Goal: Information Seeking & Learning: Learn about a topic

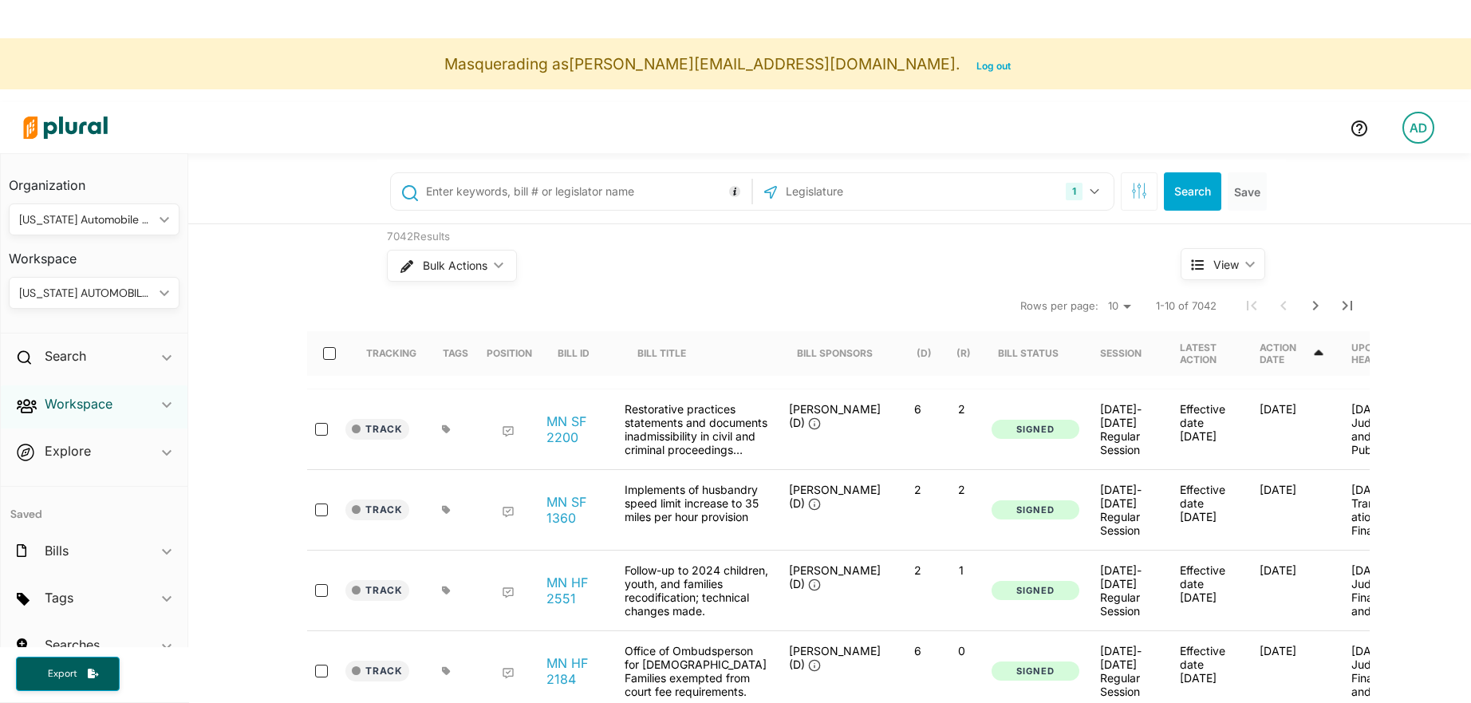
scroll to position [38, 0]
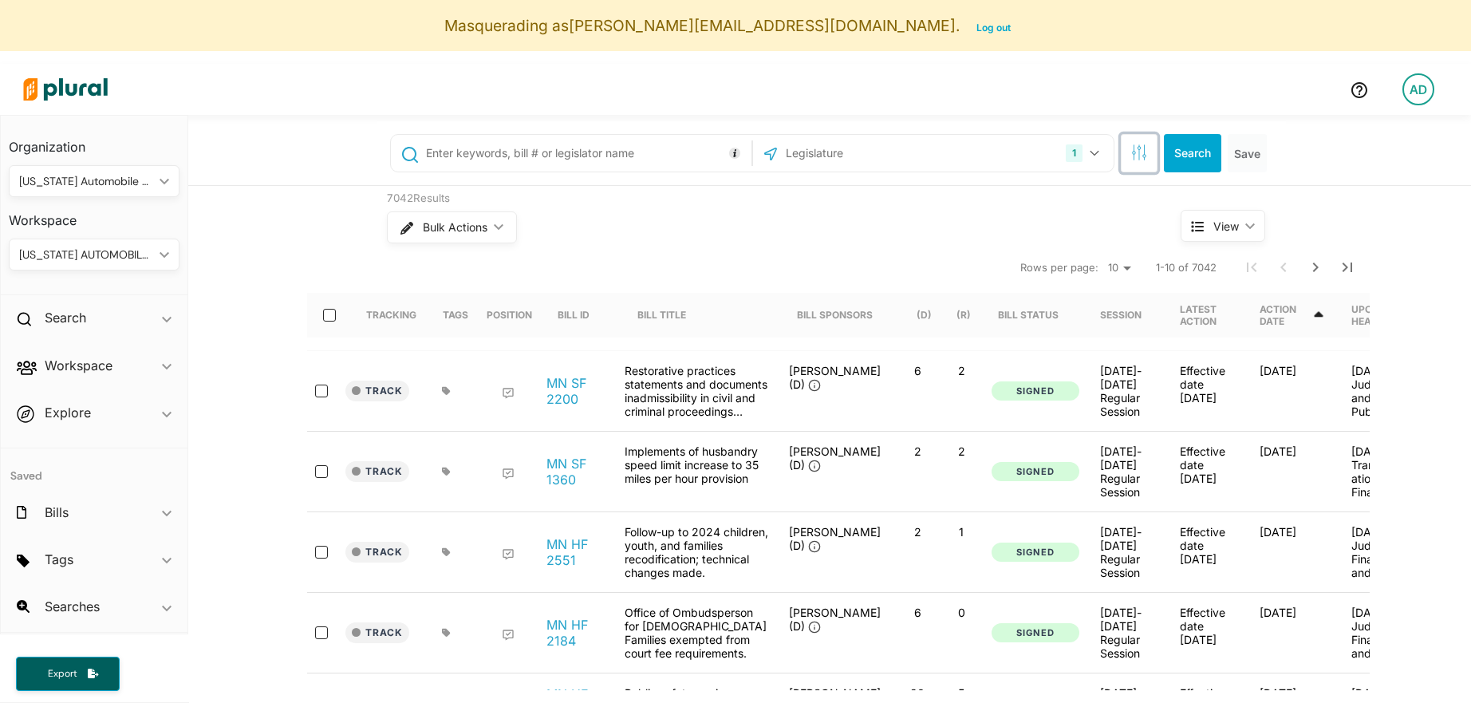
click at [1137, 161] on button "button" at bounding box center [1139, 153] width 37 height 38
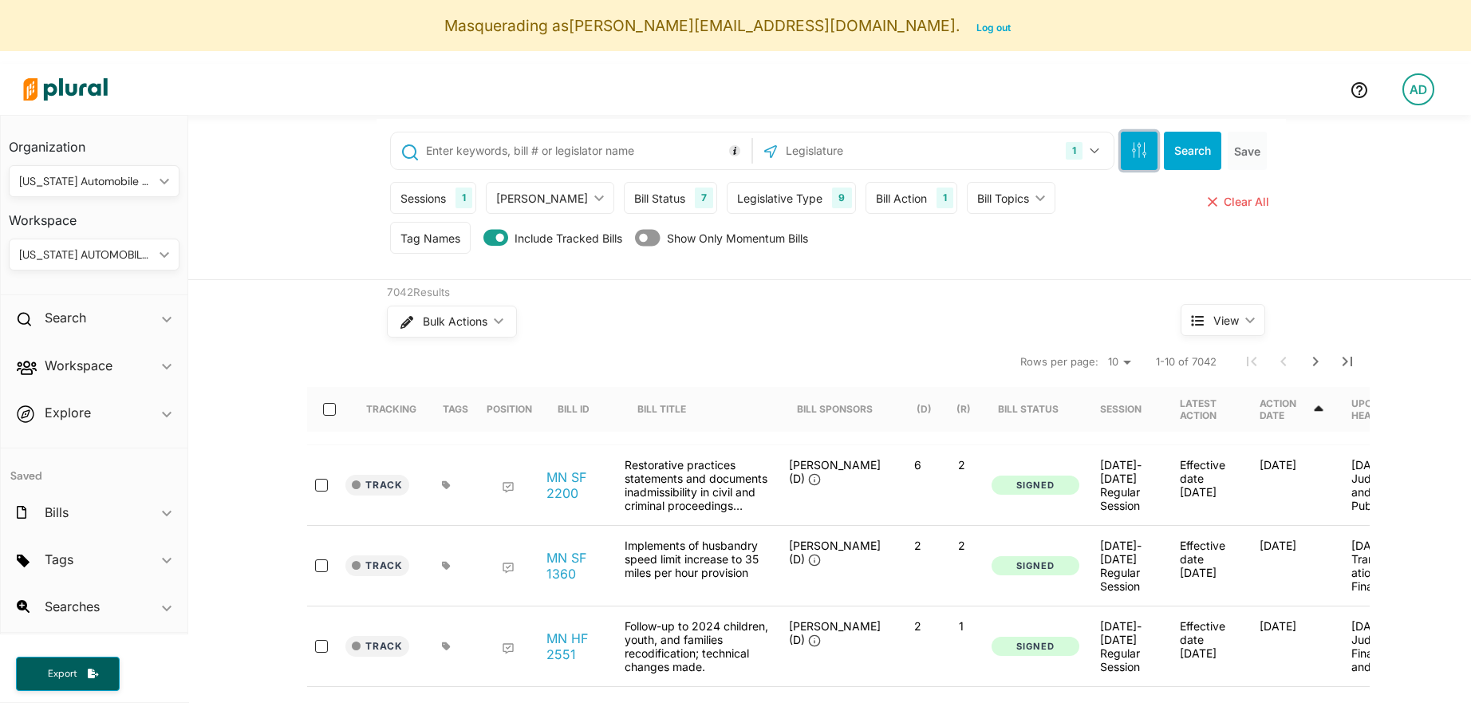
scroll to position [0, 0]
click at [876, 205] on div "Bill Action" at bounding box center [901, 200] width 51 height 17
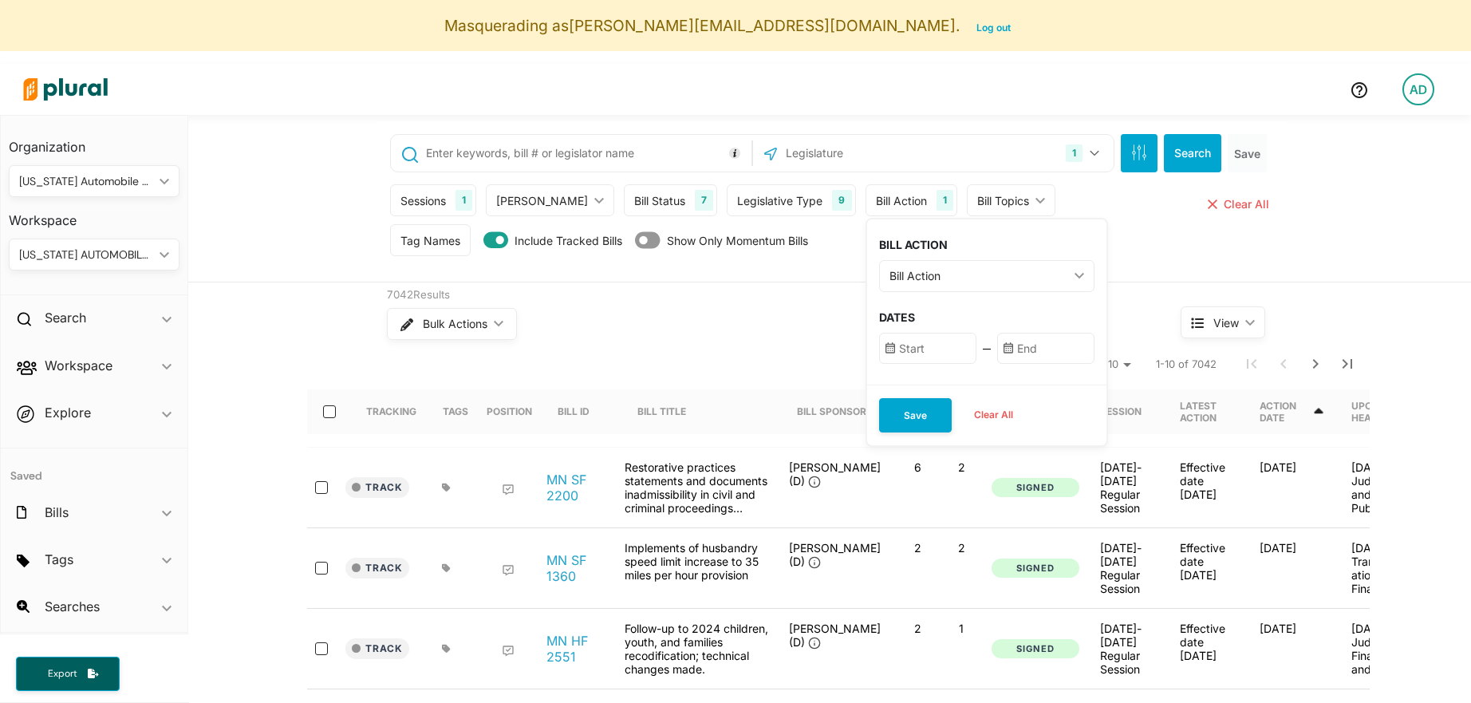
click at [891, 268] on div "Bill Action" at bounding box center [979, 275] width 179 height 17
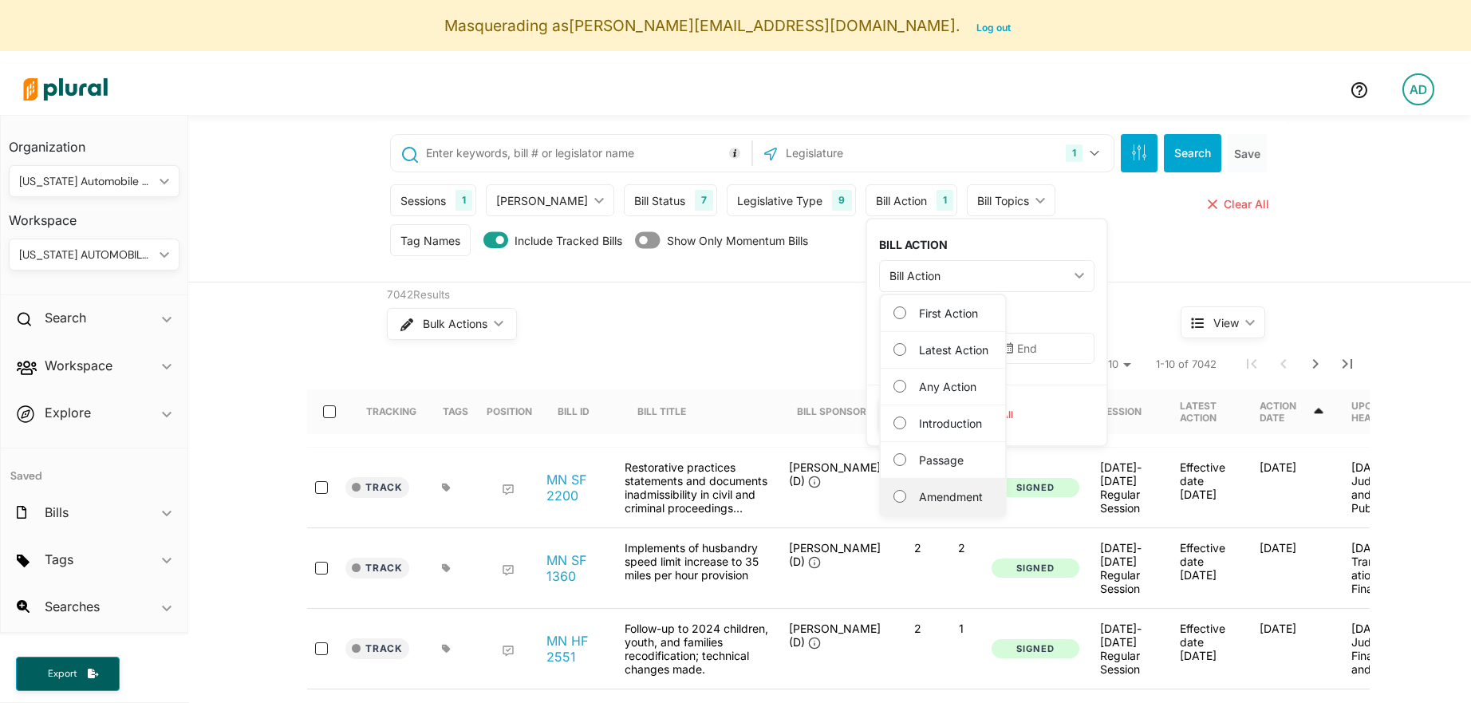
click at [945, 492] on label "Amendment" at bounding box center [954, 496] width 70 height 17
click at [906, 492] on input "Amendment" at bounding box center [900, 496] width 13 height 13
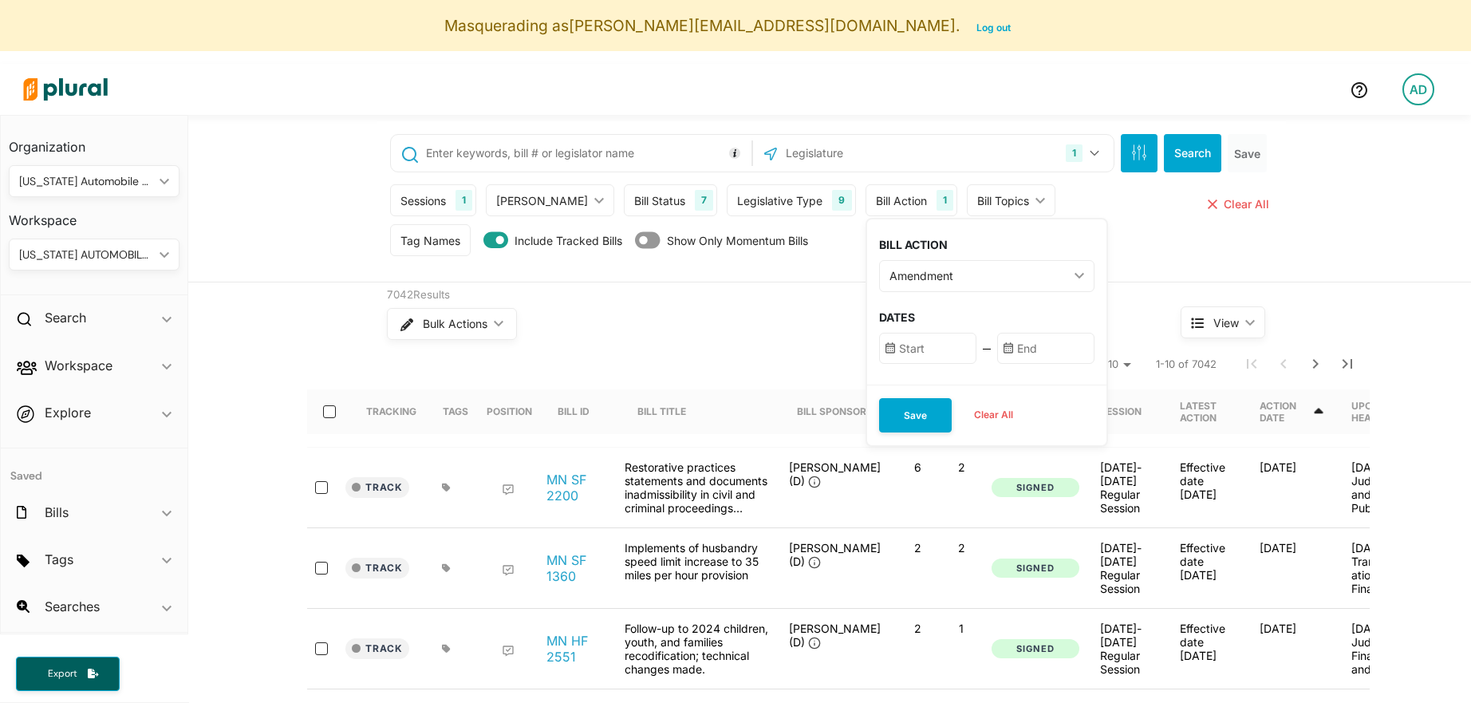
click at [879, 353] on input "text" at bounding box center [927, 348] width 97 height 31
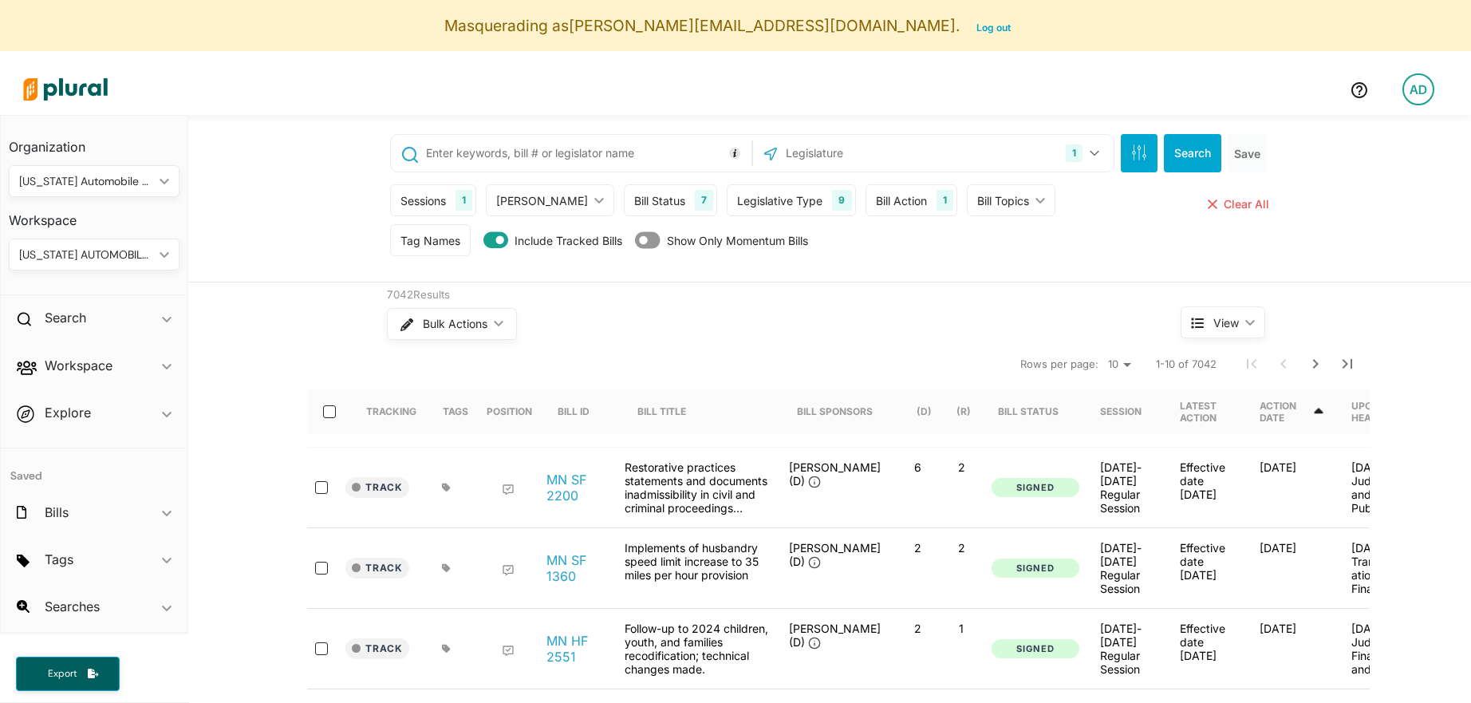
click at [798, 330] on div "Bulk Actions ic_keyboard_arrow_down" at bounding box center [754, 323] width 734 height 41
click at [634, 204] on div "Bill Status" at bounding box center [659, 200] width 51 height 17
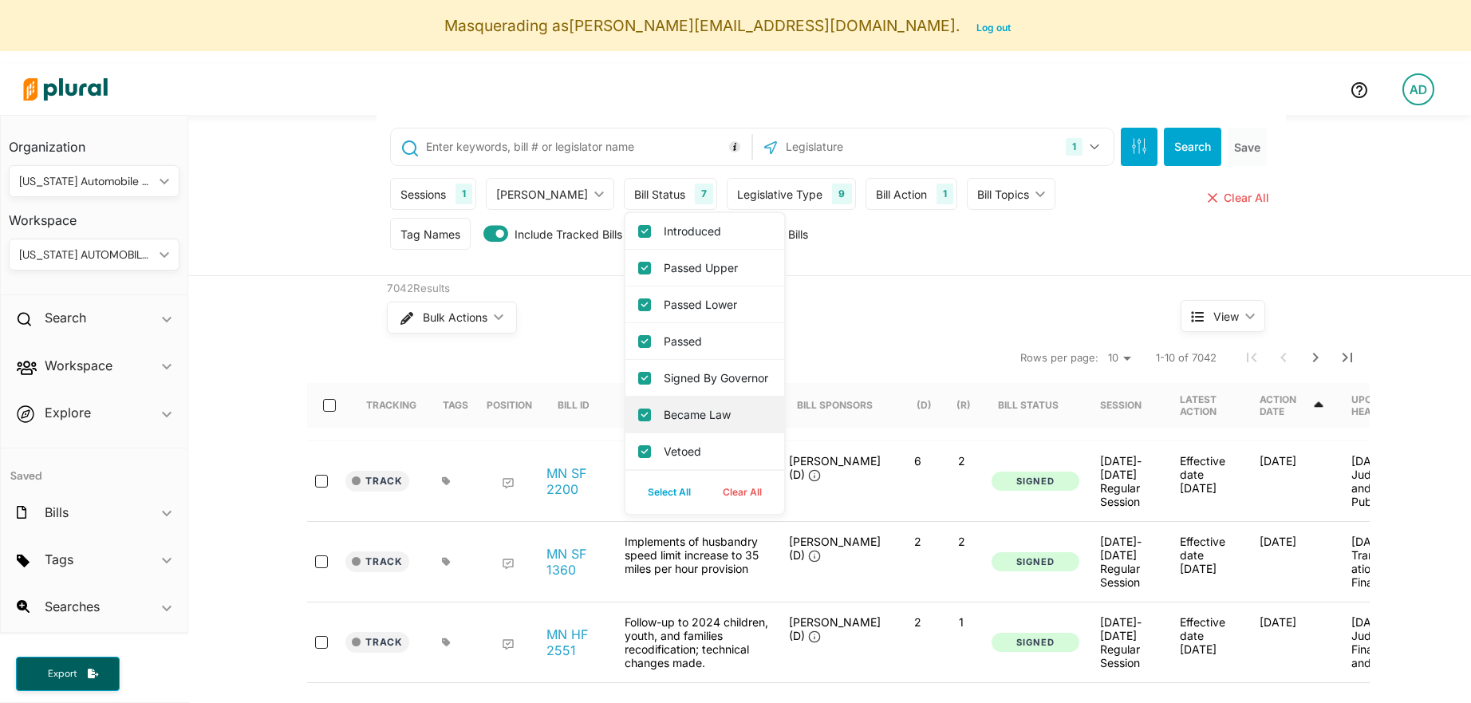
scroll to position [2, 0]
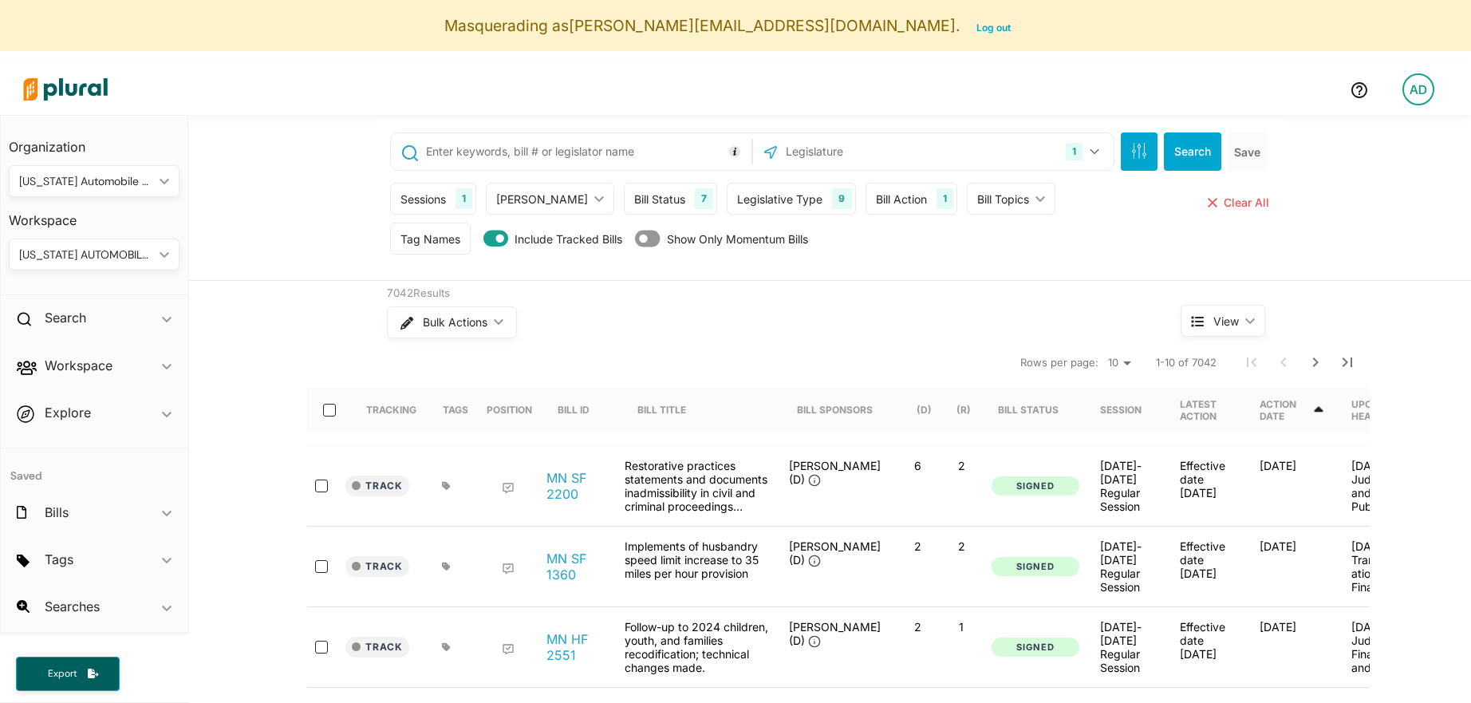
click at [741, 184] on div "Legislative Type 9" at bounding box center [791, 199] width 128 height 32
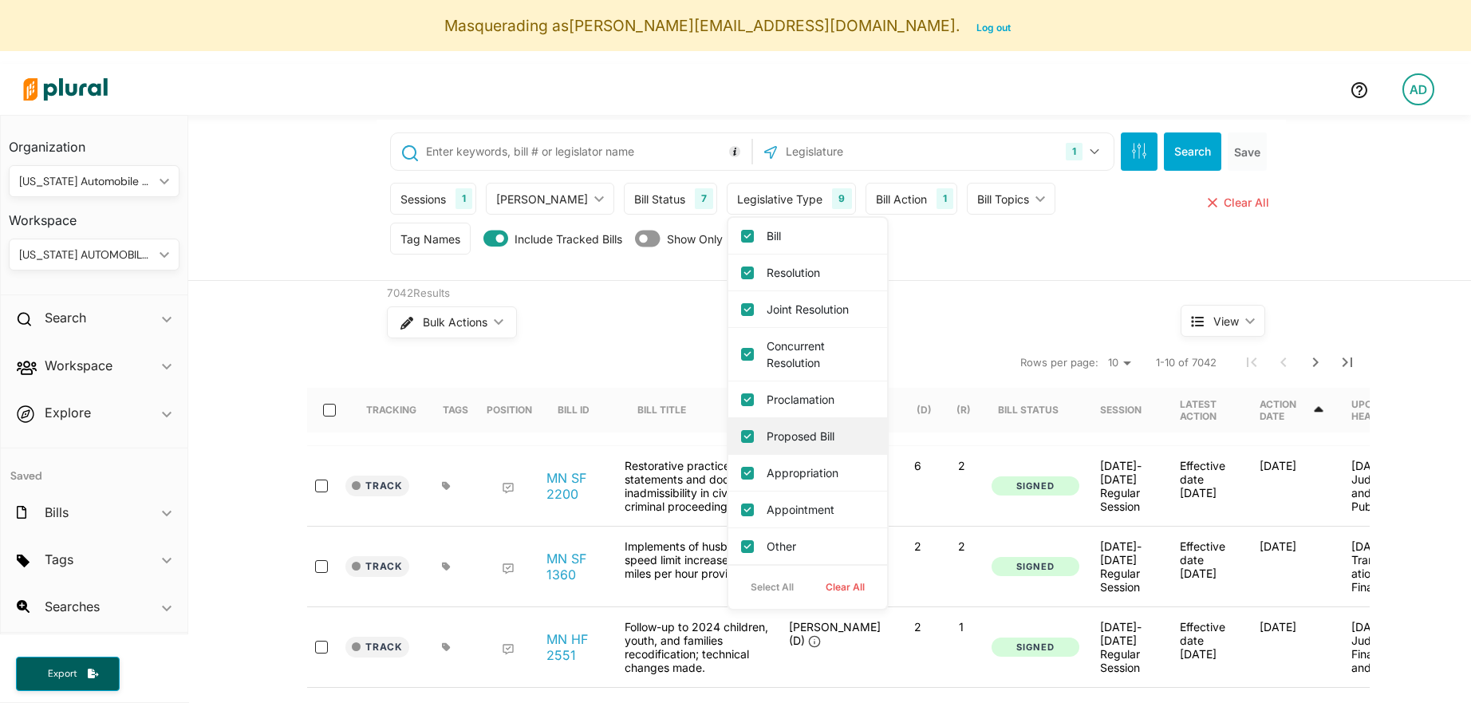
scroll to position [26, 0]
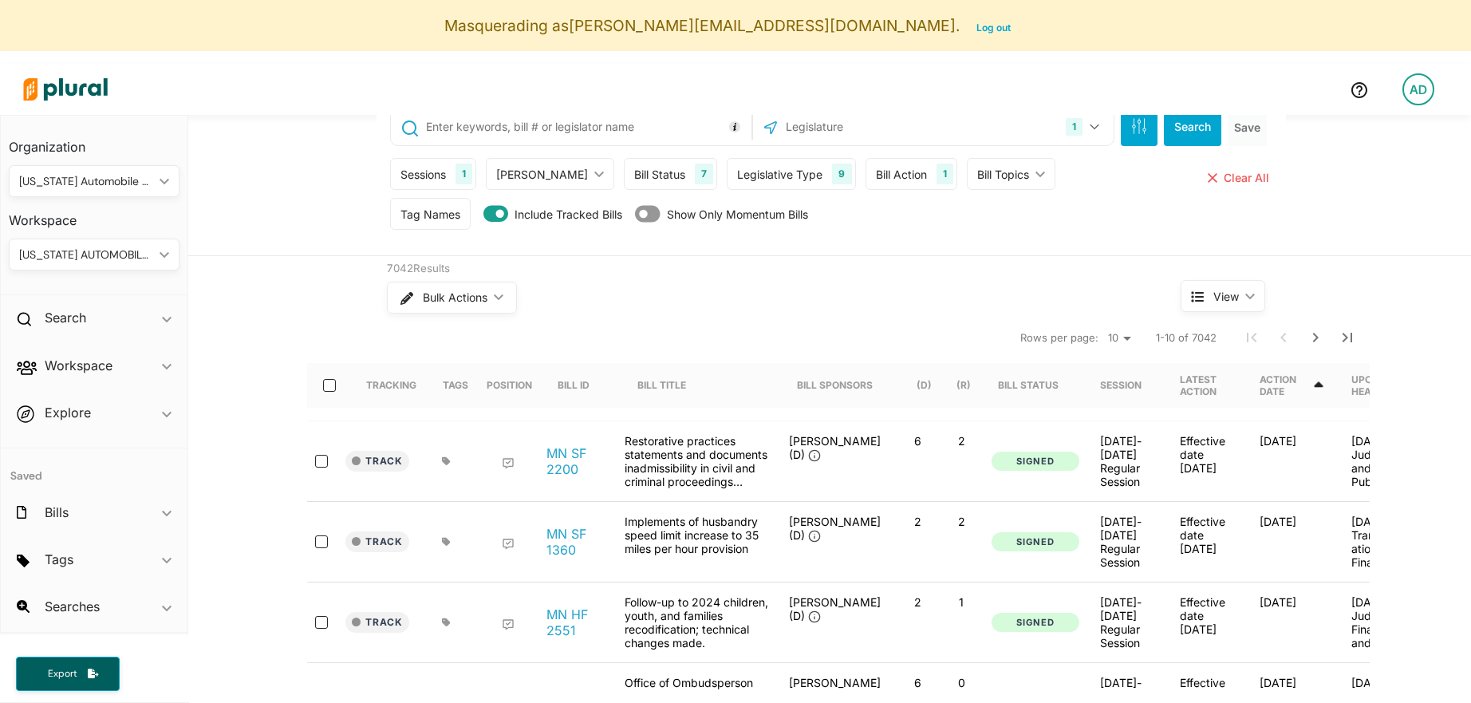
click at [923, 281] on div "Bulk Actions ic_keyboard_arrow_down" at bounding box center [754, 297] width 734 height 41
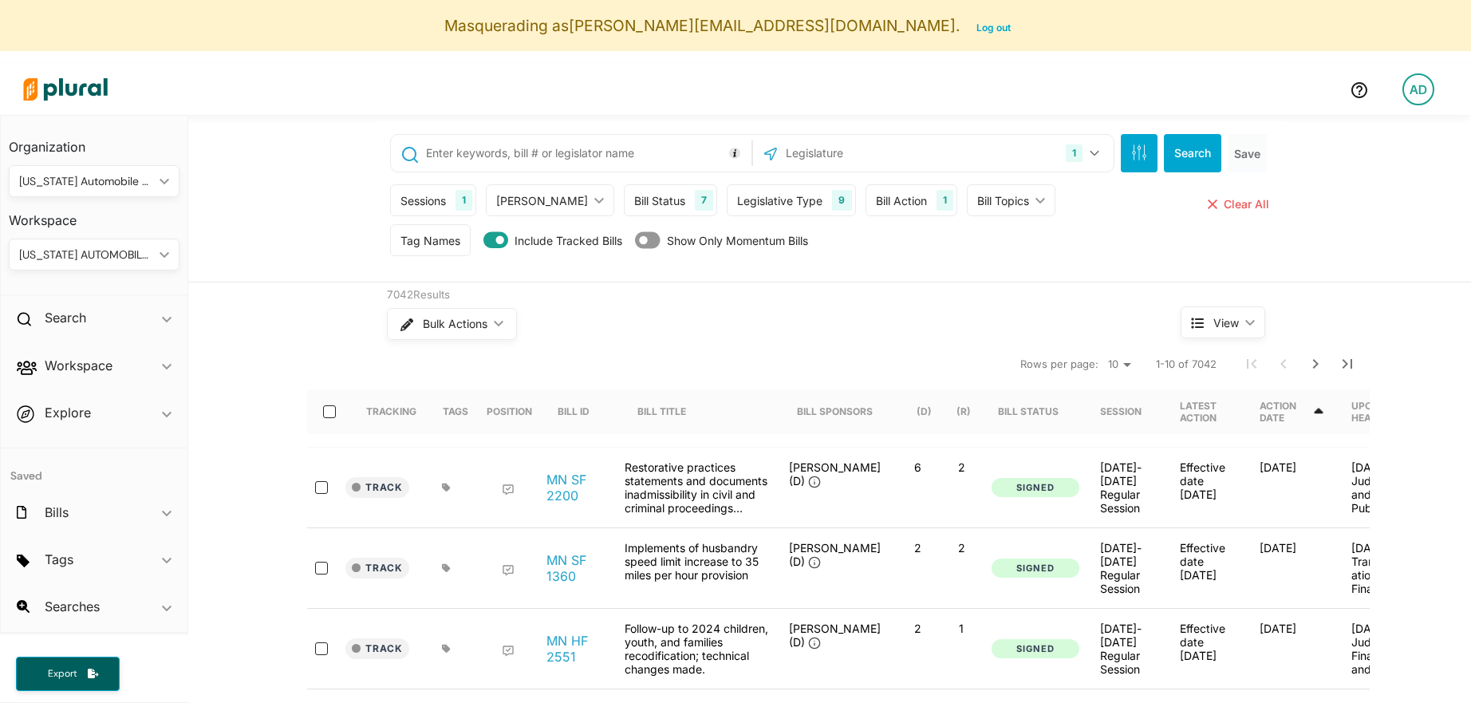
click at [876, 204] on div "Bill Action" at bounding box center [901, 200] width 51 height 17
click at [1097, 219] on div "Sessions 1 Current Sessions 2025, First Special Session [DATE]-[DATE] Regular S…" at bounding box center [831, 204] width 883 height 40
click at [876, 204] on div "Bill Action" at bounding box center [901, 200] width 51 height 17
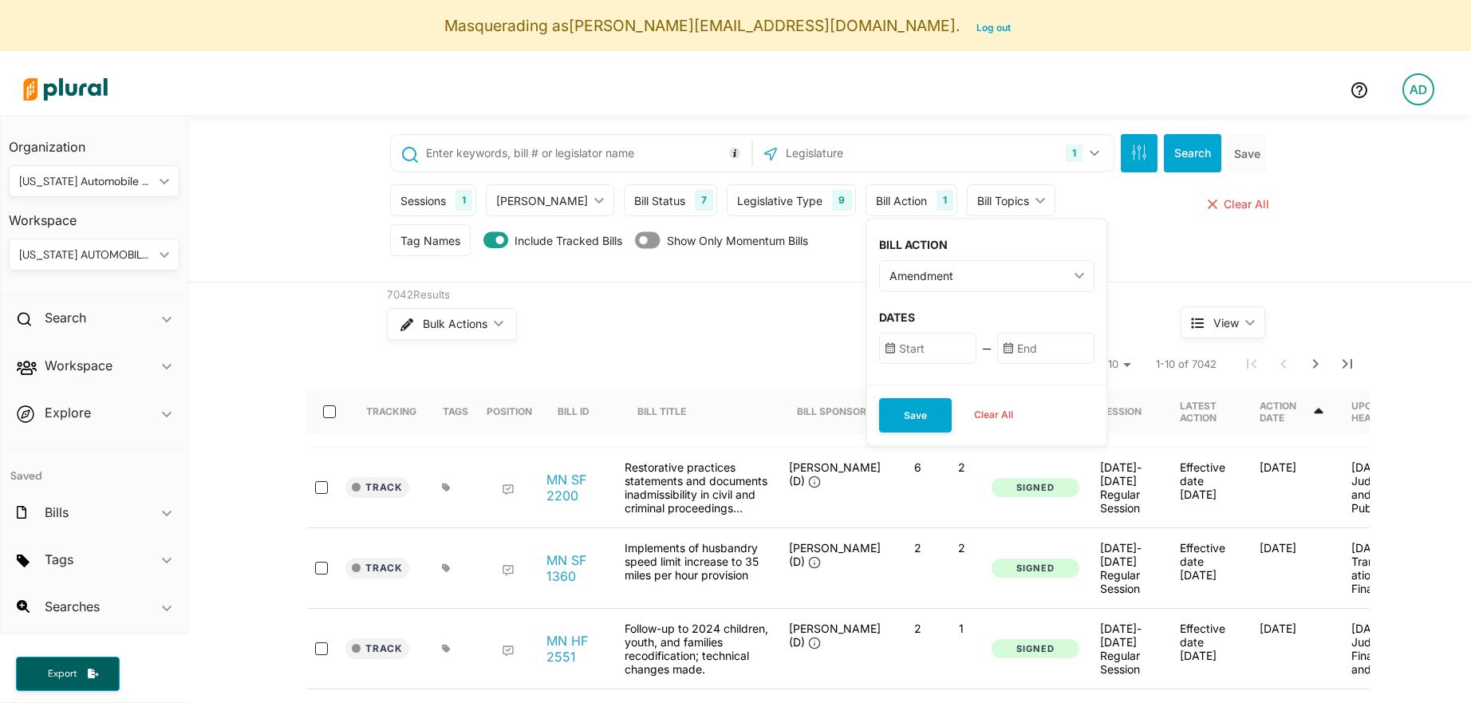
click at [914, 274] on div "Amendment" at bounding box center [979, 275] width 179 height 17
click at [793, 338] on div "Bulk Actions ic_keyboard_arrow_down" at bounding box center [754, 323] width 734 height 41
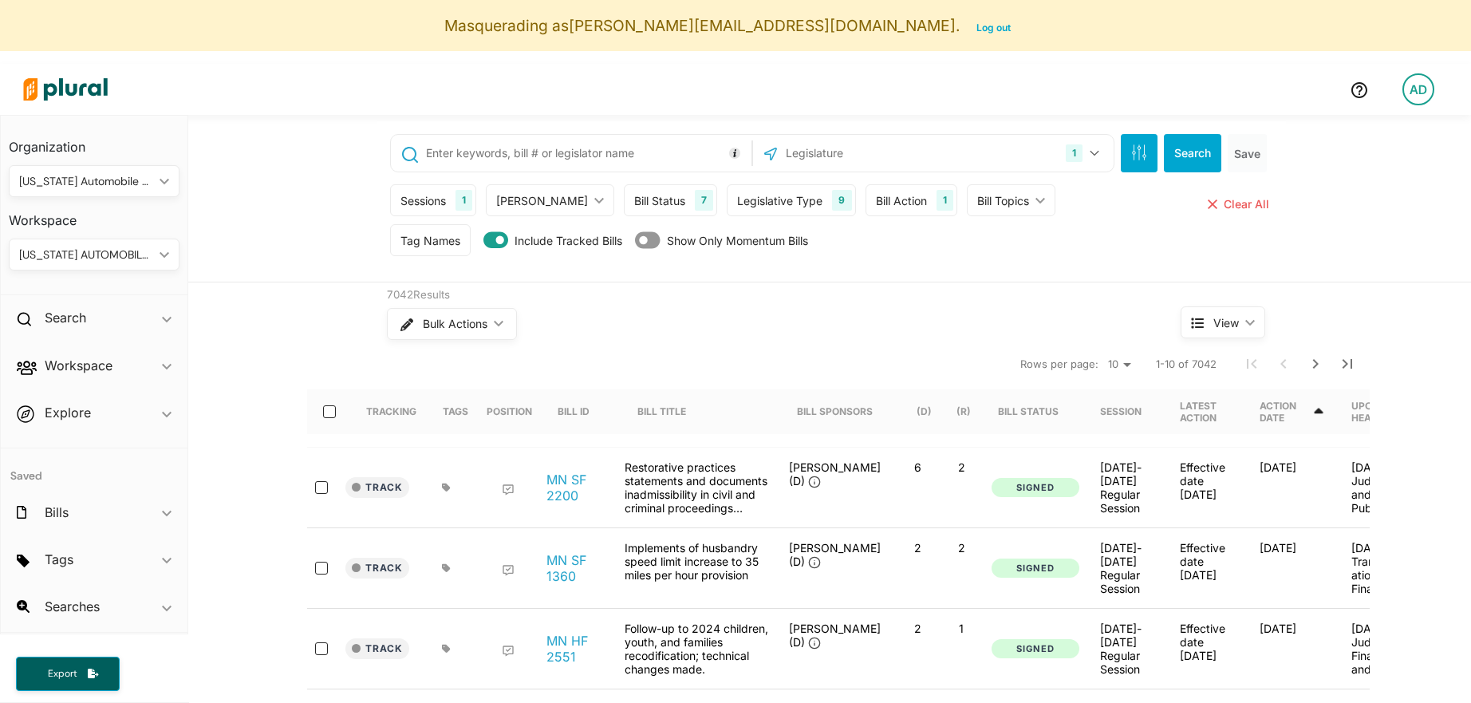
click at [895, 203] on div "Bill Action 1" at bounding box center [912, 200] width 92 height 32
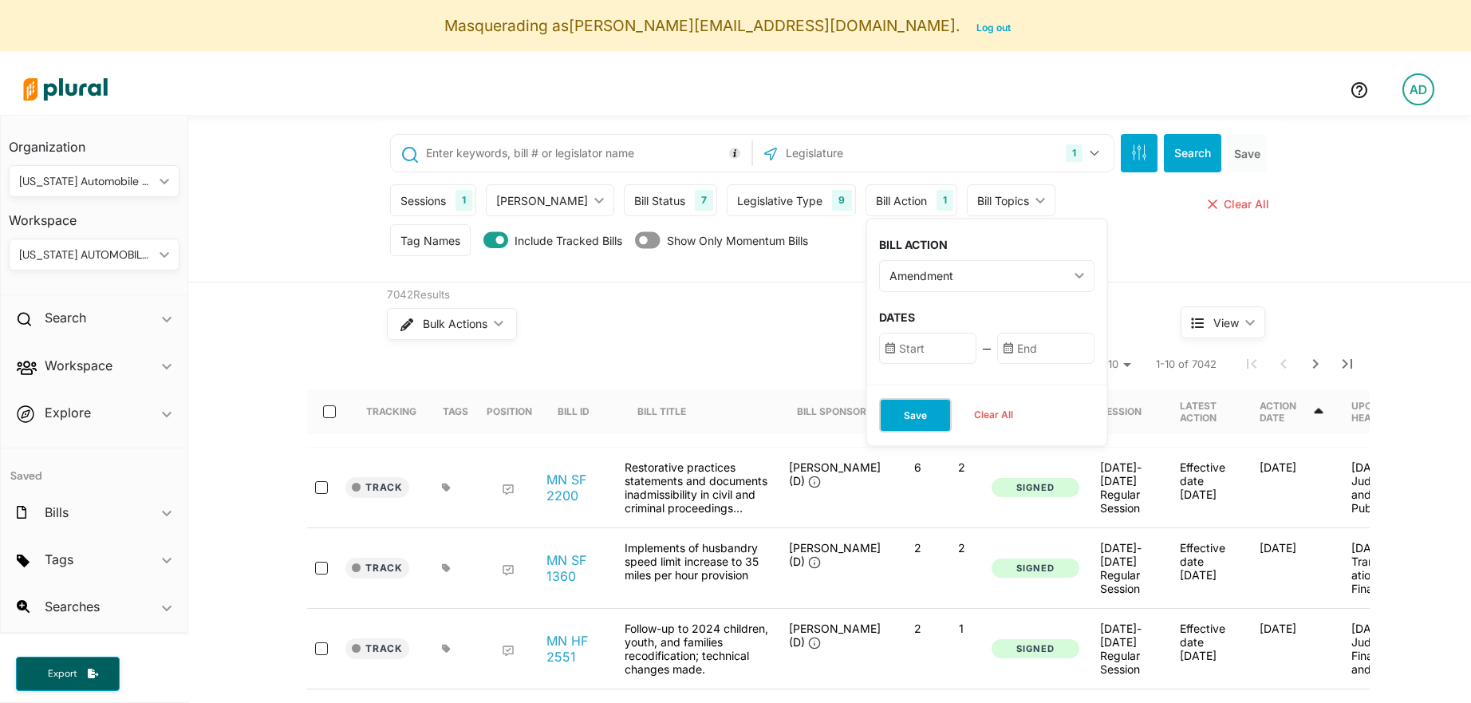
click at [890, 421] on button "Save" at bounding box center [915, 415] width 73 height 34
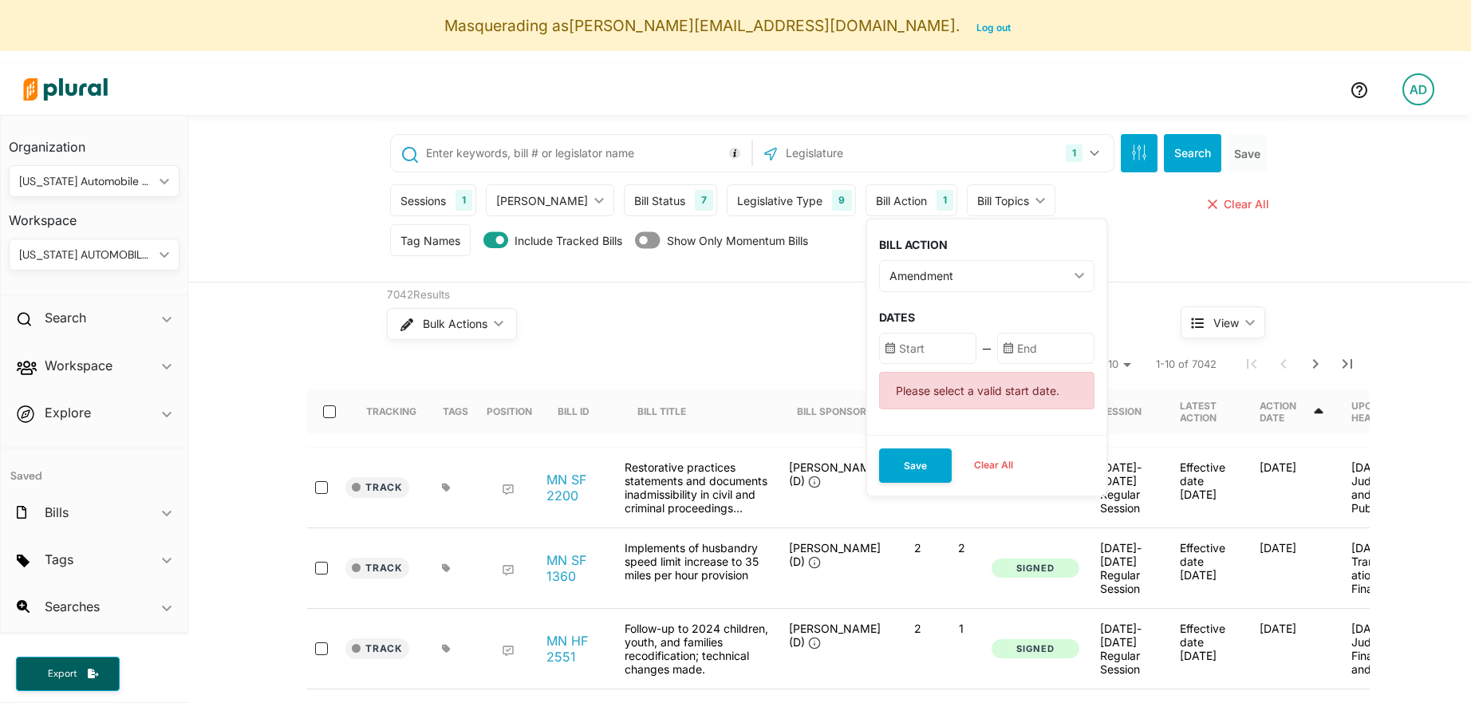
click at [892, 357] on input "text" at bounding box center [927, 348] width 97 height 31
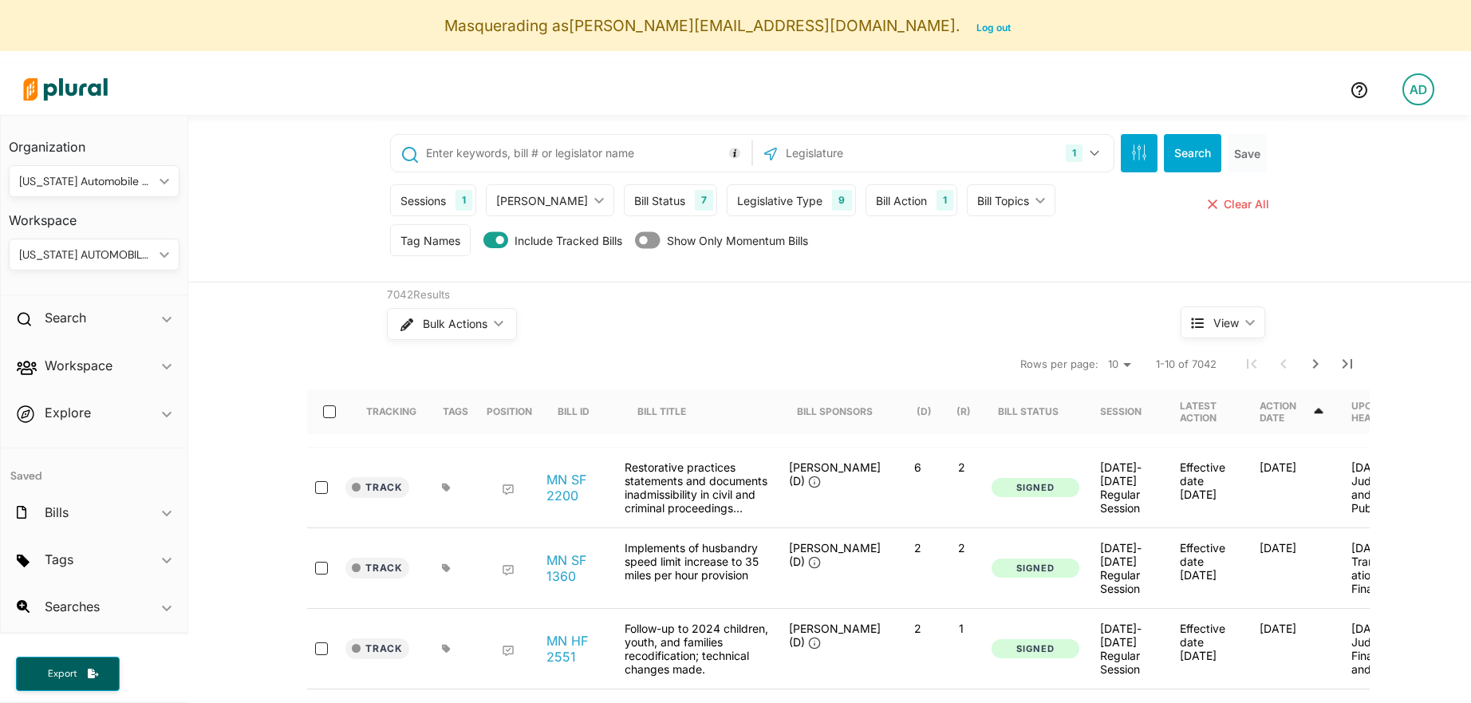
click at [741, 338] on div "Bulk Actions ic_keyboard_arrow_down" at bounding box center [754, 323] width 734 height 41
click at [1190, 151] on button "Search" at bounding box center [1192, 153] width 57 height 38
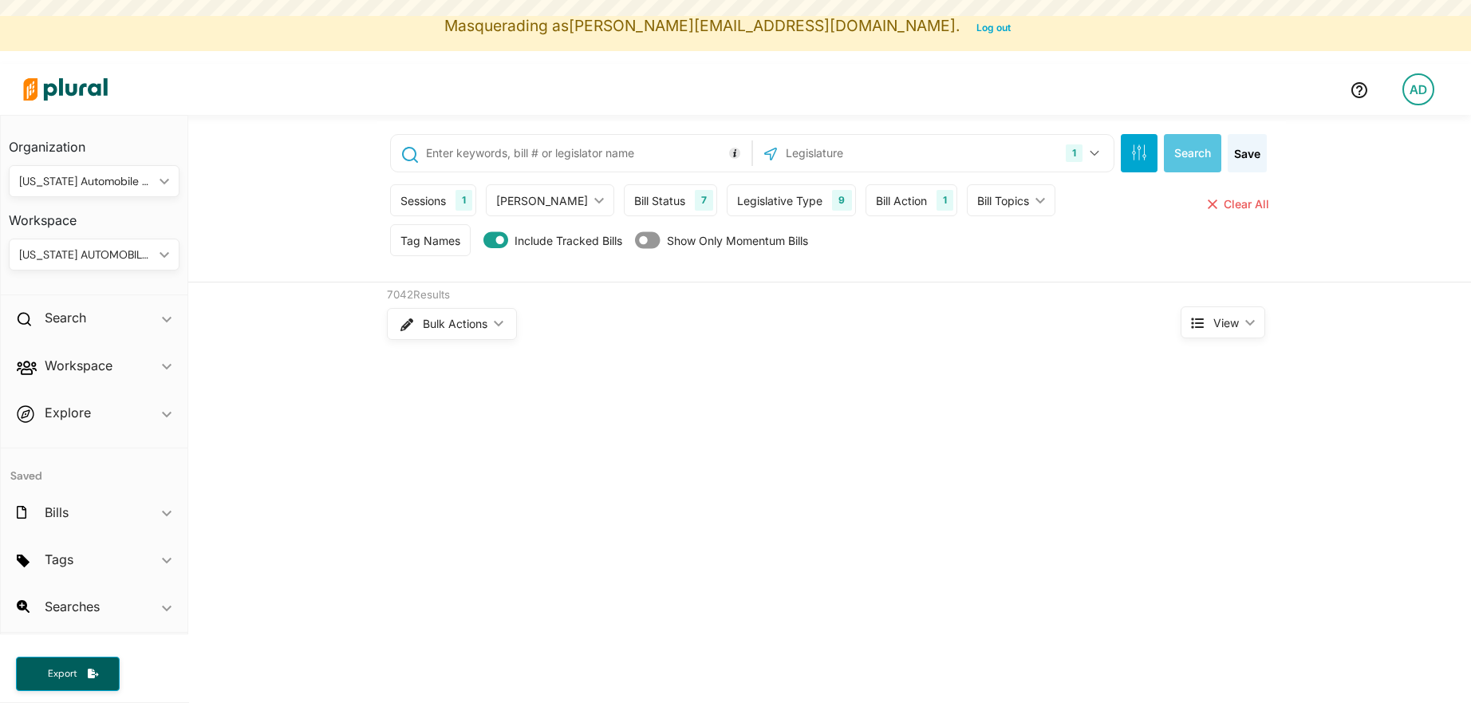
click at [888, 210] on div "Bill Action 1" at bounding box center [912, 200] width 92 height 32
click at [914, 272] on div "Bill Action" at bounding box center [979, 275] width 179 height 17
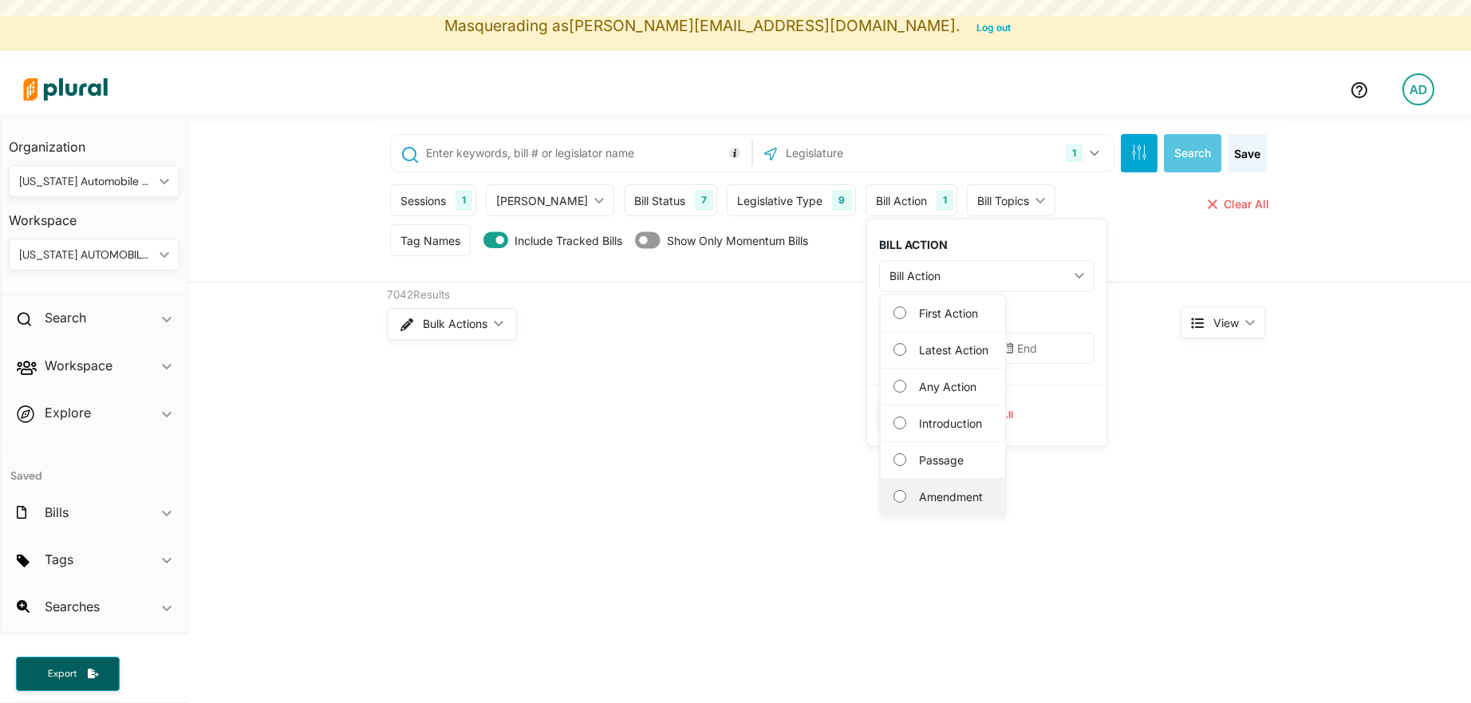
click at [934, 496] on label "Amendment" at bounding box center [954, 496] width 70 height 17
click at [906, 496] on input "Amendment" at bounding box center [900, 496] width 13 height 13
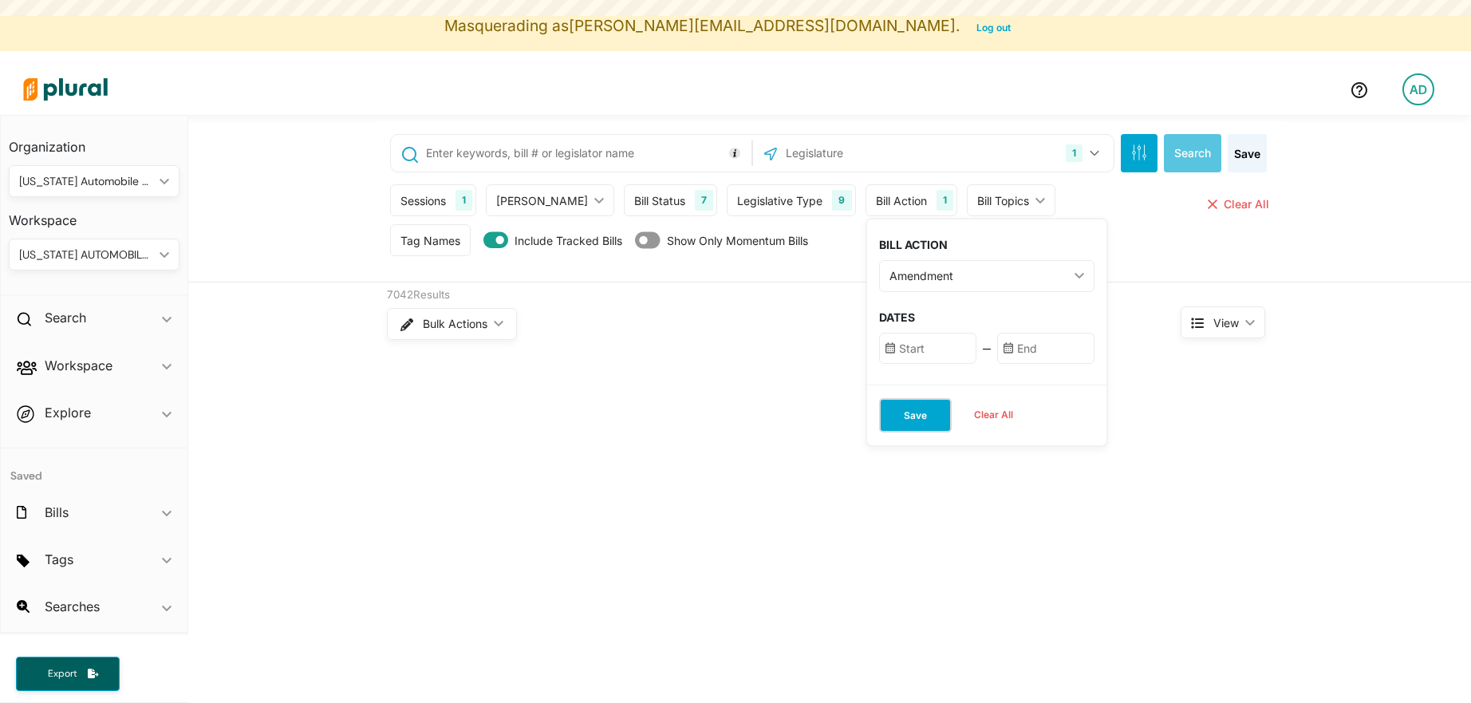
click at [895, 431] on button "Save" at bounding box center [915, 415] width 73 height 34
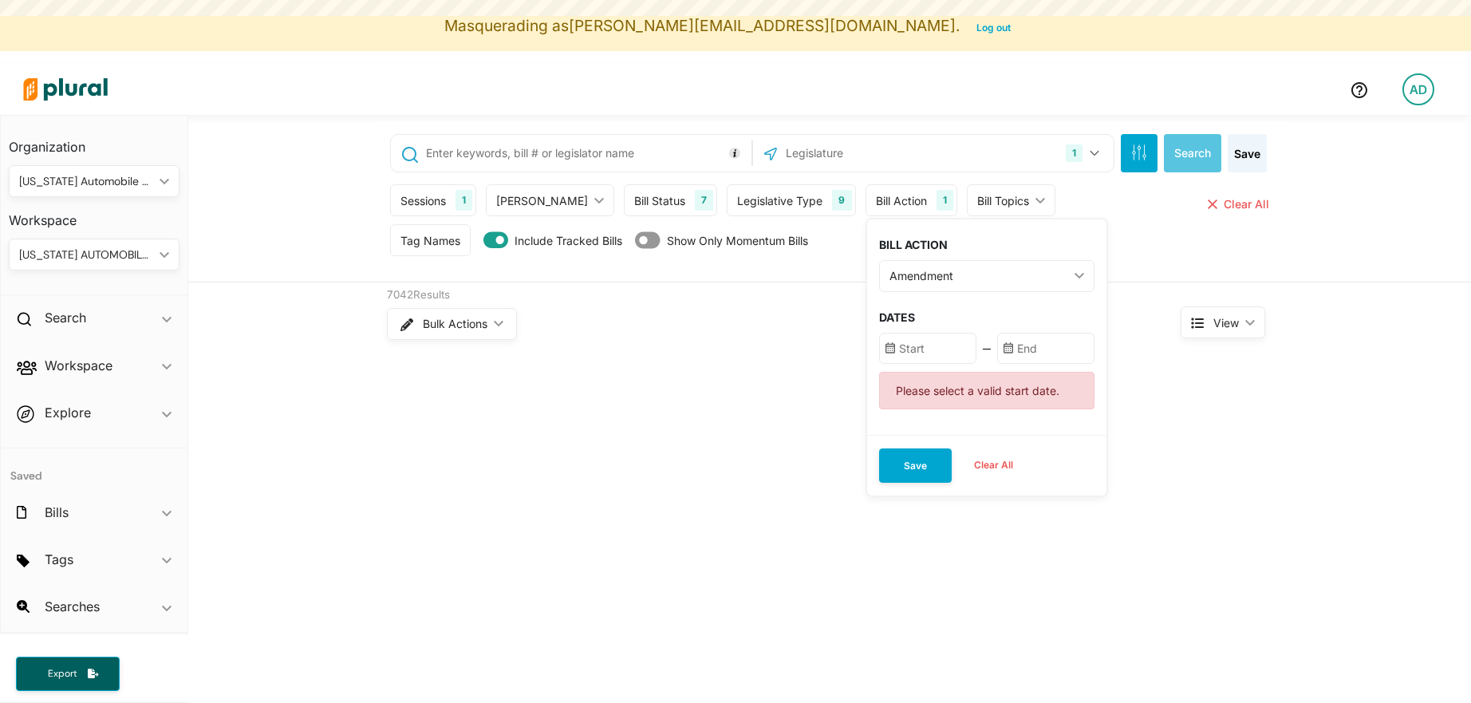
click at [900, 355] on input "text" at bounding box center [927, 348] width 97 height 31
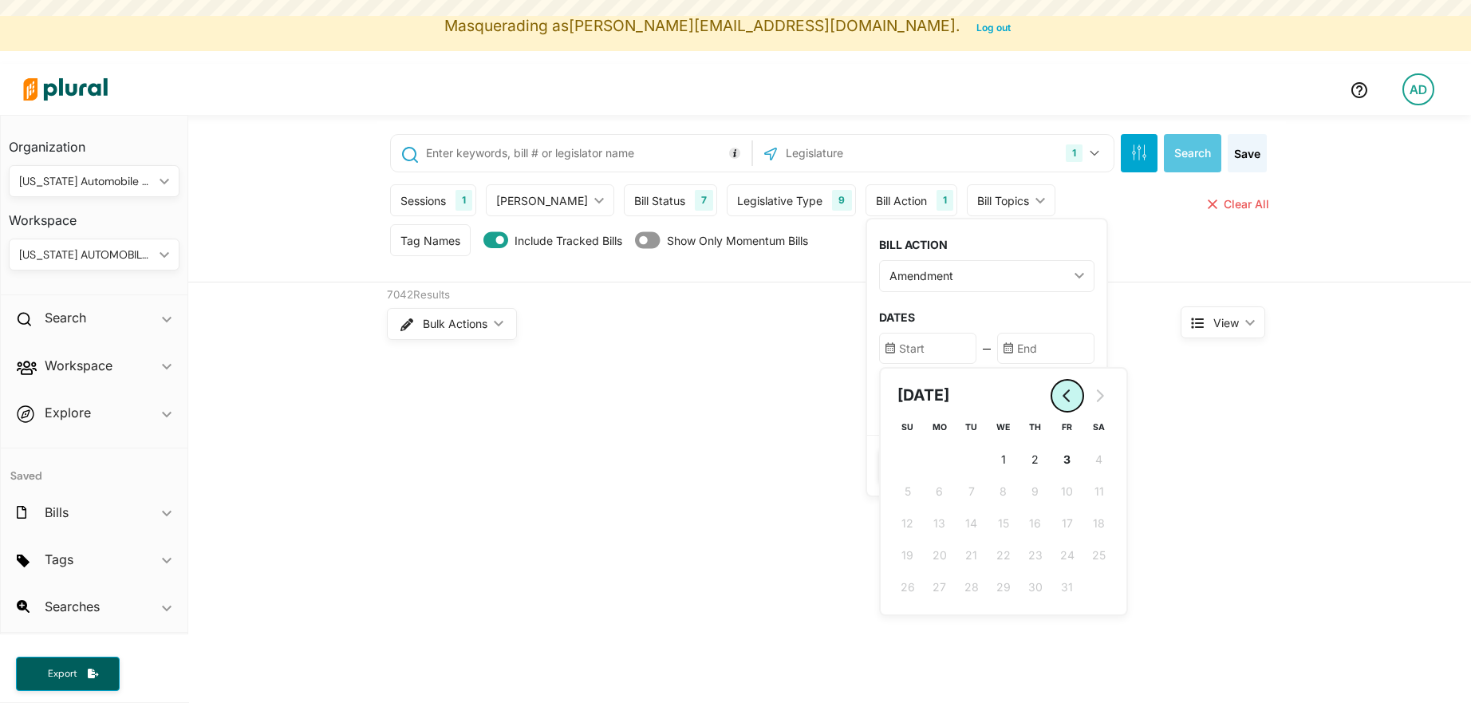
click at [1052, 403] on button "Go to previous month" at bounding box center [1068, 396] width 32 height 32
click at [1052, 453] on button "1 [DATE] ([DATE])" at bounding box center [1068, 460] width 32 height 32
click at [1093, 393] on icon "Go to next month" at bounding box center [1099, 395] width 13 height 13
click at [965, 579] on span "30" at bounding box center [972, 587] width 14 height 17
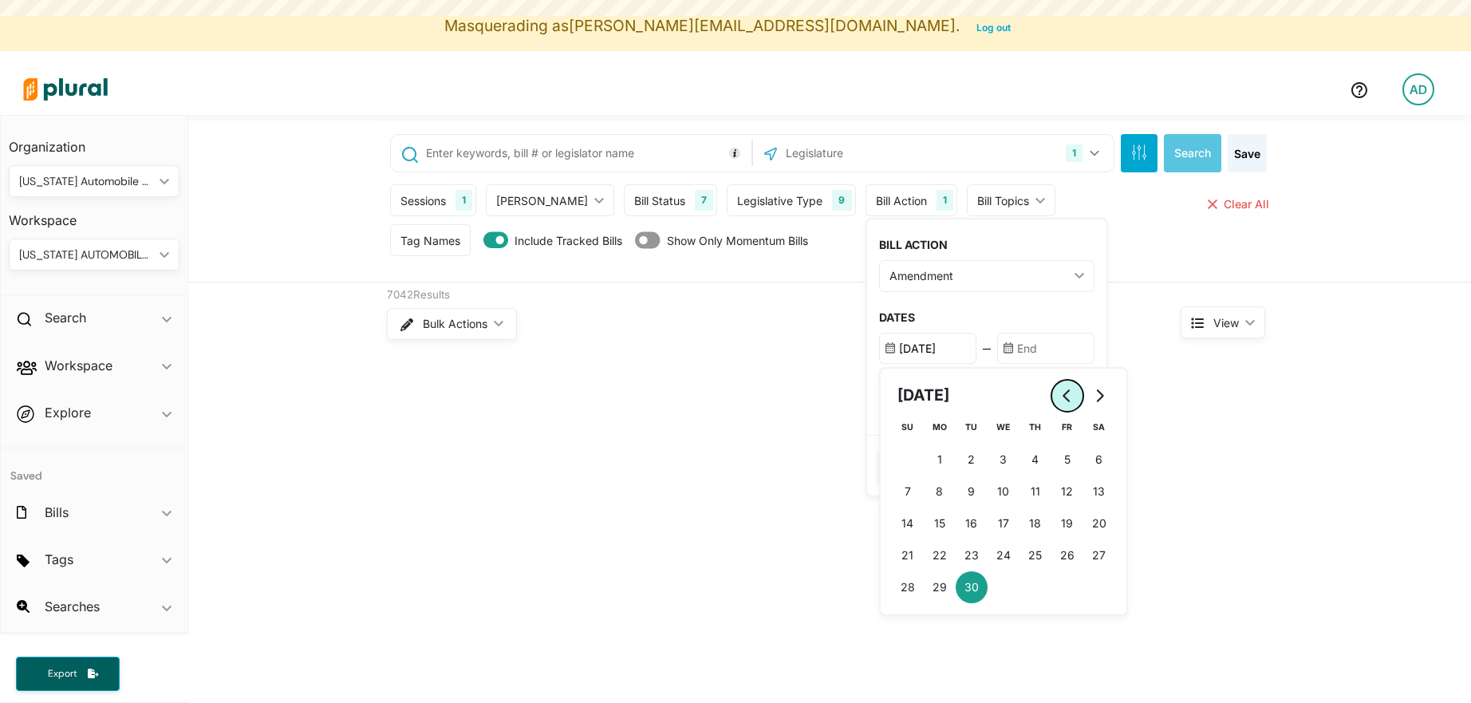
click at [1061, 392] on icon "Go to previous month" at bounding box center [1067, 395] width 13 height 13
click at [1052, 448] on button "1 [DATE] ([DATE])" at bounding box center [1068, 460] width 32 height 32
type input "[DATE]"
click at [1013, 346] on input "text" at bounding box center [1045, 348] width 97 height 31
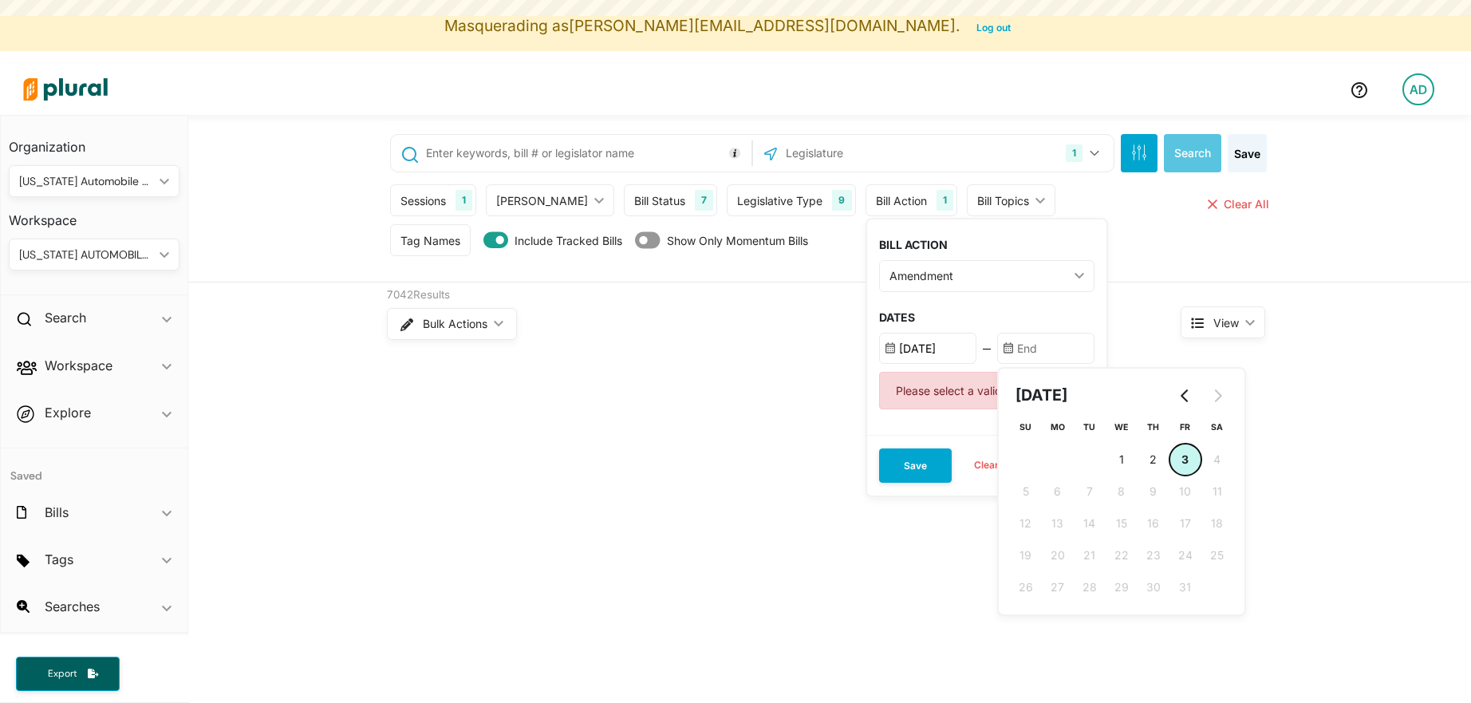
click at [1170, 461] on button "3 [DATE] ([DATE])" at bounding box center [1186, 460] width 32 height 32
type input "[DATE]"
click at [904, 462] on button "Save" at bounding box center [915, 465] width 73 height 34
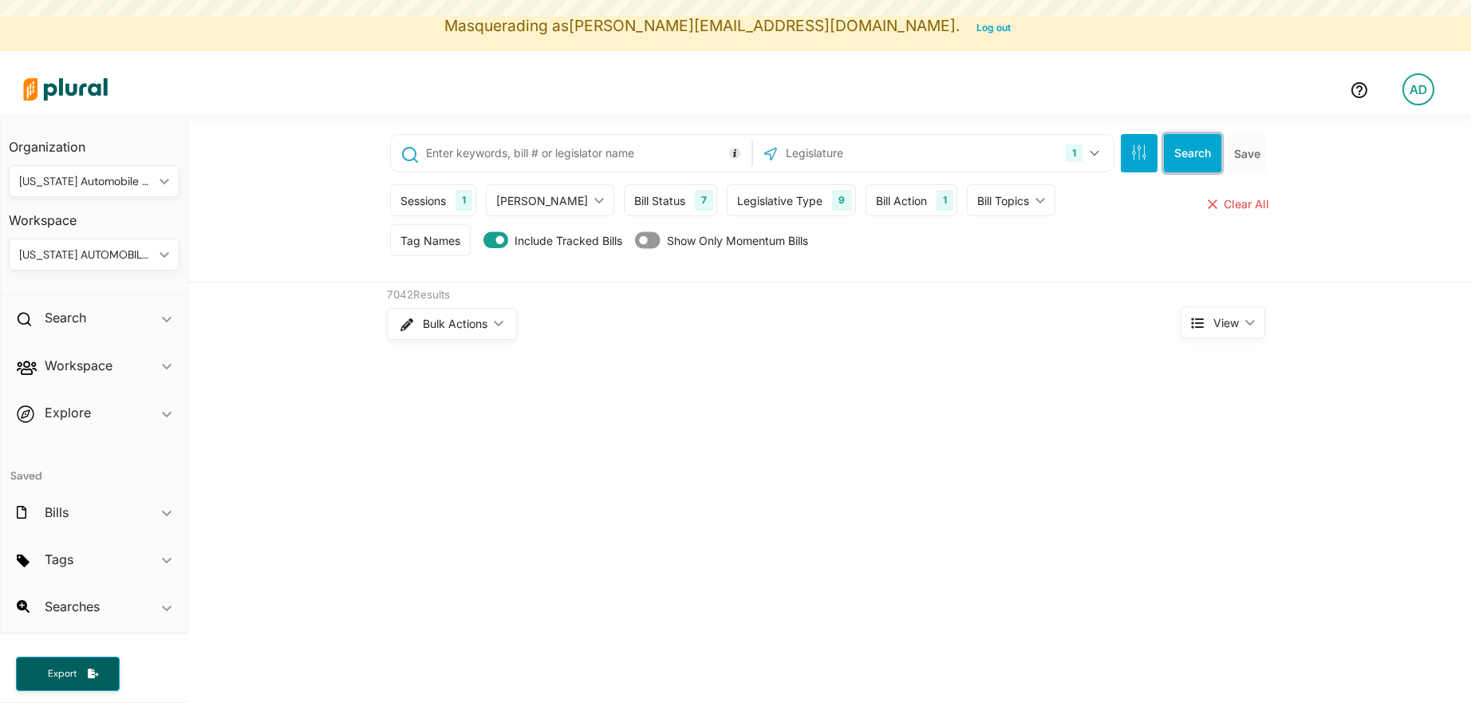
click at [1185, 161] on button "Search" at bounding box center [1192, 153] width 57 height 38
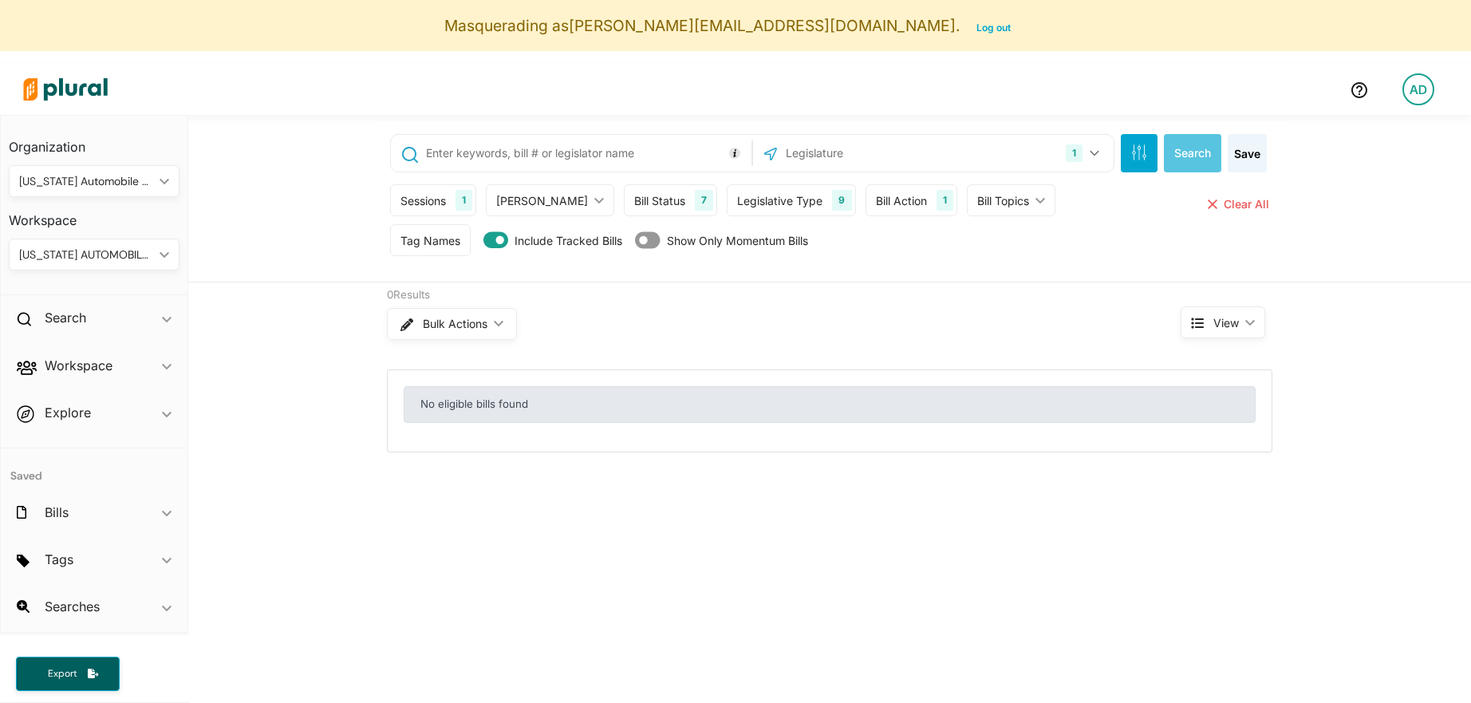
click at [882, 211] on div "Bill Action 1" at bounding box center [912, 200] width 92 height 32
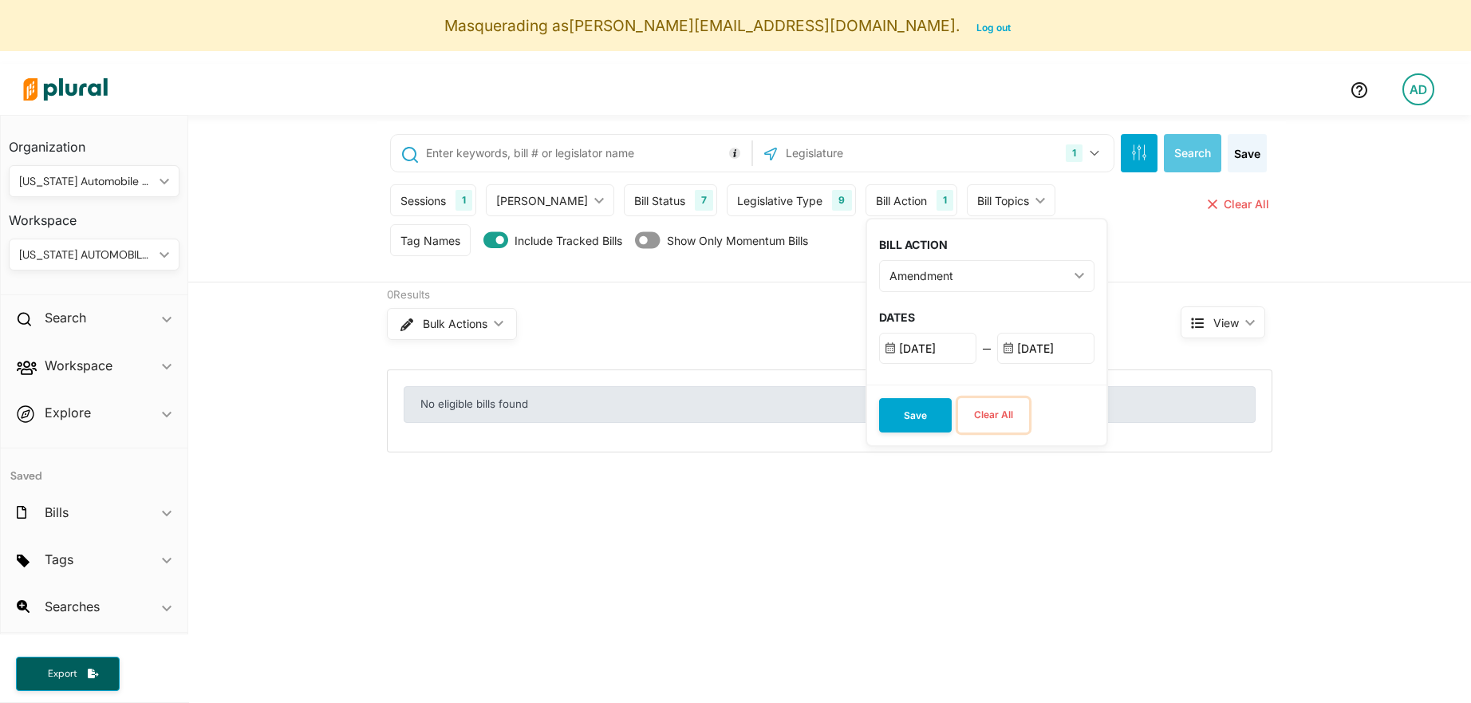
click at [958, 421] on button "Clear All" at bounding box center [993, 415] width 71 height 34
click at [1190, 162] on button "Search" at bounding box center [1192, 153] width 57 height 38
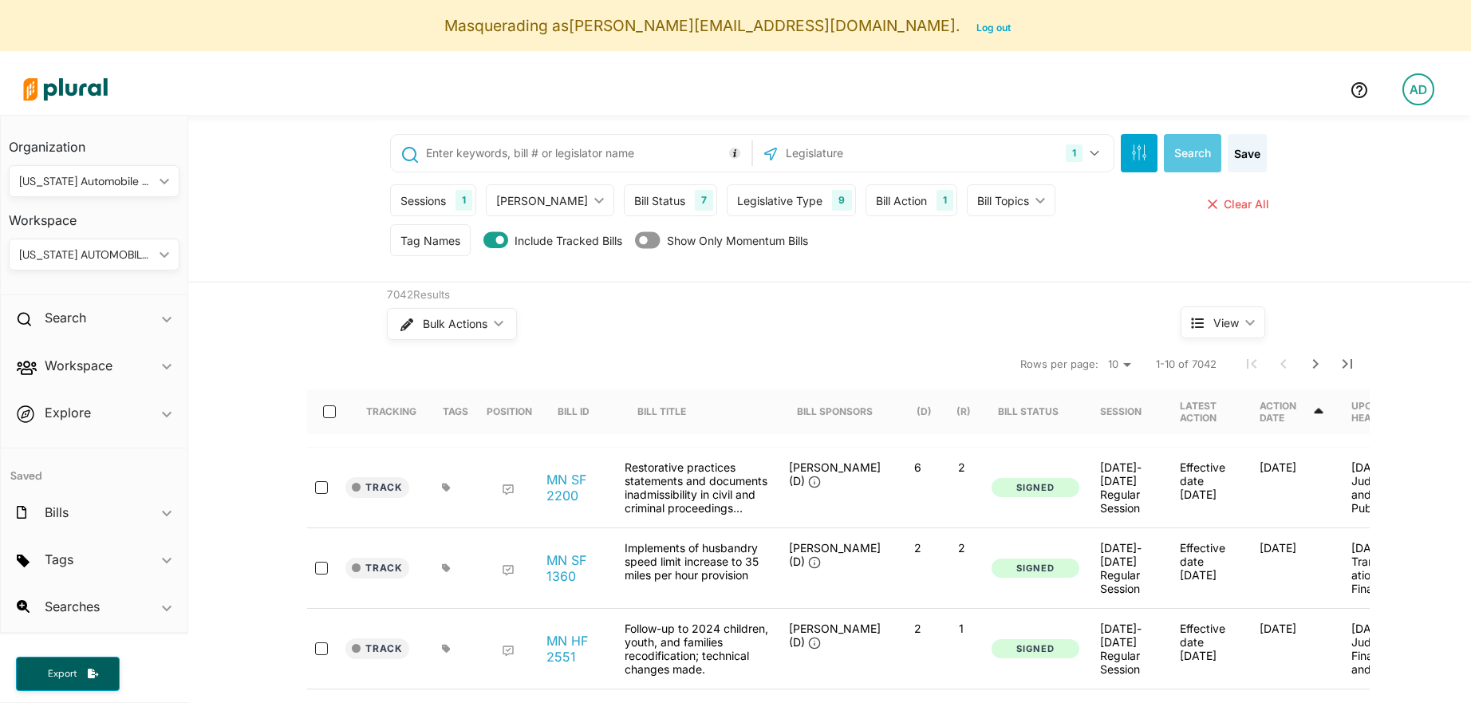
click at [83, 263] on div "[US_STATE] AUTOMOBILE DEALERS ASSOCIATION" at bounding box center [86, 255] width 134 height 17
click at [311, 242] on div "1 [US_STATE] Select All Clear All Search Save Sessions 1 Current Sessions 2025,…" at bounding box center [829, 199] width 1283 height 168
click at [108, 357] on h2 "Workspace" at bounding box center [79, 366] width 68 height 18
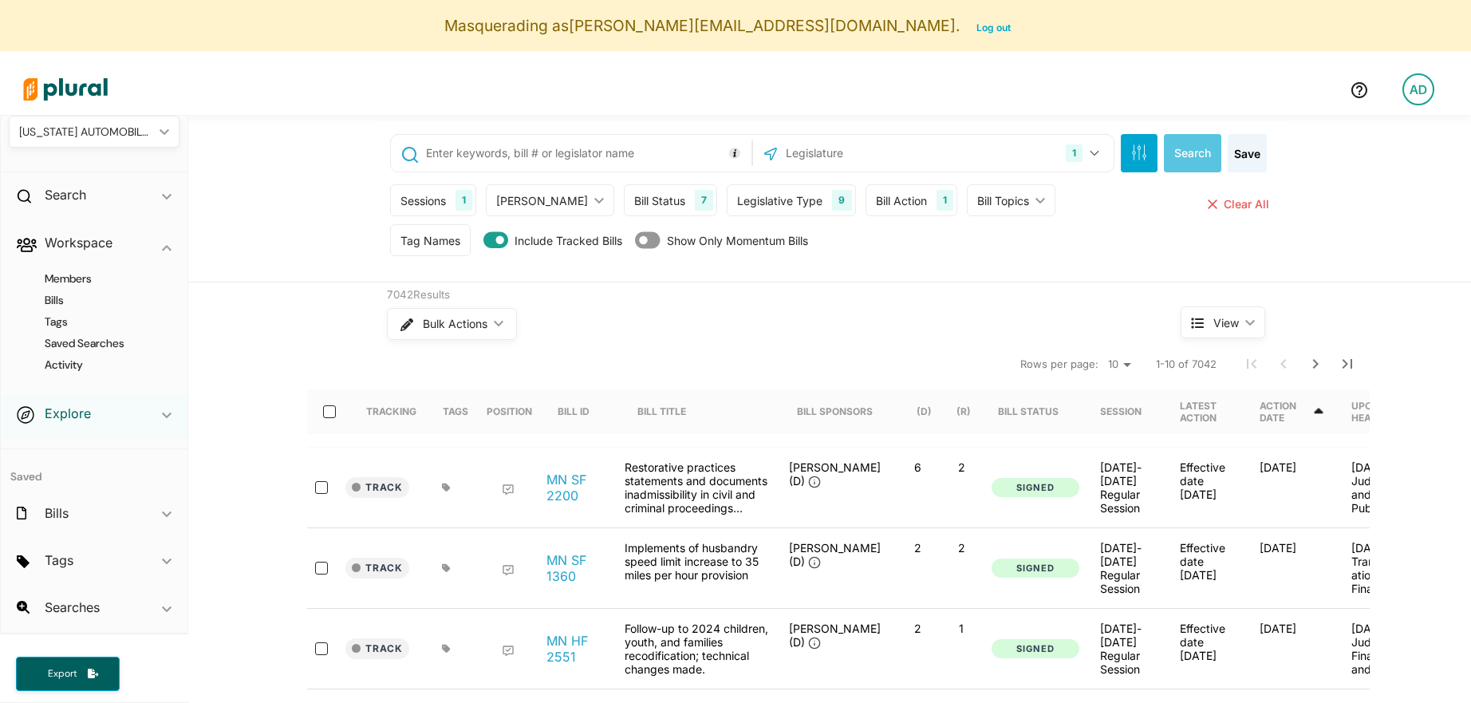
click at [88, 406] on h2 "Explore" at bounding box center [68, 414] width 46 height 18
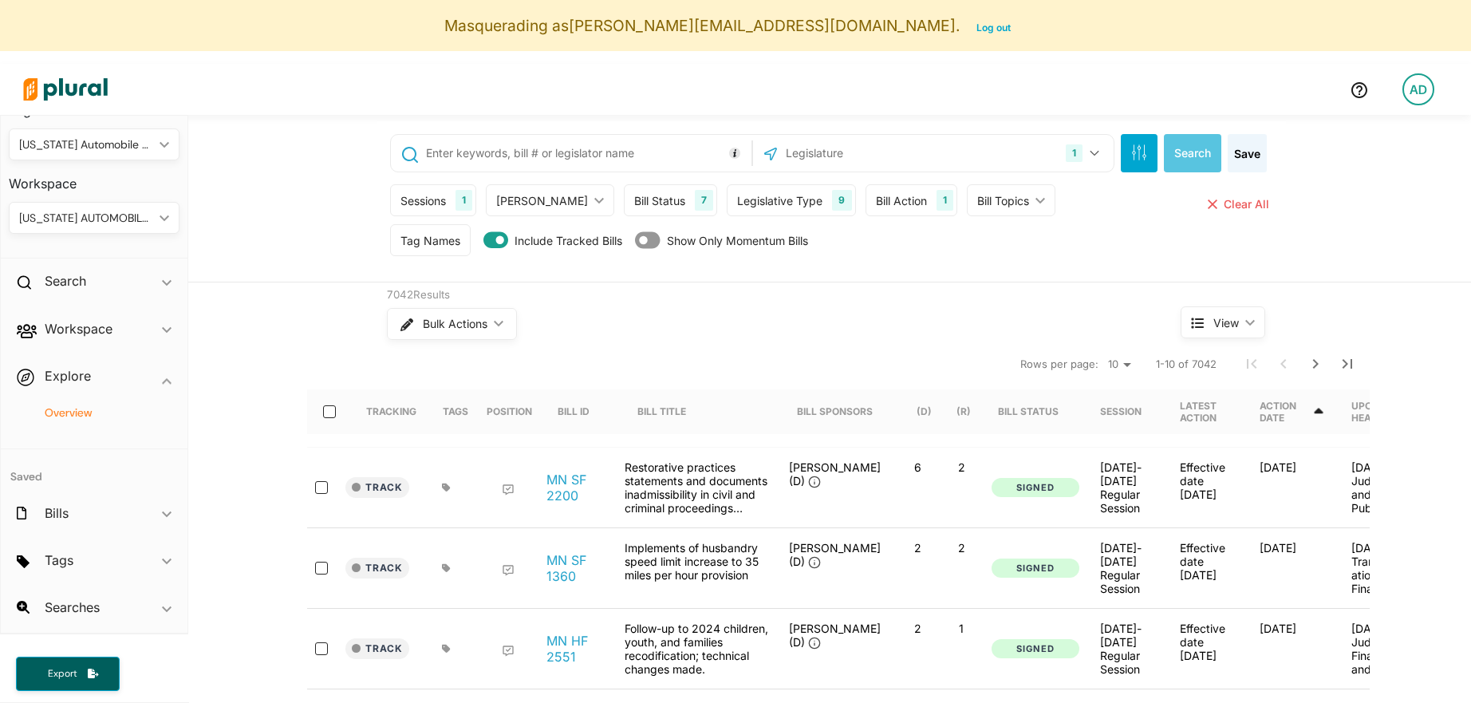
scroll to position [37, 0]
click at [78, 279] on h2 "Search" at bounding box center [65, 281] width 41 height 18
click at [83, 601] on h2 "Searches" at bounding box center [72, 607] width 55 height 18
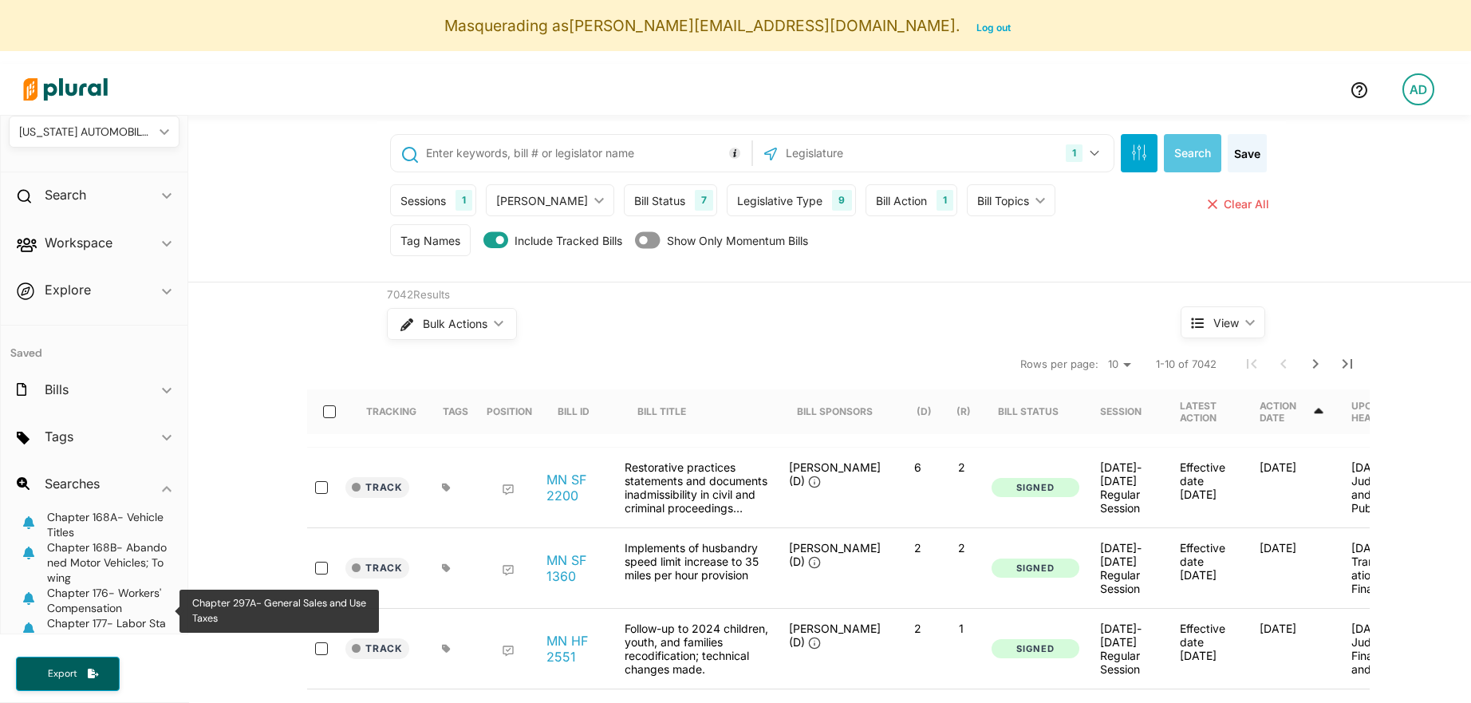
scroll to position [0, 0]
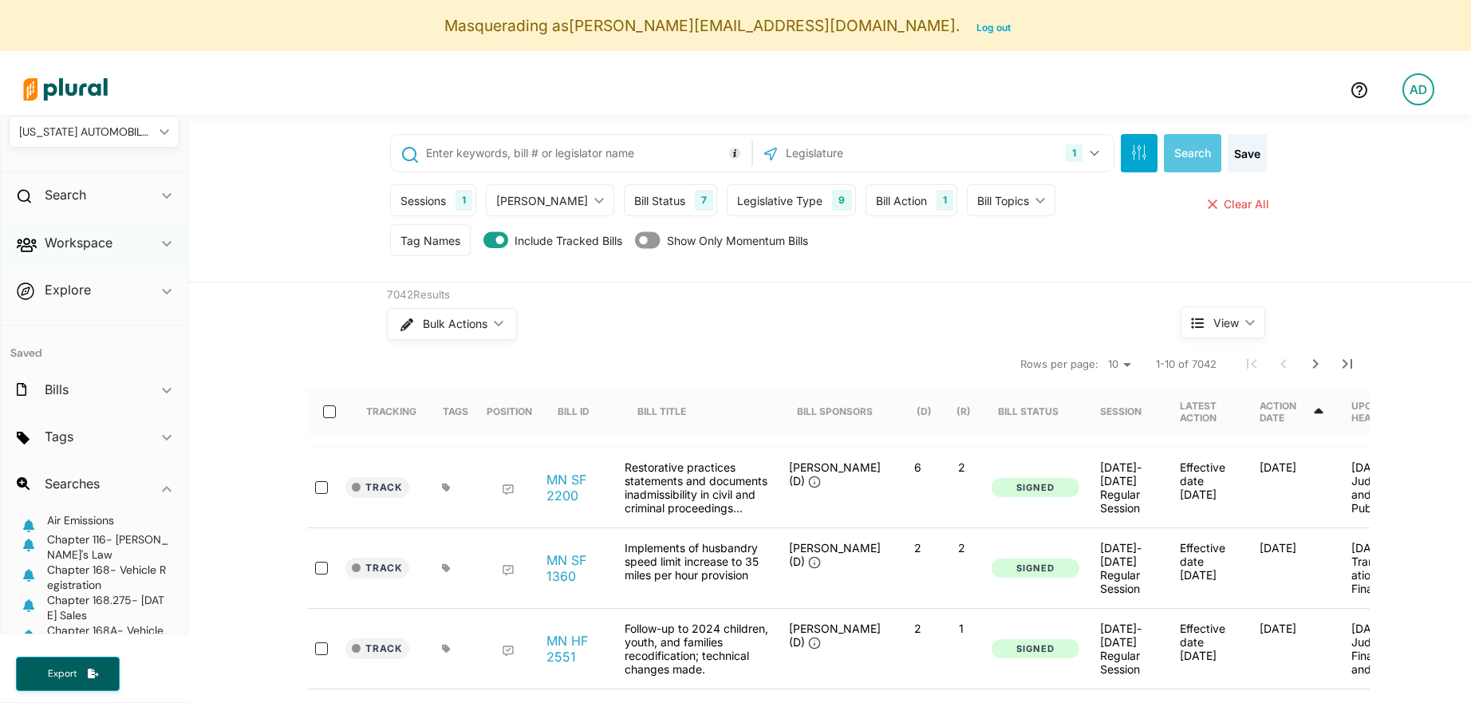
click at [89, 230] on div "Workspace ic_keyboard_arrow_down" at bounding box center [94, 245] width 187 height 43
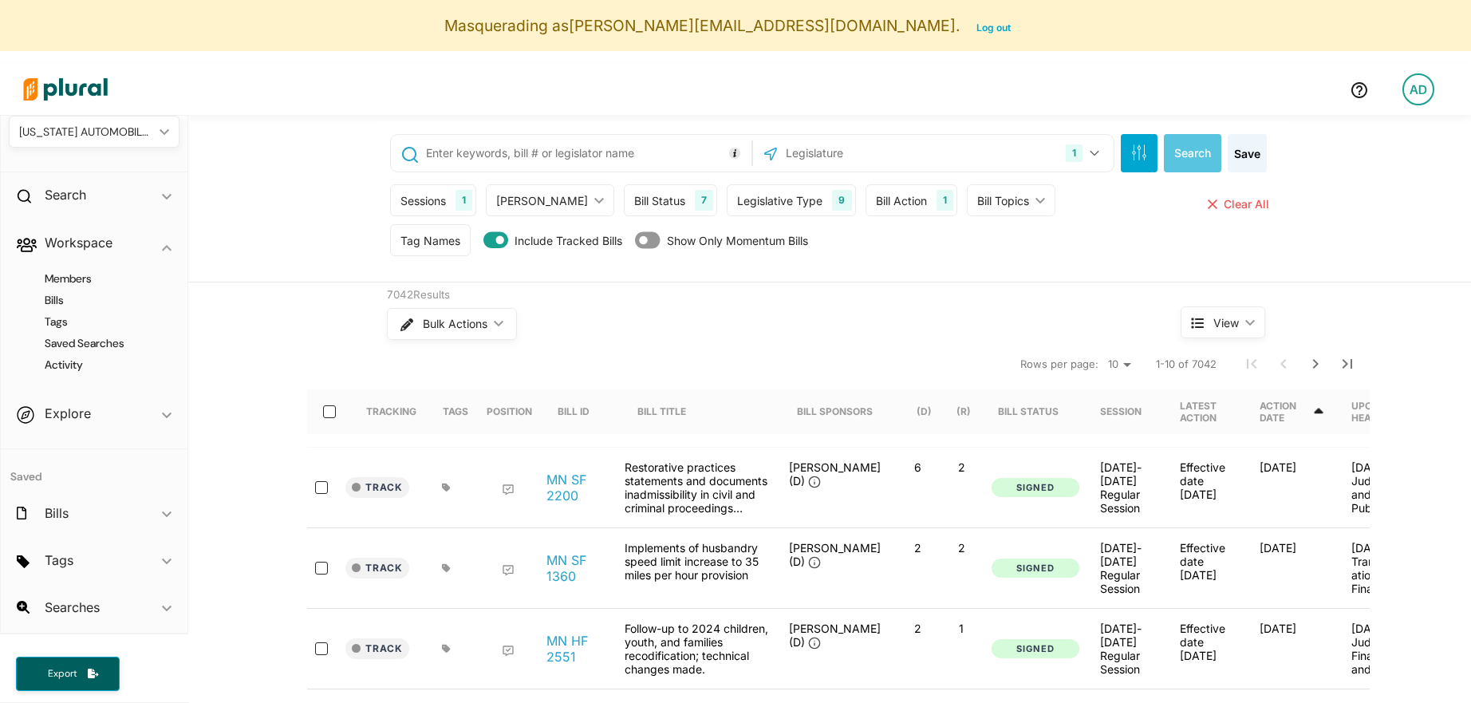
click at [85, 343] on h4 "Saved Searches" at bounding box center [98, 343] width 147 height 15
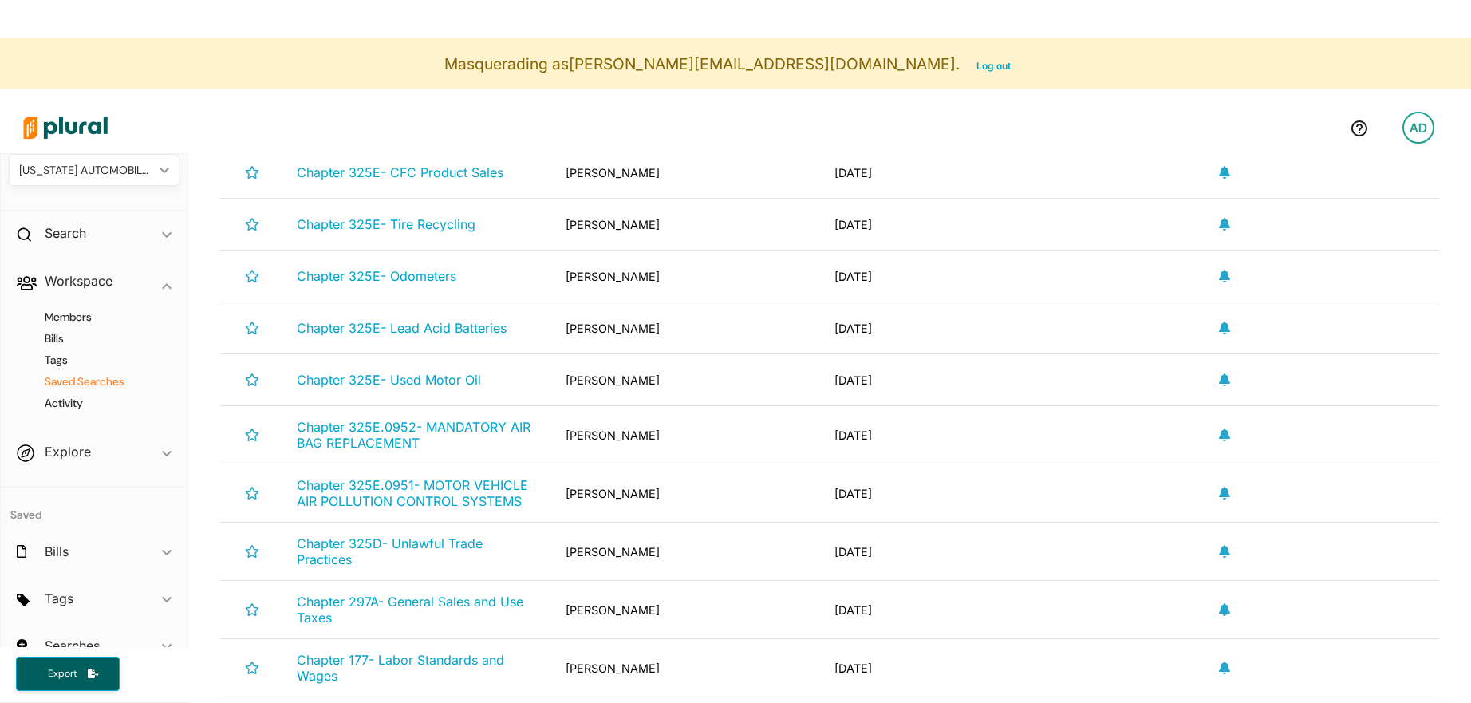
scroll to position [1583, 0]
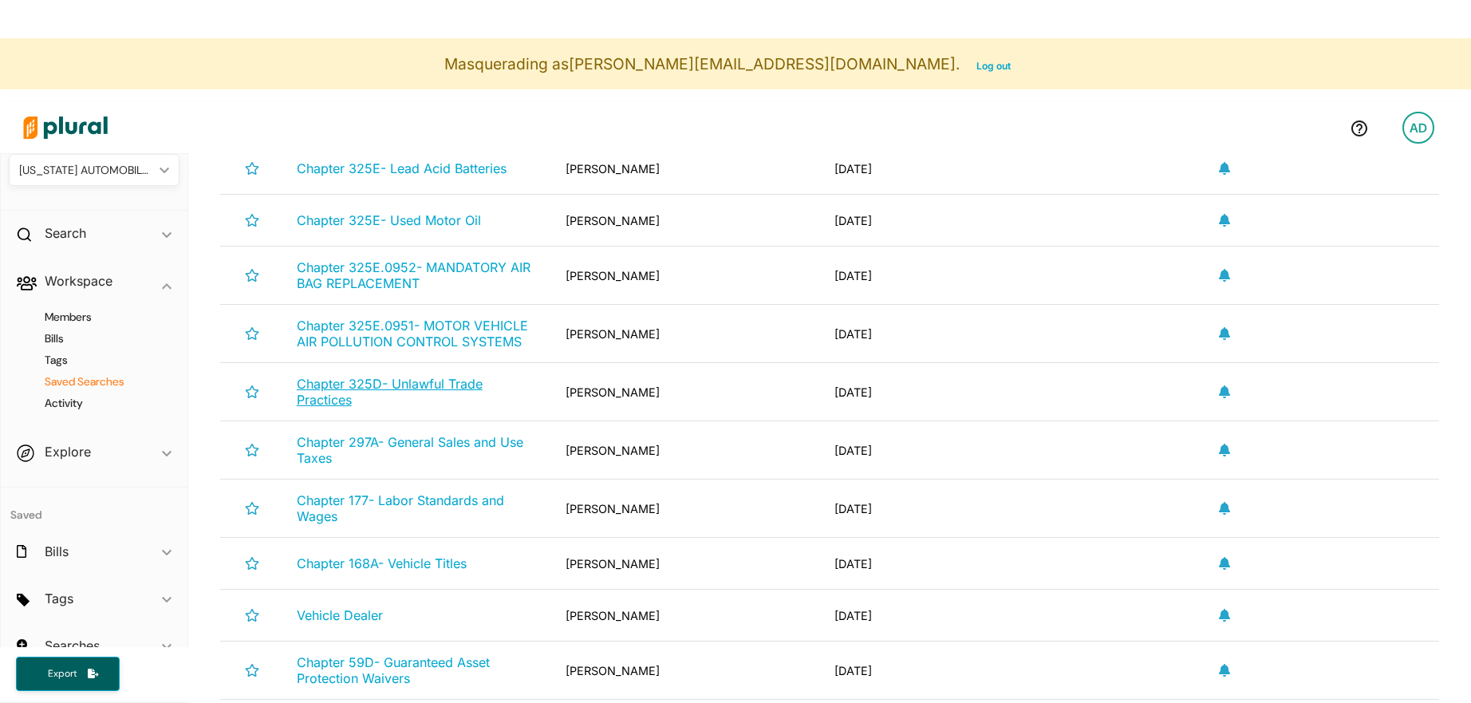
click at [429, 388] on span "Chapter 325D- Unlawful Trade Practices" at bounding box center [390, 392] width 186 height 32
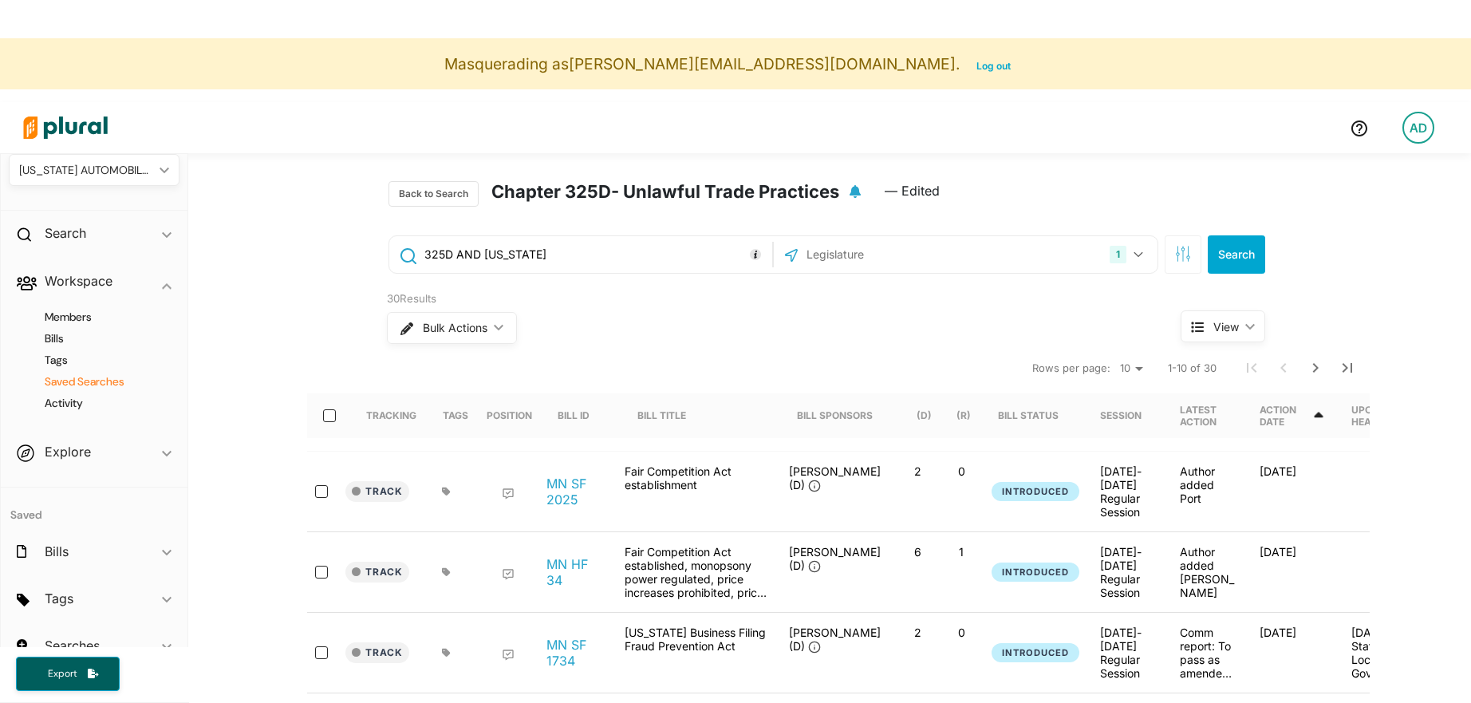
click at [102, 381] on h4 "Saved Searches" at bounding box center [98, 381] width 147 height 15
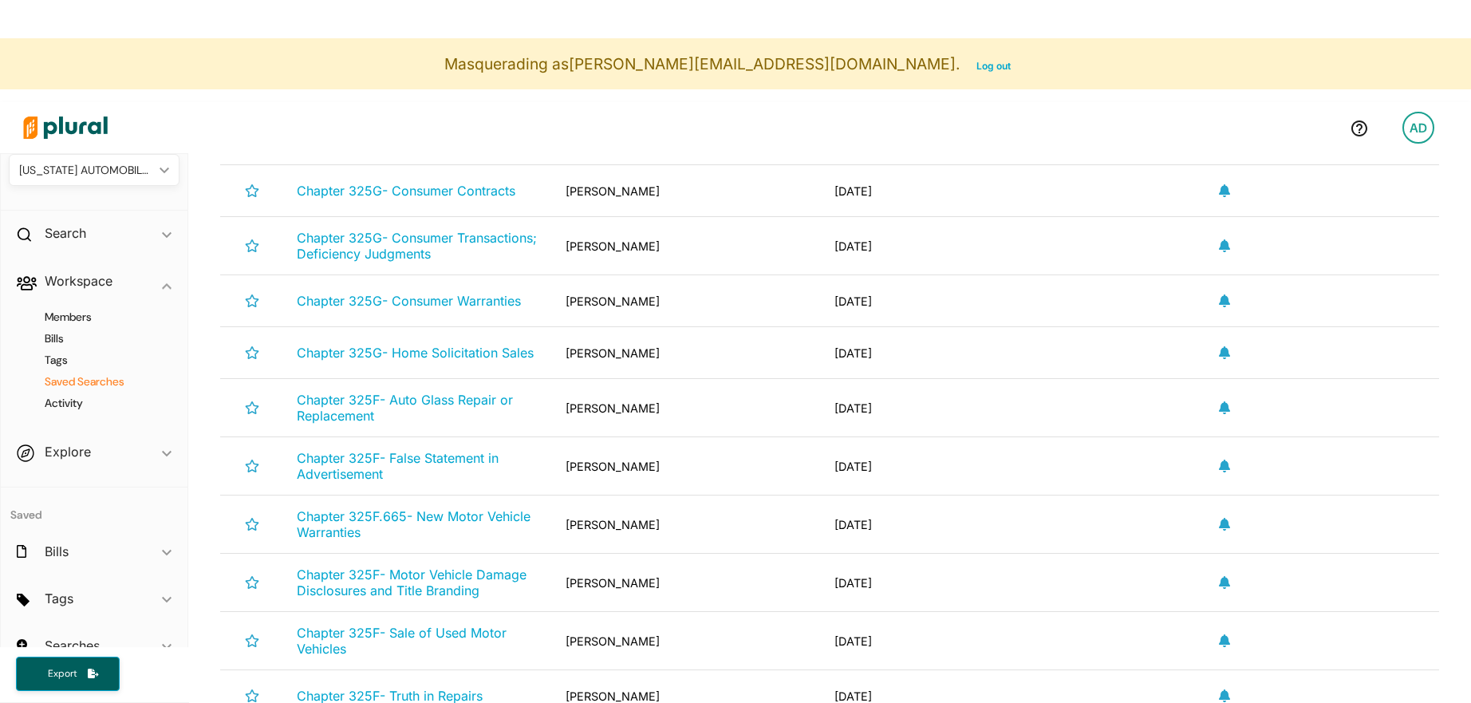
scroll to position [760, 0]
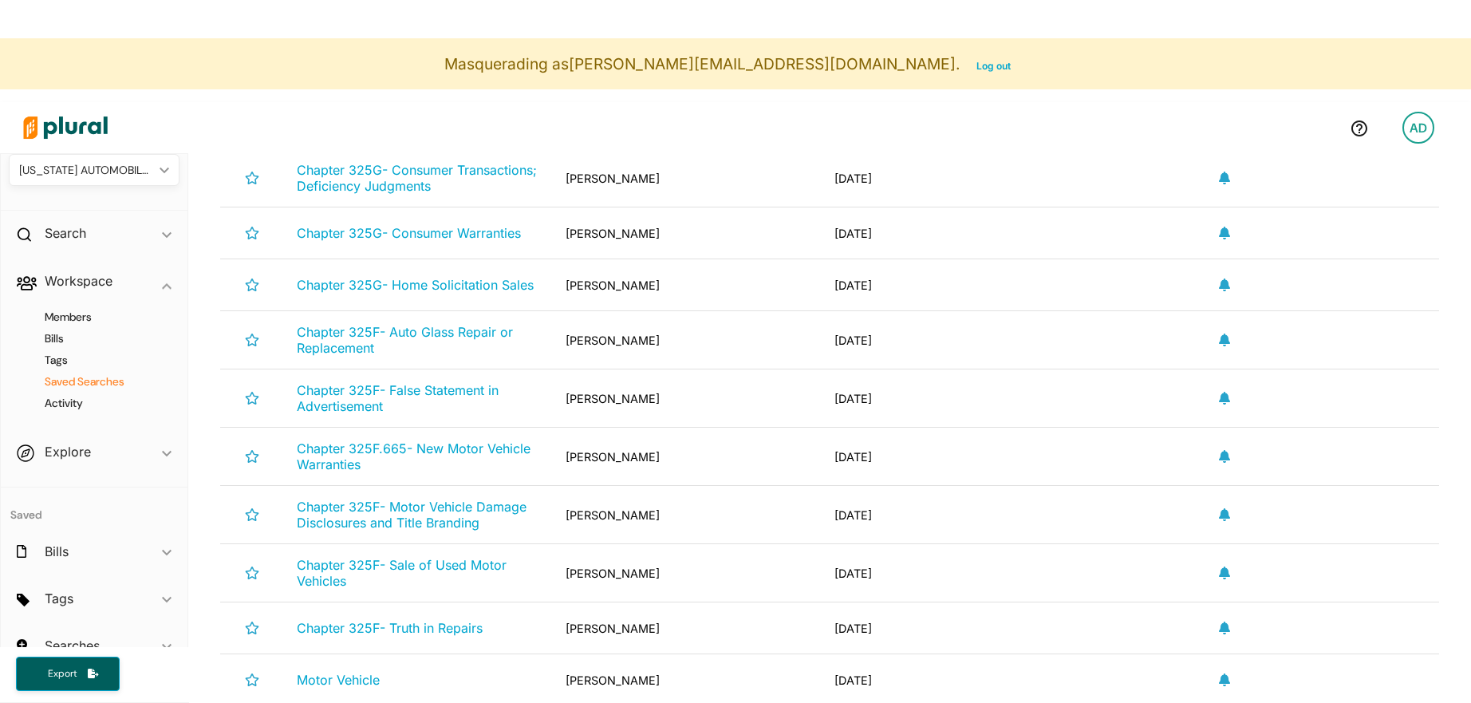
click at [610, 466] on div "[PERSON_NAME]" at bounding box center [687, 456] width 269 height 32
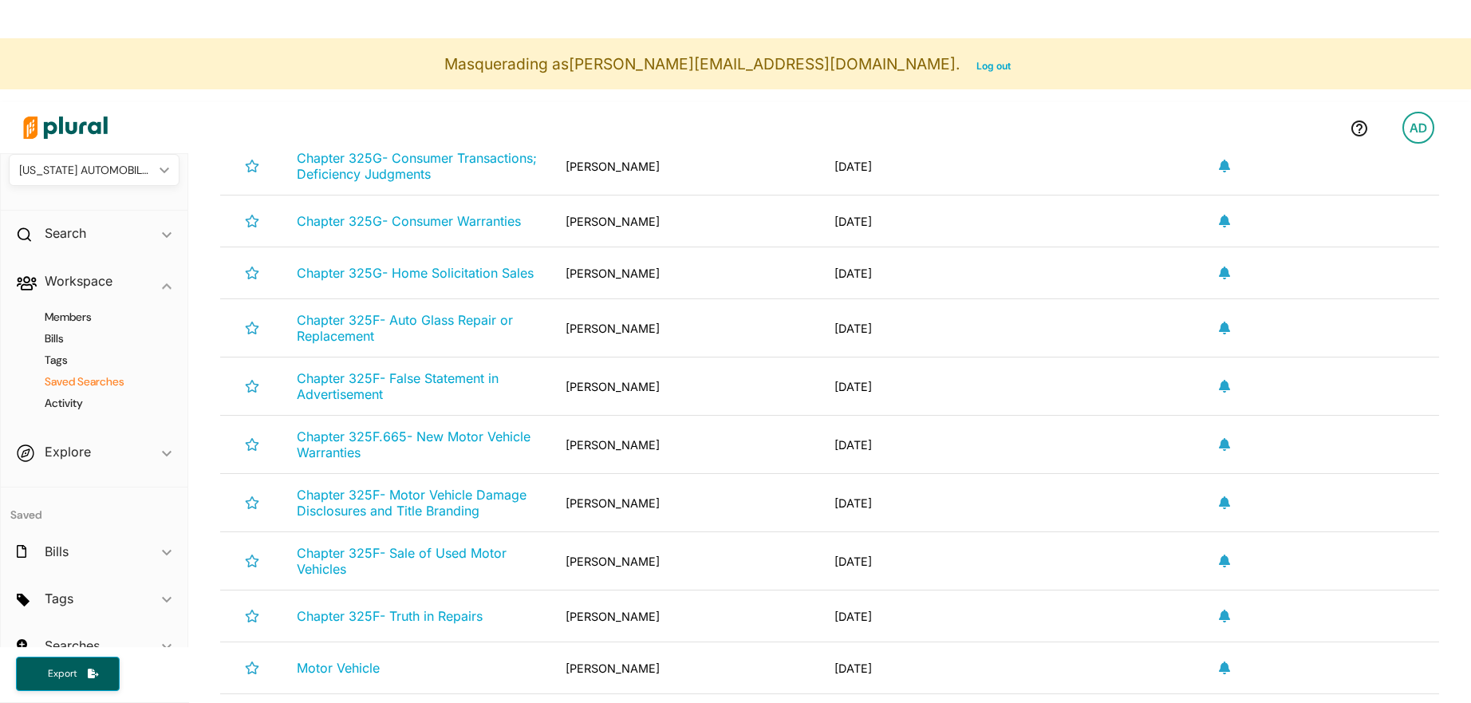
scroll to position [776, 0]
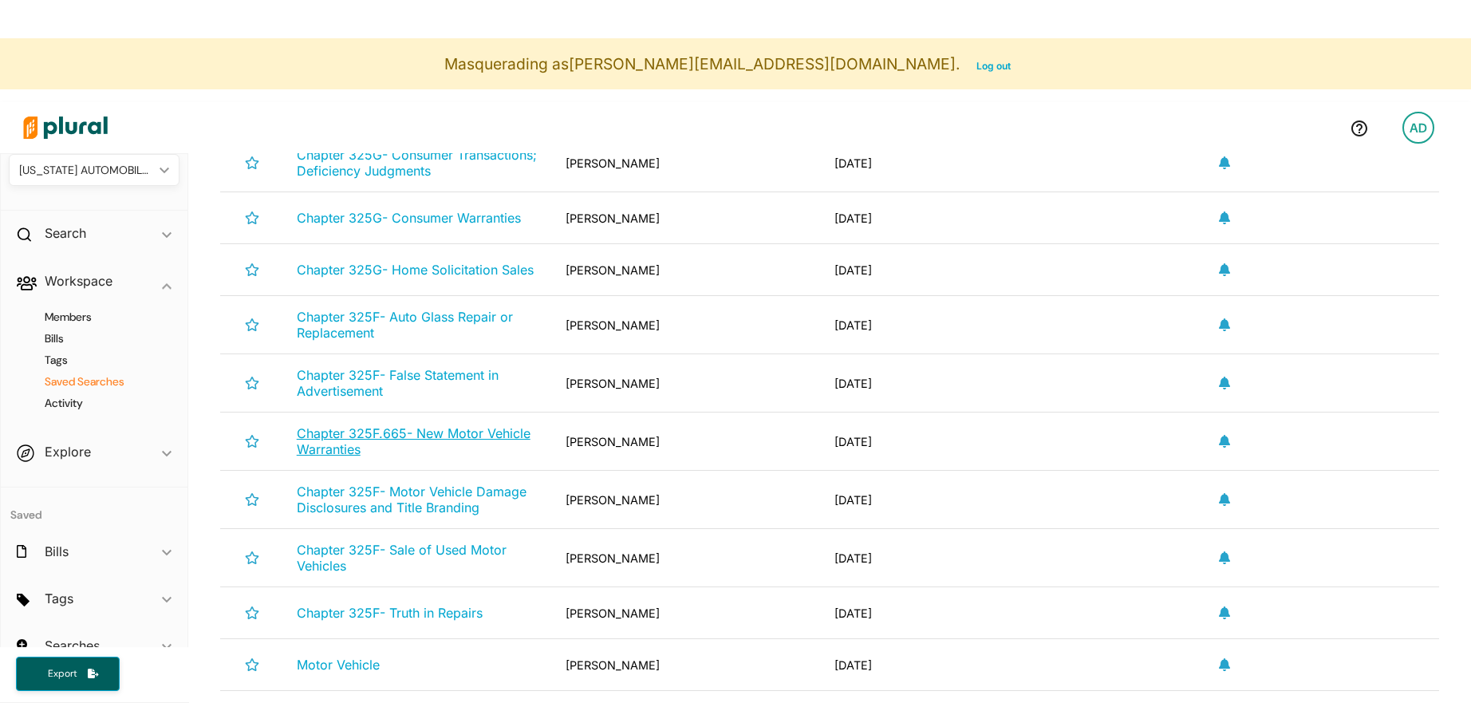
click at [456, 442] on link "Chapter 325F.665- New Motor Vehicle Warranties" at bounding box center [418, 441] width 243 height 32
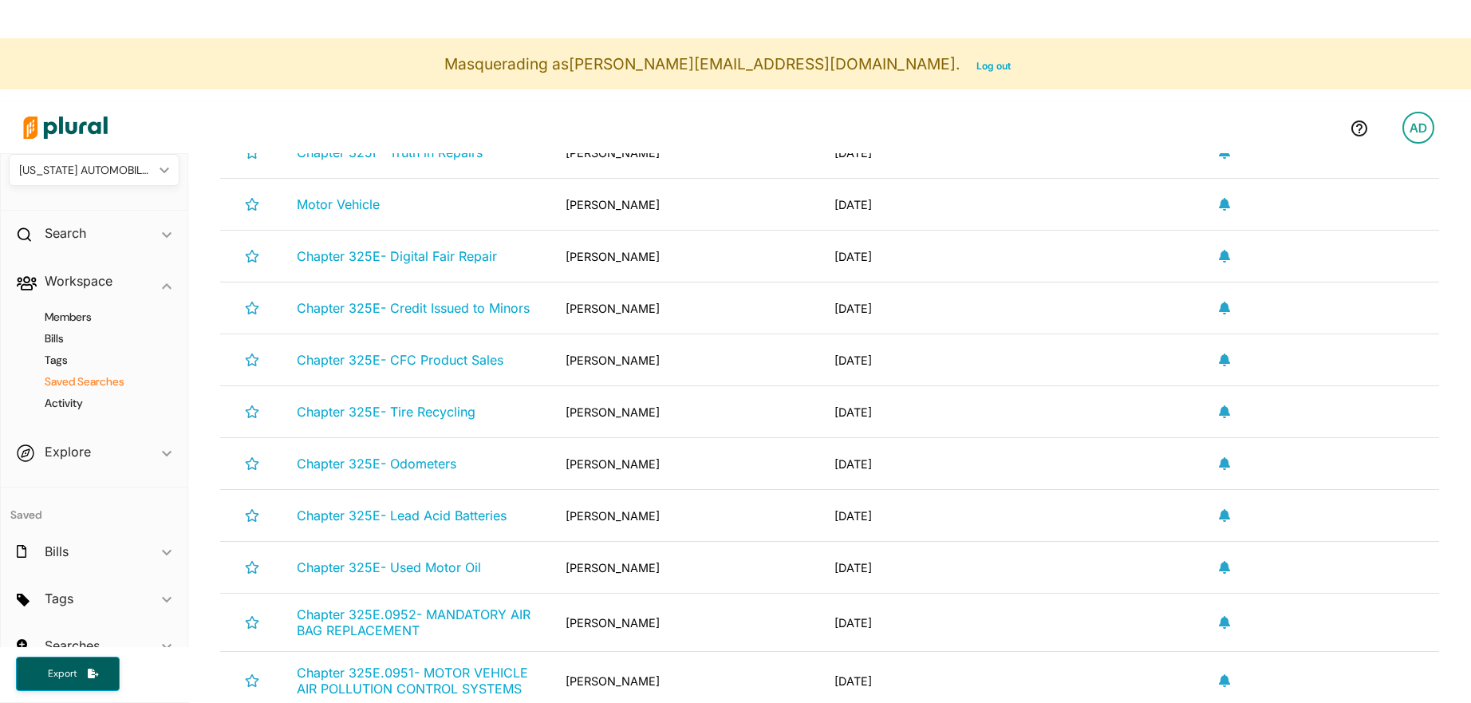
scroll to position [1404, 0]
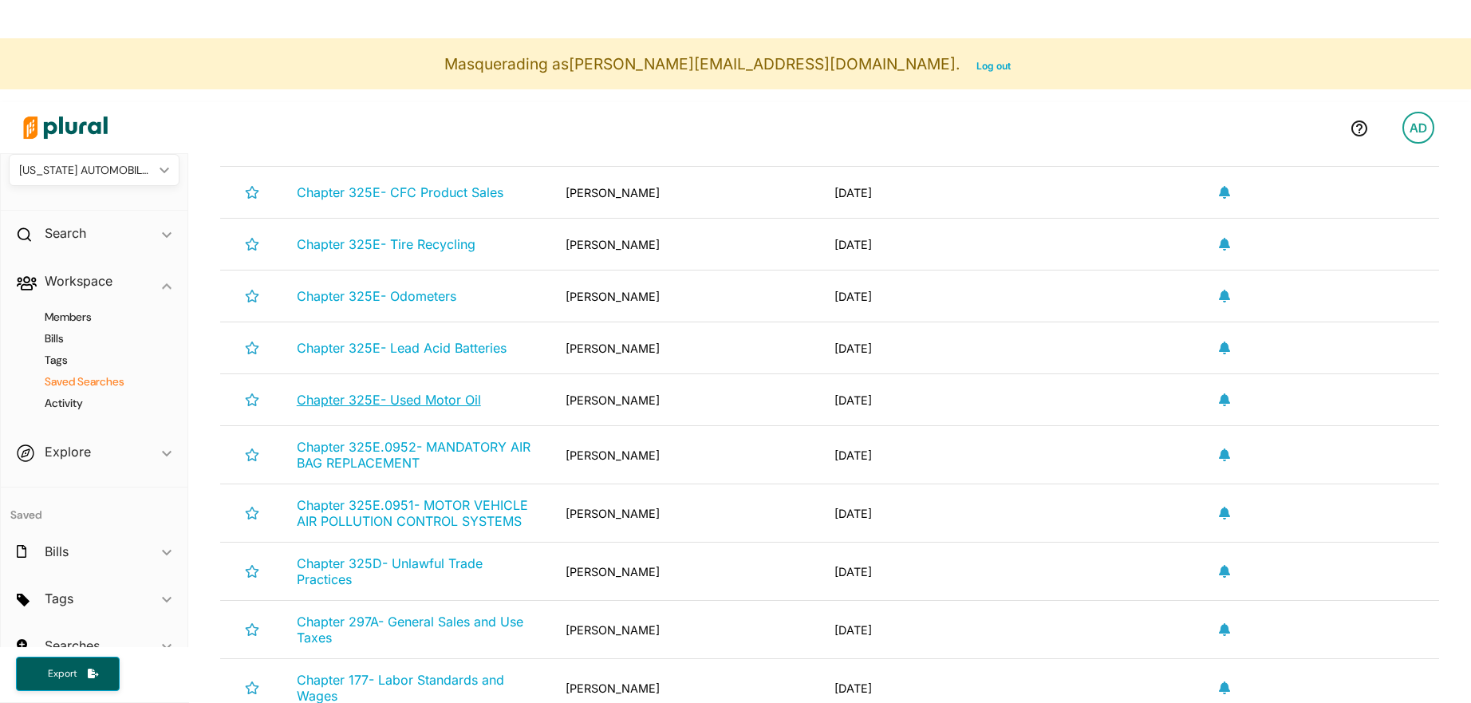
click at [442, 402] on span "Chapter 325E- Used Motor Oil" at bounding box center [389, 400] width 184 height 16
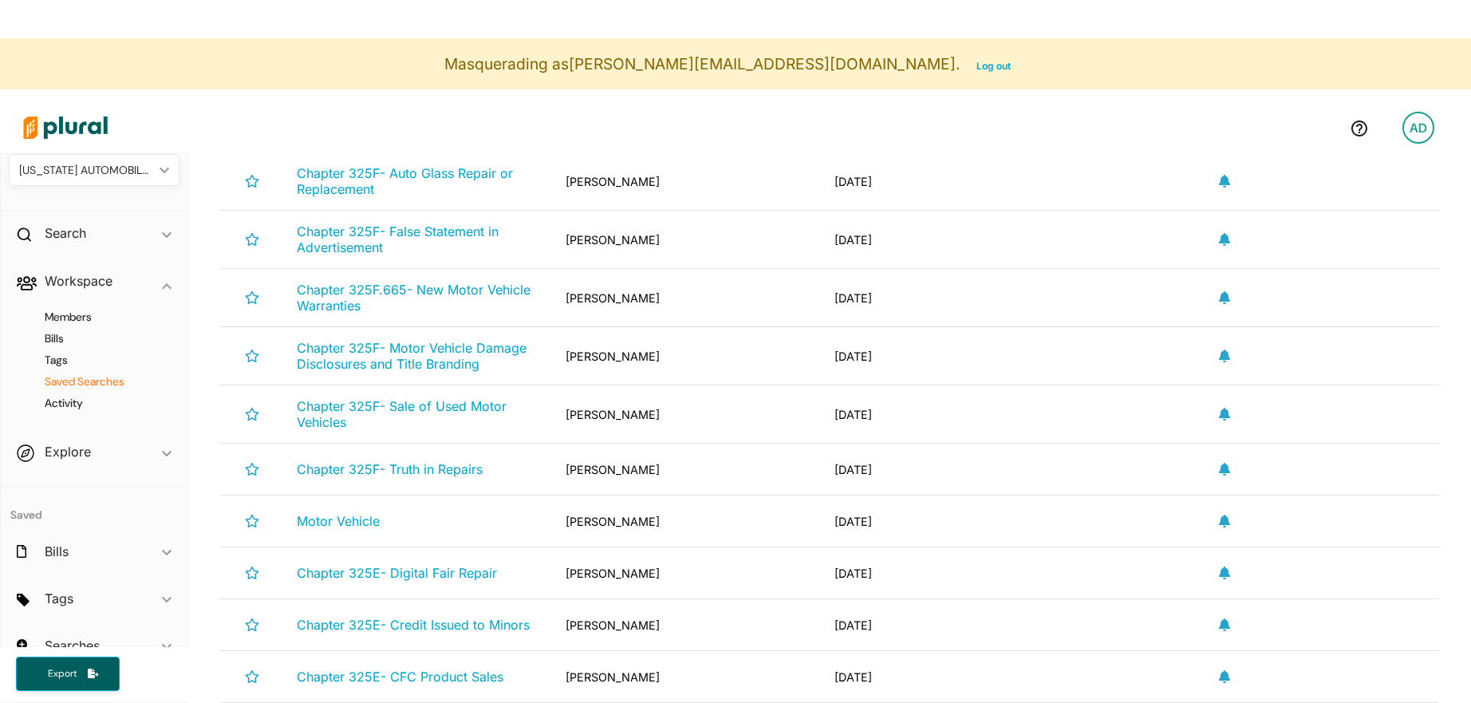
scroll to position [987, 0]
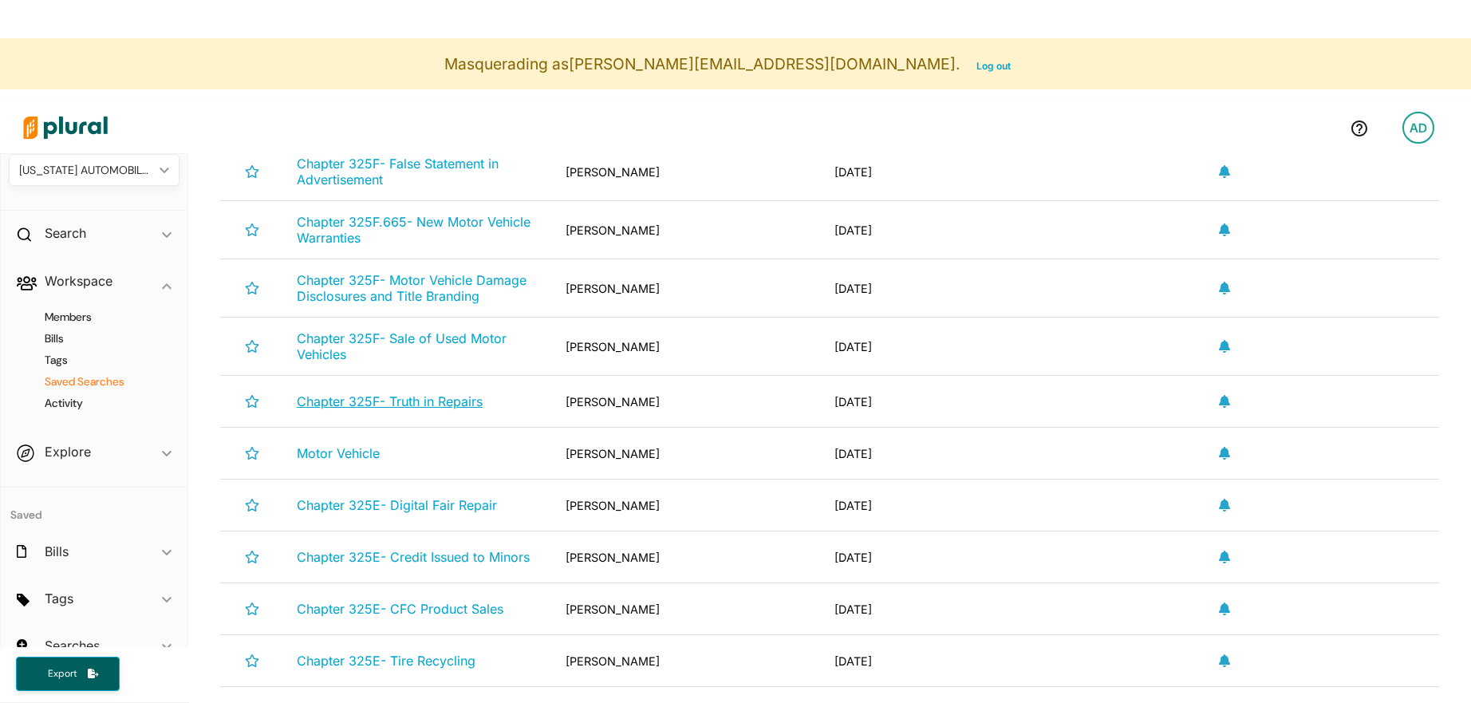
click at [452, 402] on span "Chapter 325F- Truth in Repairs" at bounding box center [390, 401] width 186 height 16
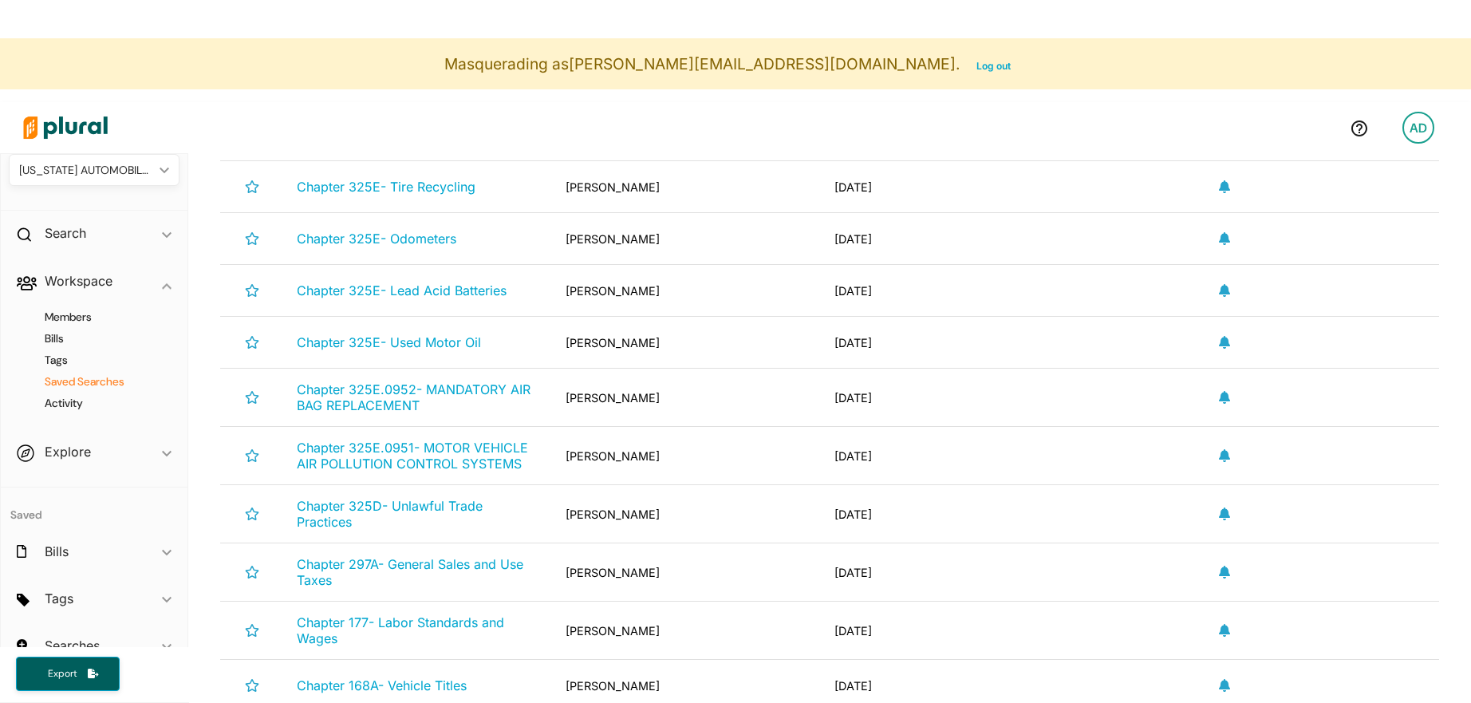
scroll to position [1491, 0]
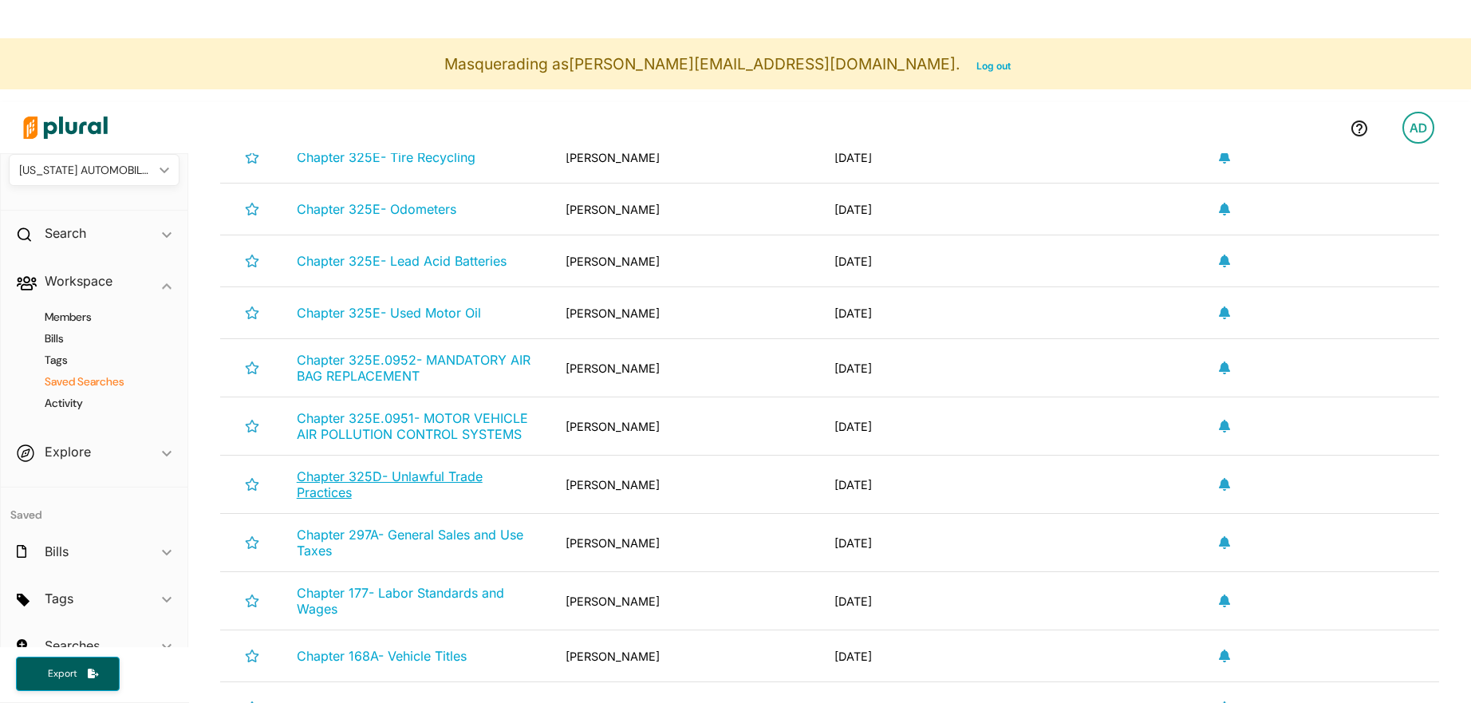
click at [370, 475] on span "Chapter 325D- Unlawful Trade Practices" at bounding box center [390, 484] width 186 height 32
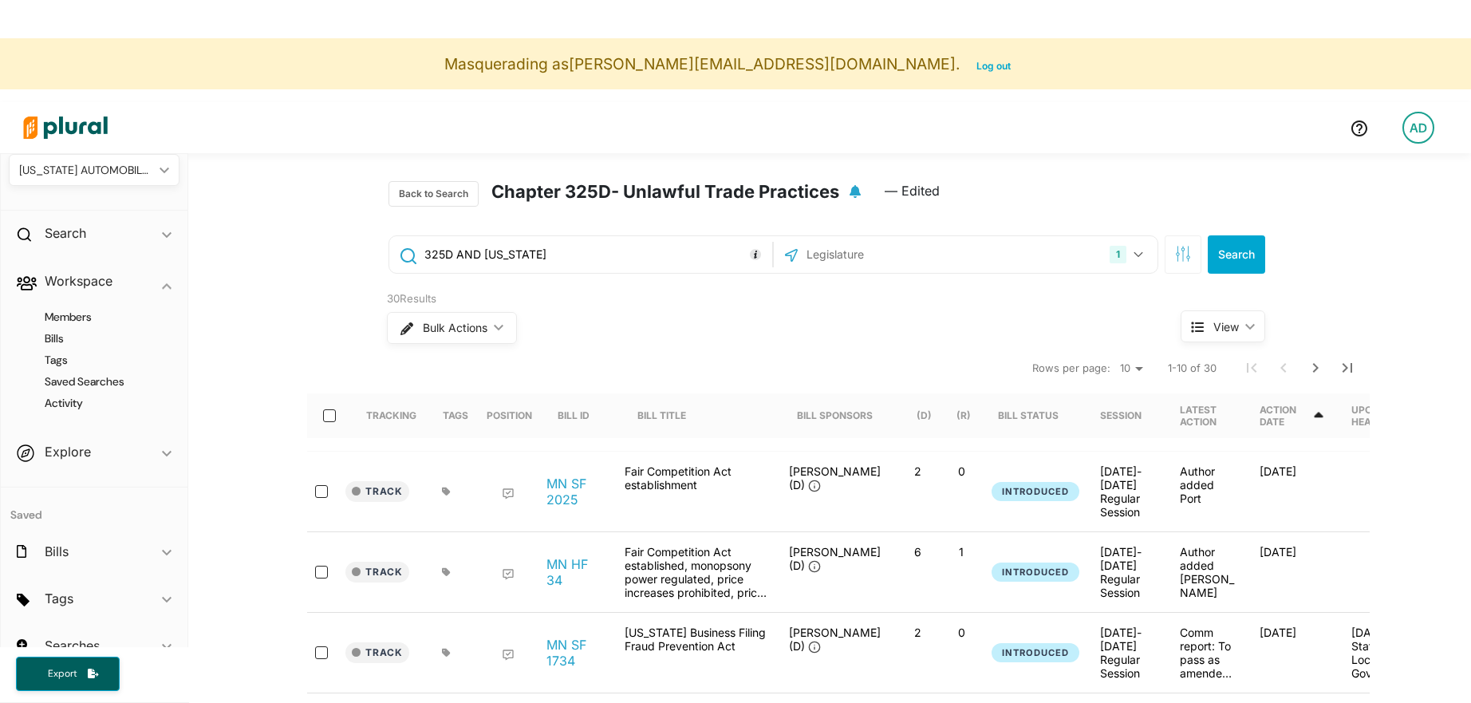
click at [488, 259] on input "325D AND [US_STATE]" at bounding box center [596, 254] width 346 height 30
click at [462, 259] on input "325D AND [US_STATE]" at bounding box center [596, 254] width 346 height 30
click at [433, 259] on input "325D AND [US_STATE]" at bounding box center [596, 254] width 346 height 30
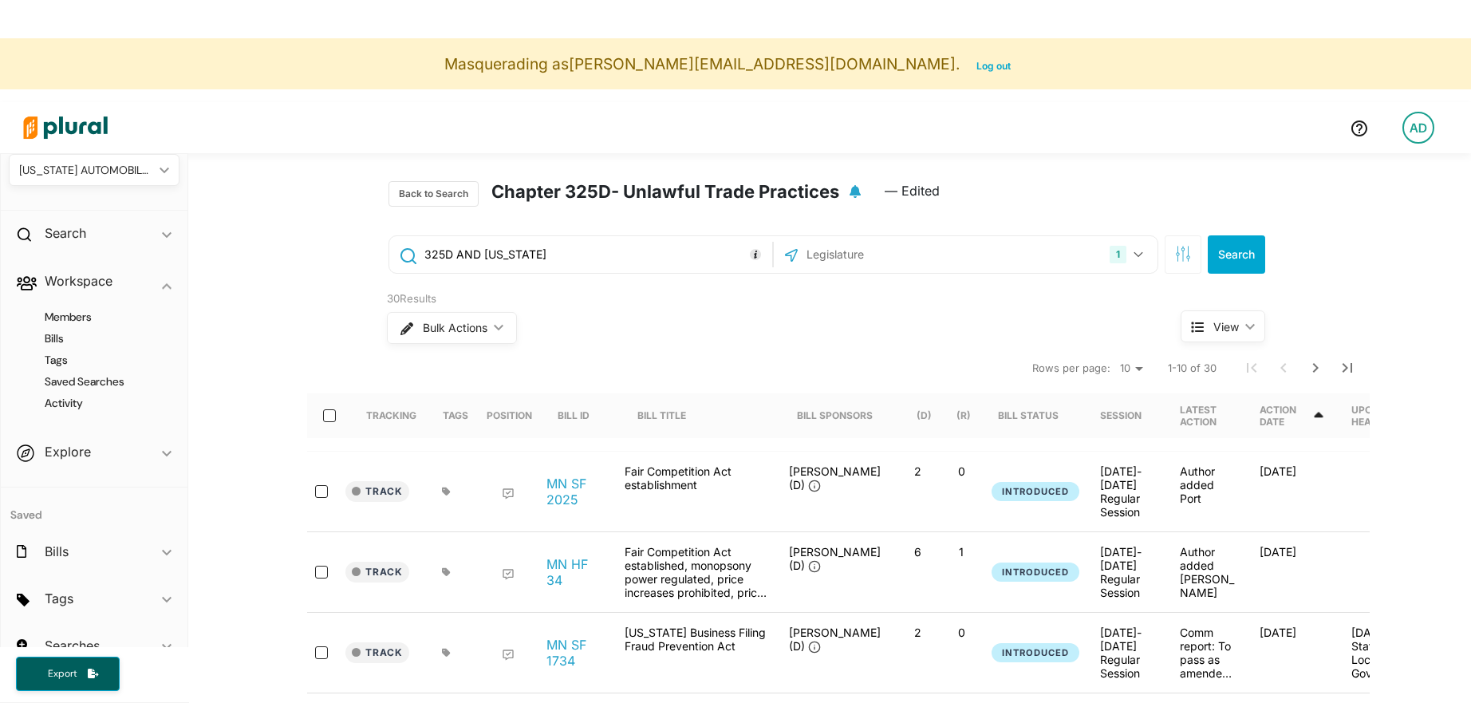
click at [442, 259] on input "325D AND [US_STATE]" at bounding box center [596, 254] width 346 height 30
click at [440, 259] on input "325D AND [US_STATE]" at bounding box center [596, 254] width 346 height 30
drag, startPoint x: 446, startPoint y: 259, endPoint x: 535, endPoint y: 259, distance: 88.6
click at [533, 259] on input "325D AND [US_STATE]" at bounding box center [596, 254] width 346 height 30
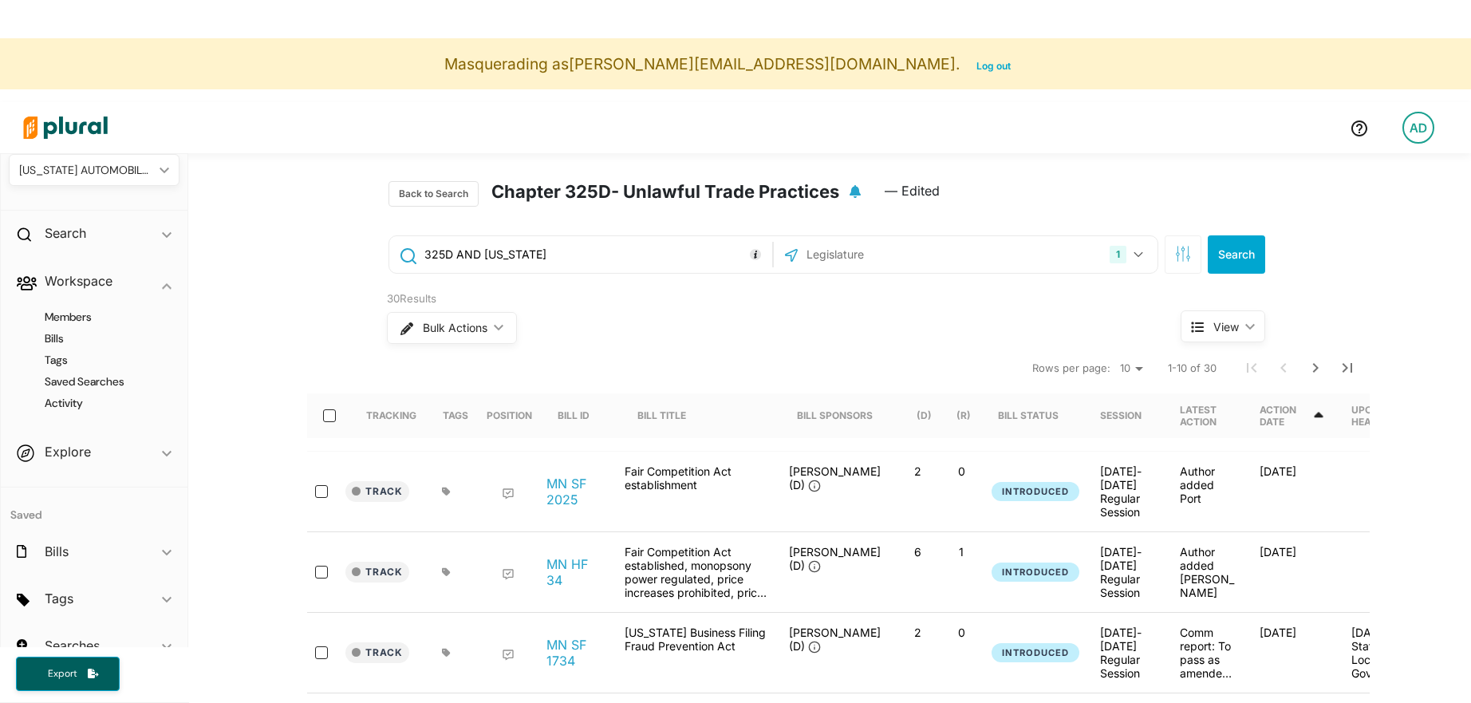
click at [535, 259] on input "325D AND [US_STATE]" at bounding box center [596, 254] width 346 height 30
click at [506, 268] on input "325D AND [US_STATE]" at bounding box center [596, 254] width 346 height 30
click at [502, 265] on input "325D AND [US_STATE]" at bounding box center [596, 254] width 346 height 30
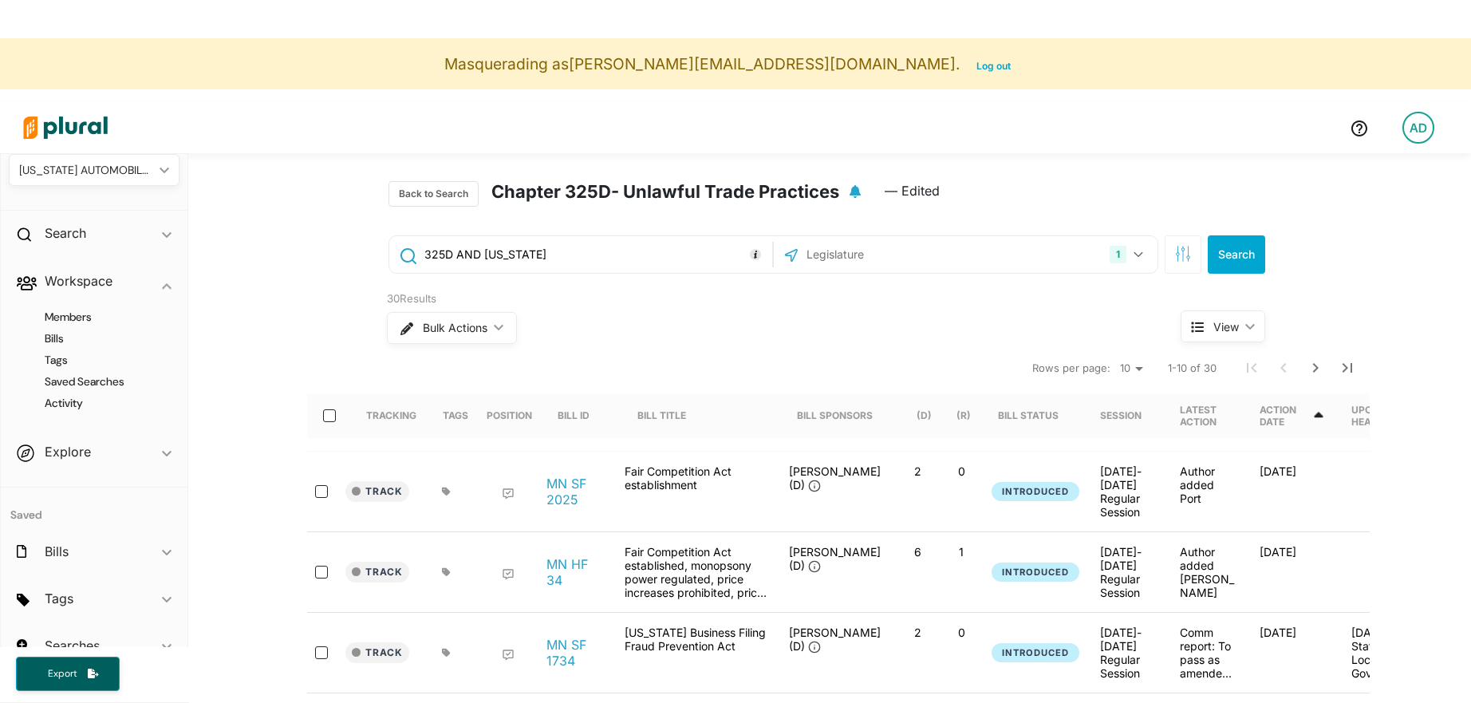
click at [502, 265] on input "325D AND [US_STATE]" at bounding box center [596, 254] width 346 height 30
click at [483, 255] on input "325D AND [US_STATE]" at bounding box center [596, 254] width 346 height 30
click at [471, 255] on input "325D AND [US_STATE]" at bounding box center [596, 254] width 346 height 30
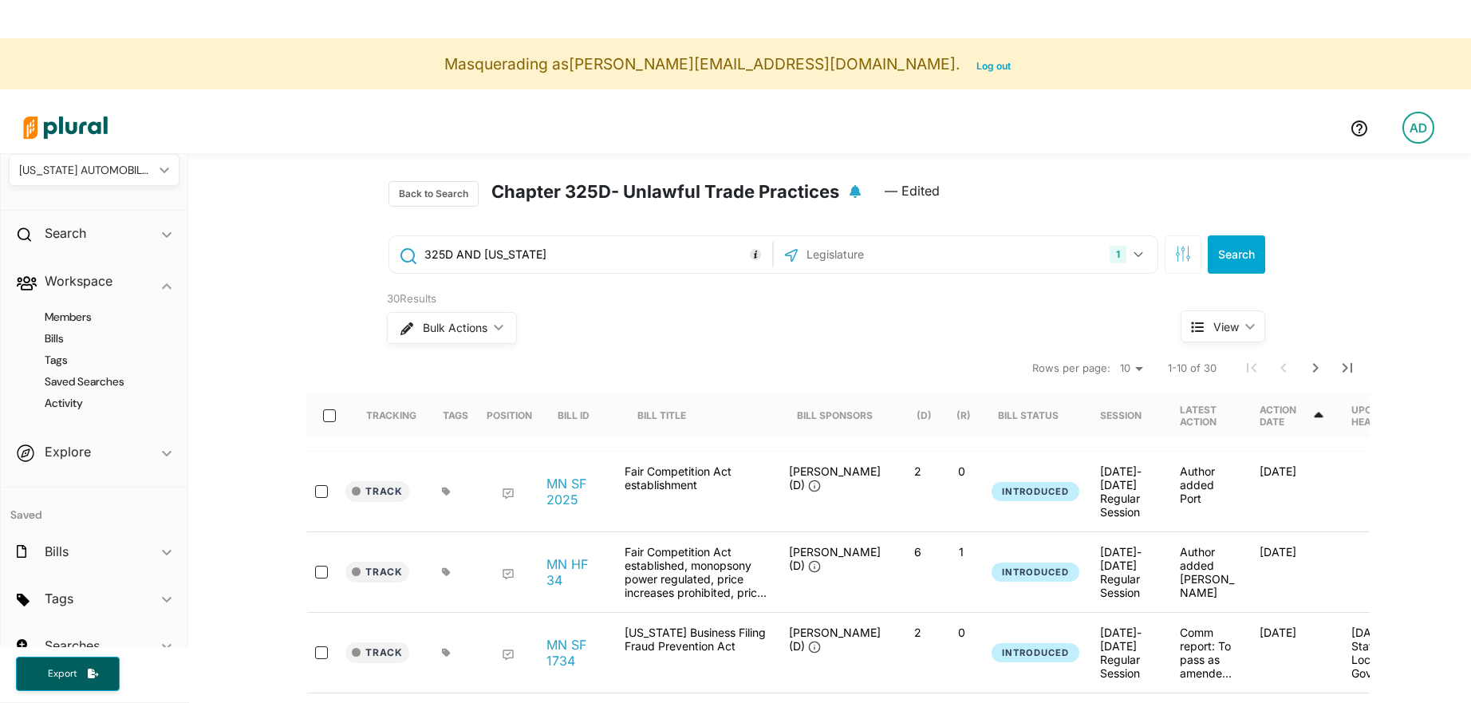
drag, startPoint x: 471, startPoint y: 255, endPoint x: 556, endPoint y: 255, distance: 85.4
click at [556, 255] on input "325D AND [US_STATE]" at bounding box center [596, 254] width 346 height 30
click at [1143, 263] on button "1" at bounding box center [1129, 254] width 50 height 30
click at [551, 261] on input "325D AND [US_STATE]" at bounding box center [596, 254] width 346 height 30
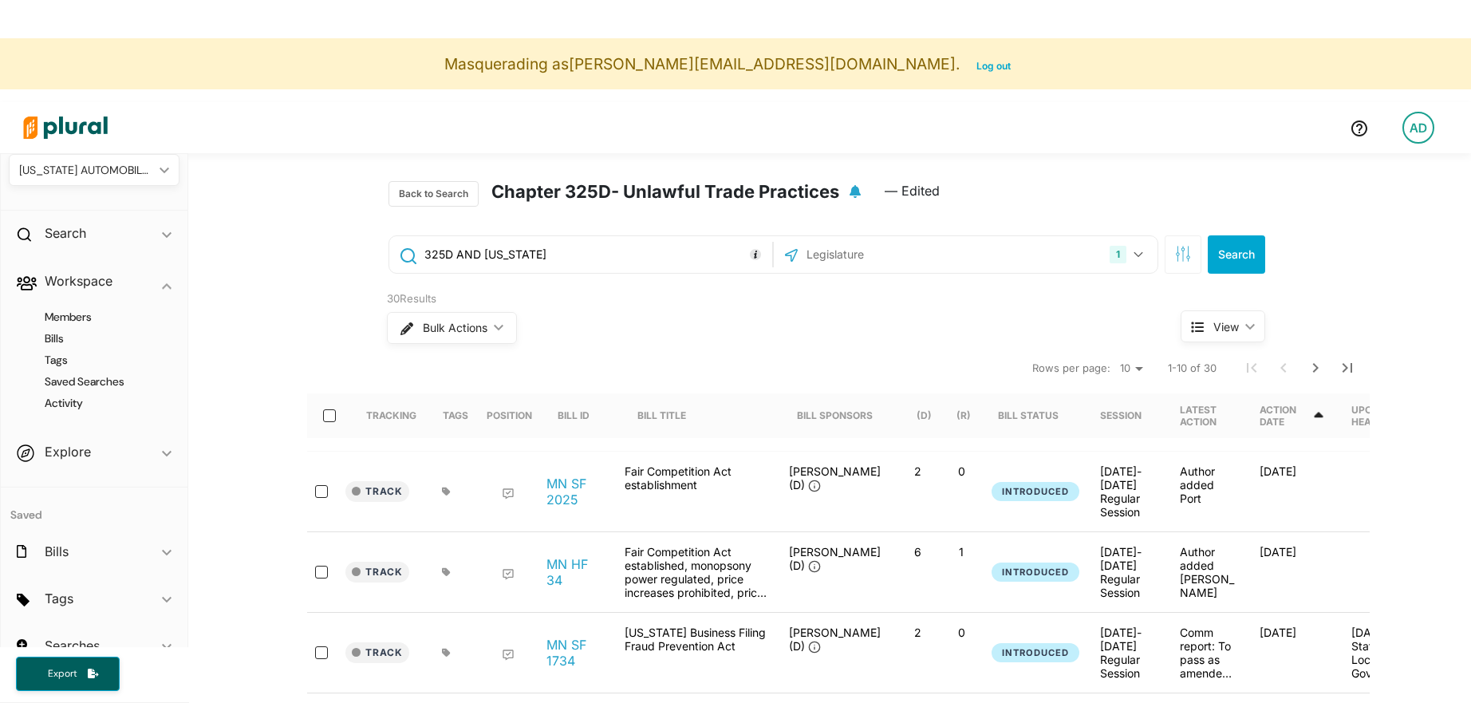
click at [551, 261] on input "325D AND [US_STATE]" at bounding box center [596, 254] width 346 height 30
paste input "("deceptive trade practice*" OR "unfair competition" OR "unfair method*" OR "un…"
drag, startPoint x: 681, startPoint y: 252, endPoint x: 390, endPoint y: 251, distance: 291.3
click at [390, 251] on div "("deceptive trade practice*" OR "unfair competition" OR "unfair method*" OR "un…" at bounding box center [581, 254] width 384 height 37
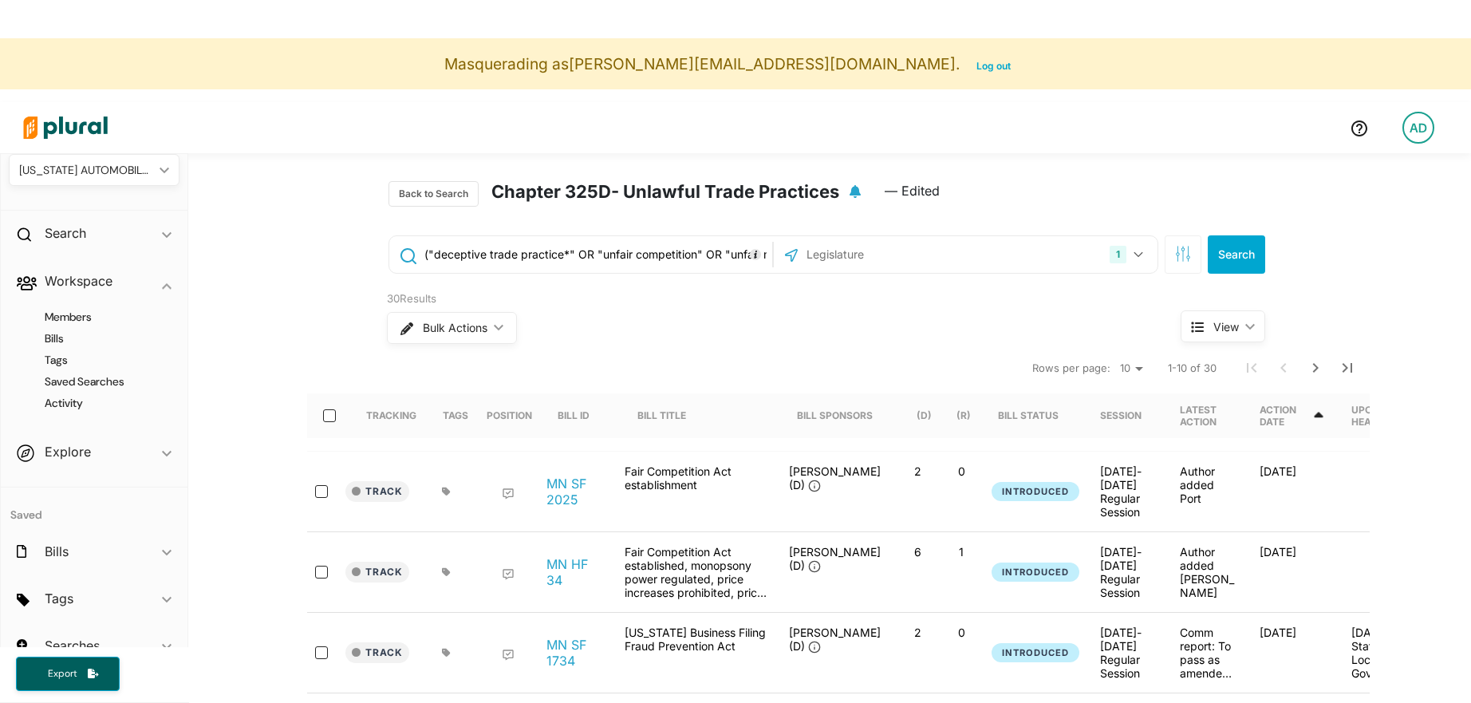
click at [491, 253] on input "("deceptive trade practice*" OR "unfair competition" OR "unfair method*" OR "un…" at bounding box center [596, 254] width 346 height 30
drag, startPoint x: 488, startPoint y: 254, endPoint x: 577, endPoint y: 253, distance: 89.4
click at [578, 254] on input "("deceptive trade practice*" OR "unfair competition" OR "unfair method*" OR "un…" at bounding box center [596, 254] width 346 height 30
click at [577, 253] on input "("deceptive trade practice*" OR "unfair competition" OR "unfair method*" OR "un…" at bounding box center [596, 254] width 346 height 30
click at [534, 261] on input "("deceptive trade practice*" OR "unfair competition" OR "unfair method*" OR "un…" at bounding box center [596, 254] width 346 height 30
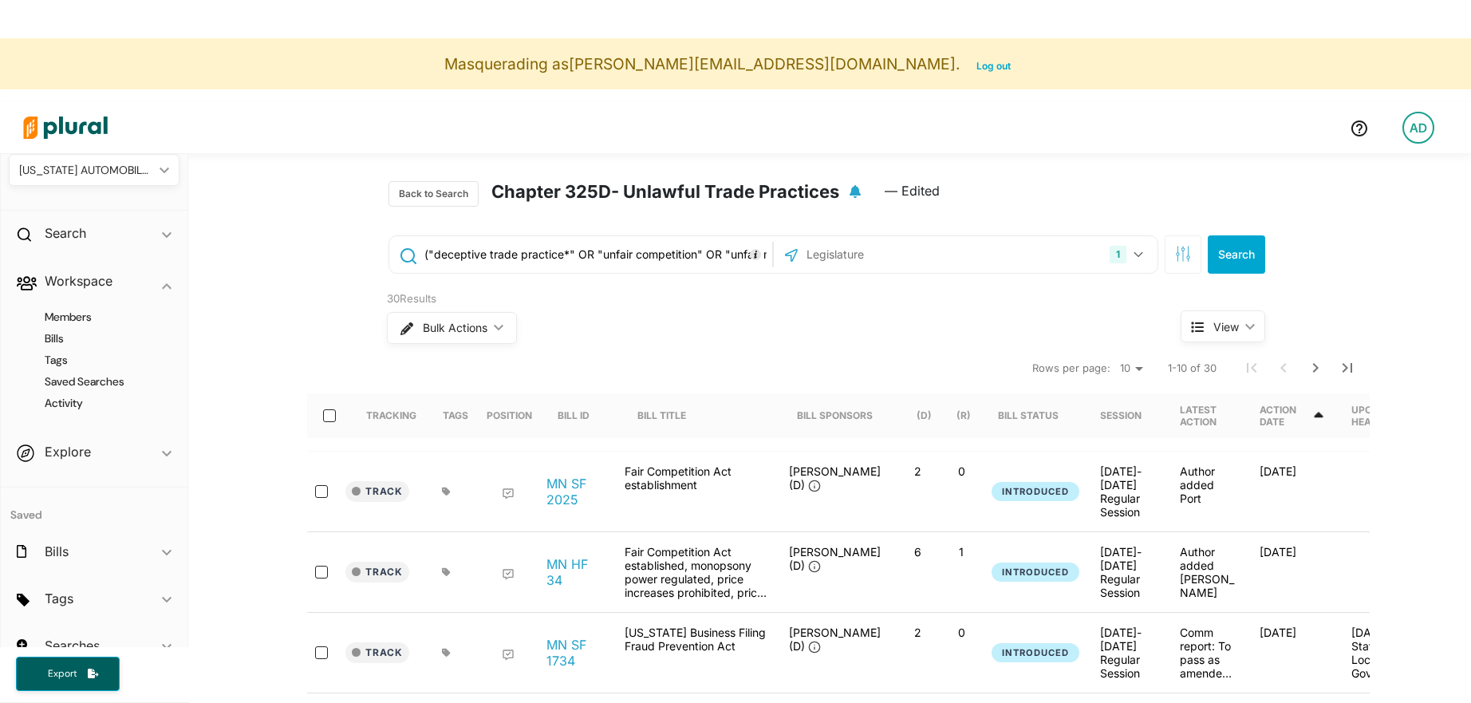
drag, startPoint x: 497, startPoint y: 257, endPoint x: 657, endPoint y: 260, distance: 159.6
click at [657, 260] on input "("deceptive trade practice*" OR "unfair competition" OR "unfair method*" OR "un…" at bounding box center [596, 254] width 346 height 30
drag, startPoint x: 552, startPoint y: 260, endPoint x: 751, endPoint y: 270, distance: 198.9
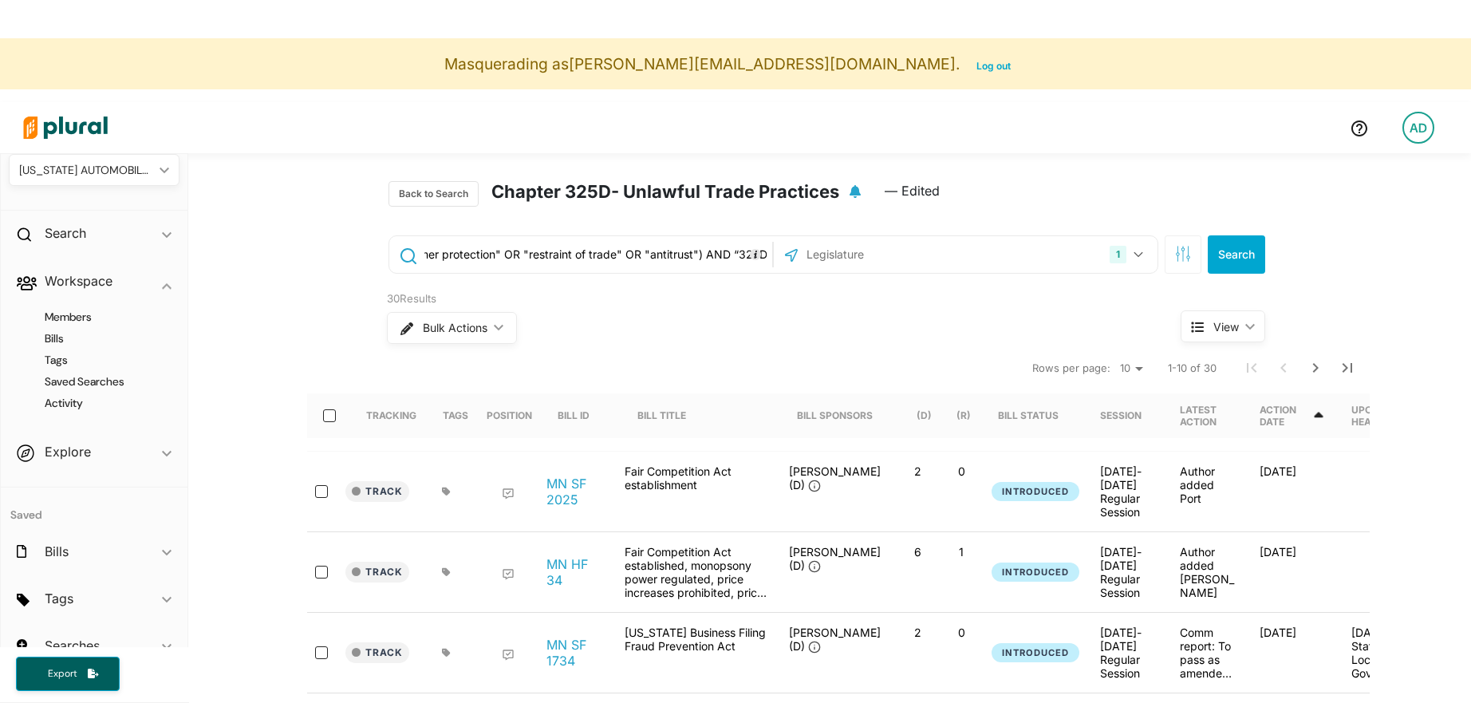
click at [758, 270] on div "("deceptive trade practice*" OR "unfair competition" OR "unfair method*" OR "un…" at bounding box center [581, 254] width 384 height 37
click at [693, 263] on input "("deceptive trade practice*" OR "unfair competition" OR "unfair method*" OR "un…" at bounding box center [596, 254] width 346 height 30
click at [707, 261] on input "("deceptive trade practice*" OR "unfair competition" OR "unfair method*" OR "un…" at bounding box center [596, 254] width 346 height 30
click at [706, 261] on input "("deceptive trade practice*" OR "unfair competition" OR "unfair method*" OR "un…" at bounding box center [596, 254] width 346 height 30
drag, startPoint x: 688, startPoint y: 259, endPoint x: 771, endPoint y: 262, distance: 83.0
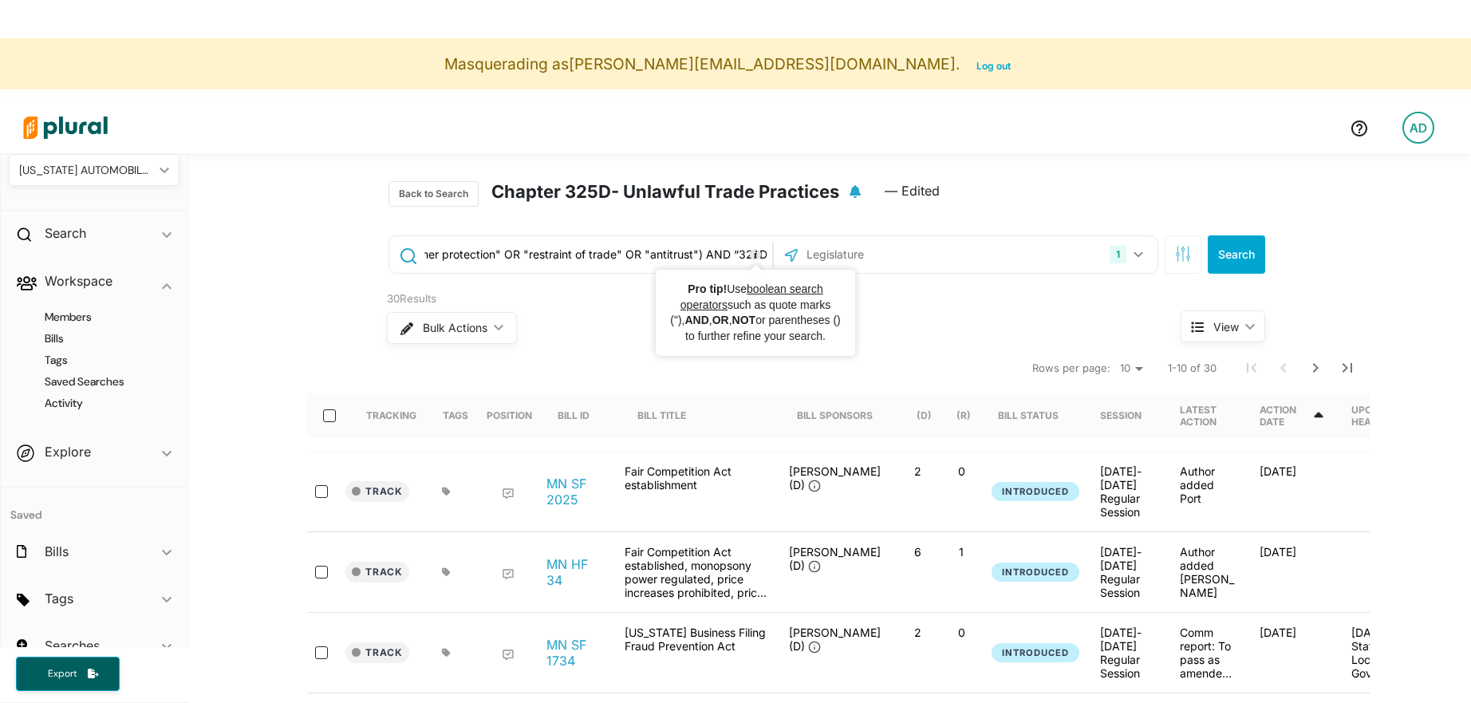
click at [771, 262] on div "("deceptive trade practice*" OR "unfair competition" OR "unfair method*" OR "un…" at bounding box center [581, 254] width 384 height 37
click at [729, 262] on input "("deceptive trade practice*" OR "unfair competition" OR "unfair method*" OR "un…" at bounding box center [596, 254] width 346 height 30
click at [1236, 251] on button "Search" at bounding box center [1236, 254] width 57 height 38
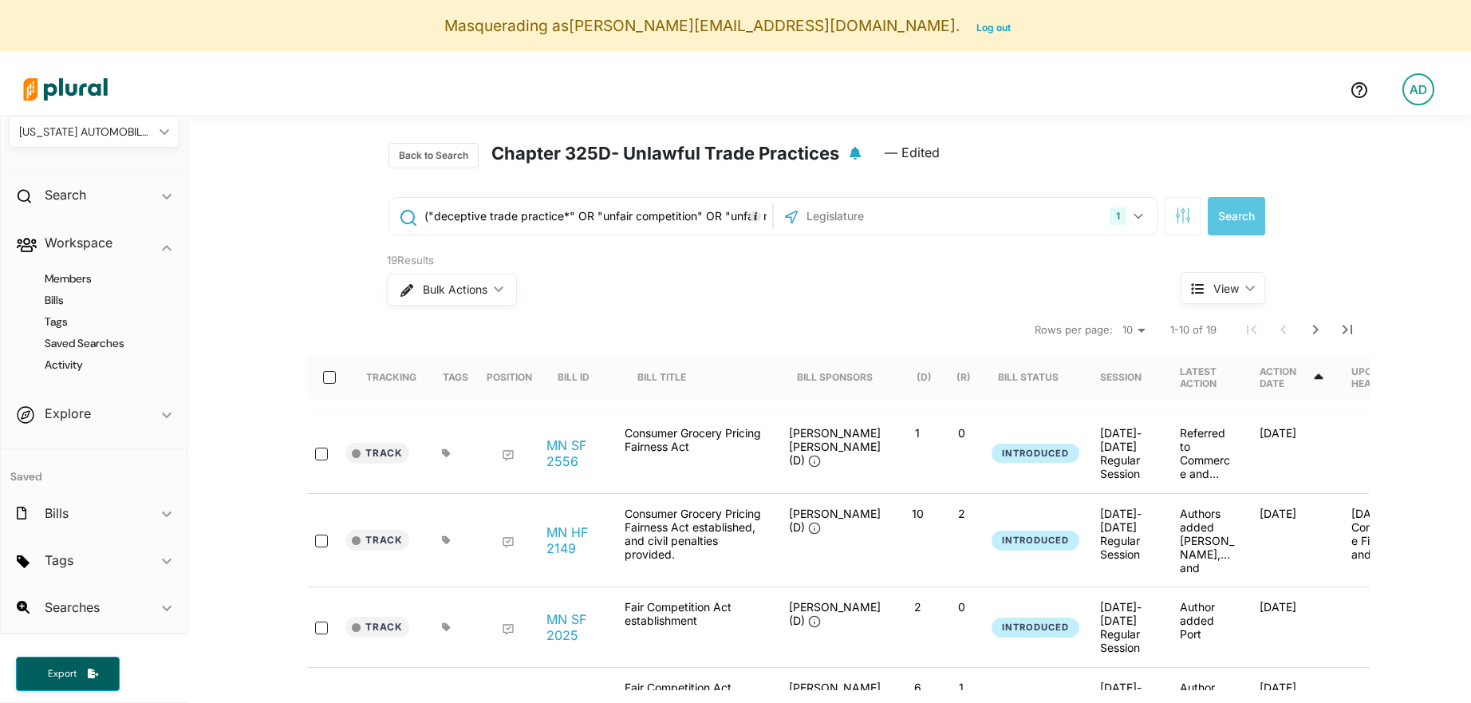
drag, startPoint x: 389, startPoint y: 261, endPoint x: 444, endPoint y: 261, distance: 55.1
click at [444, 261] on div "19 Results" at bounding box center [754, 261] width 734 height 16
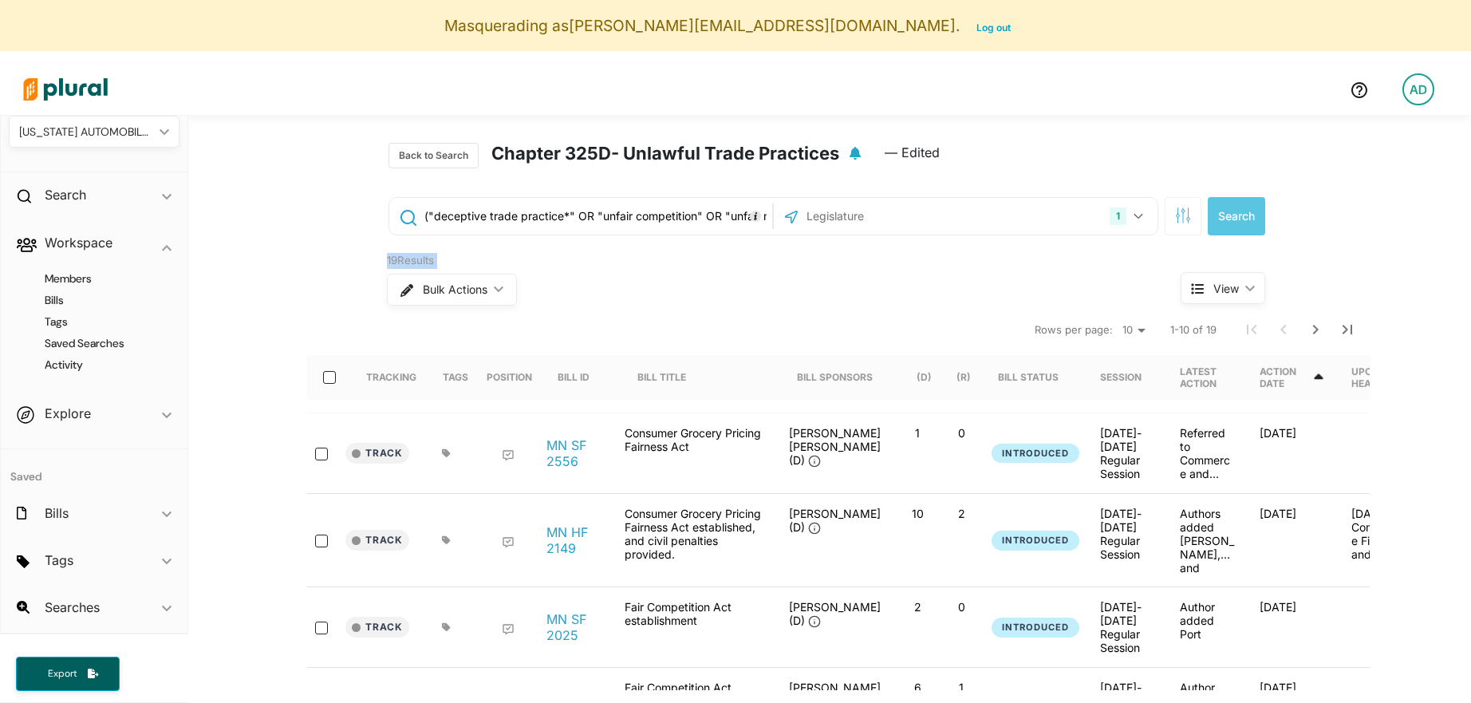
click at [404, 261] on div "19 Results" at bounding box center [754, 261] width 734 height 16
drag, startPoint x: 393, startPoint y: 261, endPoint x: 447, endPoint y: 261, distance: 53.5
click at [447, 261] on div "19 Results" at bounding box center [754, 261] width 734 height 16
click at [634, 223] on input "("deceptive trade practice*" OR "unfair competition" OR "unfair method*" OR "un…" at bounding box center [596, 216] width 346 height 30
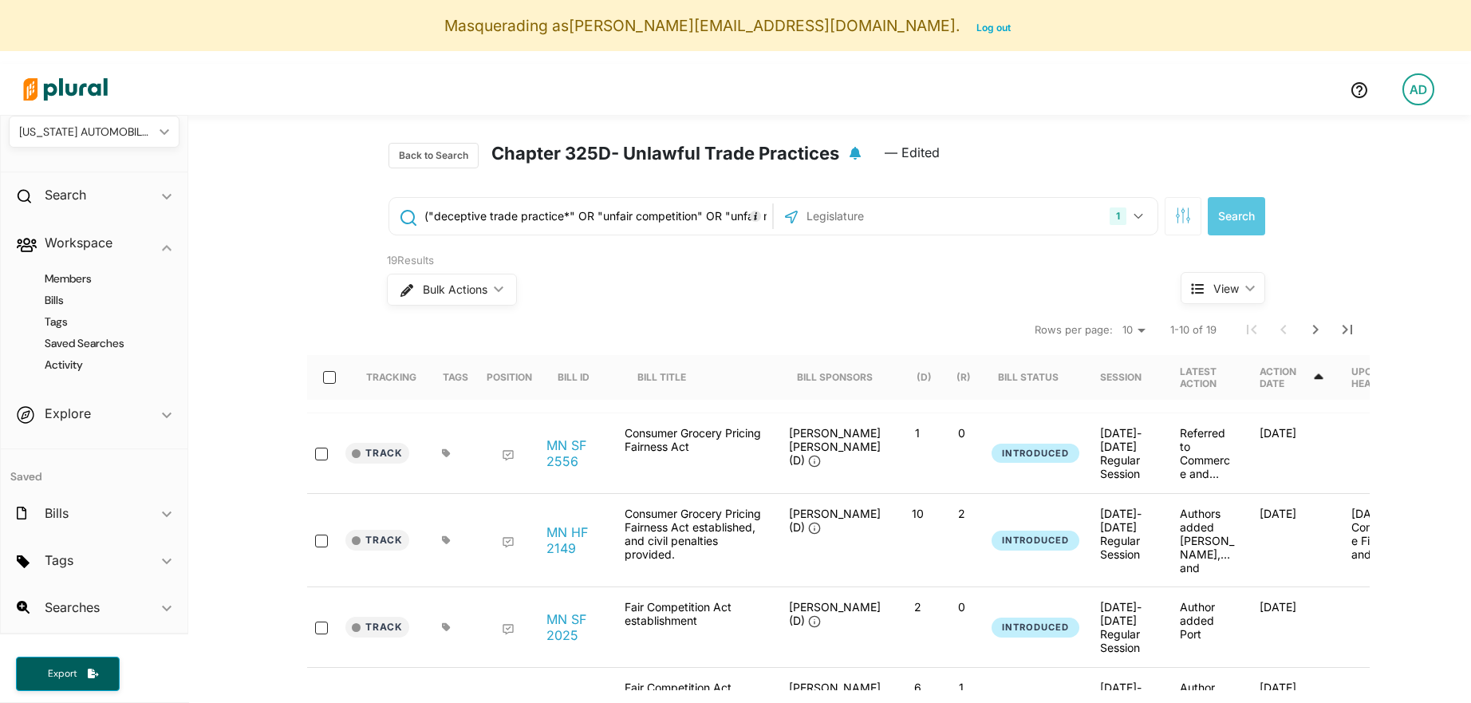
drag, startPoint x: 612, startPoint y: 221, endPoint x: 685, endPoint y: 221, distance: 73.4
click at [685, 221] on input "("deceptive trade practice*" OR "unfair competition" OR "unfair method*" OR "un…" at bounding box center [596, 216] width 346 height 30
drag, startPoint x: 685, startPoint y: 221, endPoint x: 741, endPoint y: 223, distance: 55.1
click at [741, 223] on input "("deceptive trade practice*" OR "unfair competition" OR "unfair method*" OR "un…" at bounding box center [596, 216] width 346 height 30
click at [709, 231] on input "("deceptive trade practice*" OR "unfair competition" OR "unfair method*" OR "un…" at bounding box center [596, 216] width 346 height 30
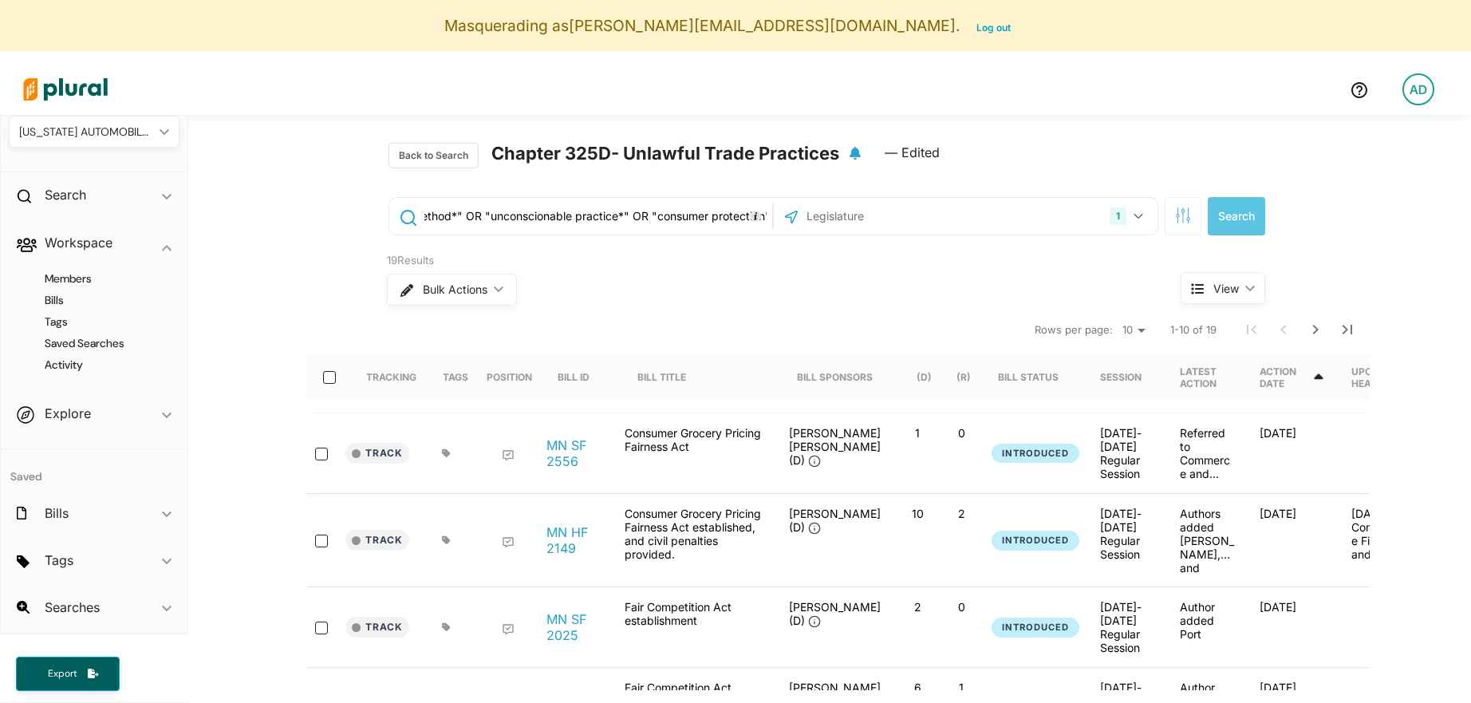
scroll to position [0, 532]
drag, startPoint x: 685, startPoint y: 225, endPoint x: 587, endPoint y: 231, distance: 98.3
click at [586, 231] on input "("deceptive trade practice*" OR "unfair competition" OR "unfair method*" OR "un…" at bounding box center [596, 216] width 346 height 30
click at [587, 231] on input "("deceptive trade practice*" OR "unfair competition" OR "unfair method*" OR "un…" at bounding box center [596, 216] width 346 height 30
click at [571, 214] on input "("deceptive trade practice*" OR "unfair competition" OR "unfair method*" OR "un…" at bounding box center [596, 216] width 346 height 30
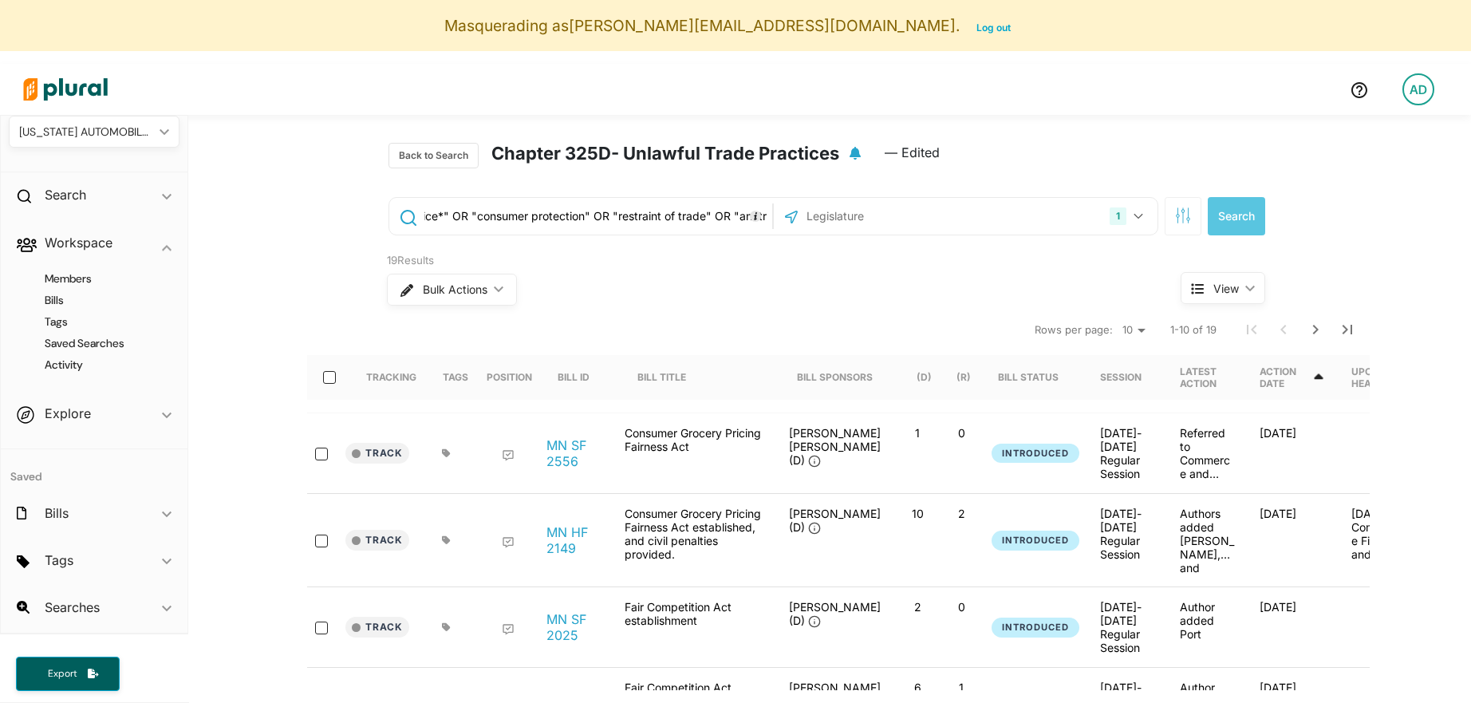
drag, startPoint x: 479, startPoint y: 211, endPoint x: 586, endPoint y: 211, distance: 106.9
click at [586, 211] on input "("deceptive trade practice*" OR "unfair competition" OR "unfair method*" OR "un…" at bounding box center [596, 216] width 346 height 30
drag, startPoint x: 595, startPoint y: 217, endPoint x: 476, endPoint y: 218, distance: 119.7
click at [474, 219] on input "("deceptive trade practice*" OR "unfair competition" OR "unfair method*" OR "un…" at bounding box center [596, 216] width 346 height 30
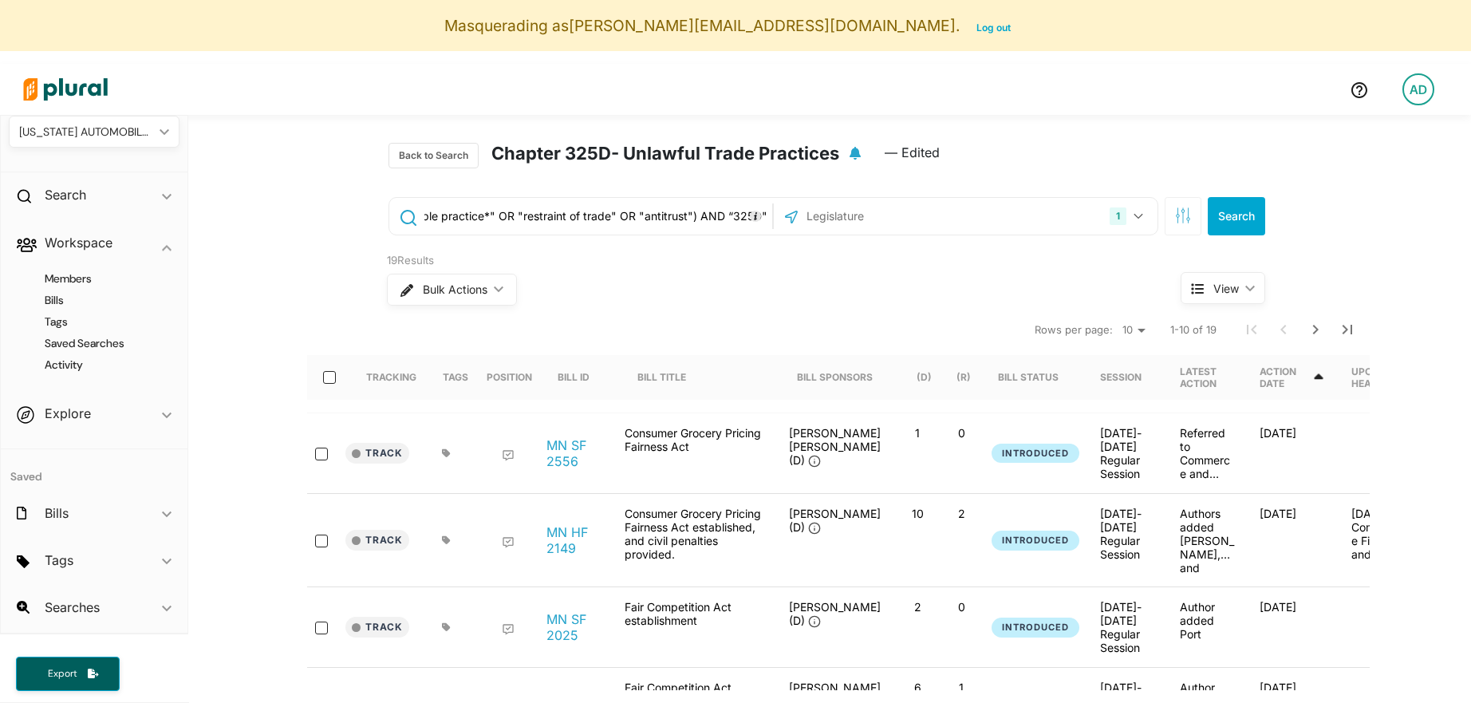
scroll to position [0, 486]
click at [581, 214] on input "("deceptive trade practice*" OR "unfair competition" OR "unfair method*" OR "un…" at bounding box center [596, 216] width 346 height 30
drag, startPoint x: 581, startPoint y: 214, endPoint x: 717, endPoint y: 217, distance: 135.7
click at [718, 217] on input "("deceptive trade practice*" OR "unfair competition" OR "unfair method*" OR "un…" at bounding box center [596, 216] width 346 height 30
click at [717, 217] on input "("deceptive trade practice*" OR "unfair competition" OR "unfair method*" OR "un…" at bounding box center [596, 216] width 346 height 30
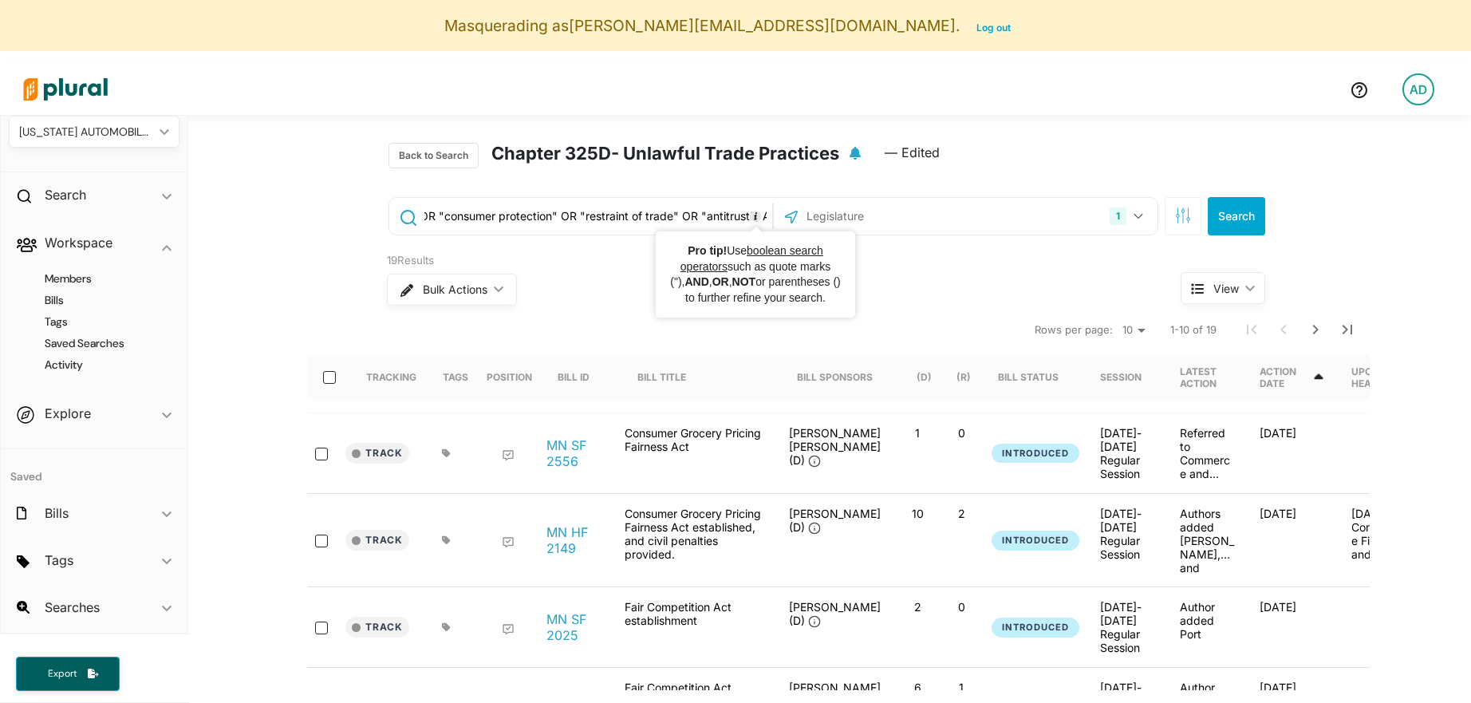
scroll to position [0, 628]
drag, startPoint x: 650, startPoint y: 217, endPoint x: 599, endPoint y: 199, distance: 54.0
click at [598, 199] on div "("deceptive trade practice*" OR "unfair competition" OR "unfair method*" OR "un…" at bounding box center [581, 216] width 384 height 37
click at [599, 199] on div "("deceptive trade practice*" OR "unfair competition" OR "unfair method*" OR "un…" at bounding box center [581, 216] width 384 height 37
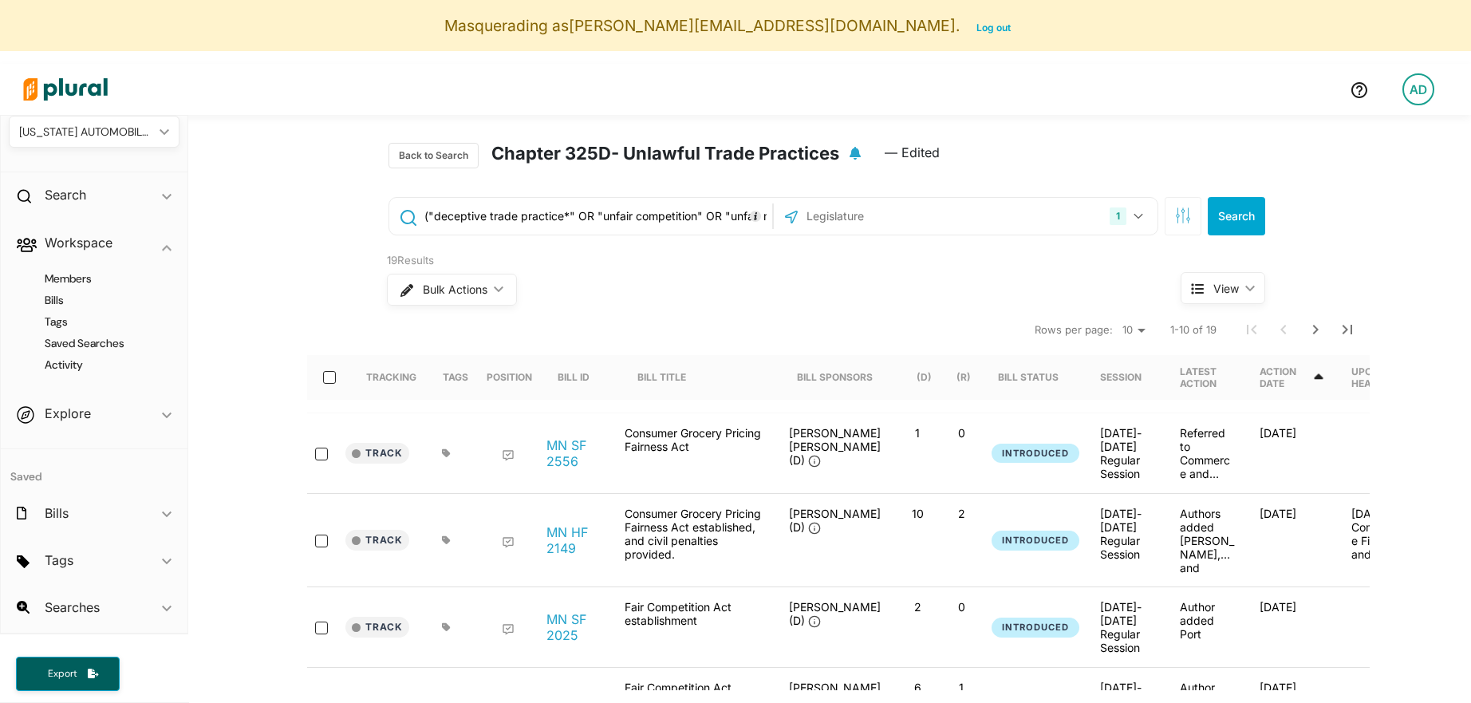
click at [594, 219] on input "("deceptive trade practice*" OR "unfair competition" OR "unfair method*" OR "un…" at bounding box center [596, 216] width 346 height 30
click at [701, 215] on input "("deceptive trade practice*" OR "unfair competition" OR "unfair method*" OR "un…" at bounding box center [596, 216] width 346 height 30
click at [703, 217] on input "("deceptive trade practice*" OR "unfair competition" OR "unfair method*" OR "un…" at bounding box center [596, 216] width 346 height 30
type input "("deceptive trade practice*" OR "unfair competition" OR "unfair method*" OR "un…"
click at [82, 344] on h4 "Saved Searches" at bounding box center [98, 343] width 147 height 15
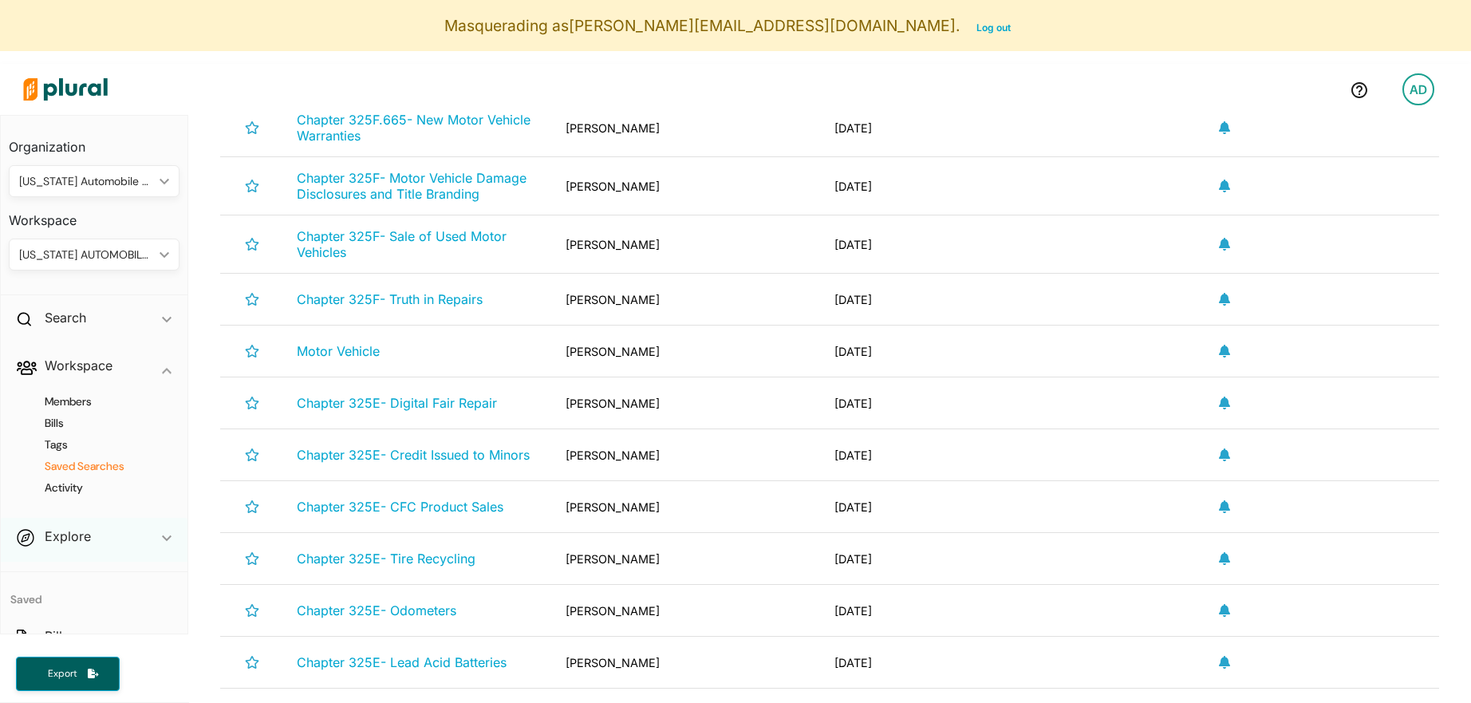
scroll to position [1086, 0]
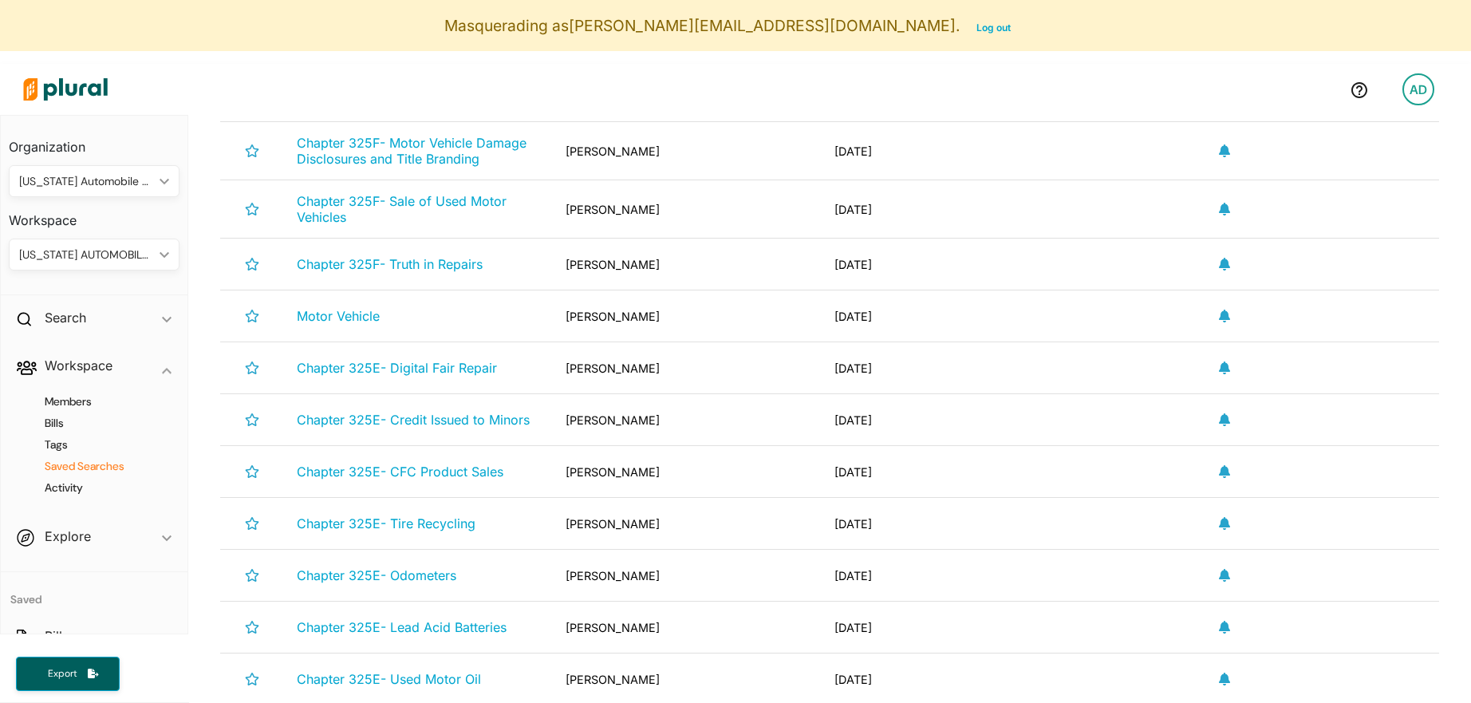
click at [596, 372] on div "[PERSON_NAME]" at bounding box center [687, 368] width 269 height 26
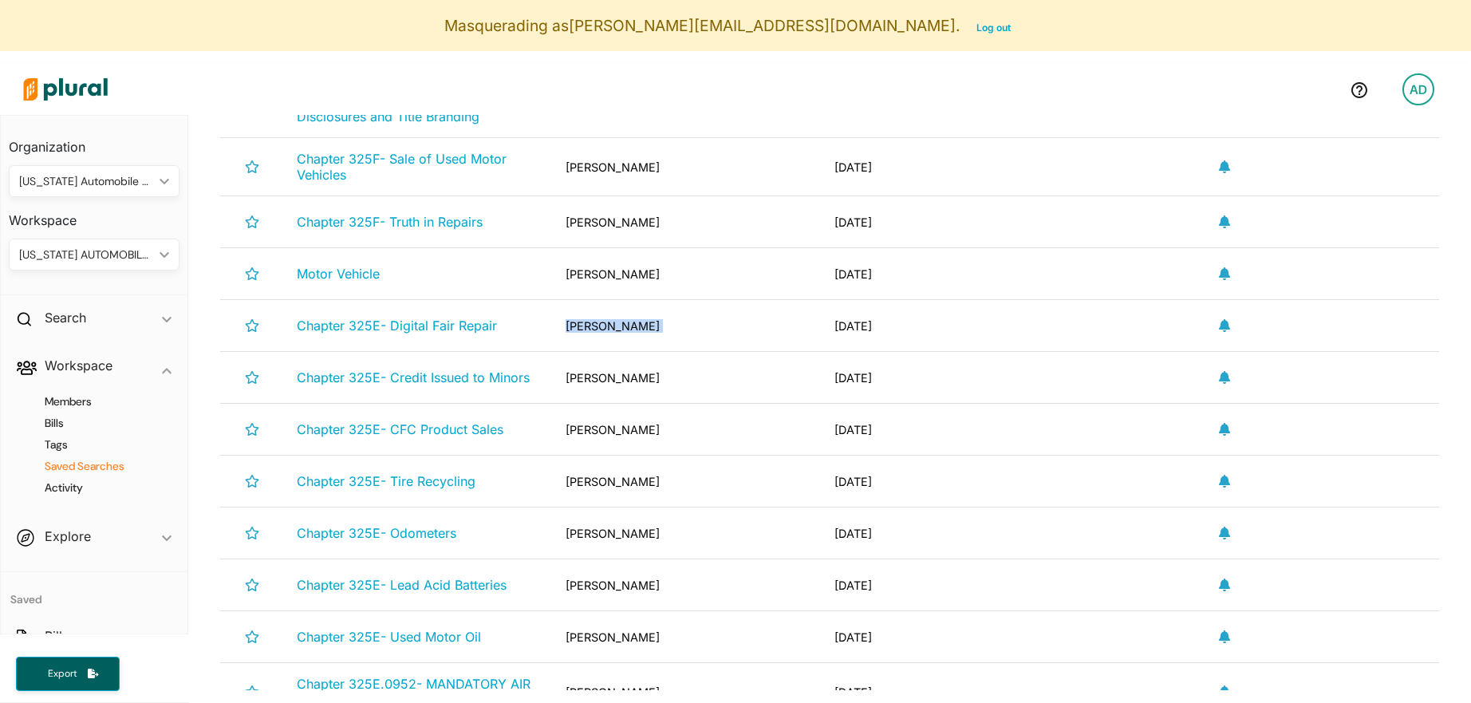
scroll to position [1005, 0]
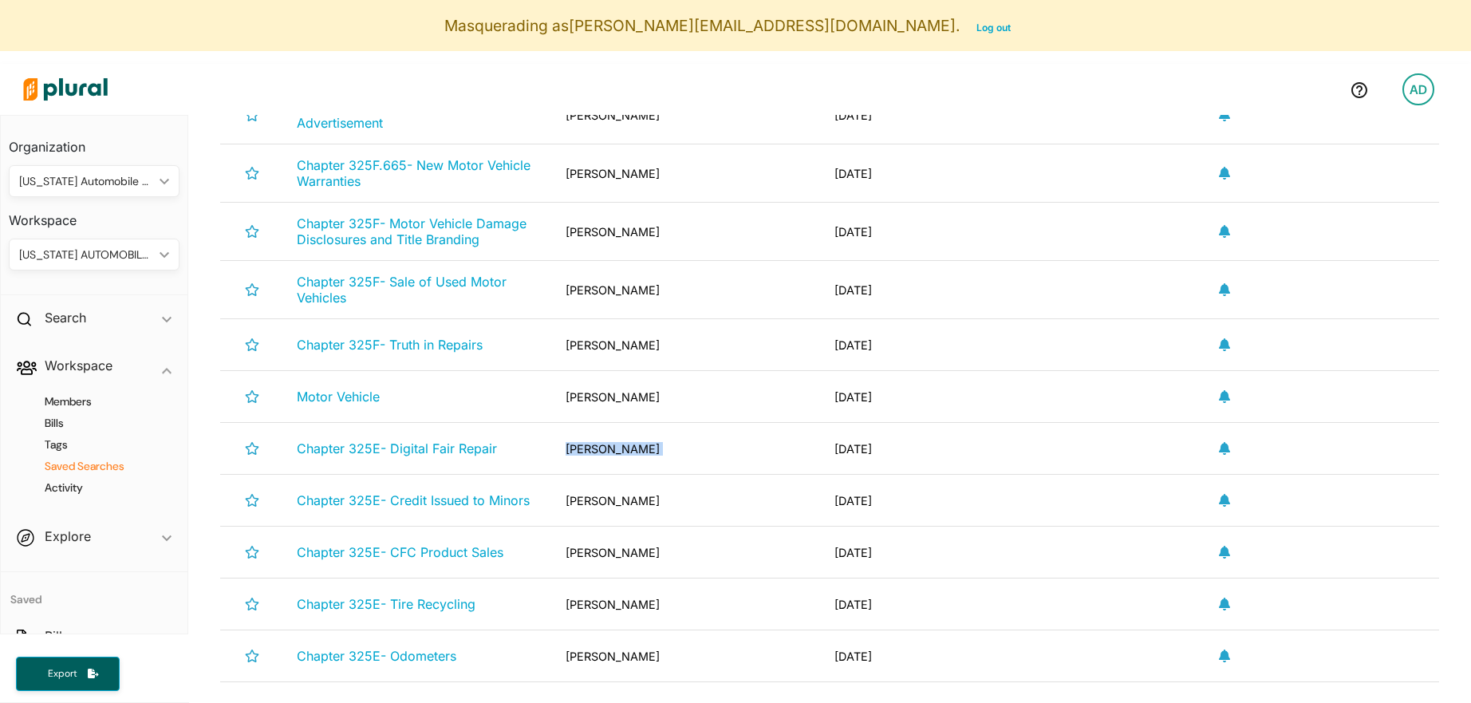
click at [109, 252] on div "[US_STATE] AUTOMOBILE DEALERS ASSOCIATION" at bounding box center [86, 255] width 134 height 17
click at [122, 277] on div "NEW WORKSPACE" at bounding box center [166, 276] width 245 height 14
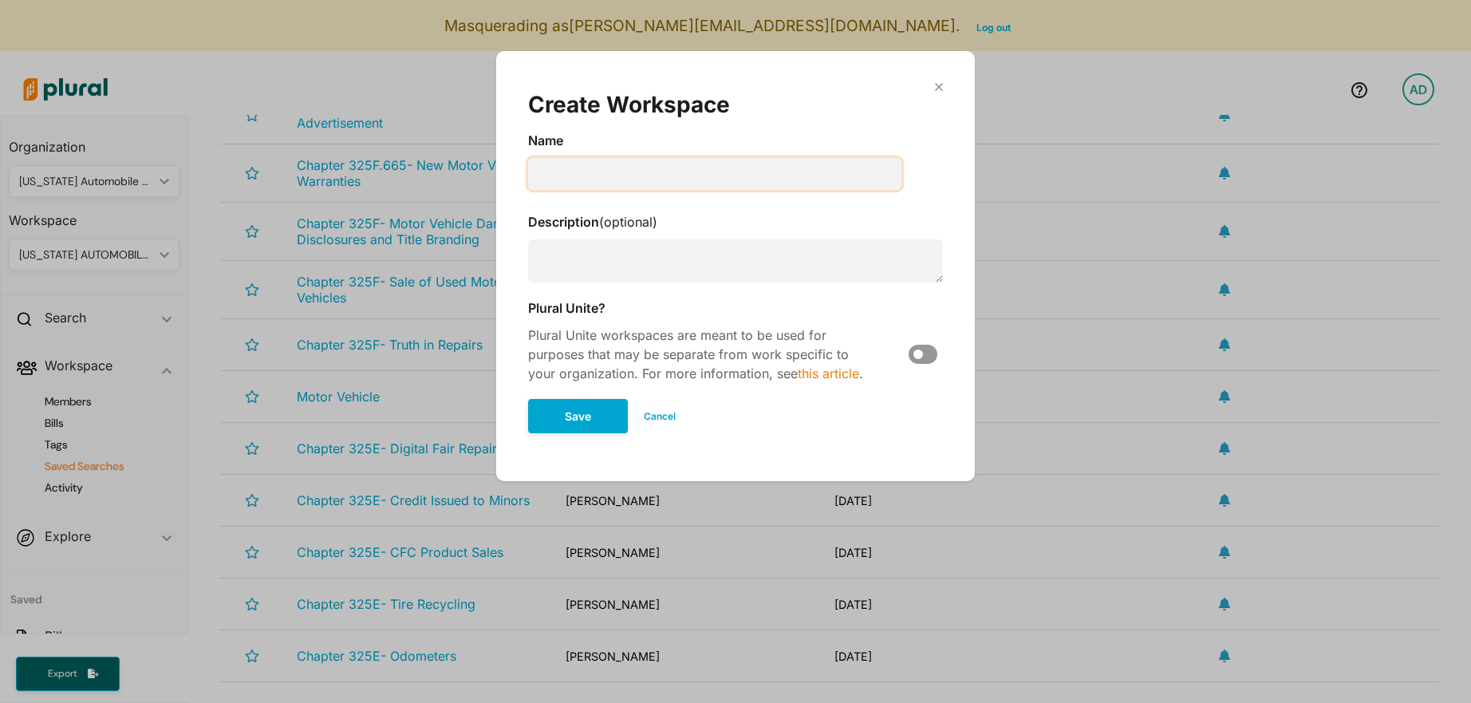
click at [601, 183] on input "Modal" at bounding box center [714, 174] width 373 height 32
type input "High Prioroity:"
click at [581, 188] on input "High Prioroity:" at bounding box center [714, 174] width 373 height 32
click at [581, 180] on input "High Prioroity:" at bounding box center [714, 174] width 373 height 32
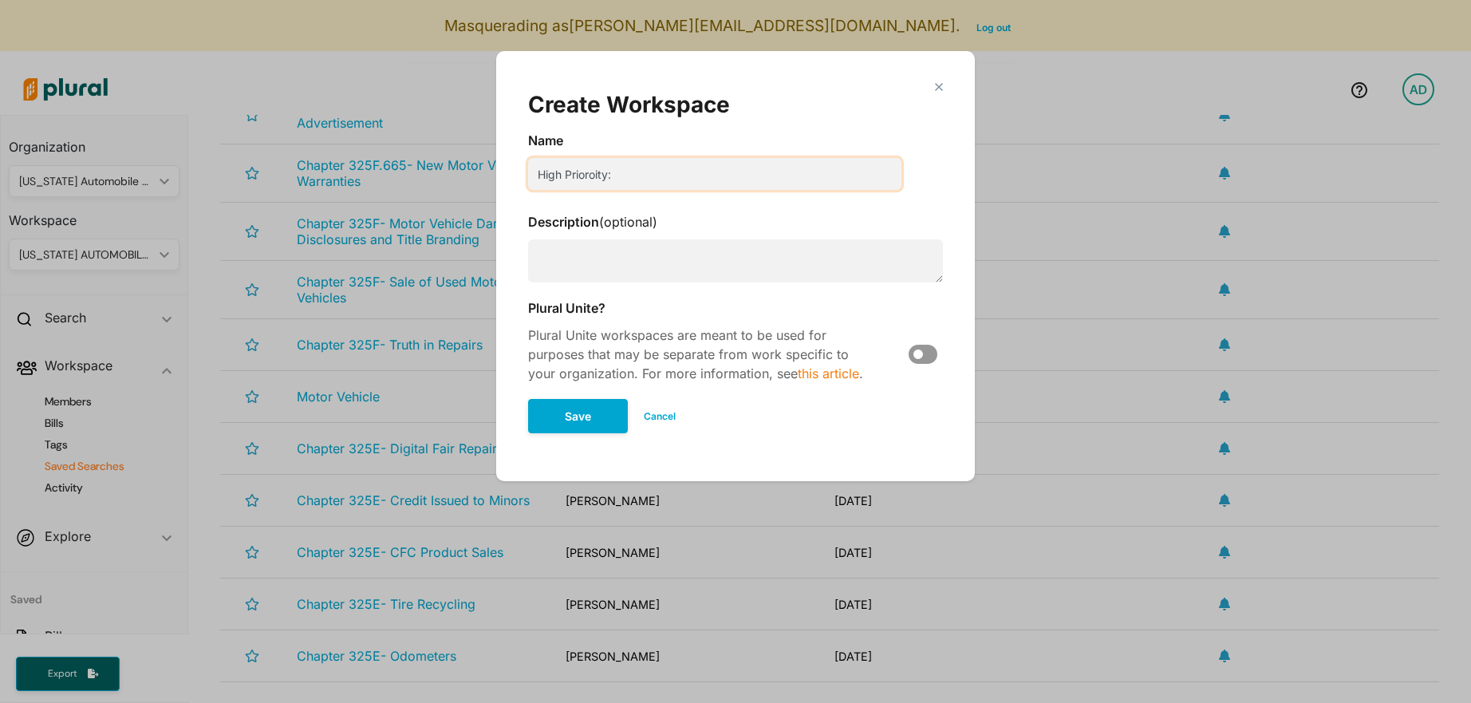
click at [581, 180] on input "High Prioroity:" at bounding box center [714, 174] width 373 height 32
click at [622, 180] on input "High Prioroity:" at bounding box center [714, 174] width 373 height 32
click at [937, 83] on polygon "Modal" at bounding box center [939, 87] width 14 height 14
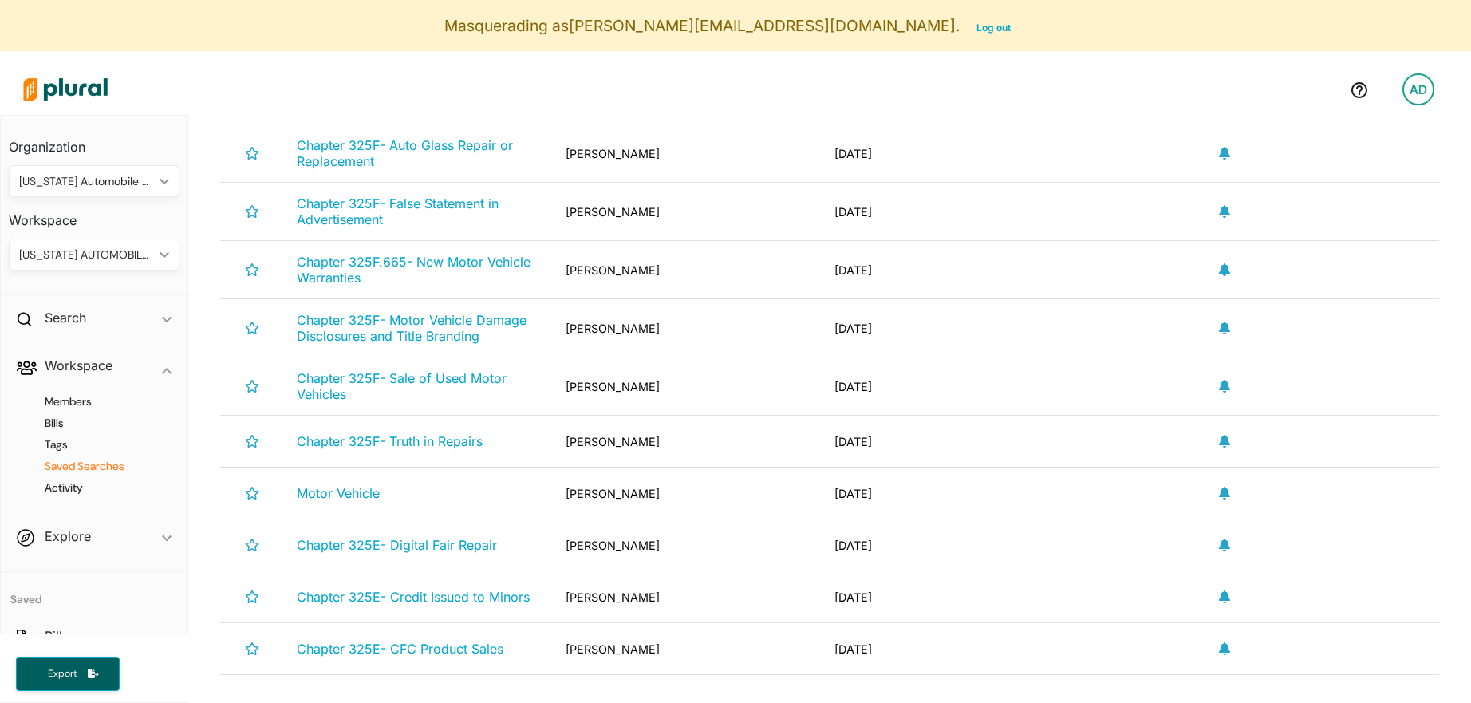
scroll to position [902, 0]
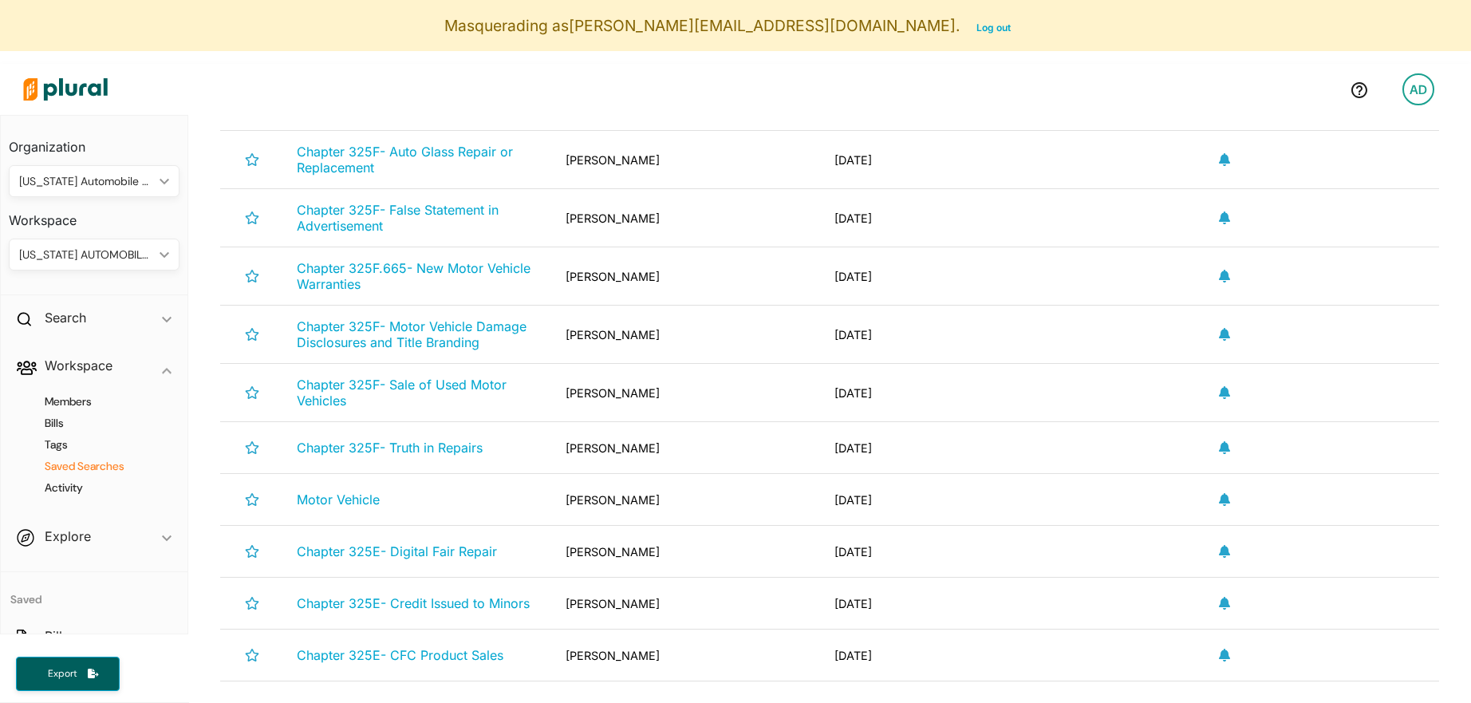
click at [97, 255] on div "[US_STATE] AUTOMOBILE DEALERS ASSOCIATION" at bounding box center [86, 255] width 134 height 17
click at [54, 493] on h4 "Activity" at bounding box center [98, 487] width 147 height 15
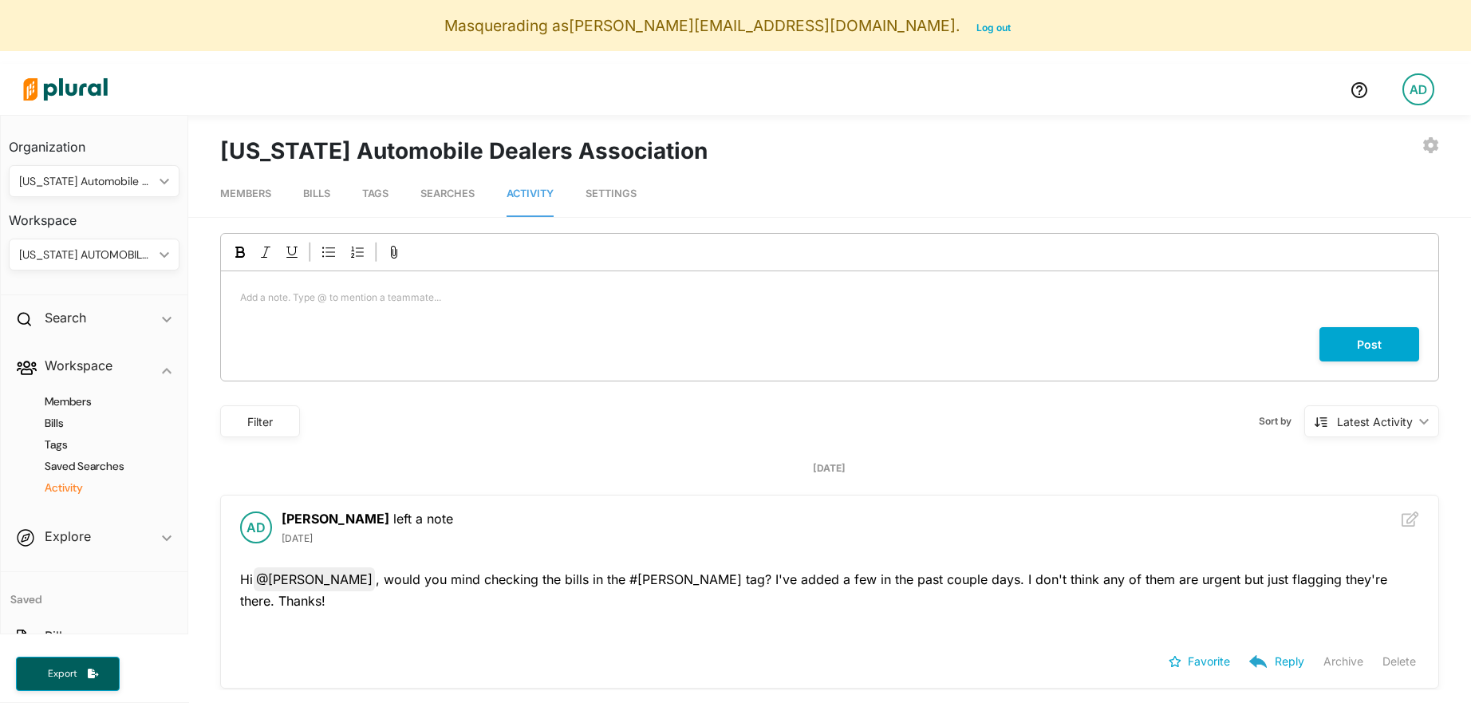
click at [612, 206] on link "Settings" at bounding box center [611, 194] width 51 height 45
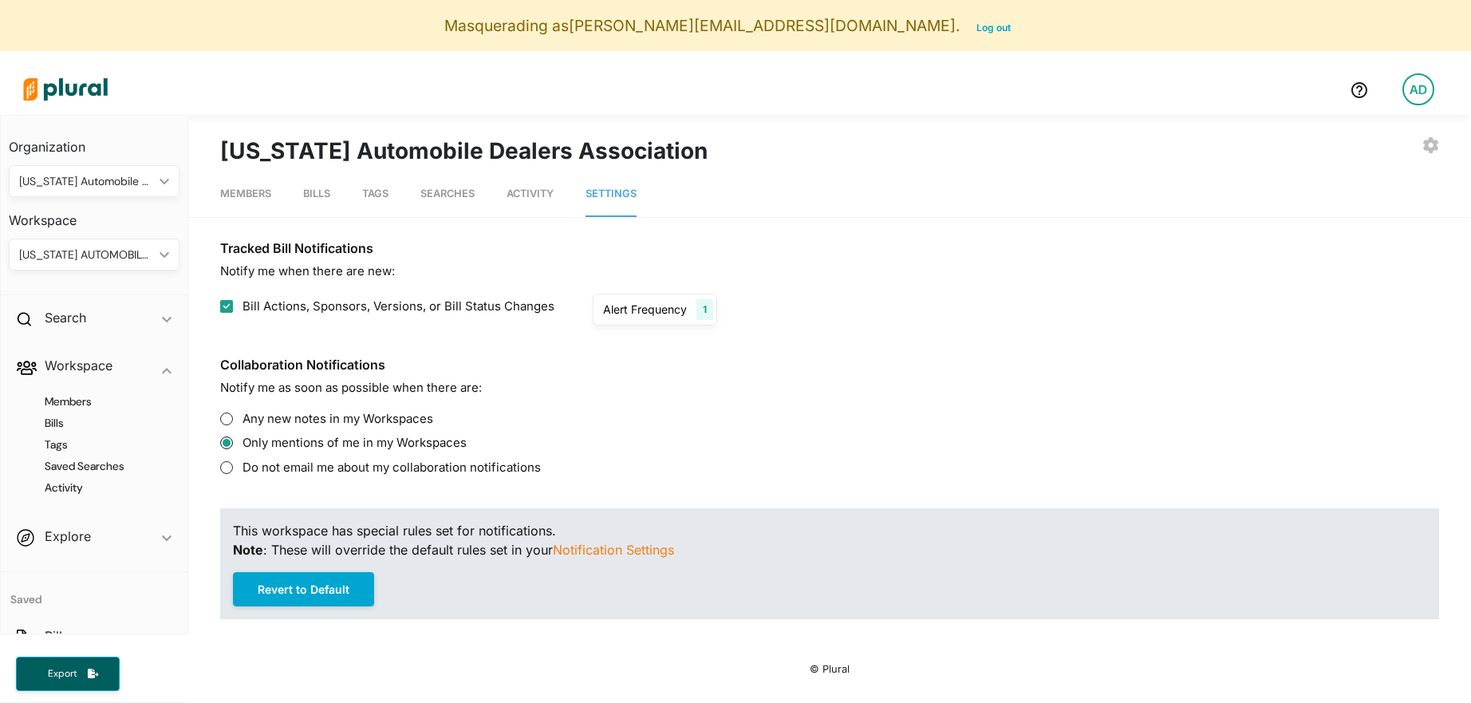
click at [630, 324] on div "Alert Frequency 1" at bounding box center [655, 310] width 124 height 32
click at [556, 350] on div "Tracked Bill Notifications Notify me when there are new: Bill Actions, Sponsors…" at bounding box center [829, 426] width 1219 height 386
click at [160, 255] on icon "ic_keyboard_arrow_down" at bounding box center [161, 254] width 16 height 7
click at [160, 240] on div "[US_STATE] AUTOMOBILE DEALERS ASSOCIATION" at bounding box center [155, 239] width 267 height 14
click at [451, 199] on span "Searches" at bounding box center [448, 194] width 54 height 12
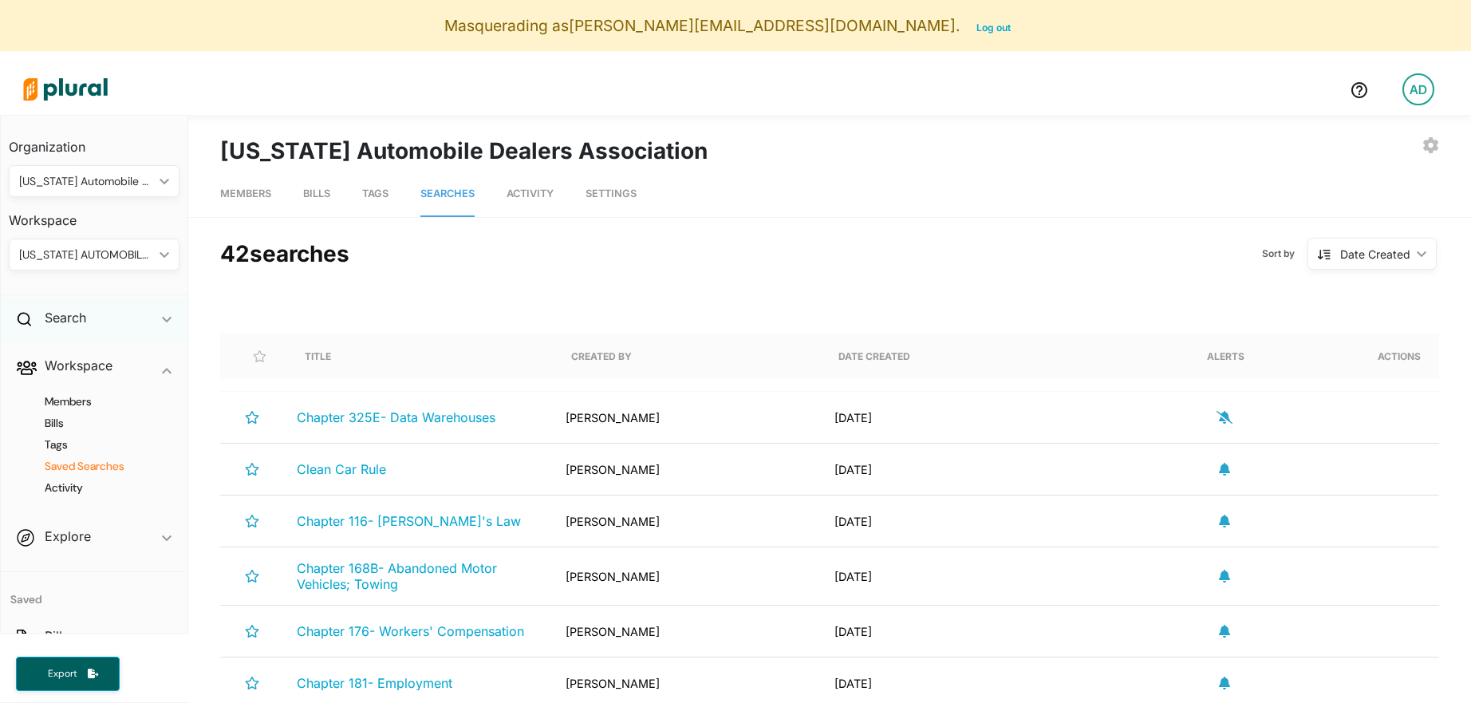
click at [69, 328] on div "Search ic_keyboard_arrow_down" at bounding box center [94, 320] width 187 height 43
click at [67, 356] on h4 "Bills" at bounding box center [98, 354] width 147 height 15
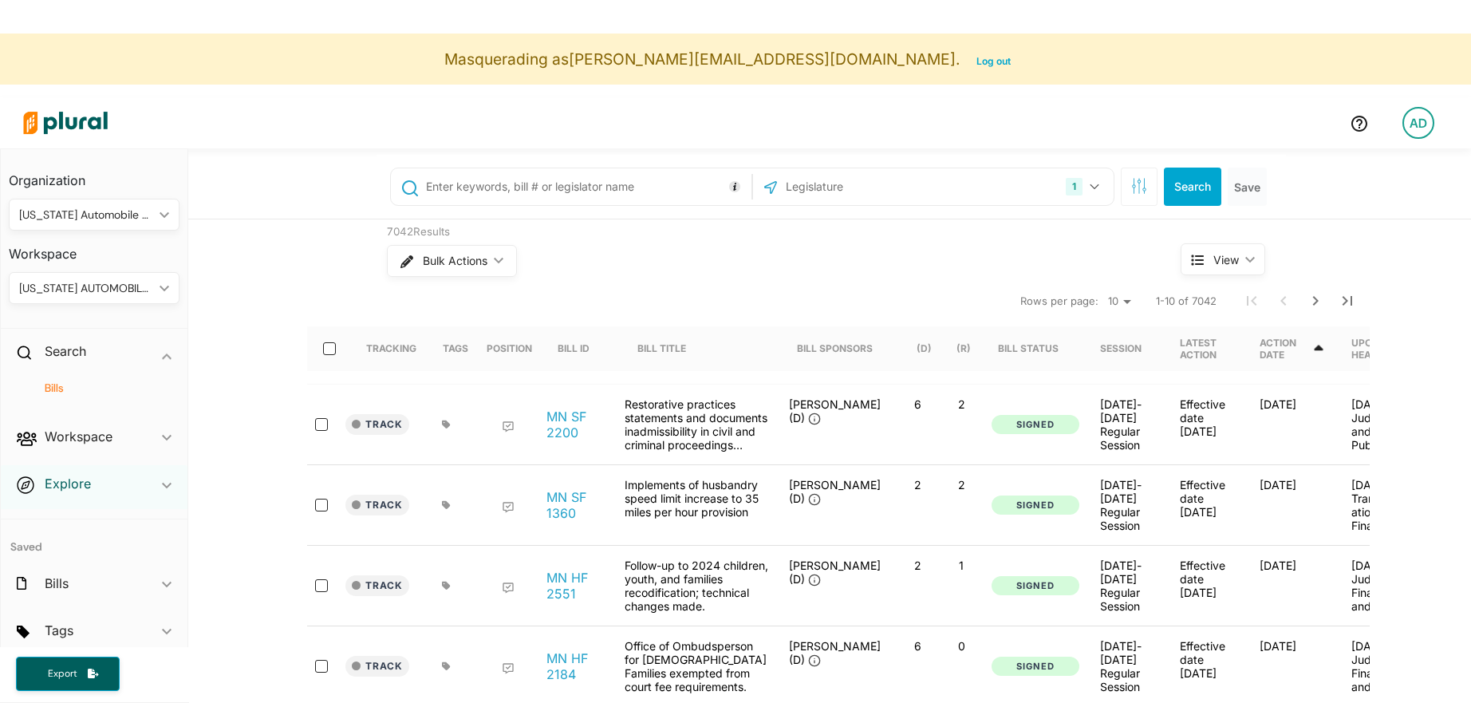
click at [73, 486] on h2 "Explore" at bounding box center [68, 484] width 46 height 18
click at [80, 483] on h4 "Overview" at bounding box center [98, 483] width 147 height 15
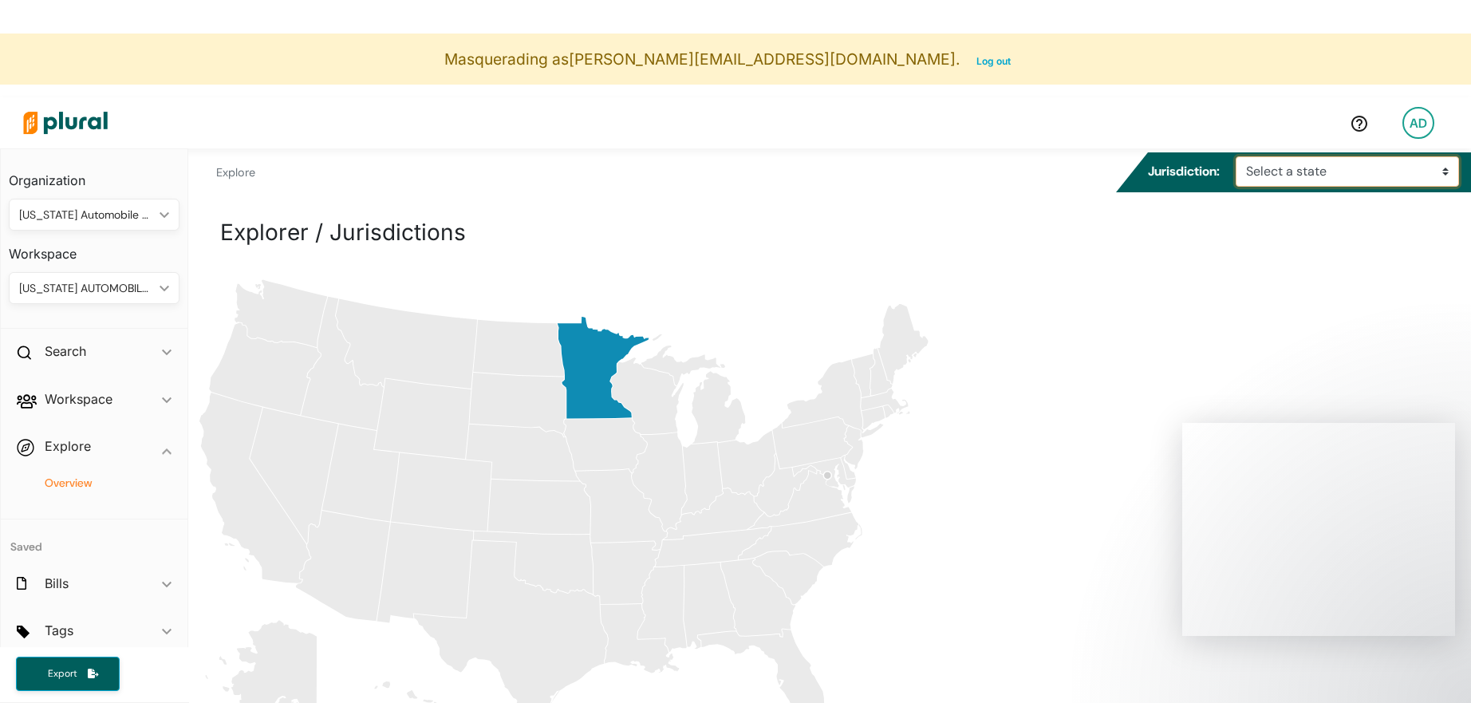
click at [1280, 181] on select "Select a state [US_STATE]" at bounding box center [1347, 171] width 223 height 30
click at [594, 369] on icon "[US_STATE]" at bounding box center [603, 368] width 91 height 102
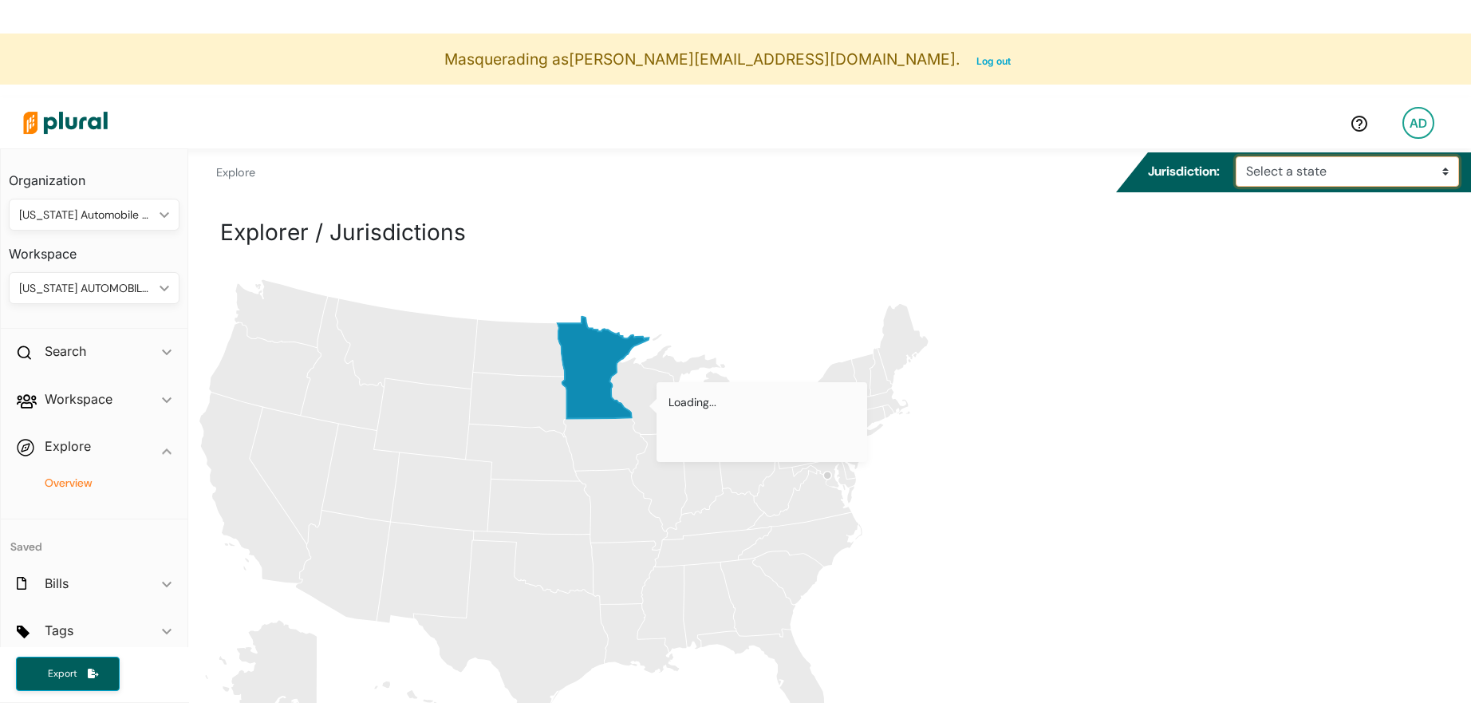
click at [1313, 178] on select "Select a state [US_STATE]" at bounding box center [1347, 171] width 223 height 30
select select "mn"
click at [1242, 156] on select "Select a state [US_STATE]" at bounding box center [1347, 171] width 223 height 30
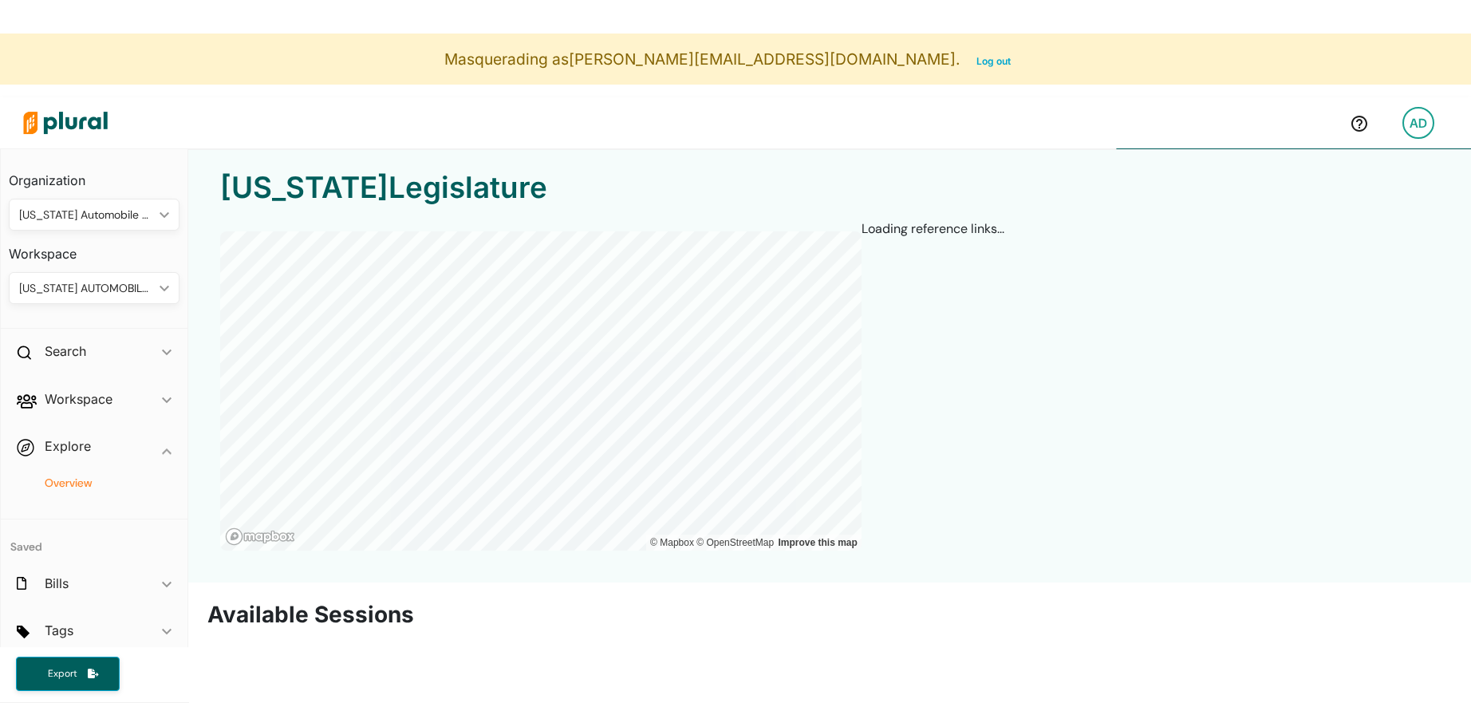
scroll to position [45, 0]
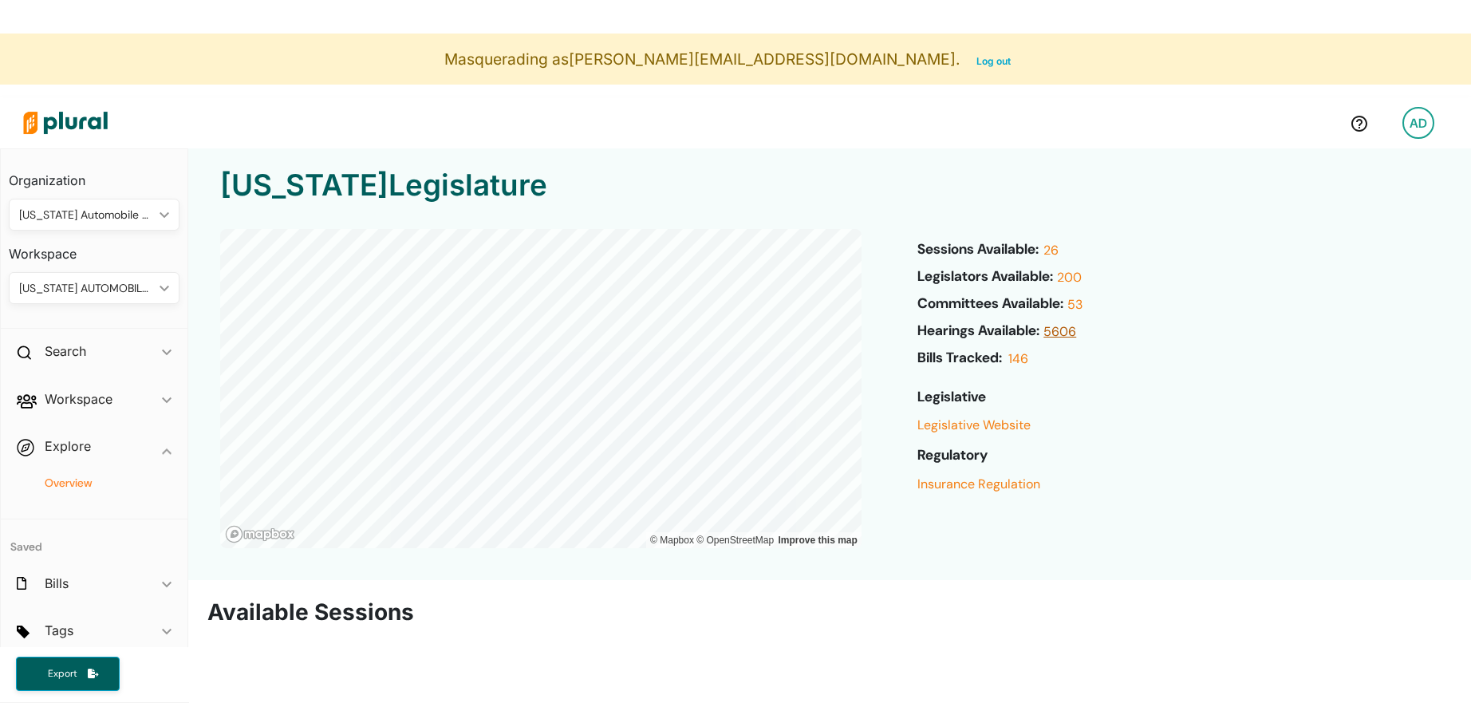
click at [1076, 336] on link "5606" at bounding box center [1058, 335] width 37 height 27
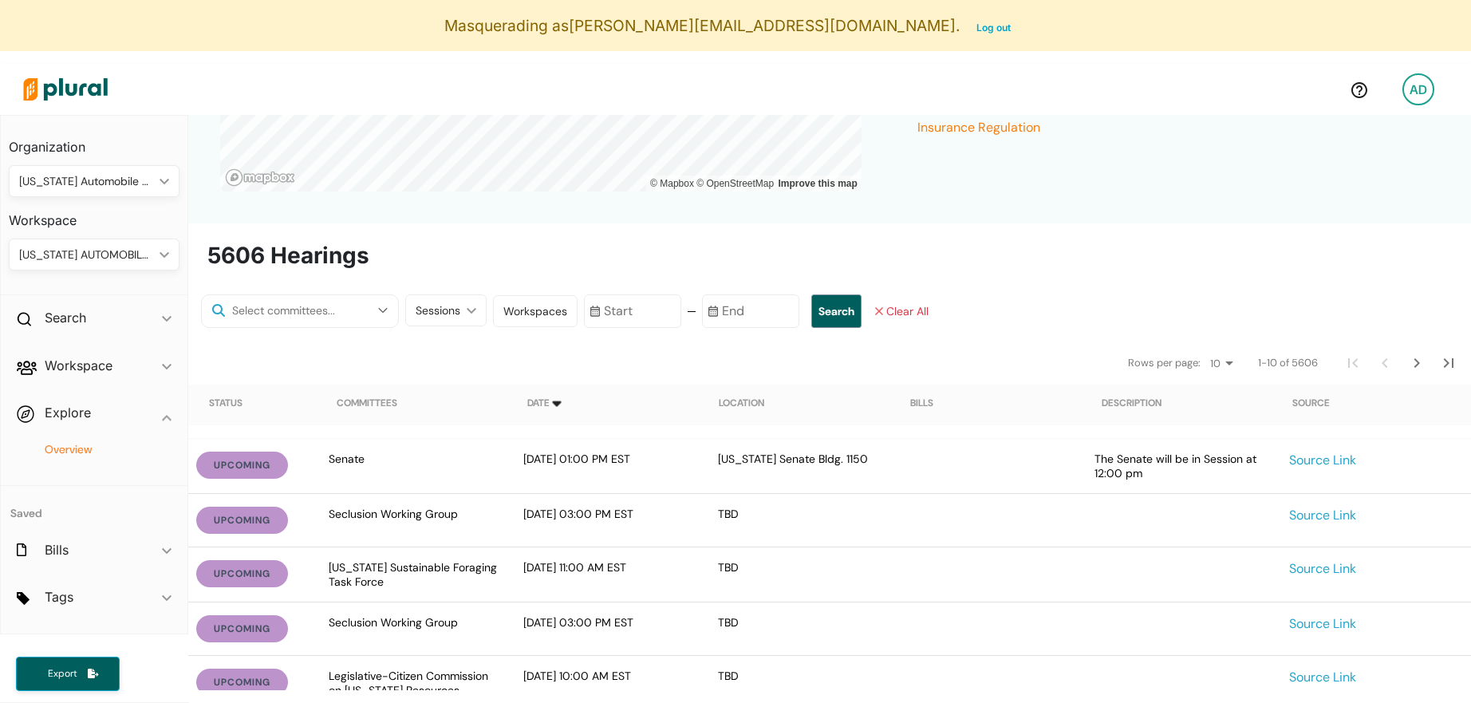
scroll to position [368, 0]
click at [522, 300] on div "Workspaces" at bounding box center [535, 312] width 85 height 32
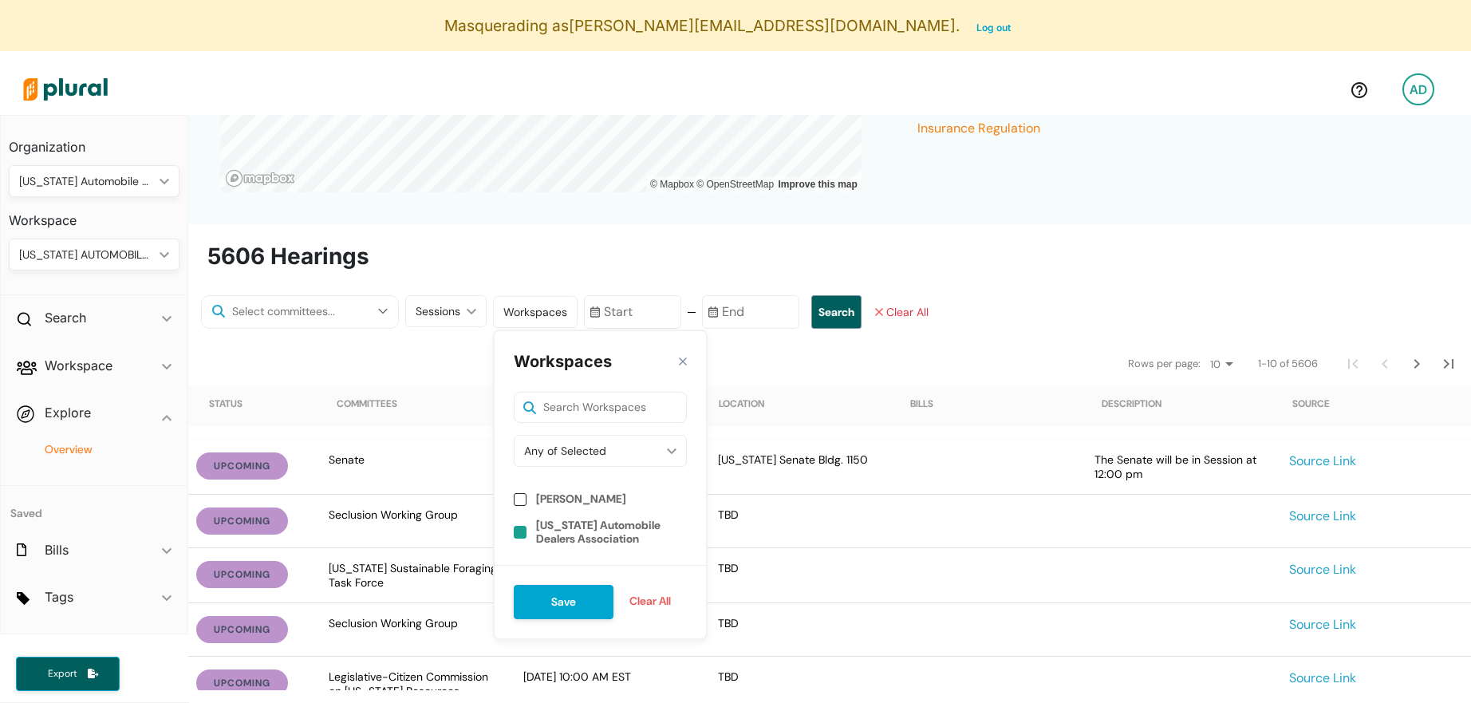
scroll to position [397, 0]
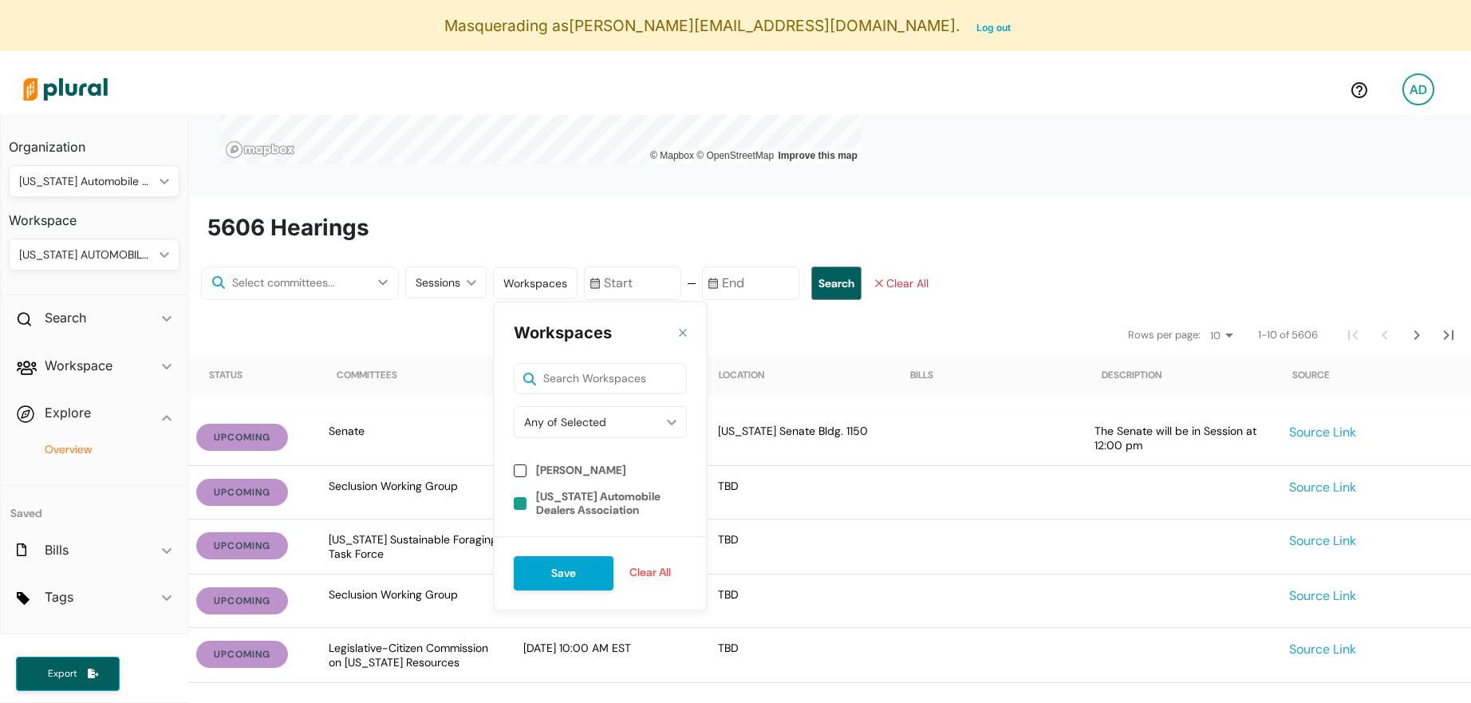
click at [551, 514] on label "[US_STATE] Automobile Dealers Association" at bounding box center [611, 503] width 151 height 27
click at [543, 575] on button "Save" at bounding box center [564, 573] width 100 height 34
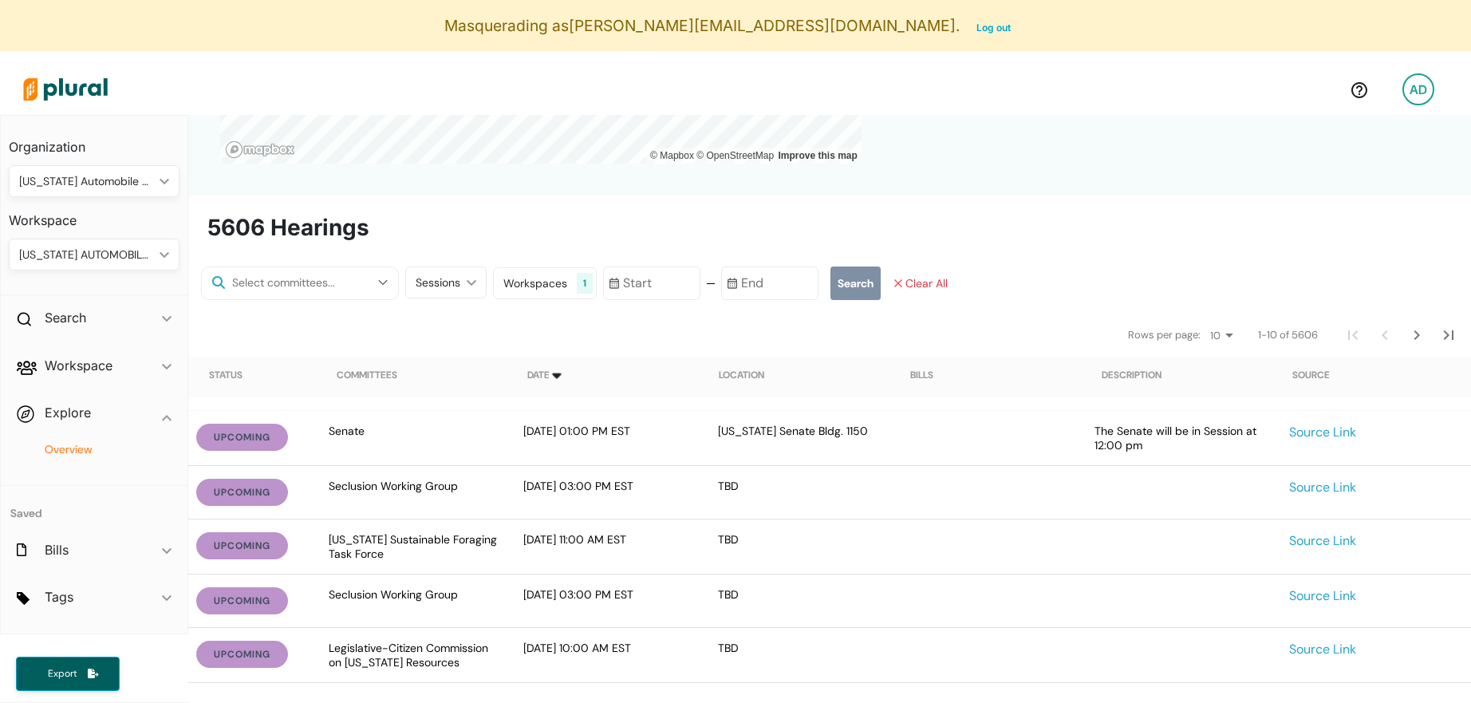
click at [839, 288] on button "Search" at bounding box center [856, 284] width 50 height 34
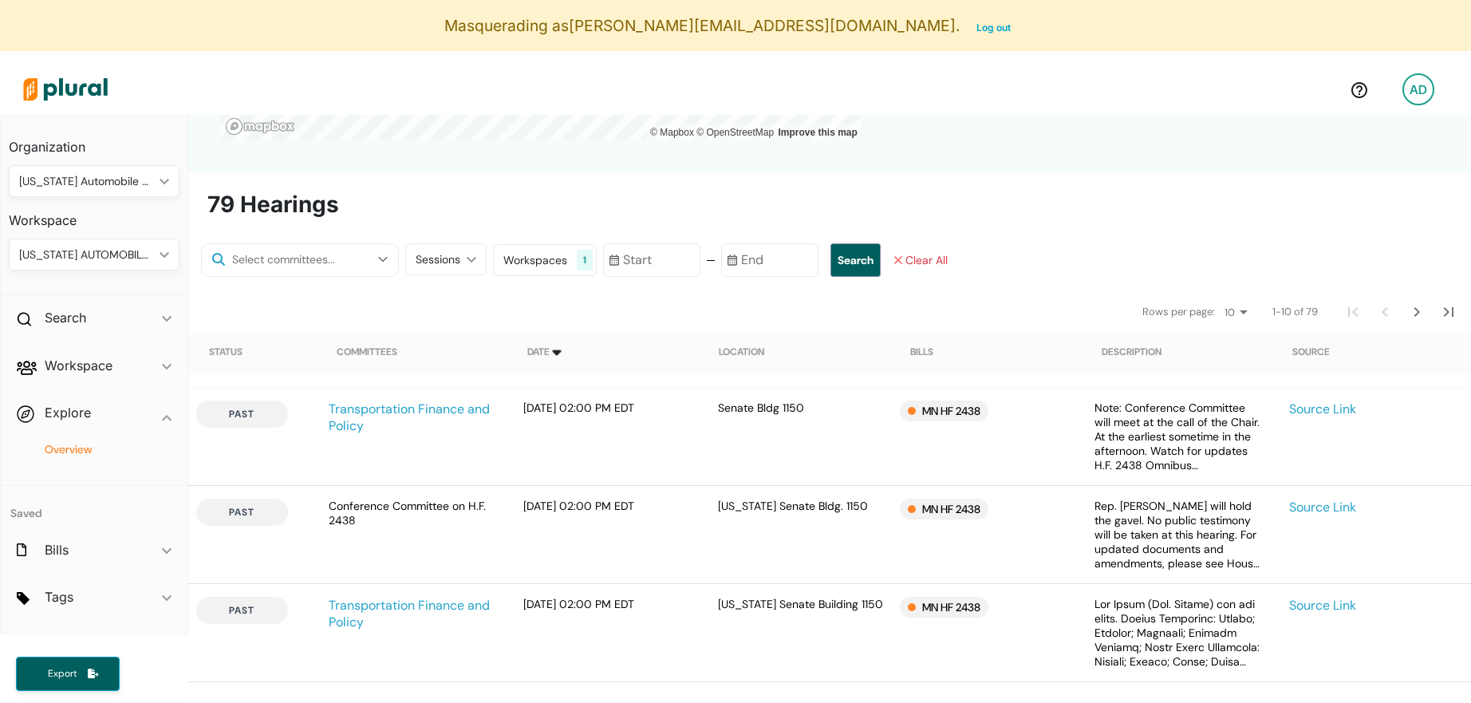
scroll to position [421, 0]
click at [521, 269] on div "Workspaces 1" at bounding box center [545, 259] width 104 height 32
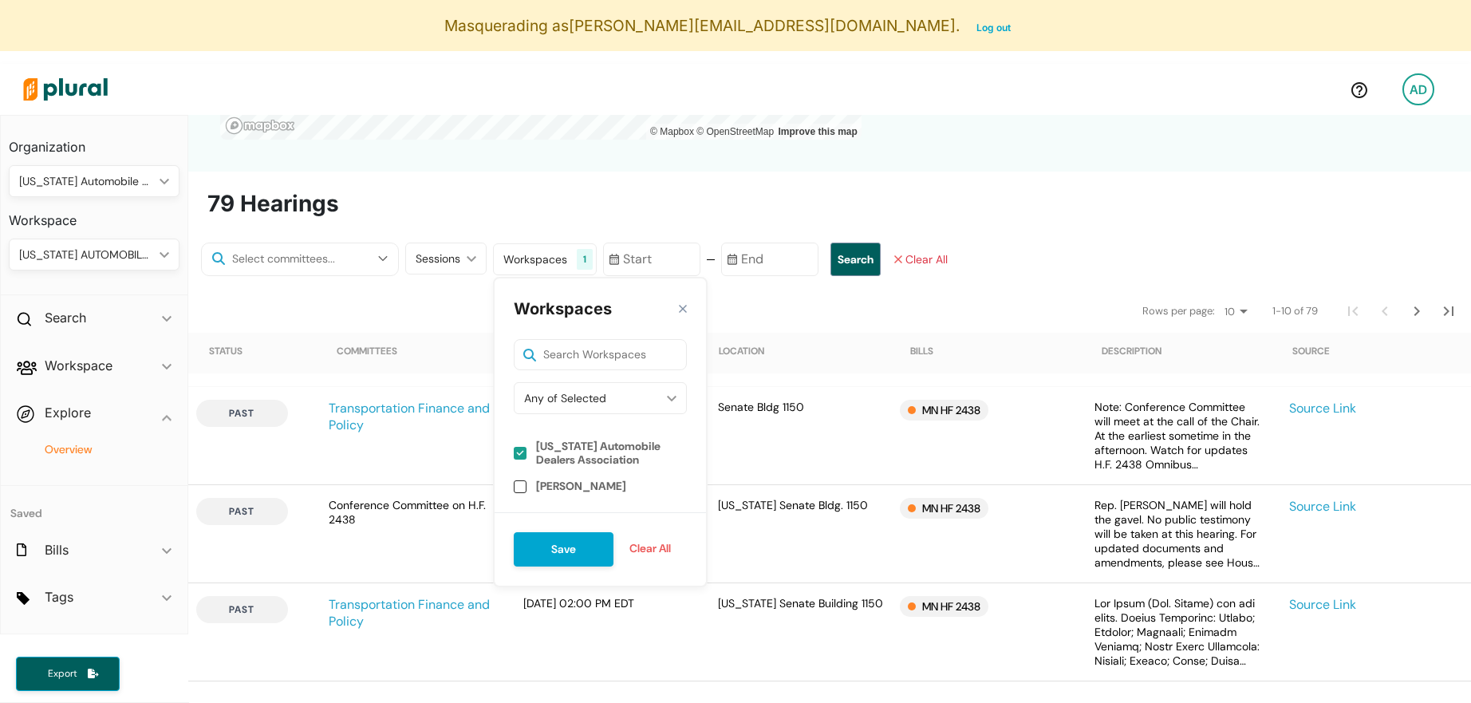
click at [756, 313] on nav "Rows per page: 10 20 50 1-10 of 79" at bounding box center [829, 310] width 1283 height 45
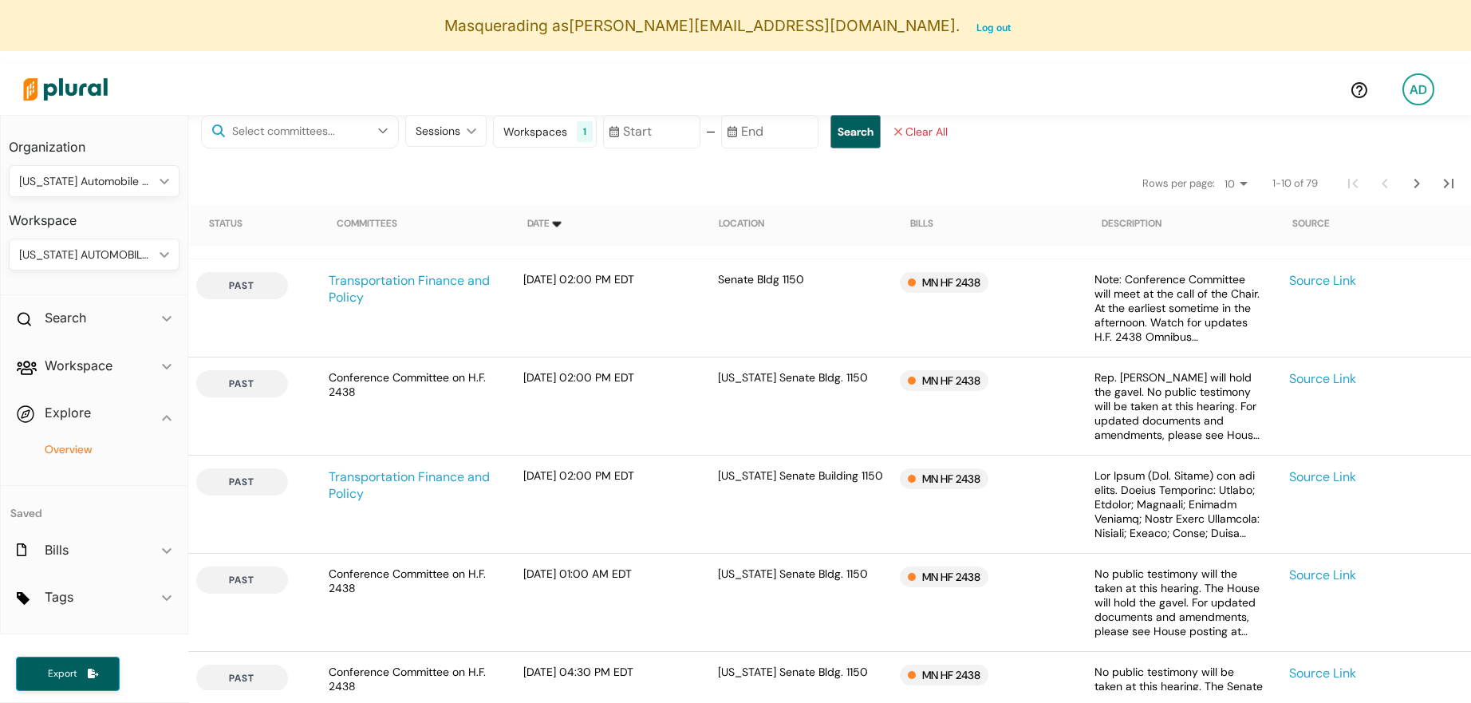
scroll to position [545, 0]
click at [939, 287] on div "MN HF 2438" at bounding box center [944, 285] width 89 height 21
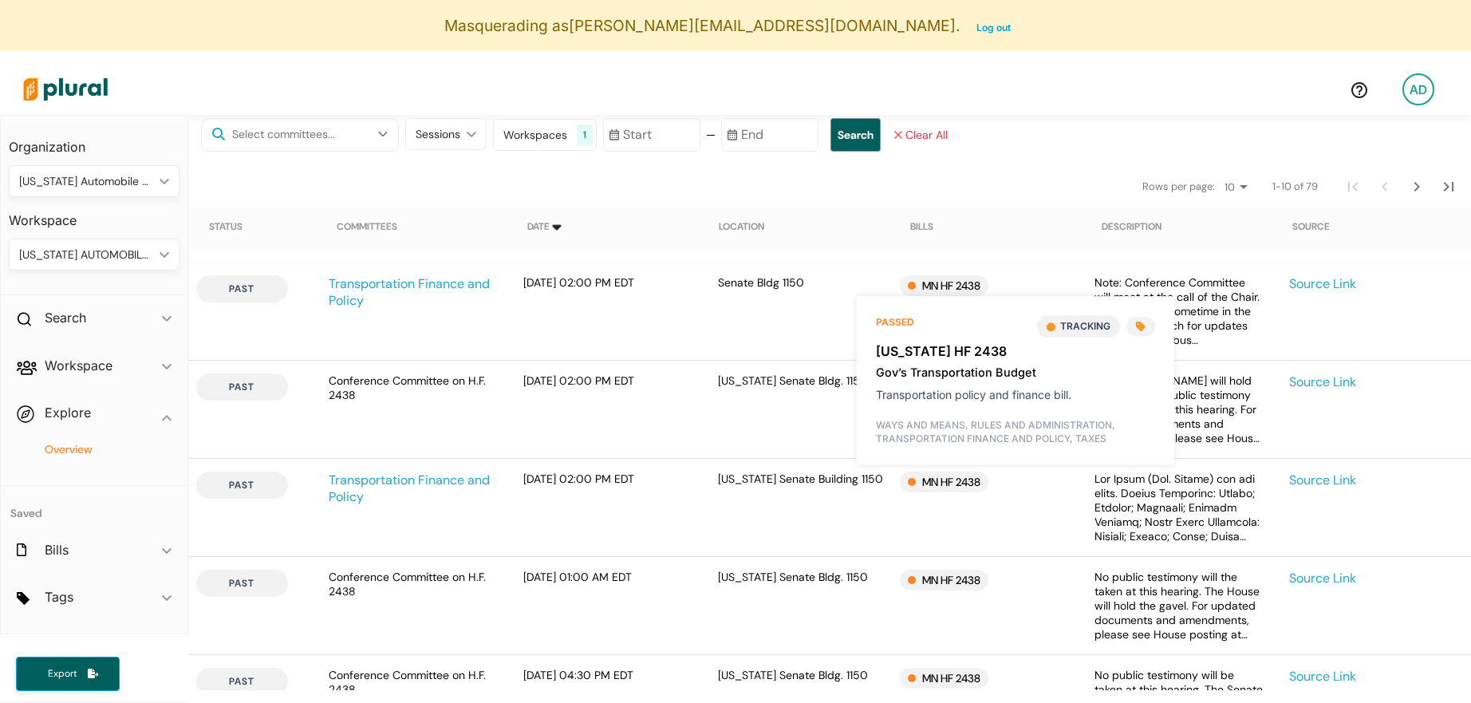
click at [734, 303] on div "Senate Bldg 1150" at bounding box center [802, 311] width 195 height 72
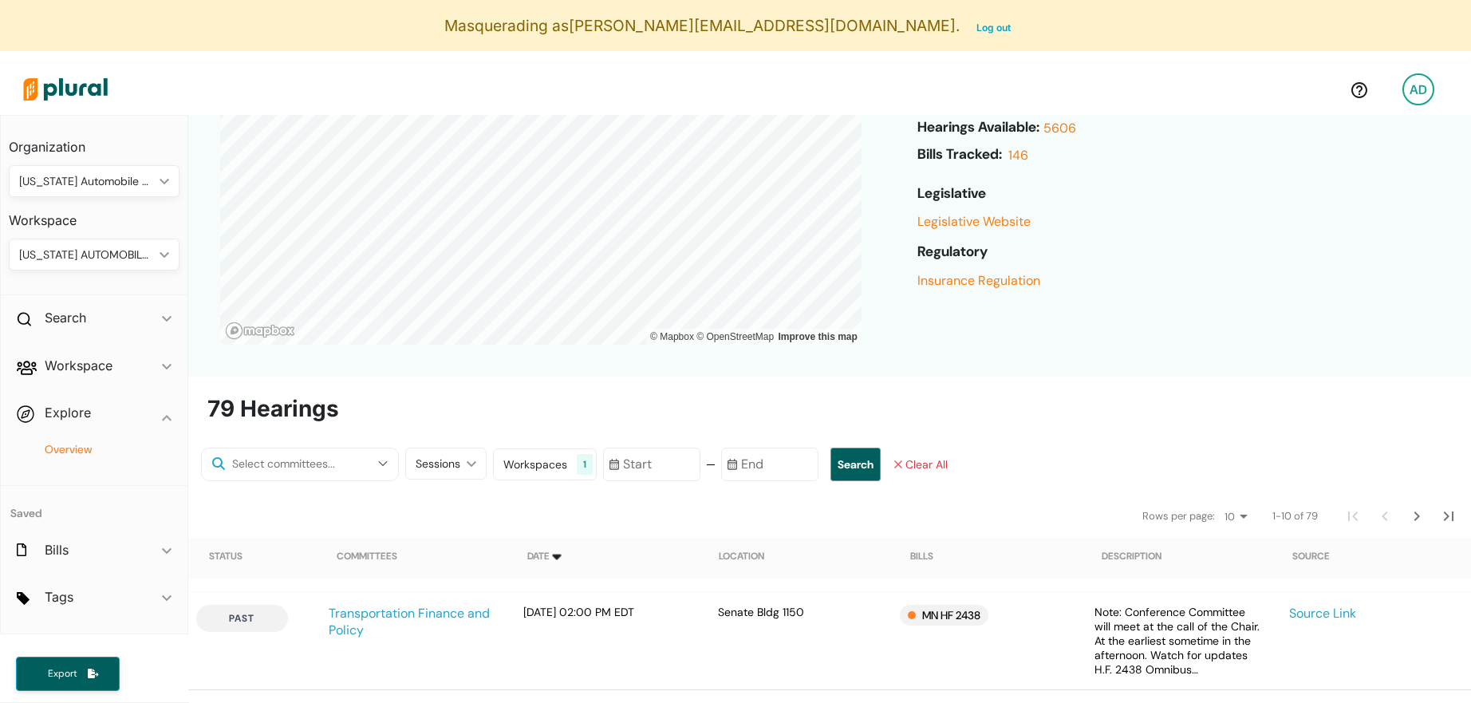
scroll to position [278, 0]
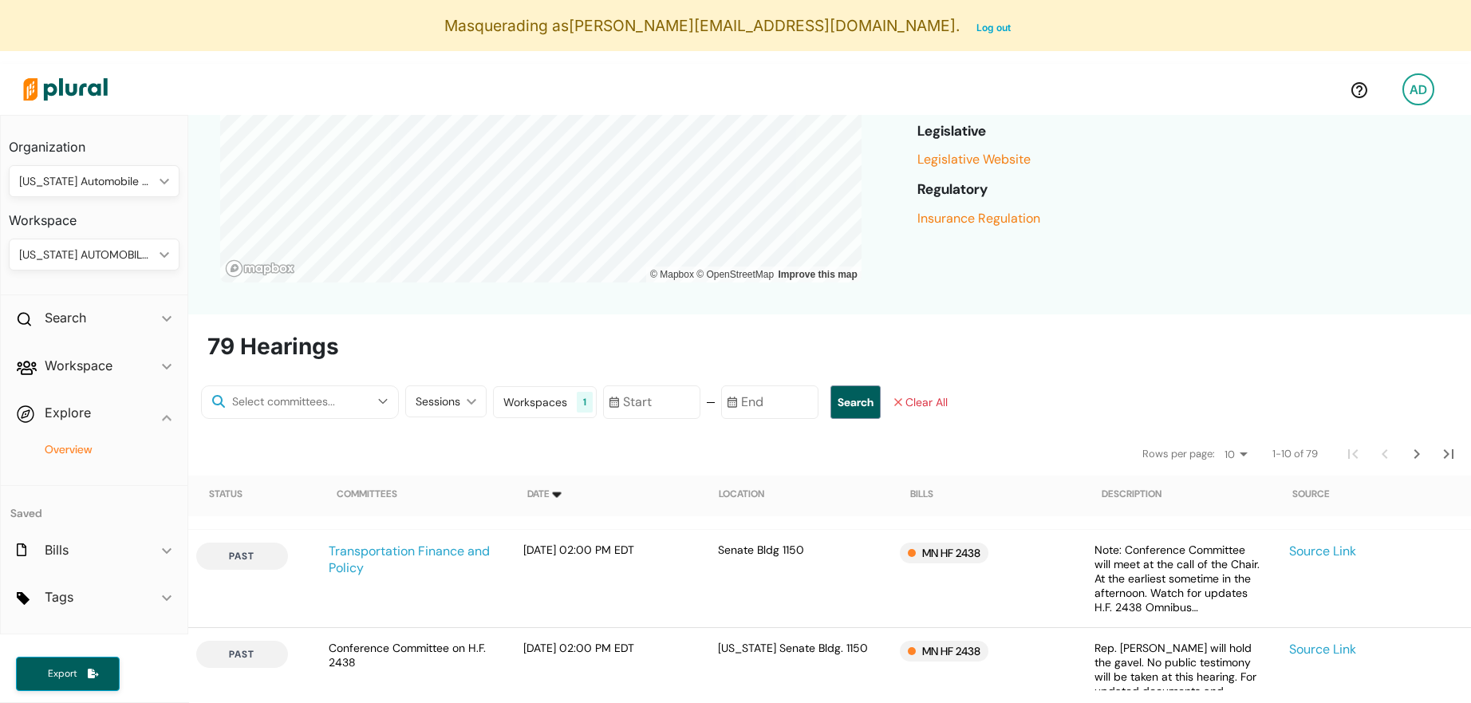
click at [538, 401] on div "Workspaces" at bounding box center [536, 402] width 64 height 17
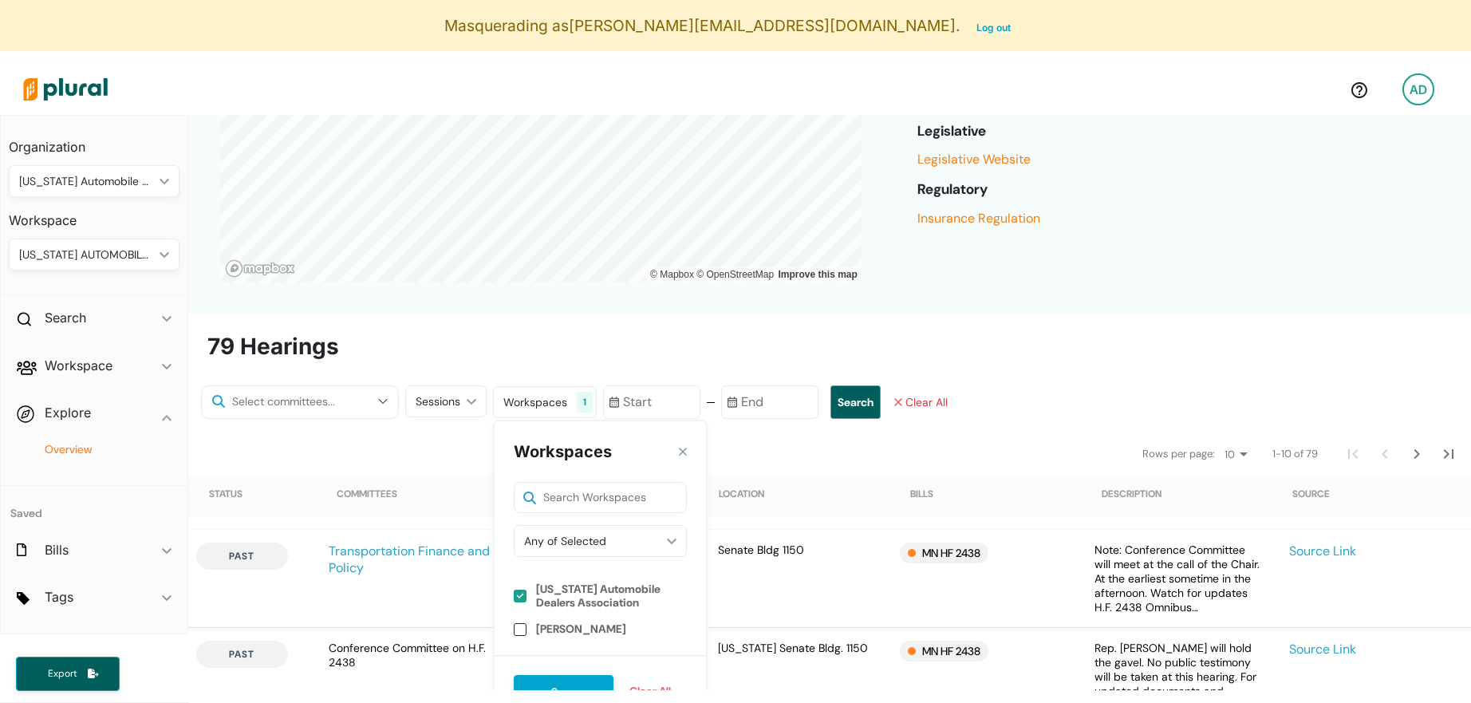
click at [536, 590] on label "[US_STATE] Automobile Dealers Association" at bounding box center [611, 596] width 151 height 27
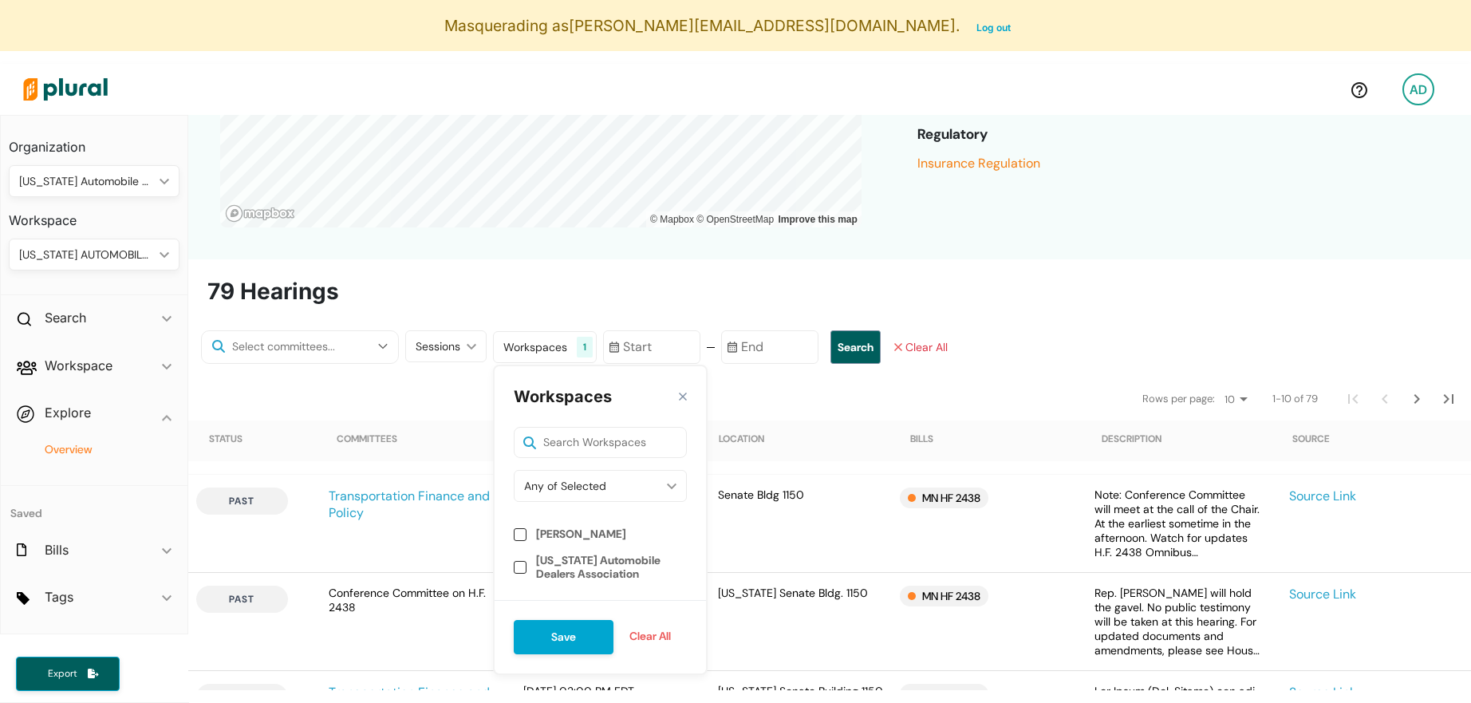
scroll to position [339, 0]
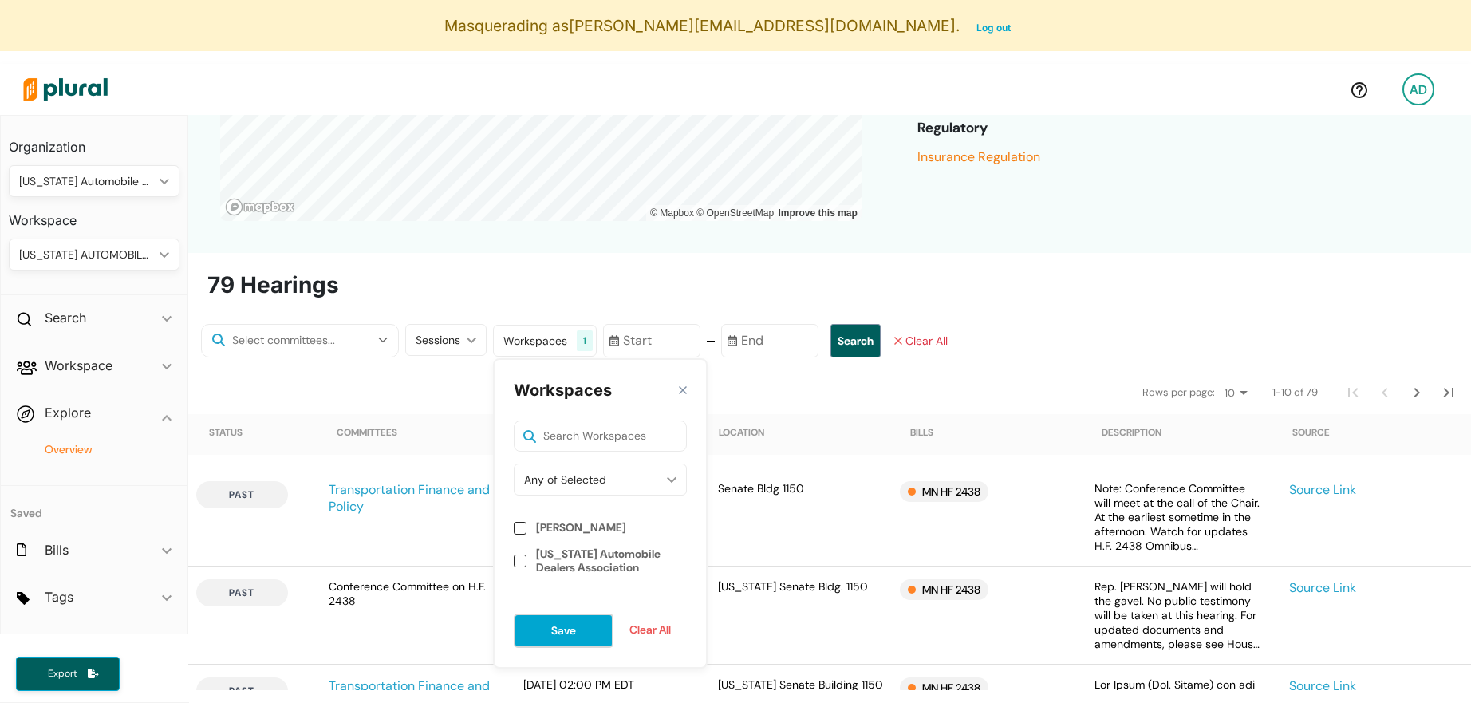
click at [553, 642] on button "Save" at bounding box center [564, 631] width 100 height 34
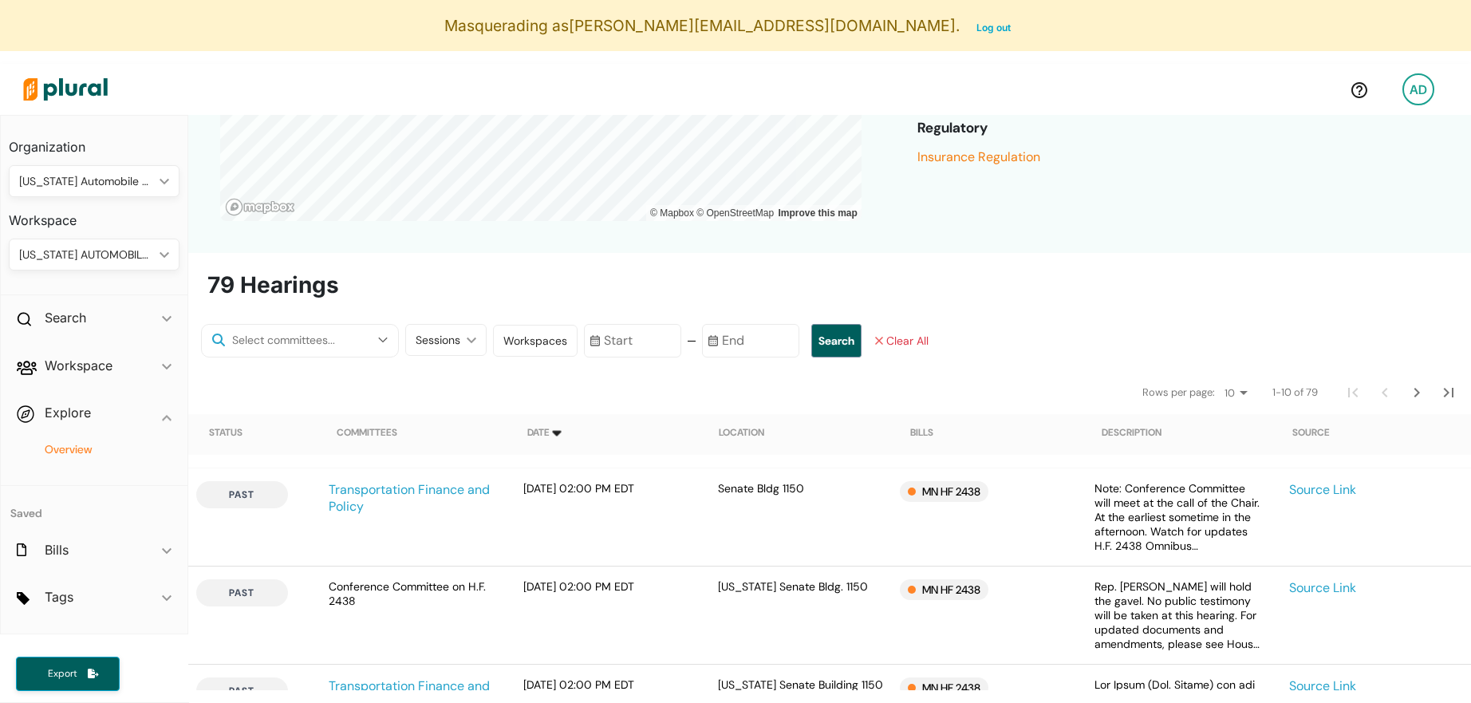
click at [602, 334] on input "text" at bounding box center [632, 341] width 97 height 34
click at [443, 333] on div "Sessions" at bounding box center [438, 340] width 45 height 17
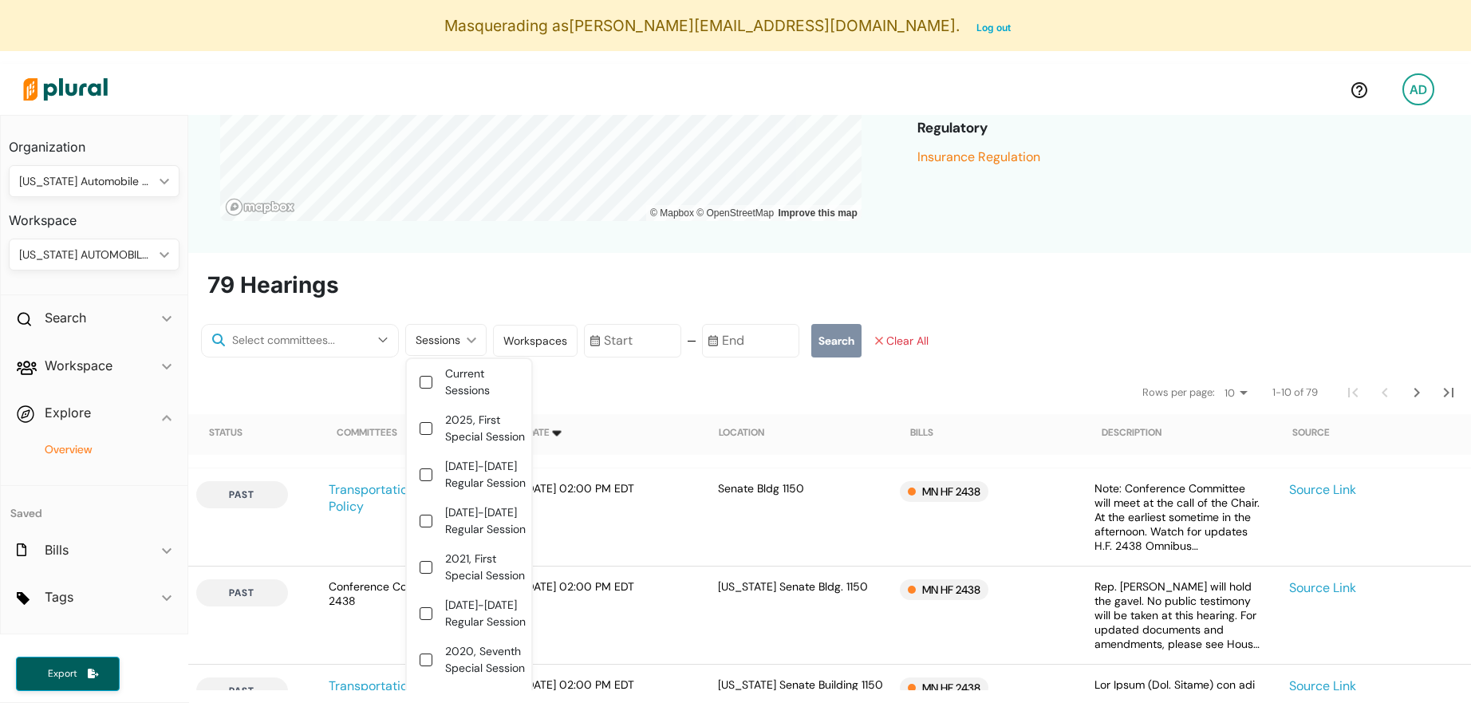
click at [816, 336] on button "Search" at bounding box center [837, 341] width 50 height 34
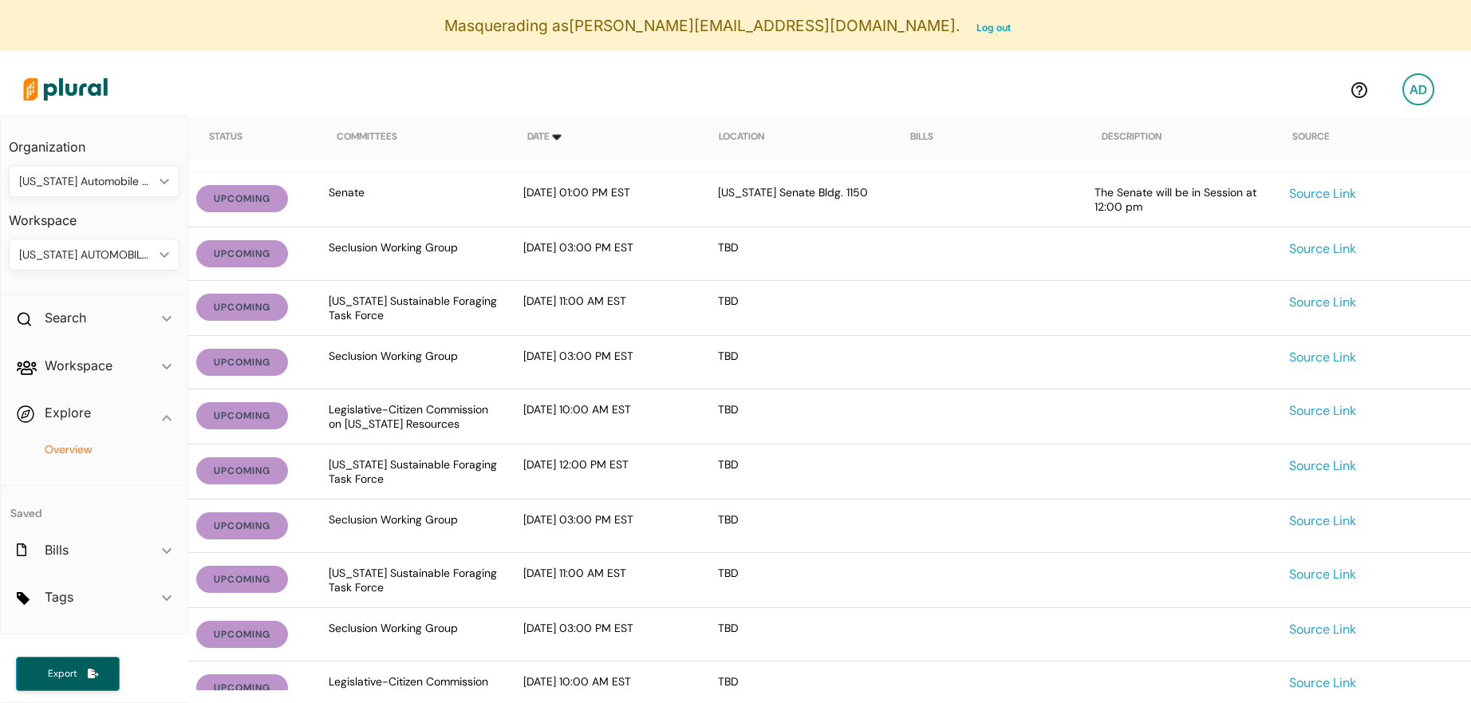
scroll to position [569, 0]
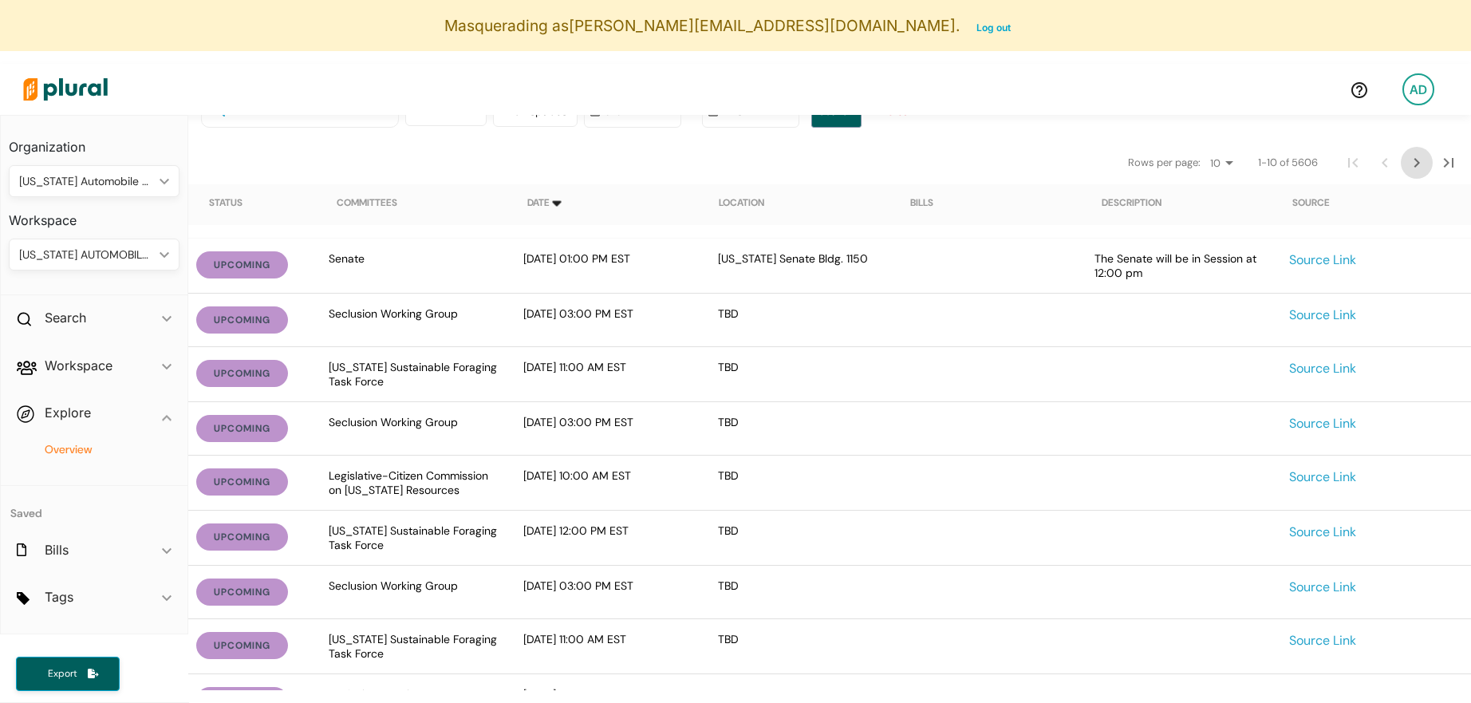
click at [1420, 164] on icon "Next Page" at bounding box center [1417, 162] width 19 height 19
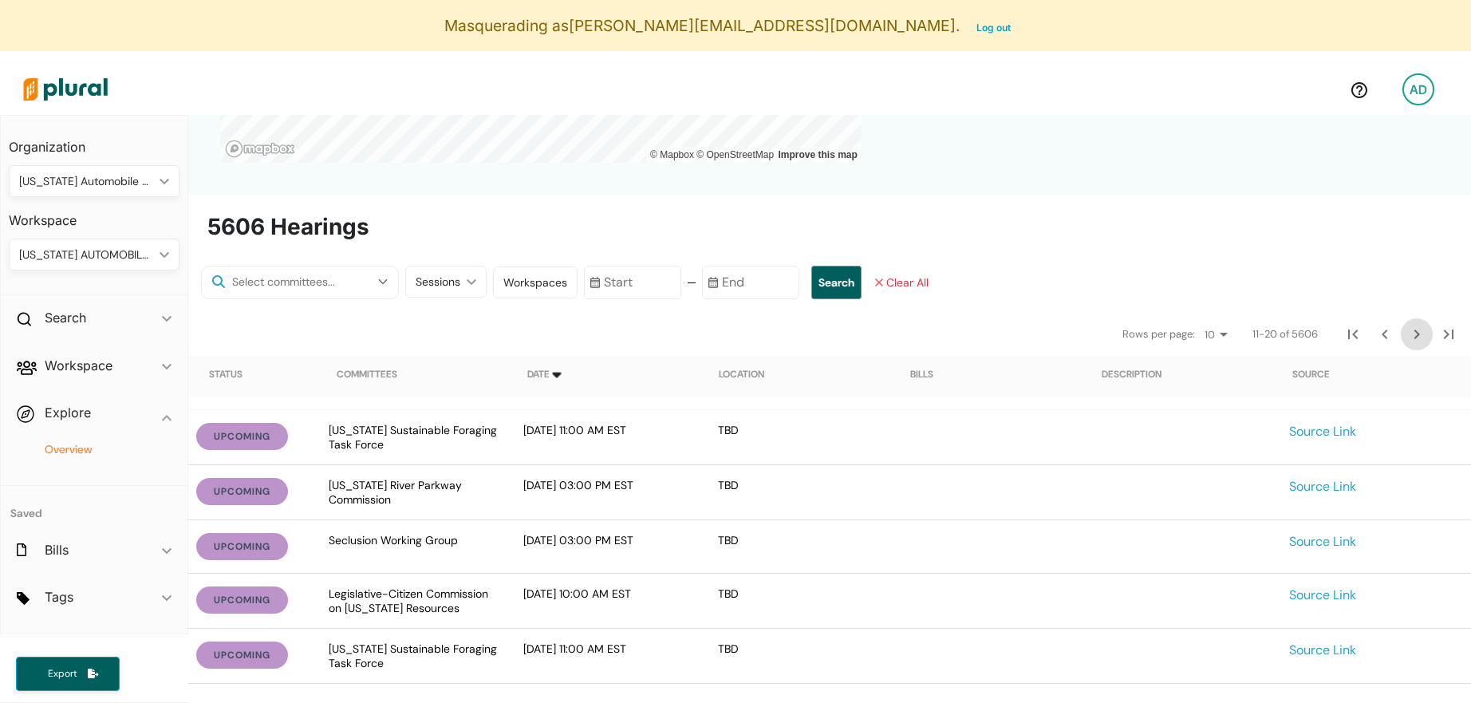
scroll to position [398, 0]
click at [1417, 333] on icon "Next Page" at bounding box center [1417, 333] width 19 height 19
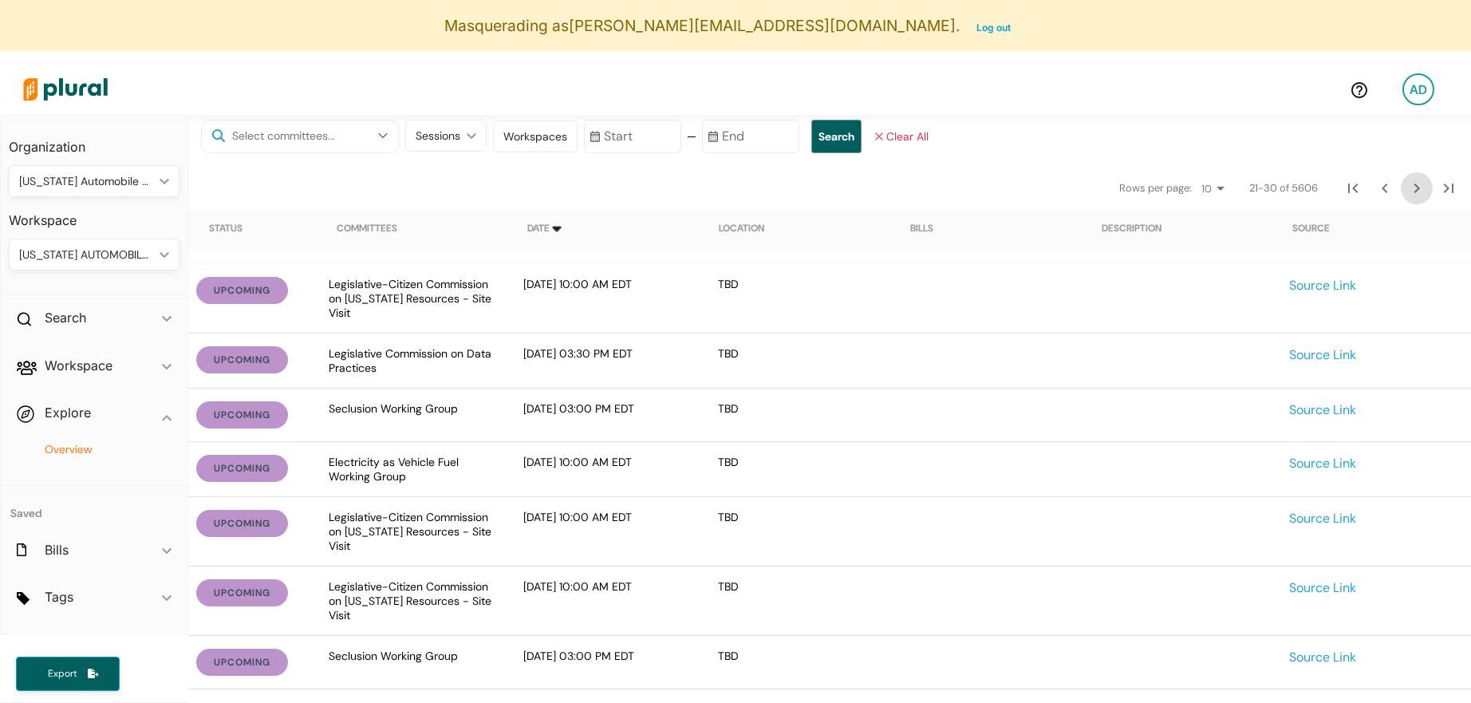
scroll to position [477, 0]
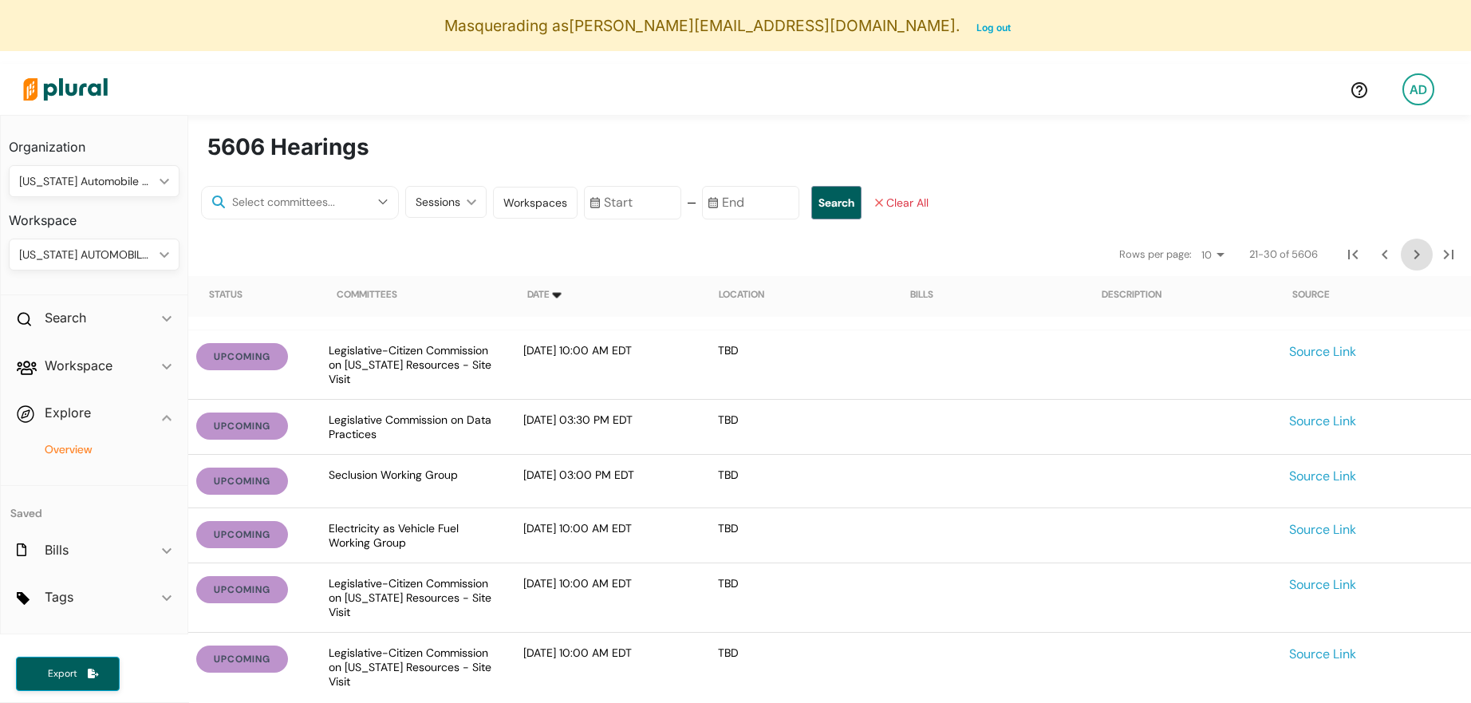
click at [1418, 255] on icon "Next Page" at bounding box center [1418, 255] width 6 height 10
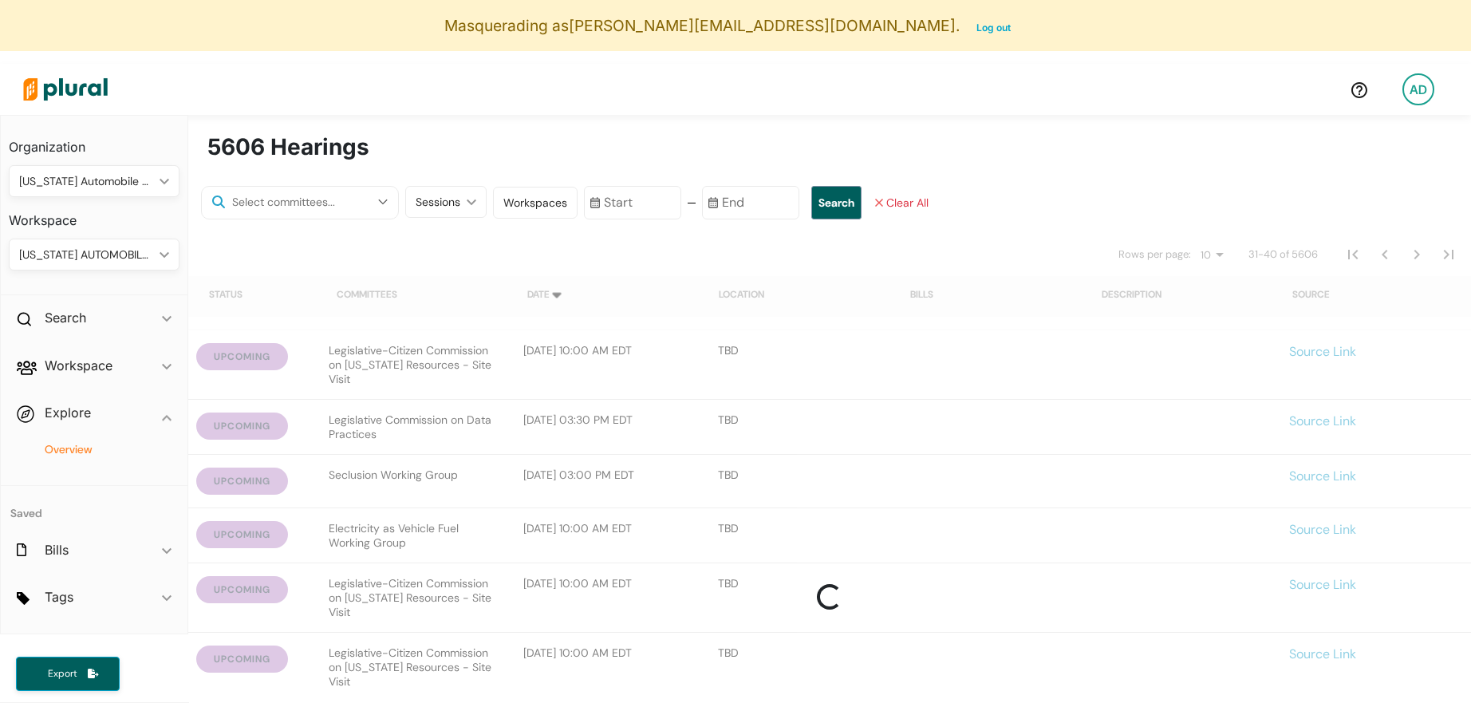
click at [429, 207] on div "Sessions" at bounding box center [438, 202] width 45 height 17
click at [440, 336] on div at bounding box center [829, 576] width 1283 height 689
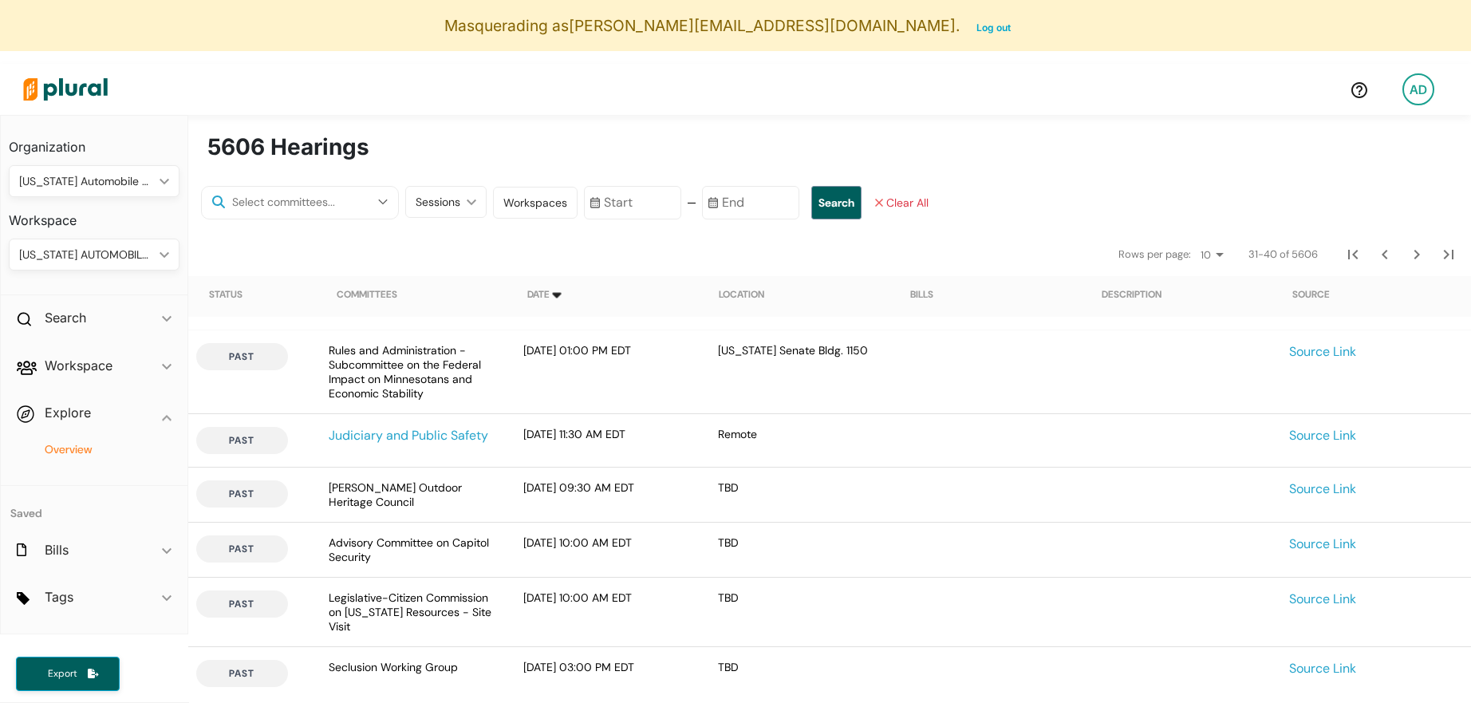
click at [426, 194] on div "Sessions" at bounding box center [438, 202] width 45 height 17
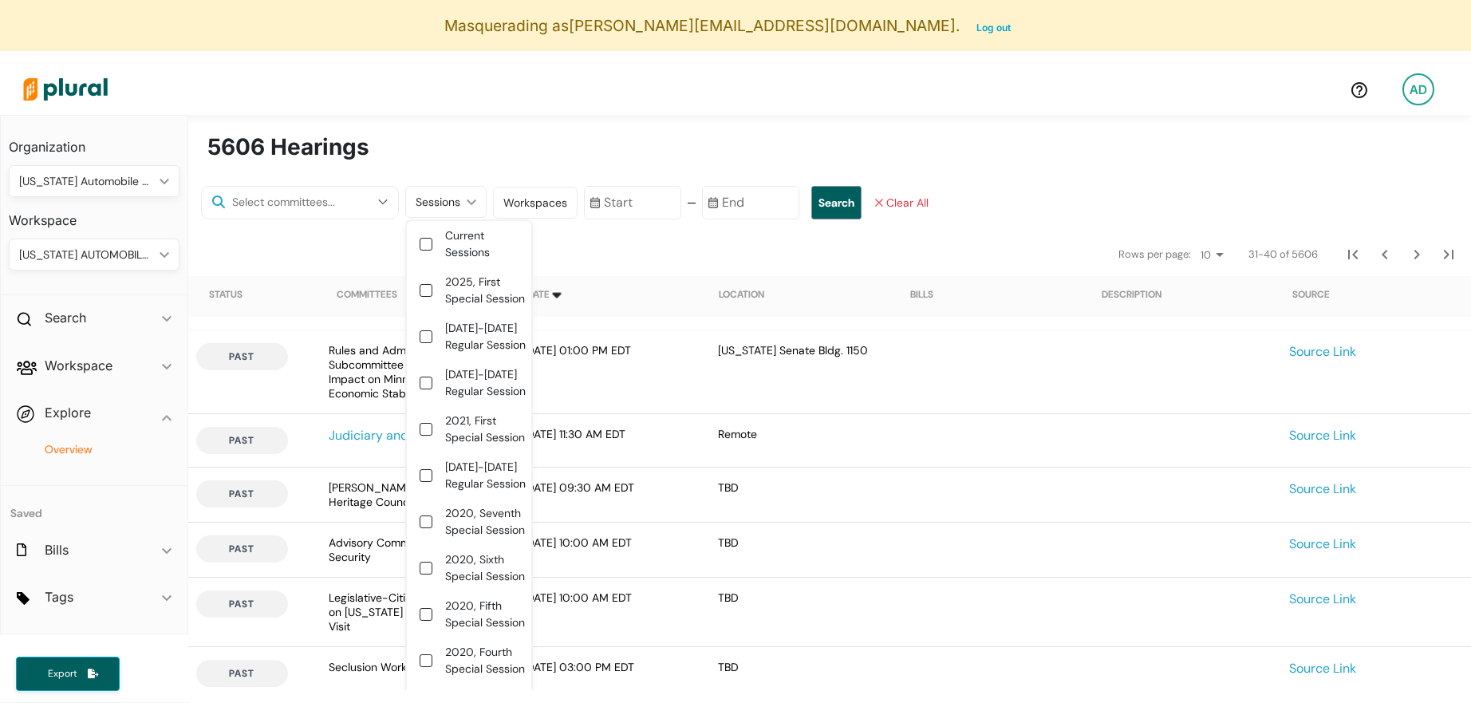
click at [453, 382] on label "[DATE]-[DATE] Regular Session" at bounding box center [486, 383] width 83 height 34
click at [432, 382] on session "[DATE]-[DATE] Regular Session" at bounding box center [426, 383] width 13 height 13
checkbox session "true"
click at [831, 204] on button "Search" at bounding box center [840, 203] width 50 height 34
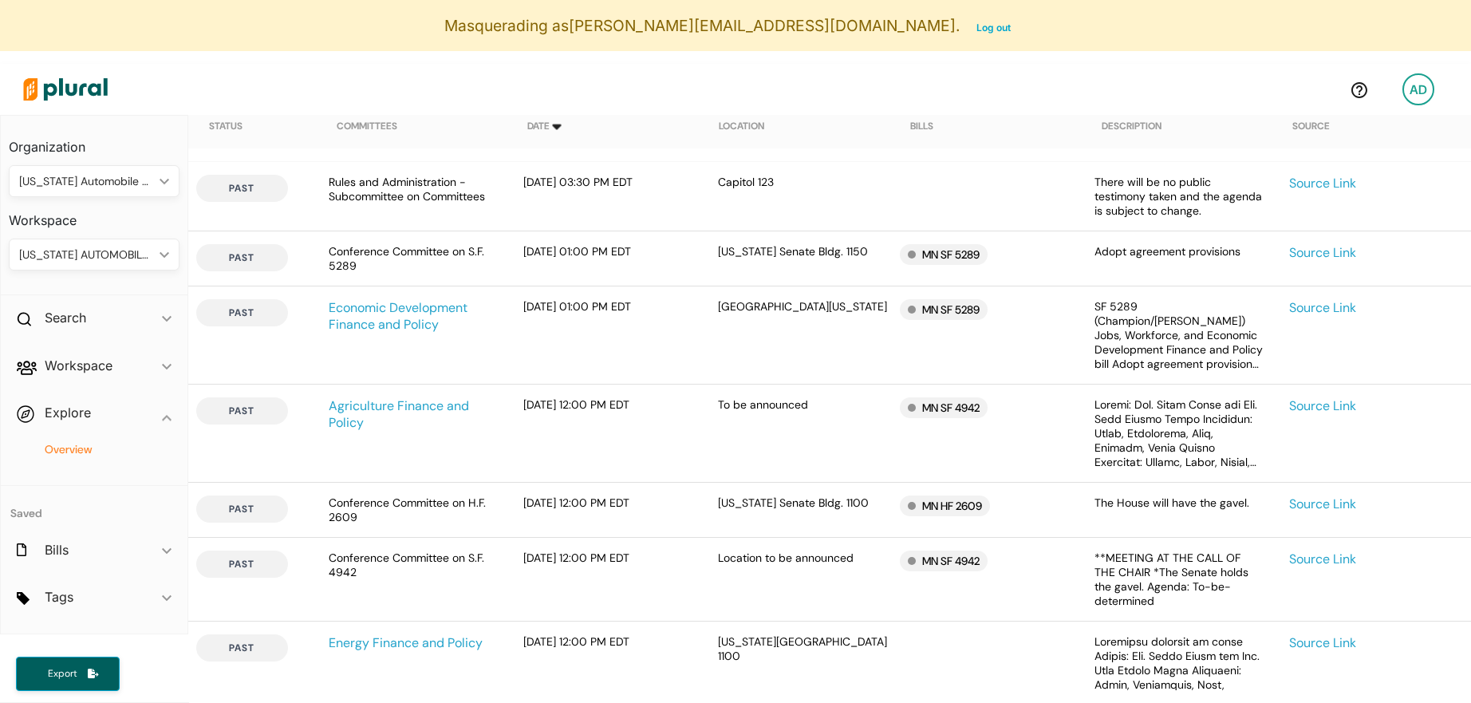
scroll to position [657, 0]
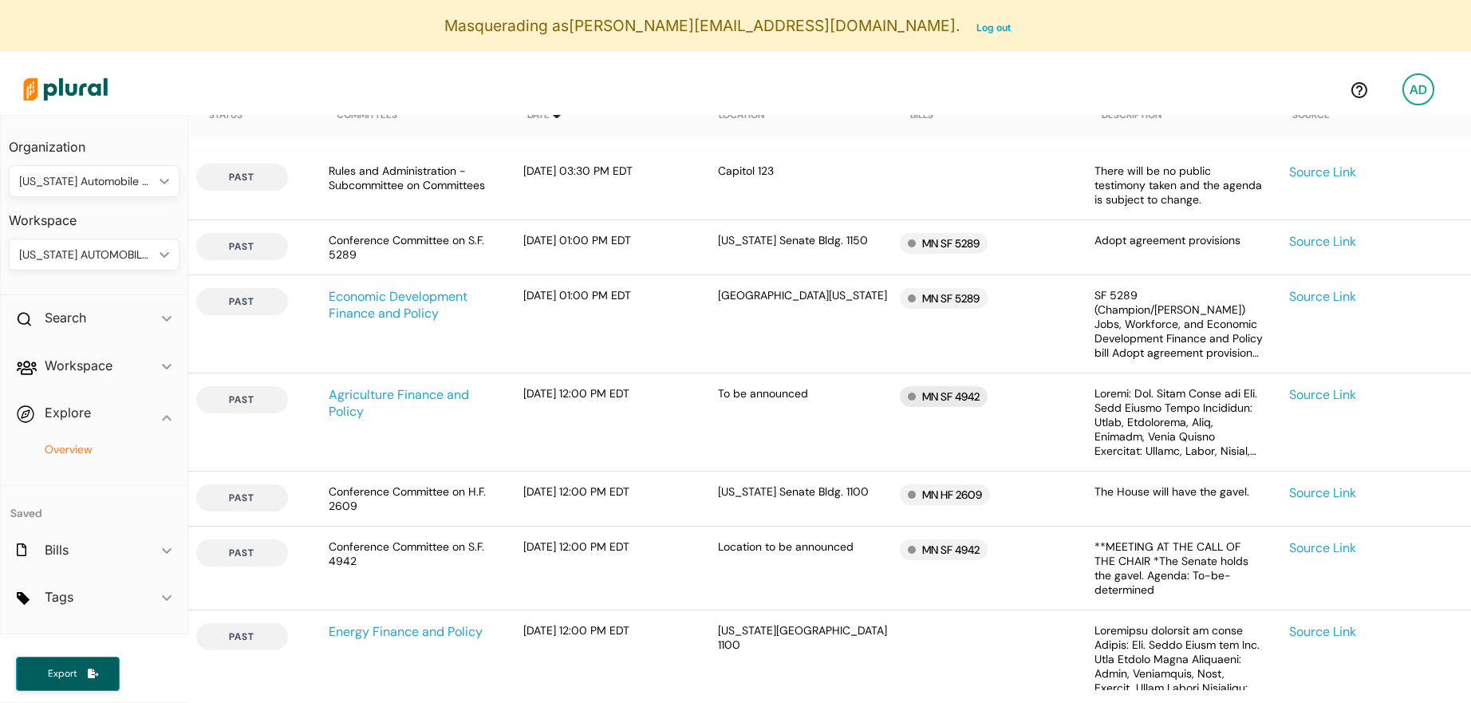
click at [953, 397] on div "MN SF 4942" at bounding box center [944, 396] width 88 height 21
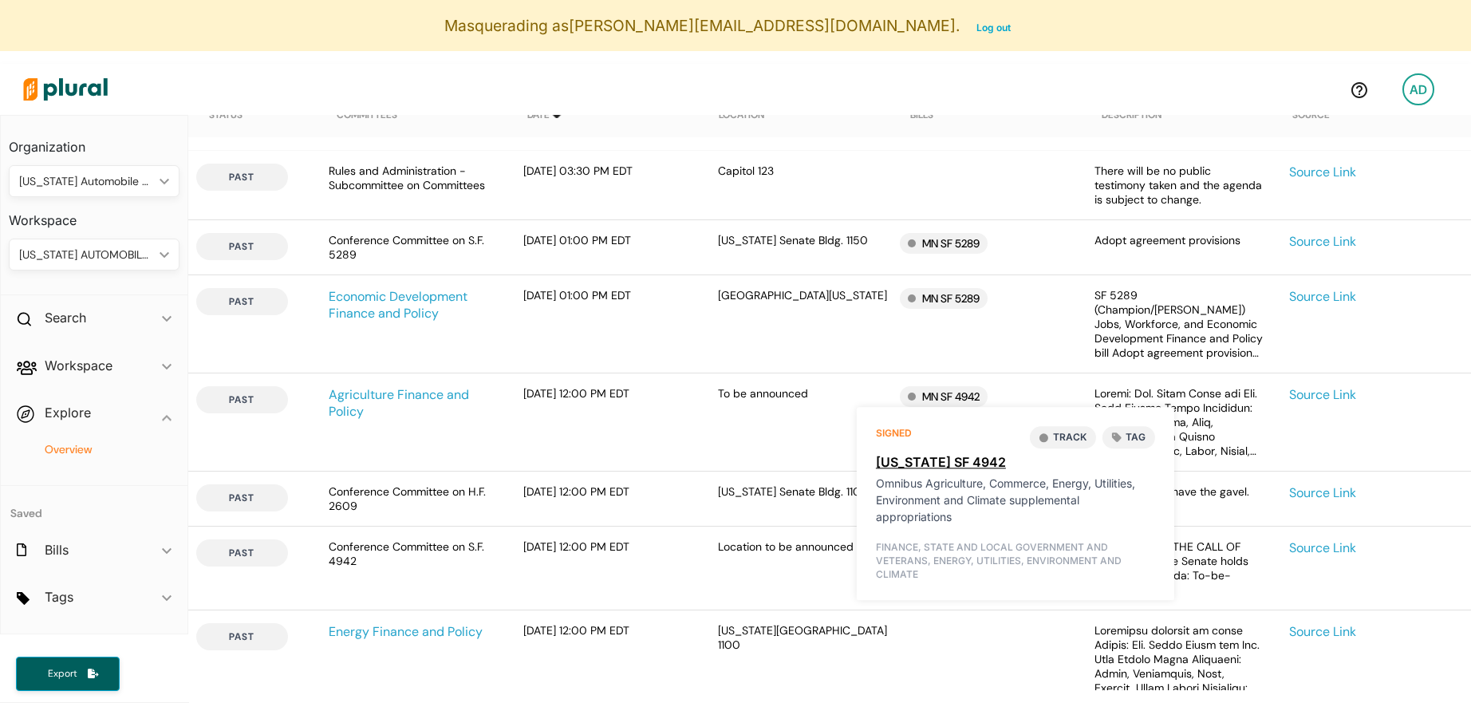
click at [929, 465] on link "[US_STATE] SF 4942" at bounding box center [1015, 461] width 279 height 19
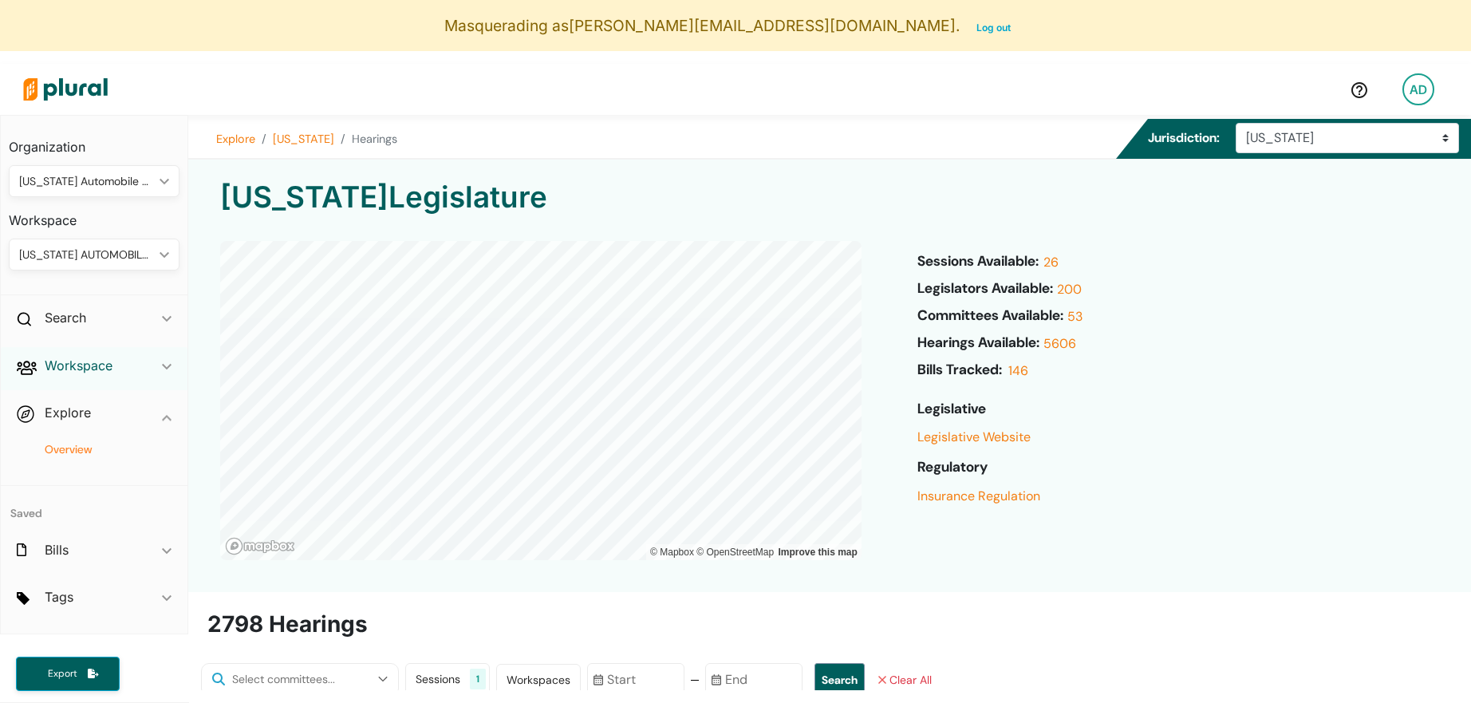
click at [85, 370] on h2 "Workspace" at bounding box center [79, 366] width 68 height 18
click at [75, 486] on h4 "Activity" at bounding box center [98, 487] width 147 height 15
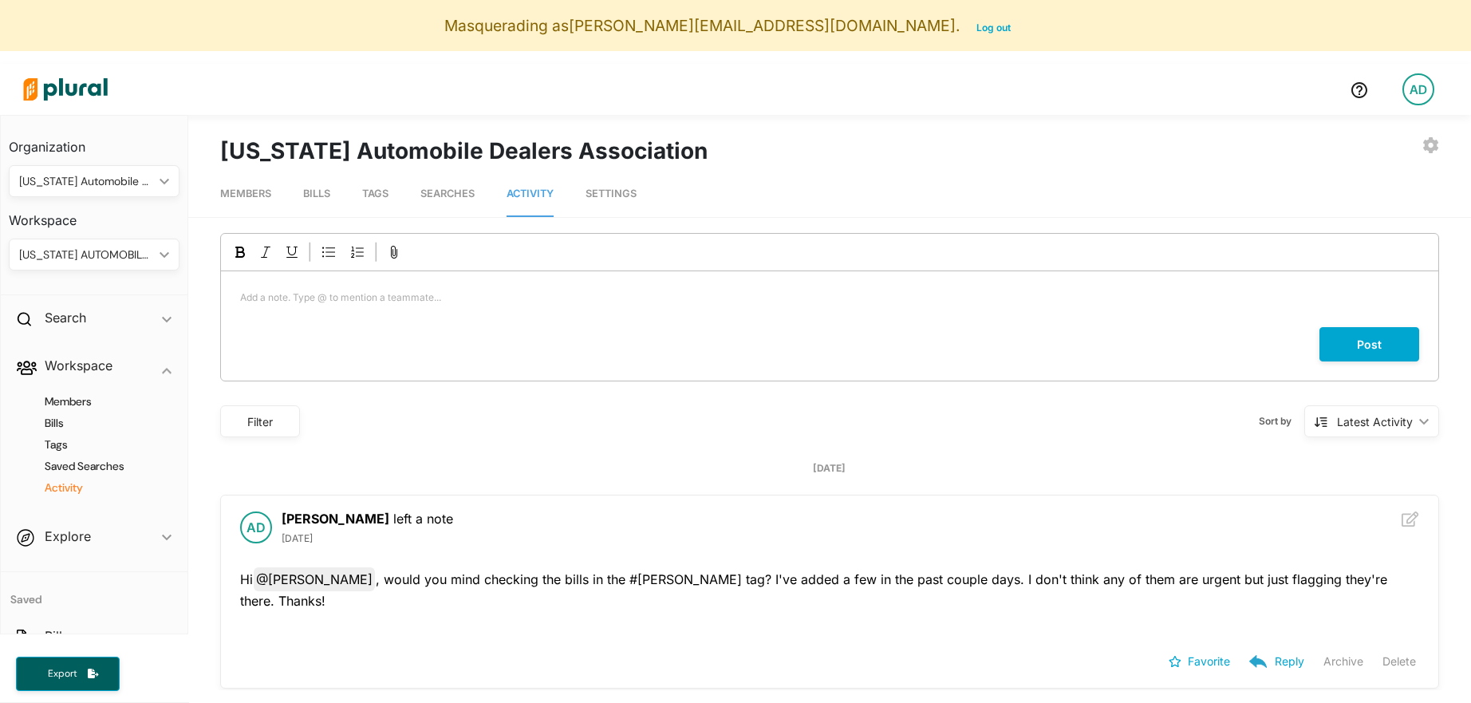
click at [613, 193] on span "Settings" at bounding box center [611, 194] width 51 height 12
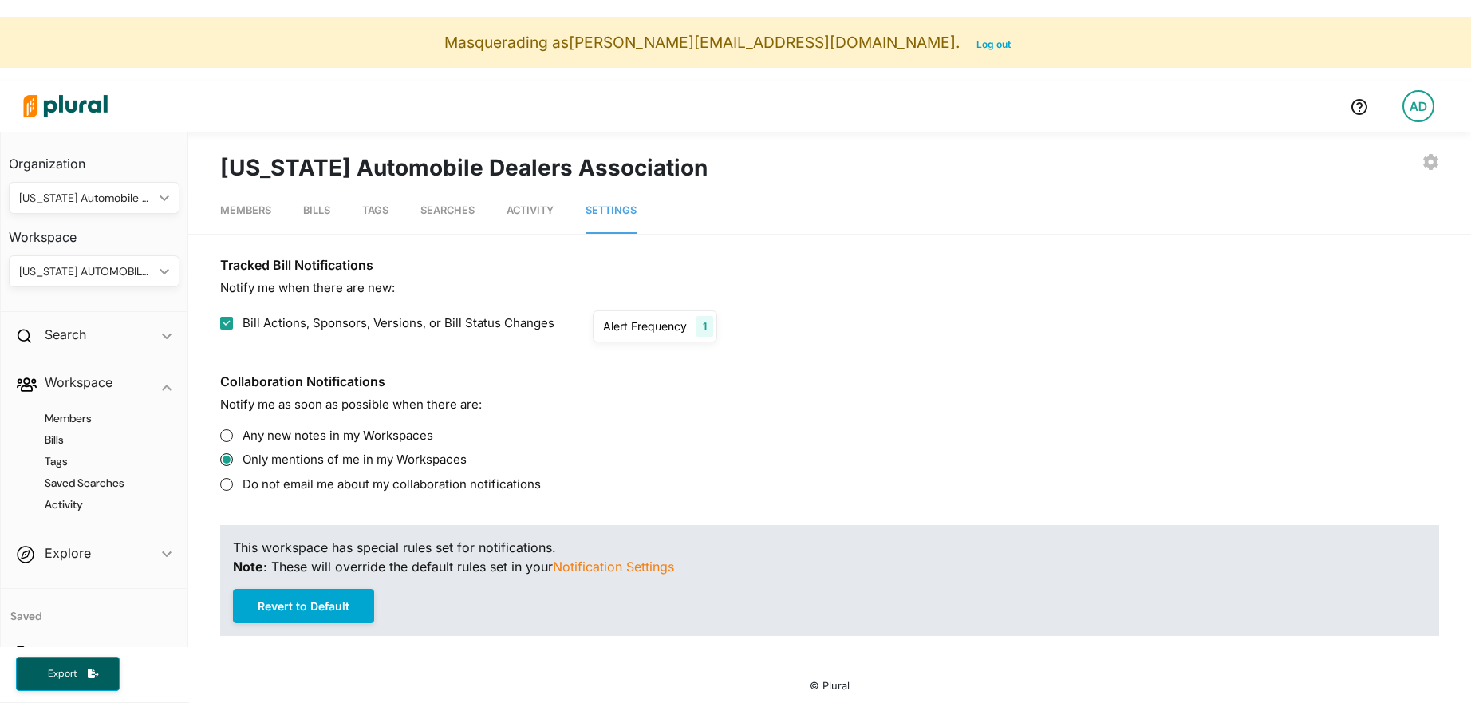
scroll to position [38, 0]
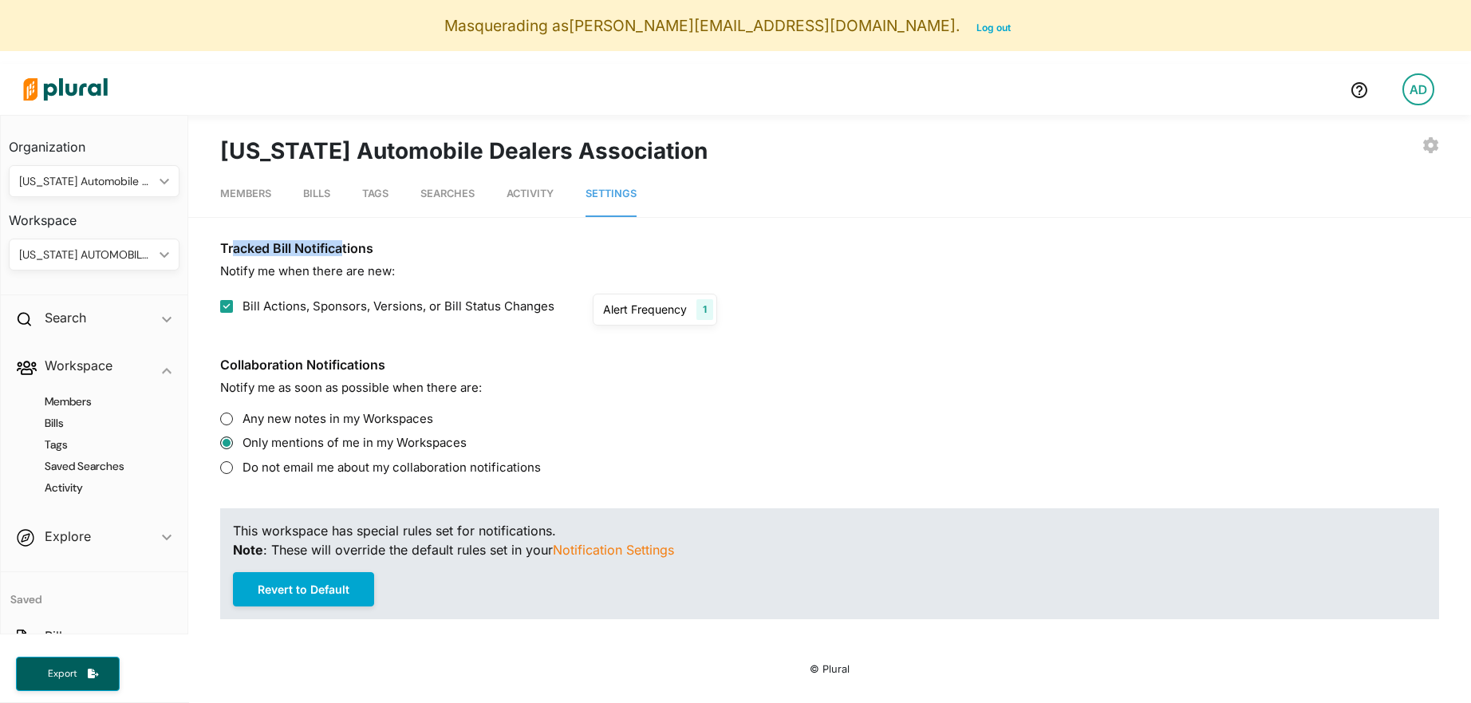
drag, startPoint x: 233, startPoint y: 247, endPoint x: 340, endPoint y: 254, distance: 107.1
click at [340, 254] on h3 "Tracked Bill Notifications" at bounding box center [829, 248] width 1219 height 15
drag, startPoint x: 340, startPoint y: 254, endPoint x: 327, endPoint y: 253, distance: 12.8
click at [339, 254] on h3 "Tracked Bill Notifications" at bounding box center [829, 248] width 1219 height 15
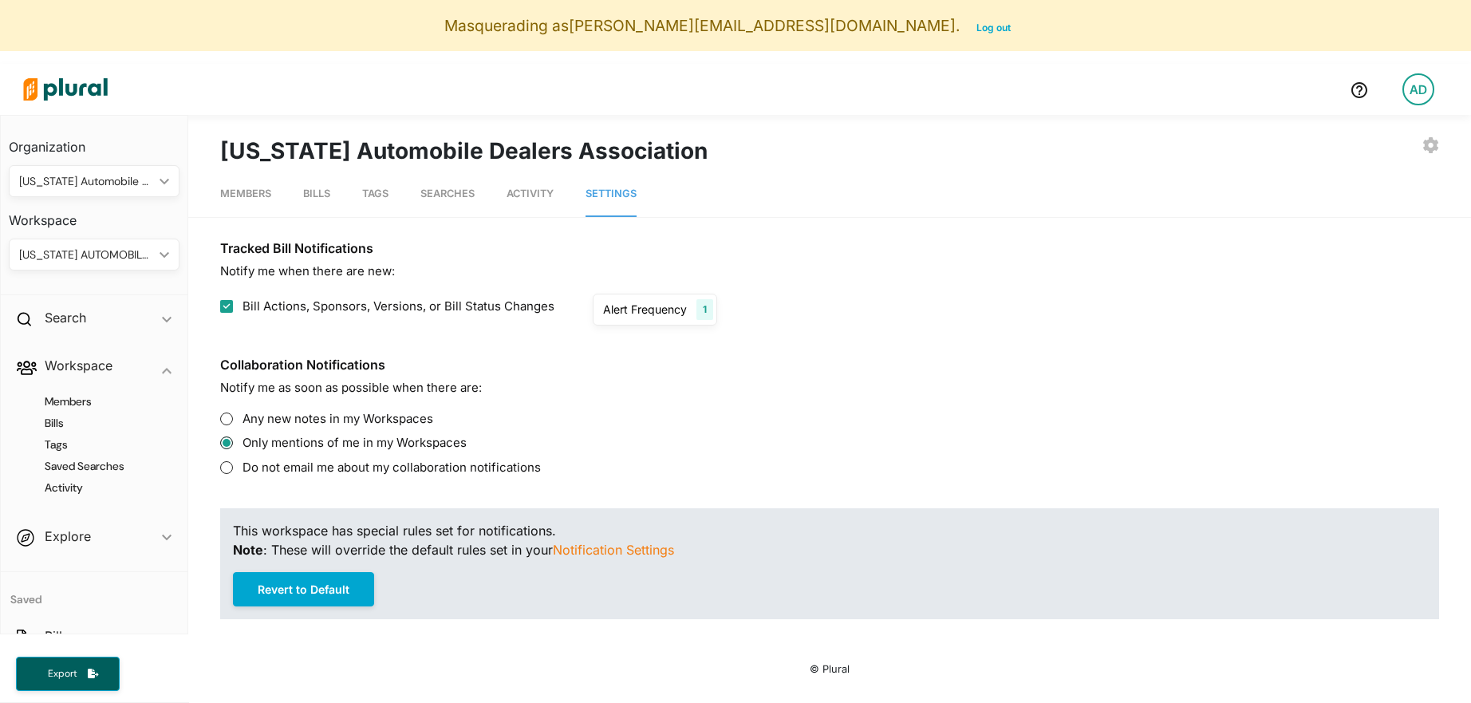
click at [327, 253] on h3 "Tracked Bill Notifications" at bounding box center [829, 248] width 1219 height 15
drag, startPoint x: 261, startPoint y: 249, endPoint x: 342, endPoint y: 249, distance: 81.4
click at [342, 249] on h3 "Tracked Bill Notifications" at bounding box center [829, 248] width 1219 height 15
drag, startPoint x: 314, startPoint y: 306, endPoint x: 436, endPoint y: 306, distance: 122.9
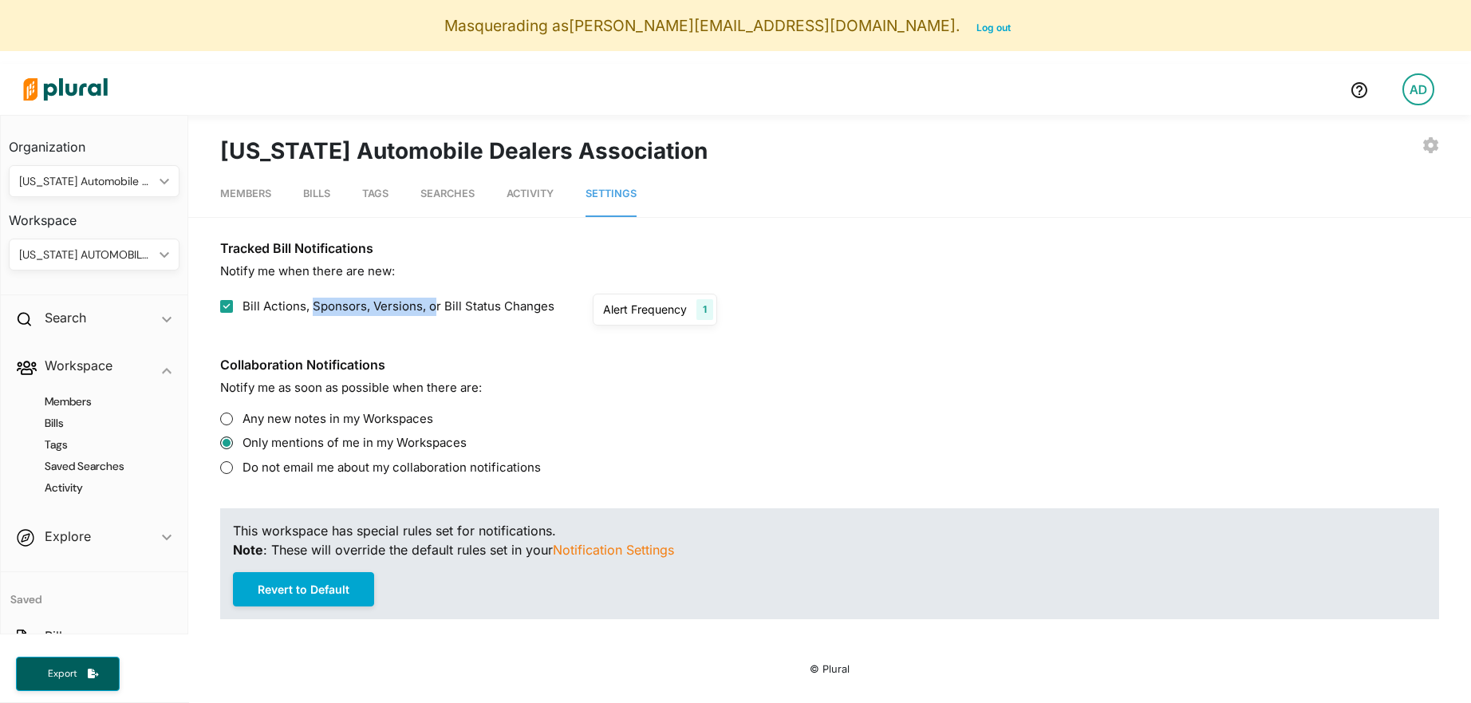
click at [436, 306] on span "Bill Actions, Sponsors, Versions, or Bill Status Changes" at bounding box center [399, 307] width 312 height 18
click at [233, 306] on input "Bill Actions, Sponsors, Versions, or Bill Status Changes" at bounding box center [226, 306] width 13 height 13
click at [436, 306] on span "Bill Actions, Sponsors, Versions, or Bill Status Changes" at bounding box center [399, 307] width 312 height 18
click at [233, 306] on input "Bill Actions, Sponsors, Versions, or Bill Status Changes" at bounding box center [226, 306] width 13 height 13
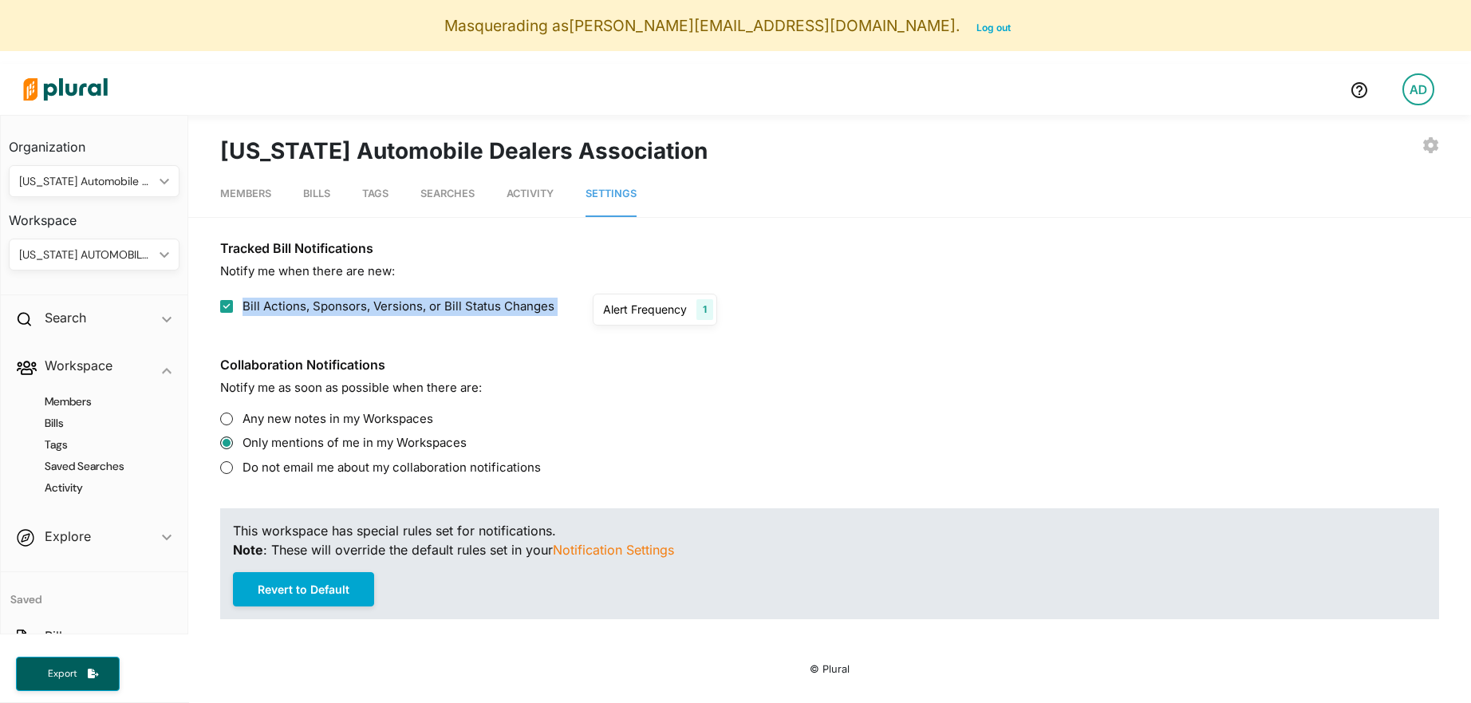
click at [436, 306] on span "Bill Actions, Sponsors, Versions, or Bill Status Changes" at bounding box center [399, 307] width 312 height 18
click at [233, 306] on input "Bill Actions, Sponsors, Versions, or Bill Status Changes" at bounding box center [226, 306] width 13 height 13
click at [431, 306] on span "Bill Actions, Sponsors, Versions, or Bill Status Changes" at bounding box center [399, 307] width 312 height 18
click at [233, 306] on input "Bill Actions, Sponsors, Versions, or Bill Status Changes" at bounding box center [226, 306] width 13 height 13
click at [223, 306] on input "Bill Actions, Sponsors, Versions, or Bill Status Changes" at bounding box center [226, 306] width 13 height 13
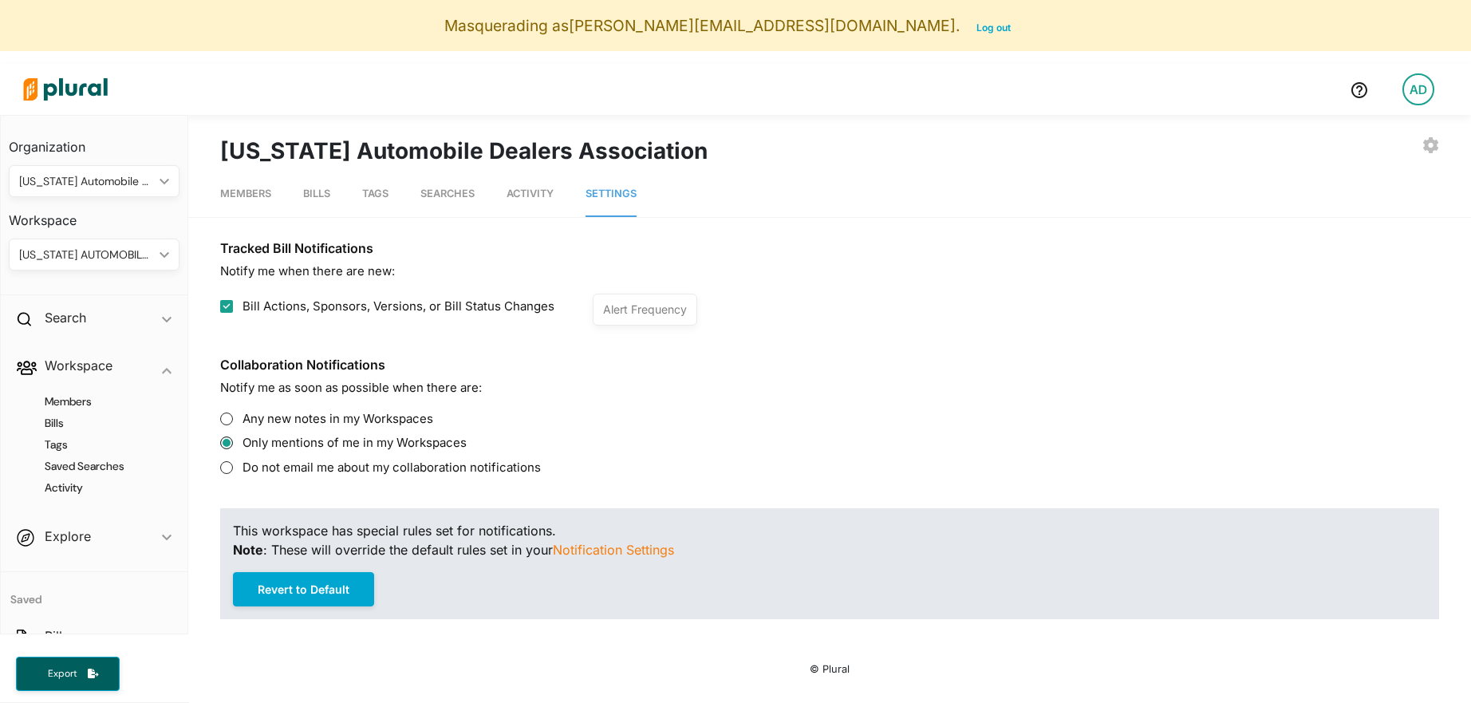
checkbox input "true"
click at [662, 318] on div "Alert Frequency 1" at bounding box center [655, 310] width 124 height 32
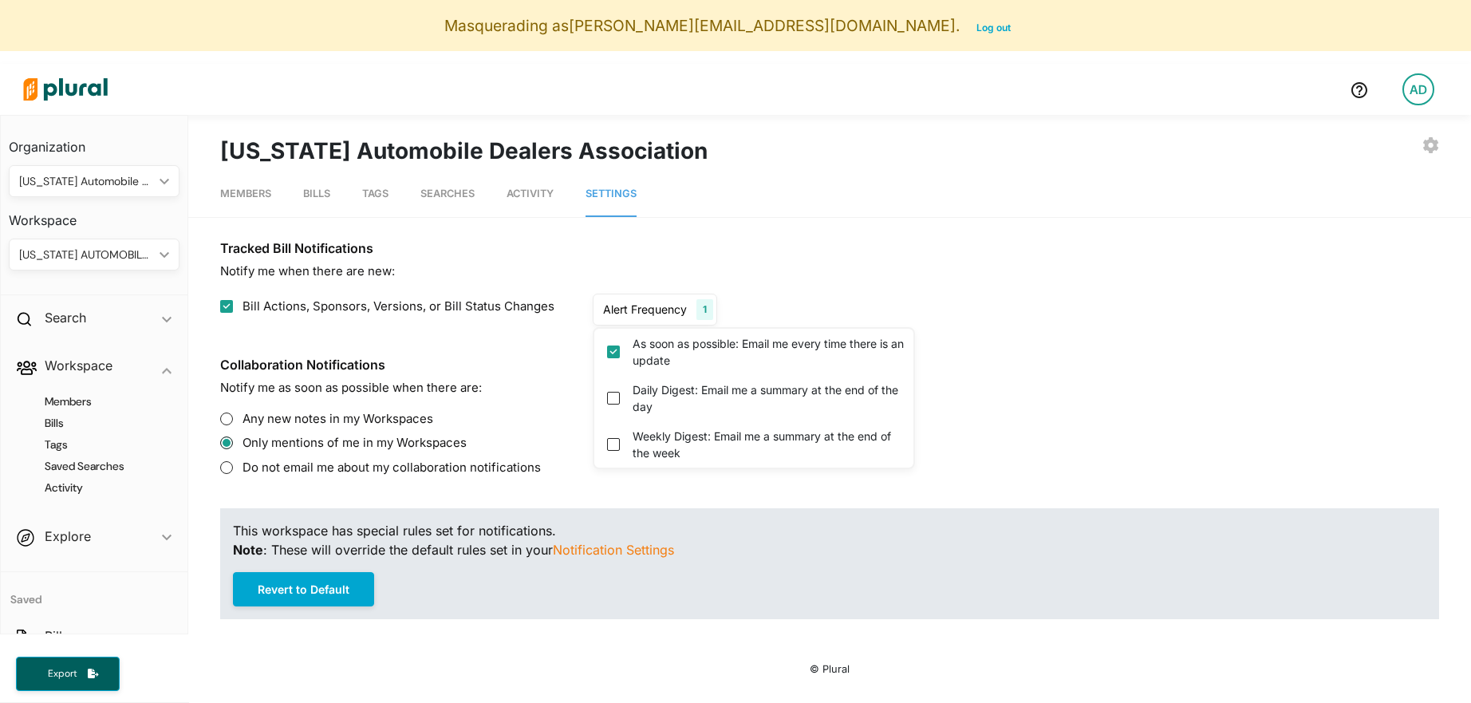
click at [496, 337] on div "Tracked Bill Notifications Notify me when there are new: Bill Actions, Sponsors…" at bounding box center [829, 426] width 1219 height 386
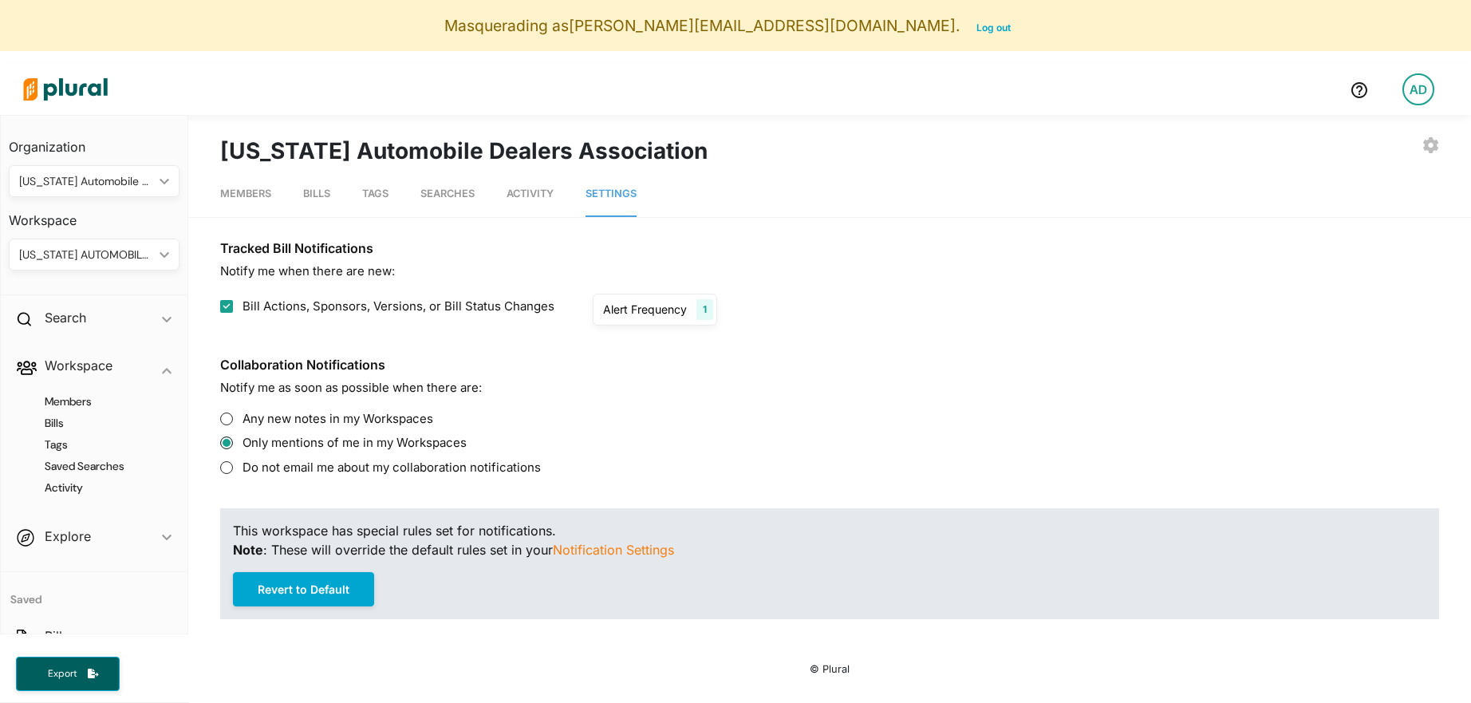
click at [622, 304] on div "Alert Frequency" at bounding box center [645, 309] width 84 height 17
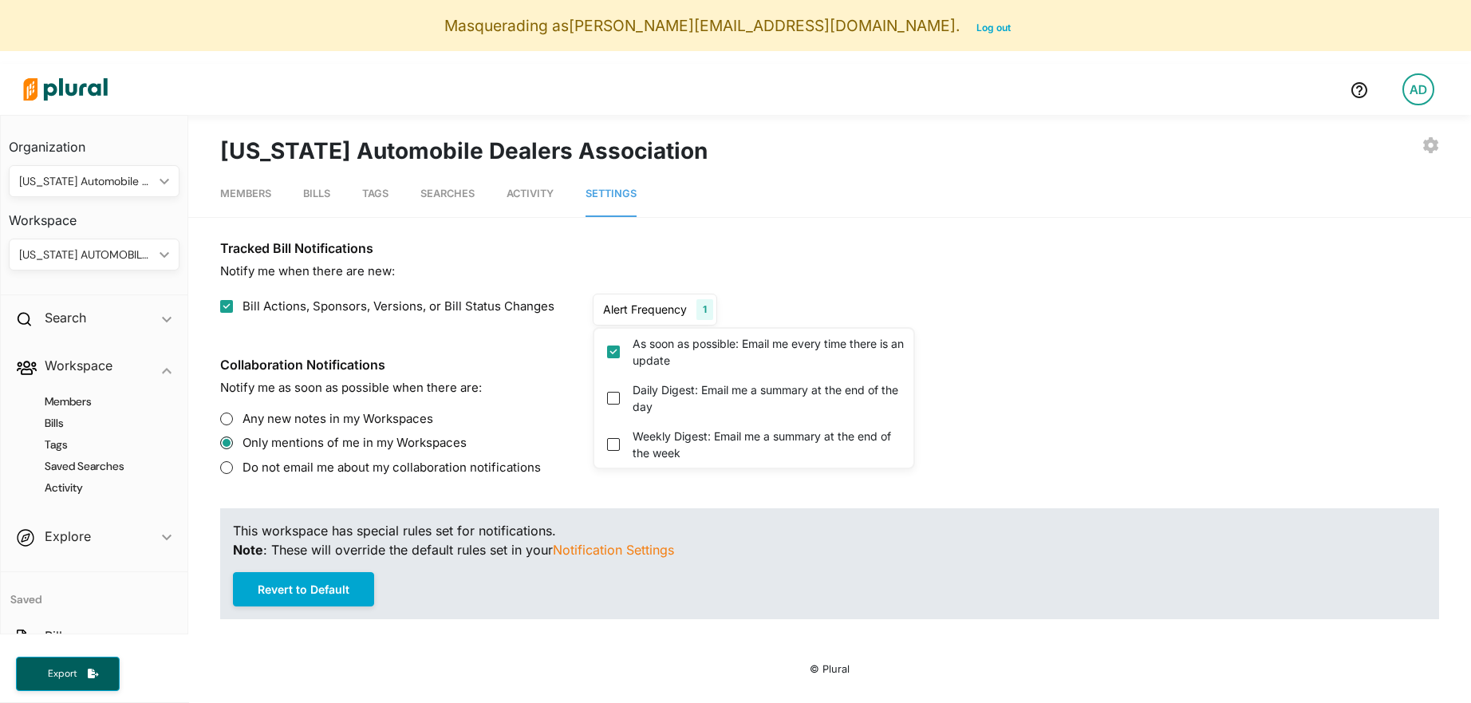
click at [547, 379] on p "Notify me as soon as possible when there are:" at bounding box center [829, 388] width 1219 height 18
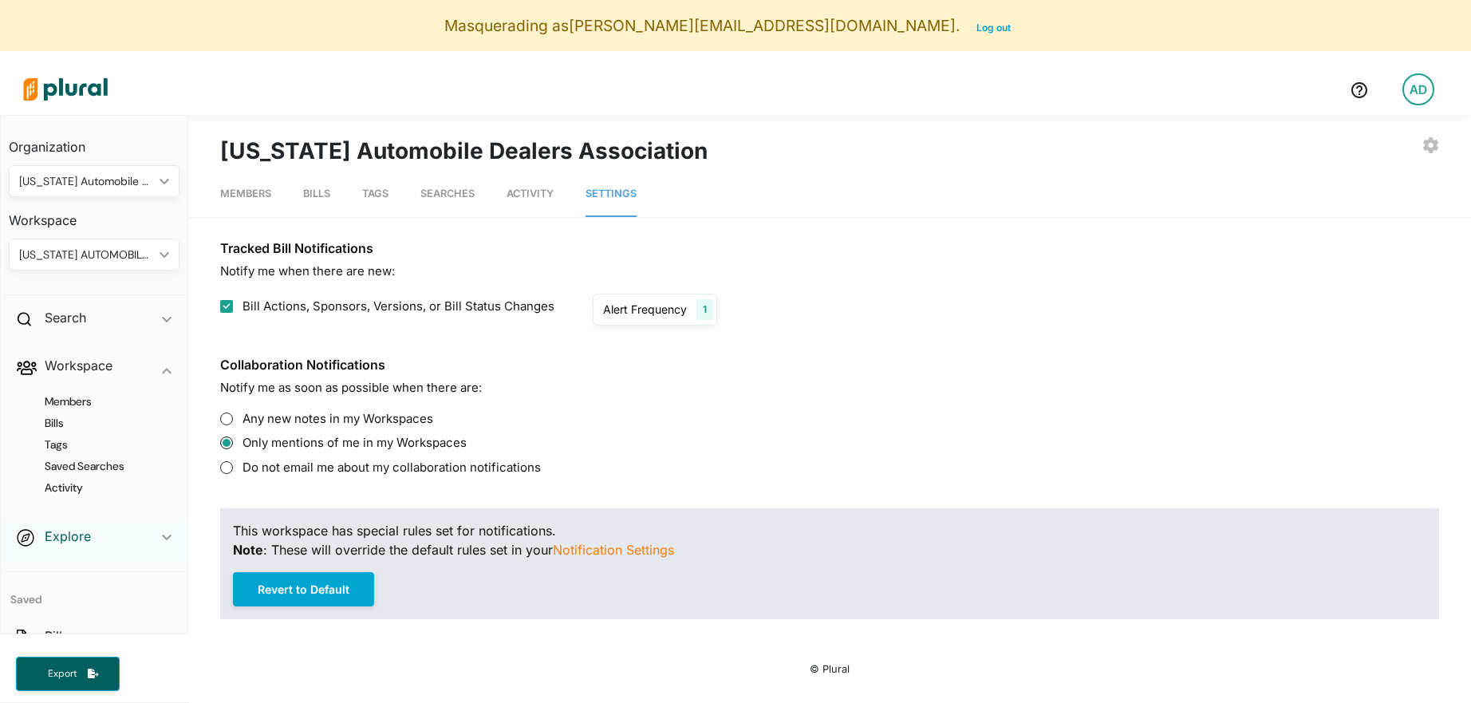
click at [64, 537] on h2 "Explore" at bounding box center [68, 536] width 46 height 18
click at [70, 444] on h4 "Overview" at bounding box center [98, 449] width 147 height 15
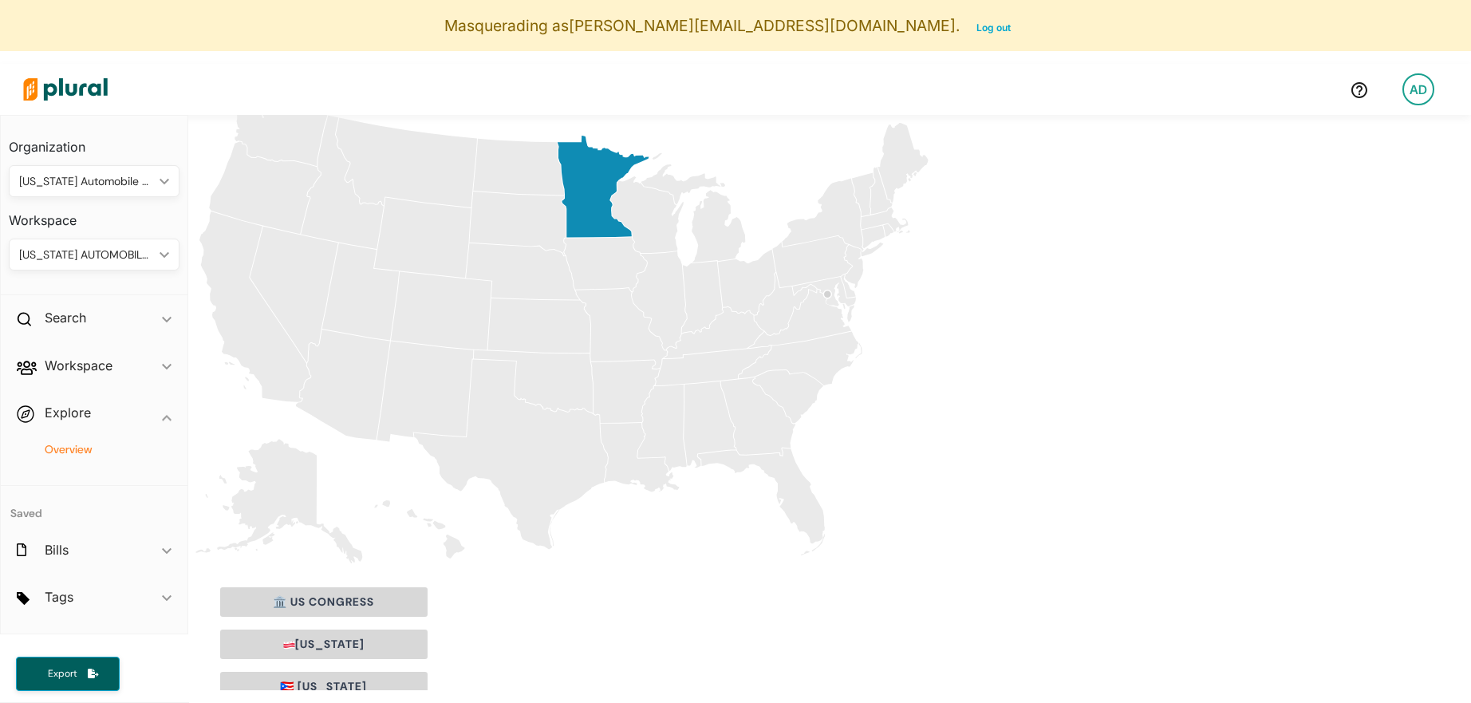
scroll to position [117, 0]
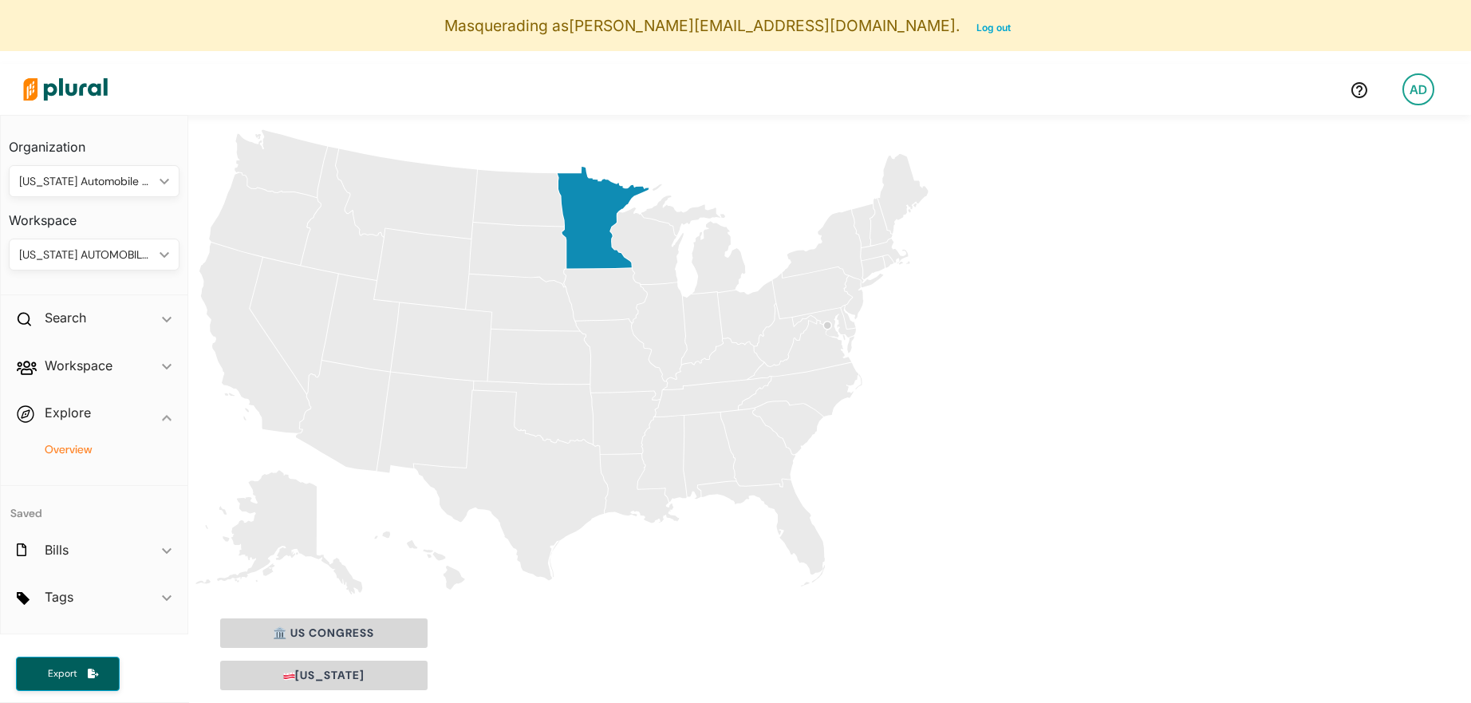
click at [613, 232] on icon "[US_STATE]" at bounding box center [646, 245] width 73 height 77
click at [614, 235] on icon "[US_STATE]" at bounding box center [646, 245] width 73 height 77
click at [590, 235] on icon "[US_STATE]" at bounding box center [603, 218] width 91 height 102
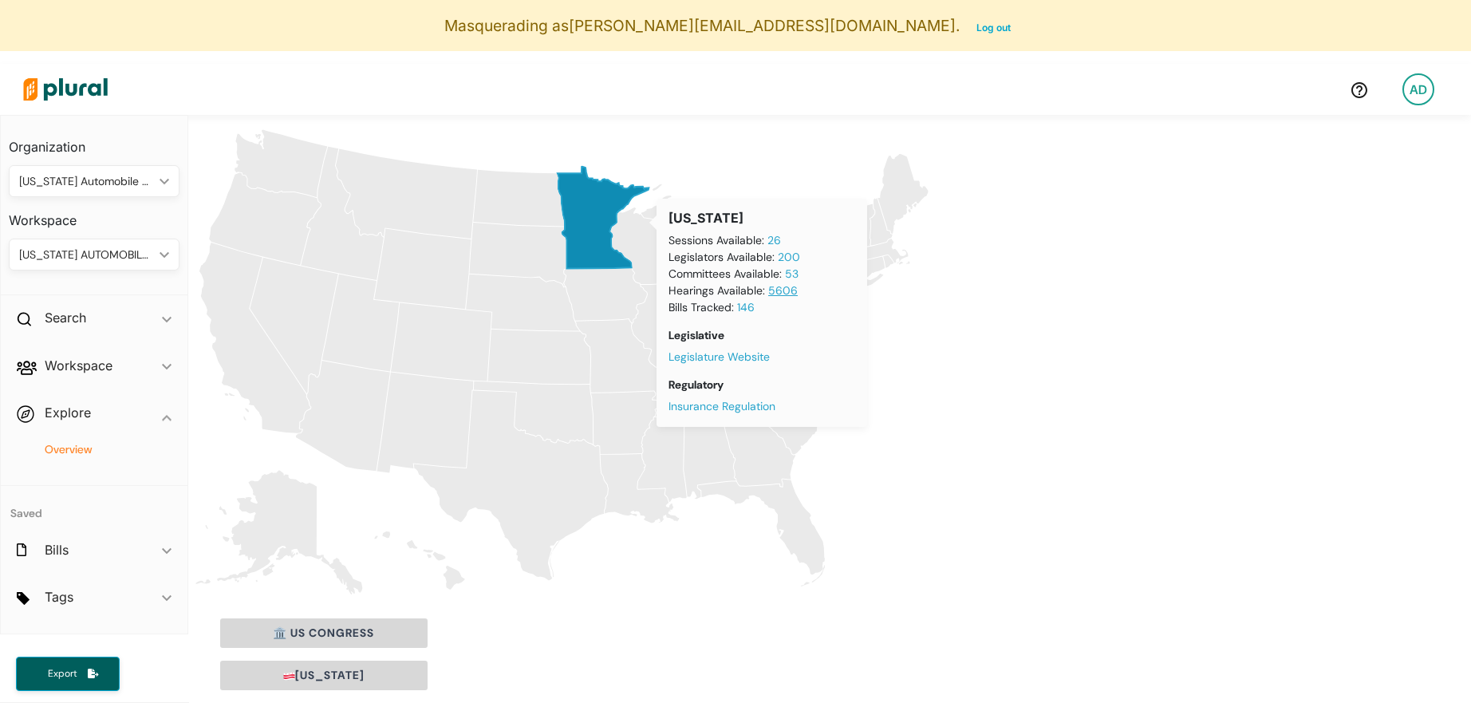
click at [780, 290] on link "5606" at bounding box center [783, 290] width 30 height 14
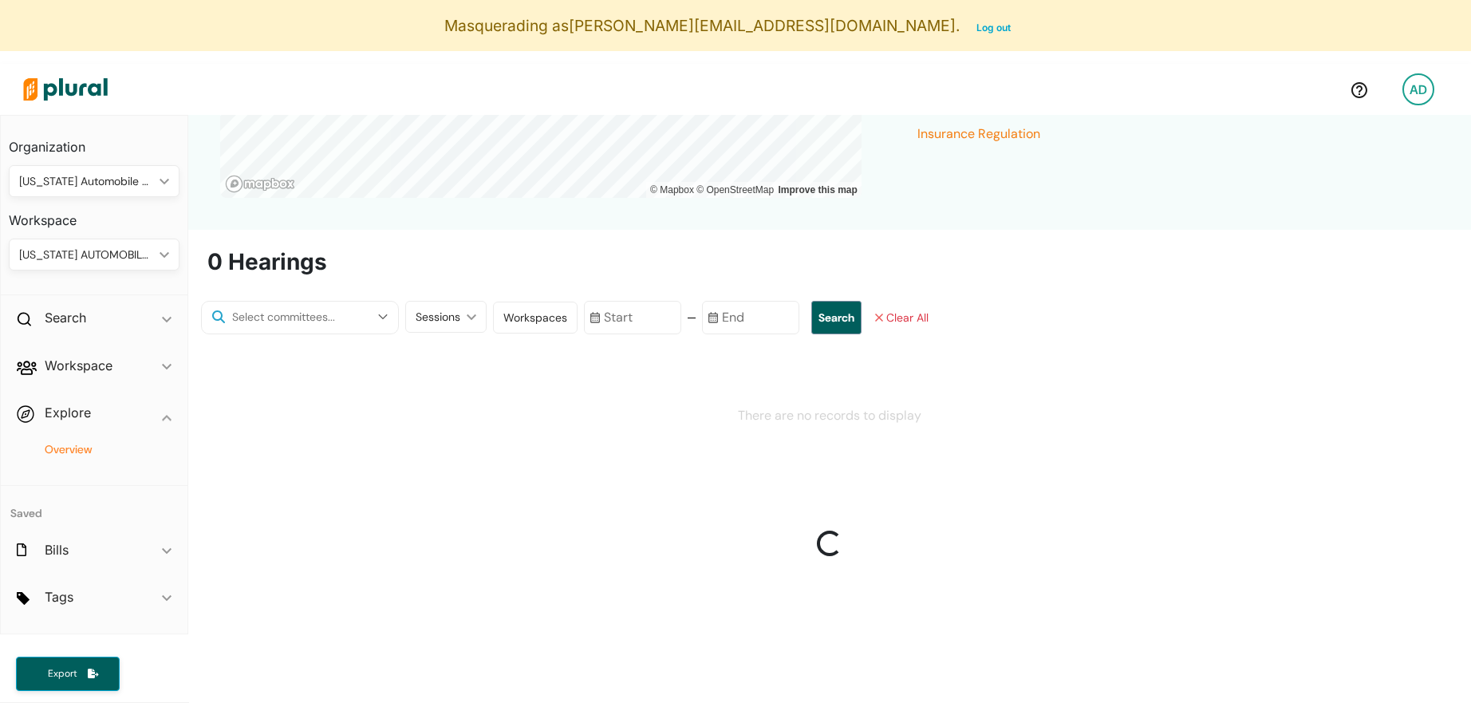
scroll to position [429, 0]
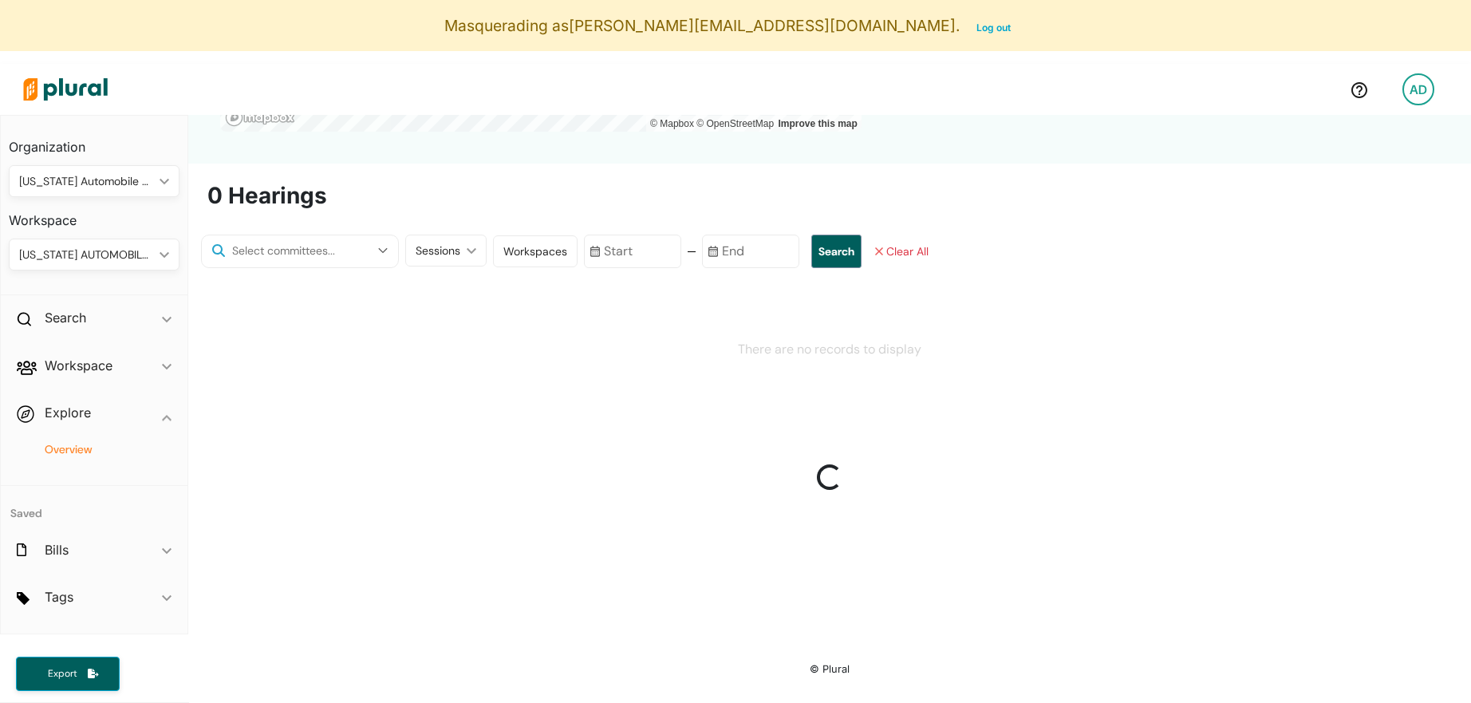
click at [460, 251] on icon "ic_keyboard_arrow_down" at bounding box center [468, 250] width 16 height 7
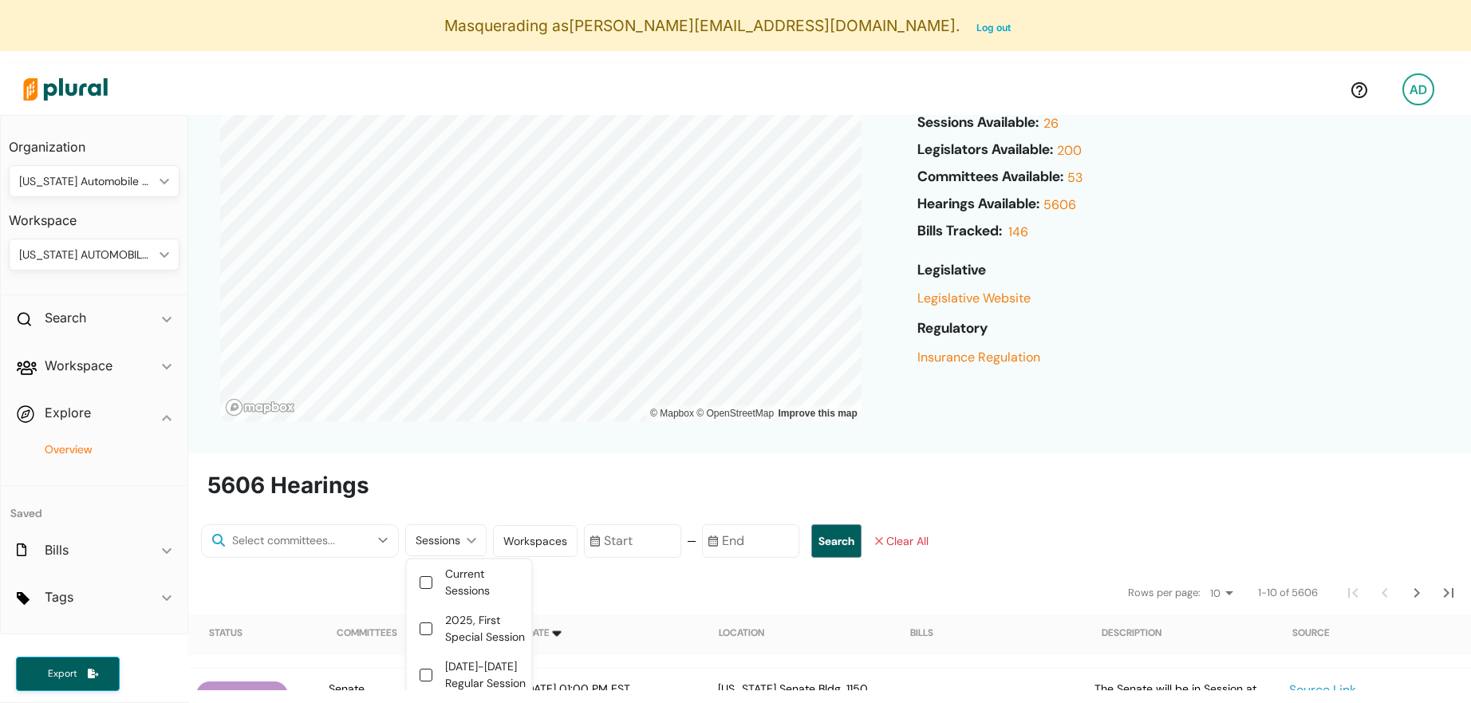
scroll to position [133, 0]
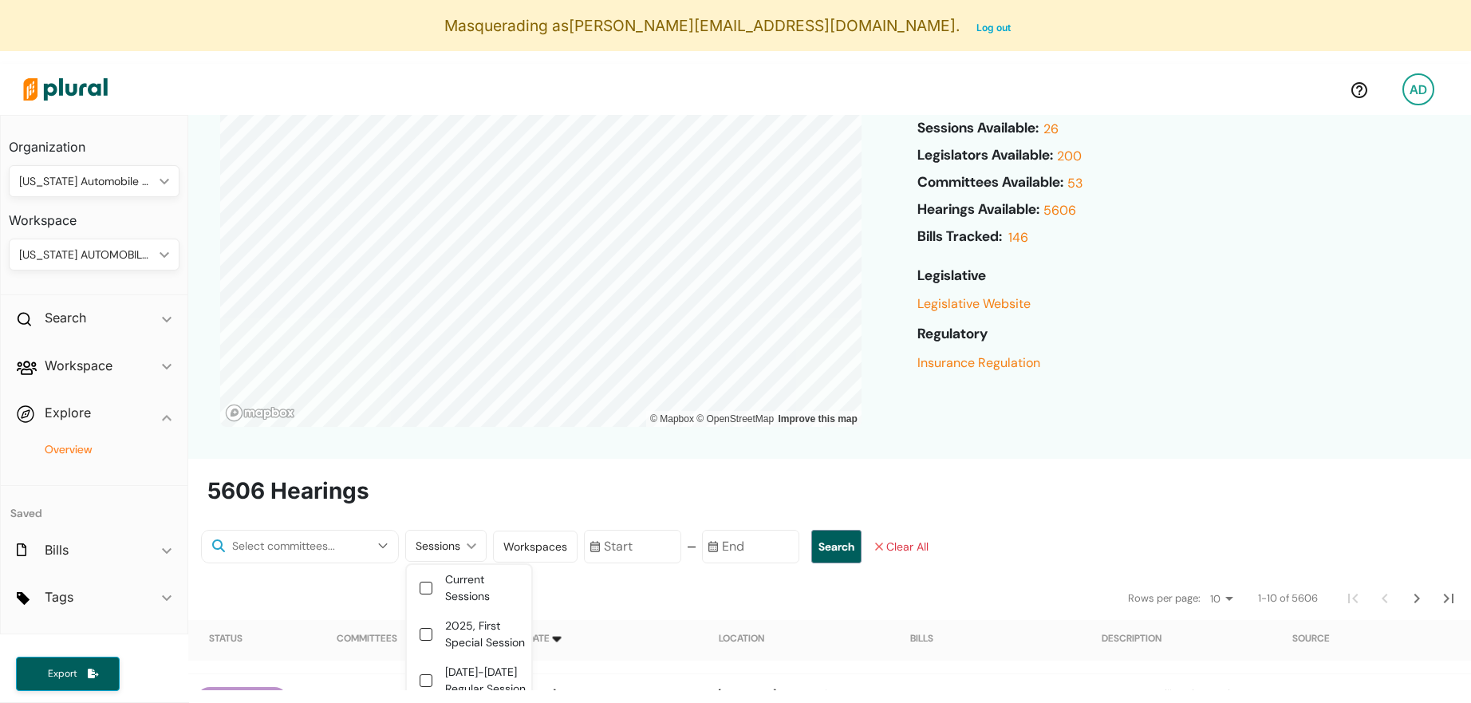
click at [772, 495] on div "5606 Hearings" at bounding box center [829, 495] width 1245 height 34
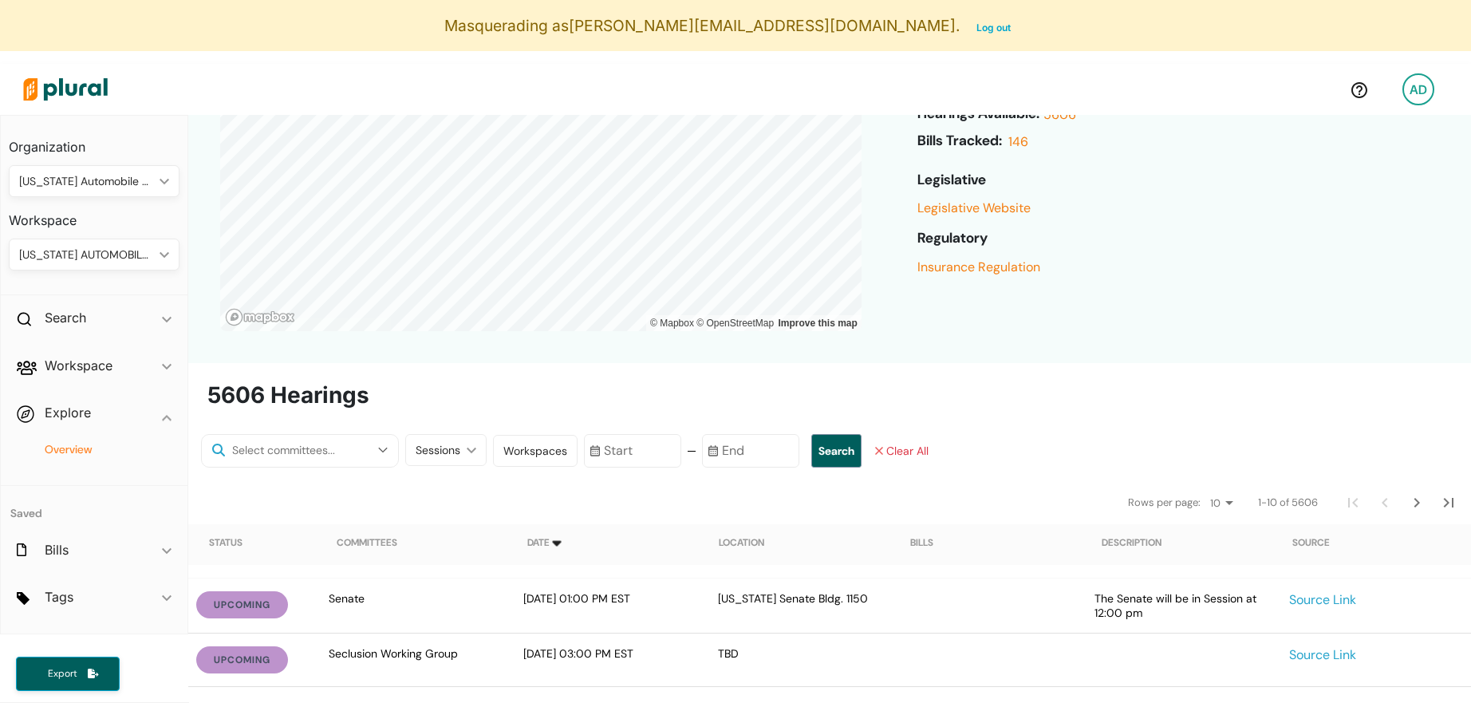
scroll to position [298, 0]
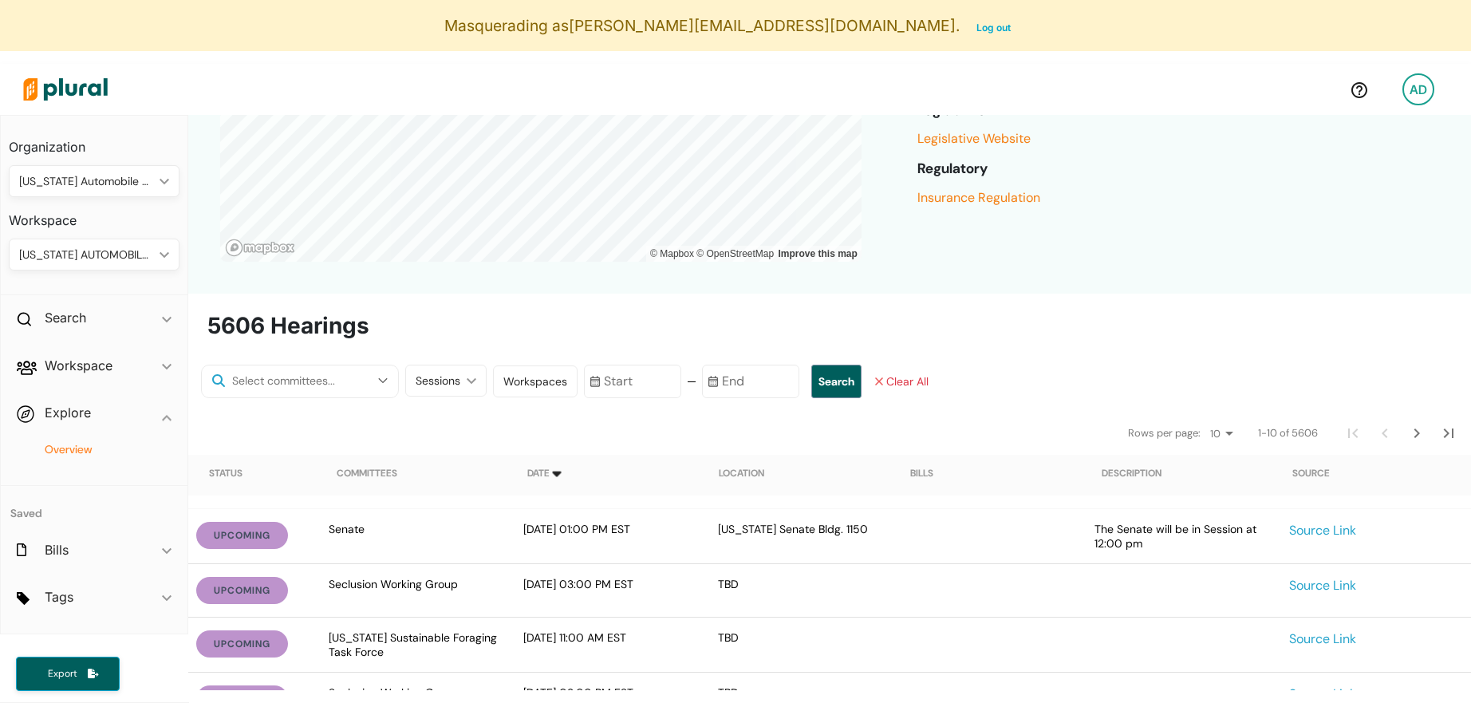
click at [507, 391] on div "Workspaces" at bounding box center [535, 381] width 85 height 32
click at [467, 378] on polygon at bounding box center [472, 381] width 10 height 6
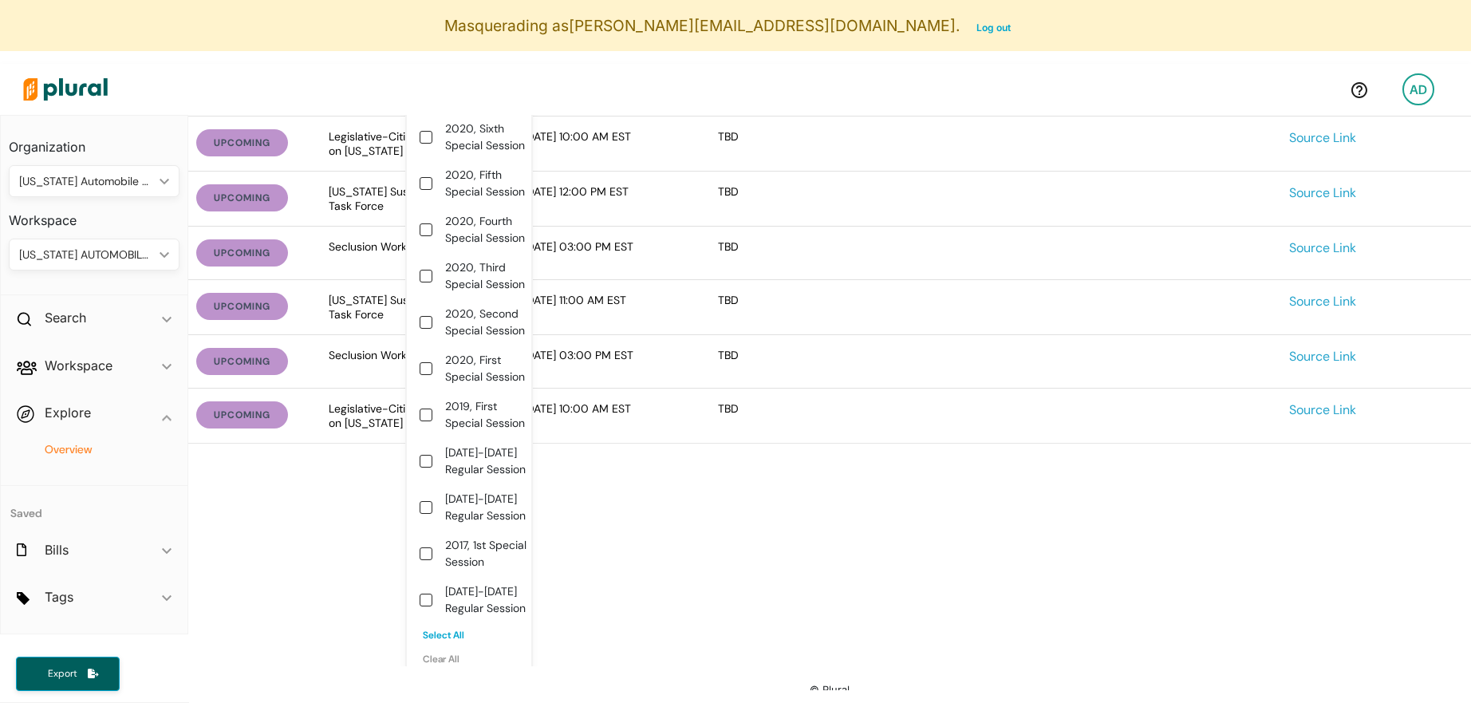
scroll to position [725, 0]
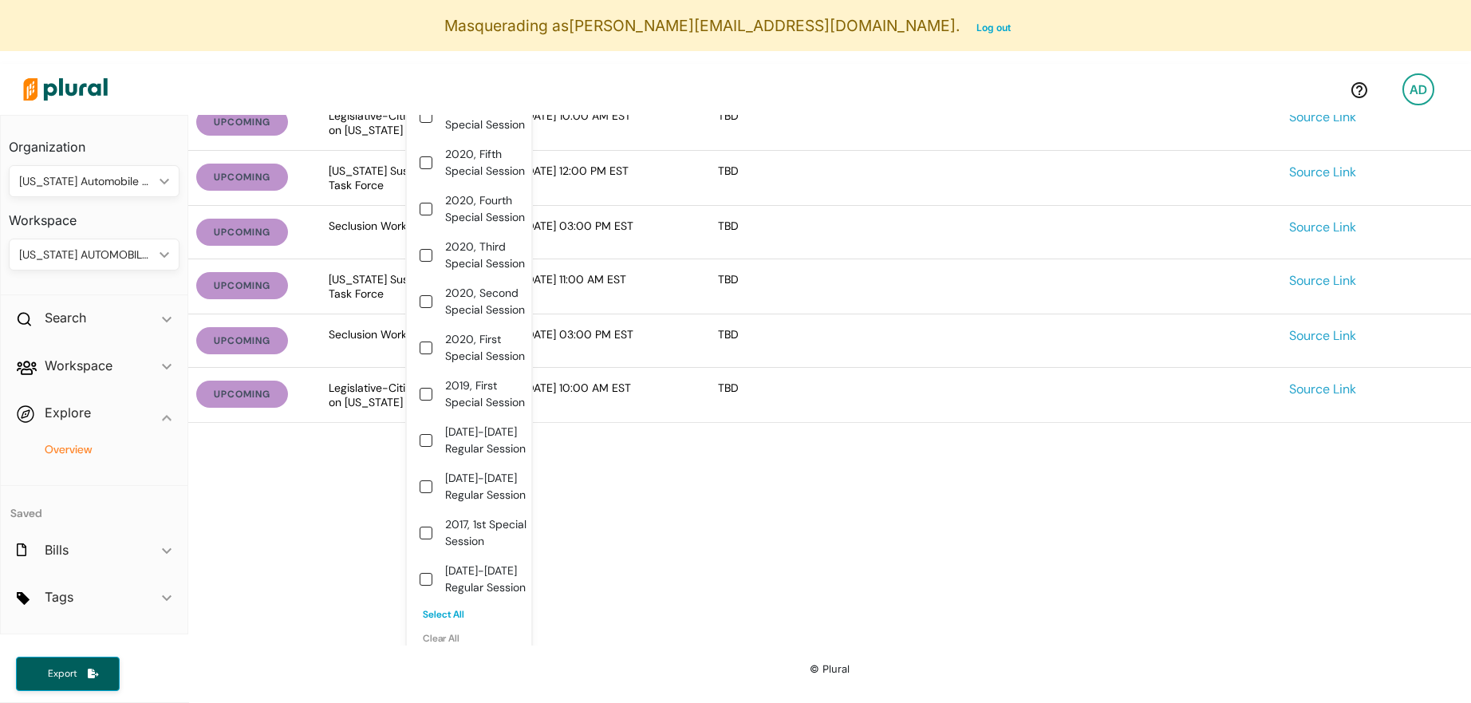
click at [460, 582] on label "[DATE]-[DATE] Regular Session" at bounding box center [486, 580] width 83 height 34
click at [432, 582] on session "[DATE]-[DATE] Regular Session" at bounding box center [426, 579] width 13 height 13
click at [451, 583] on label "[DATE]-[DATE] Regular Session" at bounding box center [486, 580] width 83 height 34
click at [432, 583] on session "[DATE]-[DATE] Regular Session" at bounding box center [426, 579] width 13 height 13
checkbox session "false"
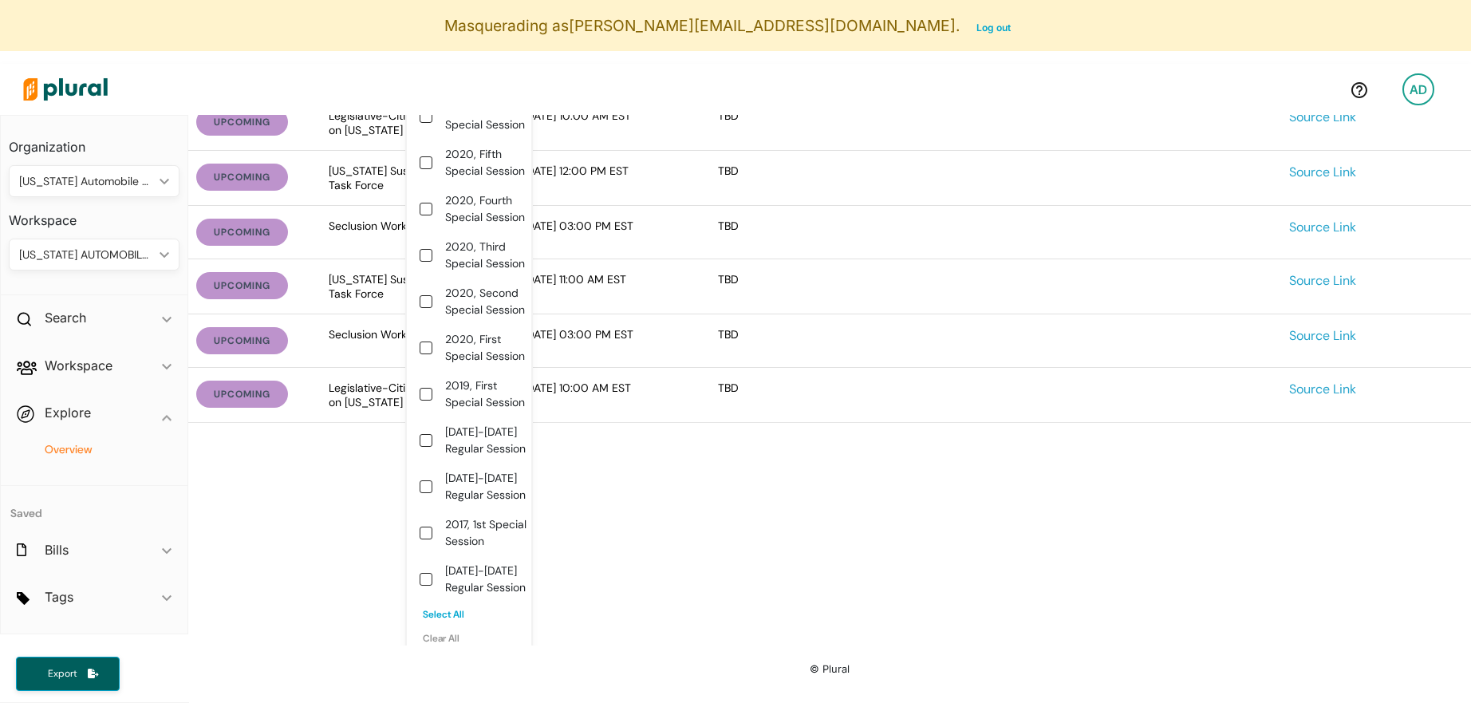
scroll to position [192, 0]
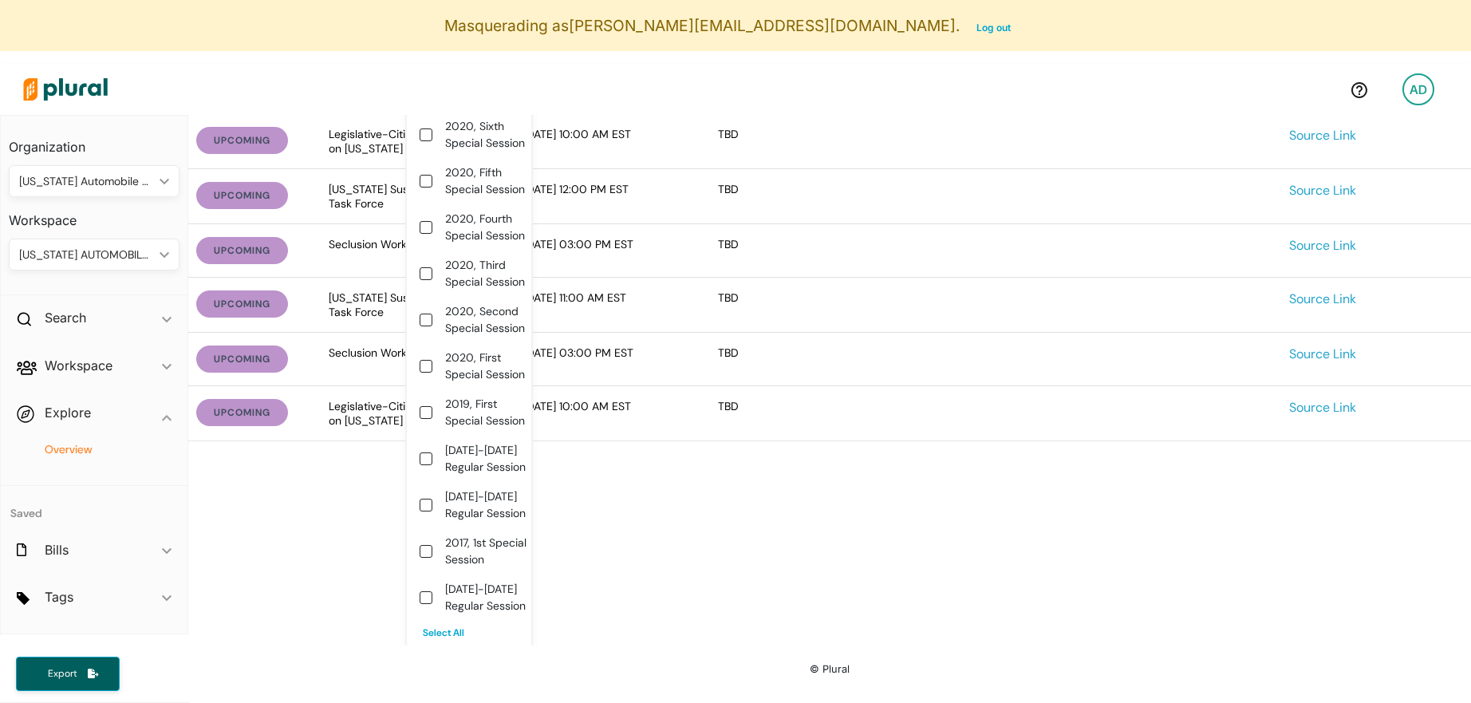
click at [606, 587] on div "Explore [US_STATE] Committees Legislators Hearings Bills Jurisdiction: Select a…" at bounding box center [829, 21] width 1283 height 1250
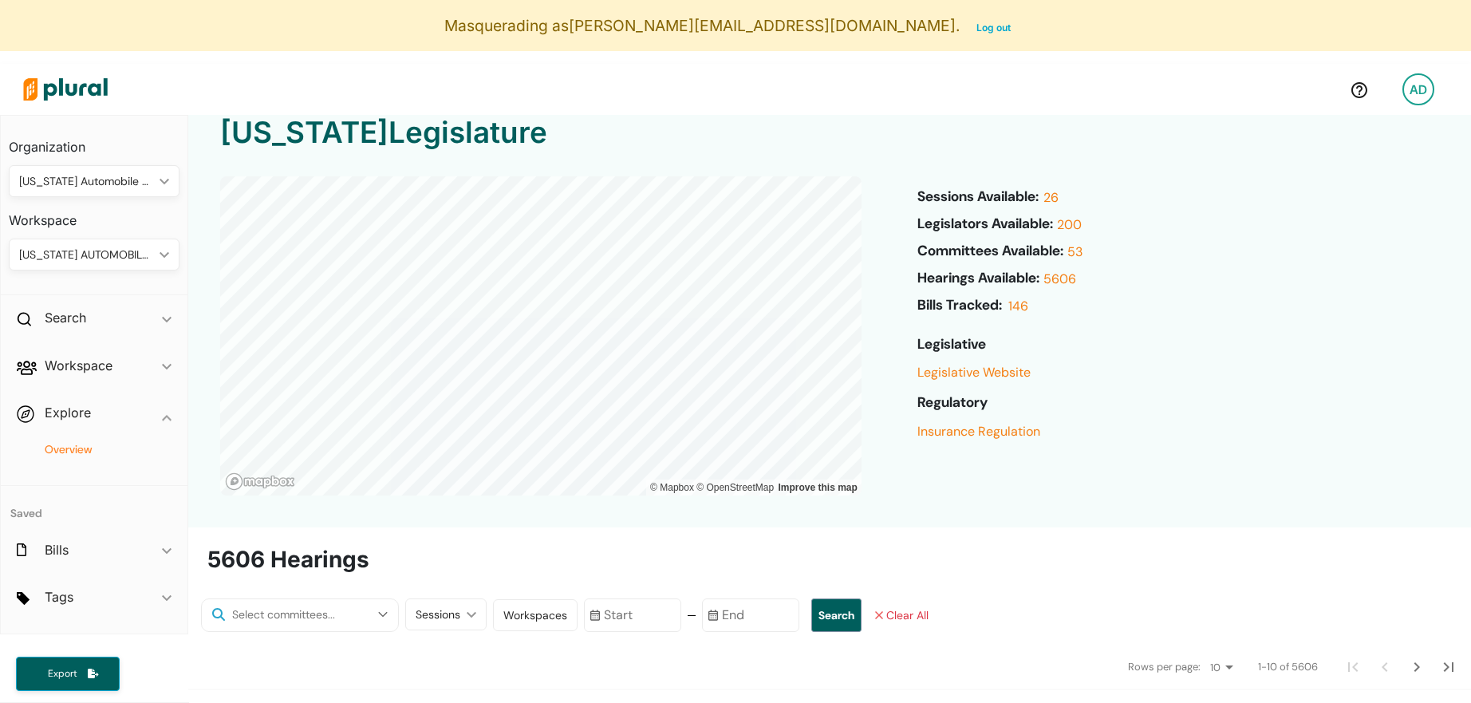
scroll to position [0, 0]
